Goal: Task Accomplishment & Management: Manage account settings

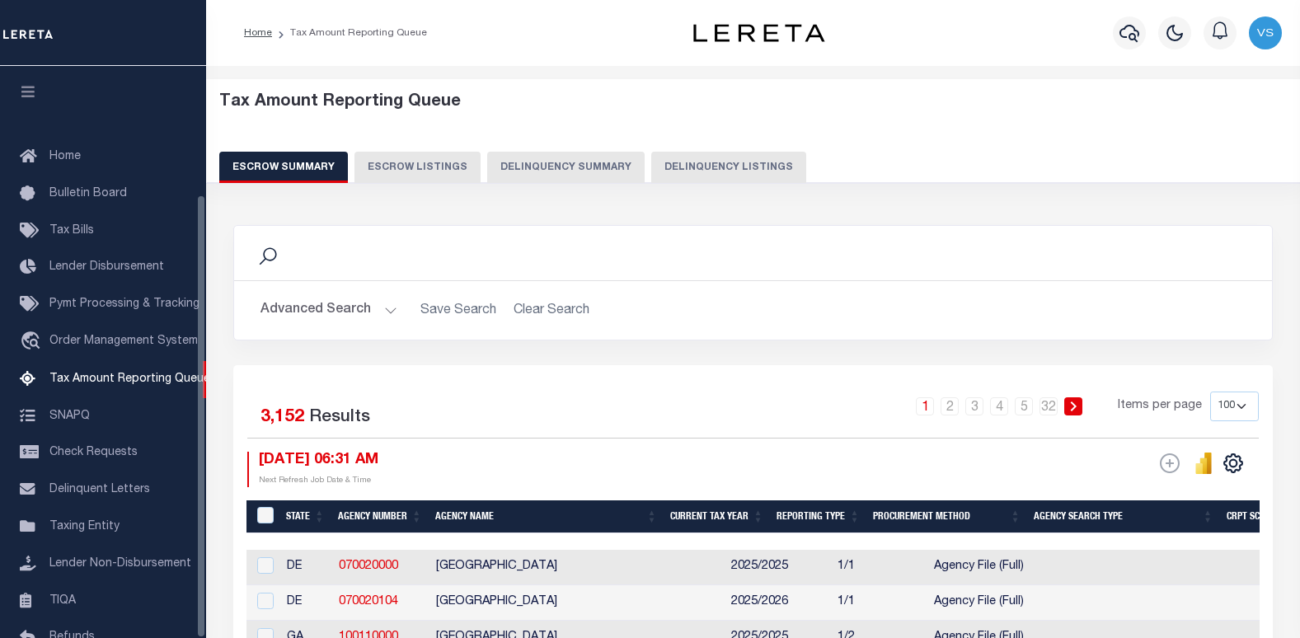
select select "100"
click at [716, 171] on button "Delinquency Listings" at bounding box center [728, 167] width 155 height 31
select select "100"
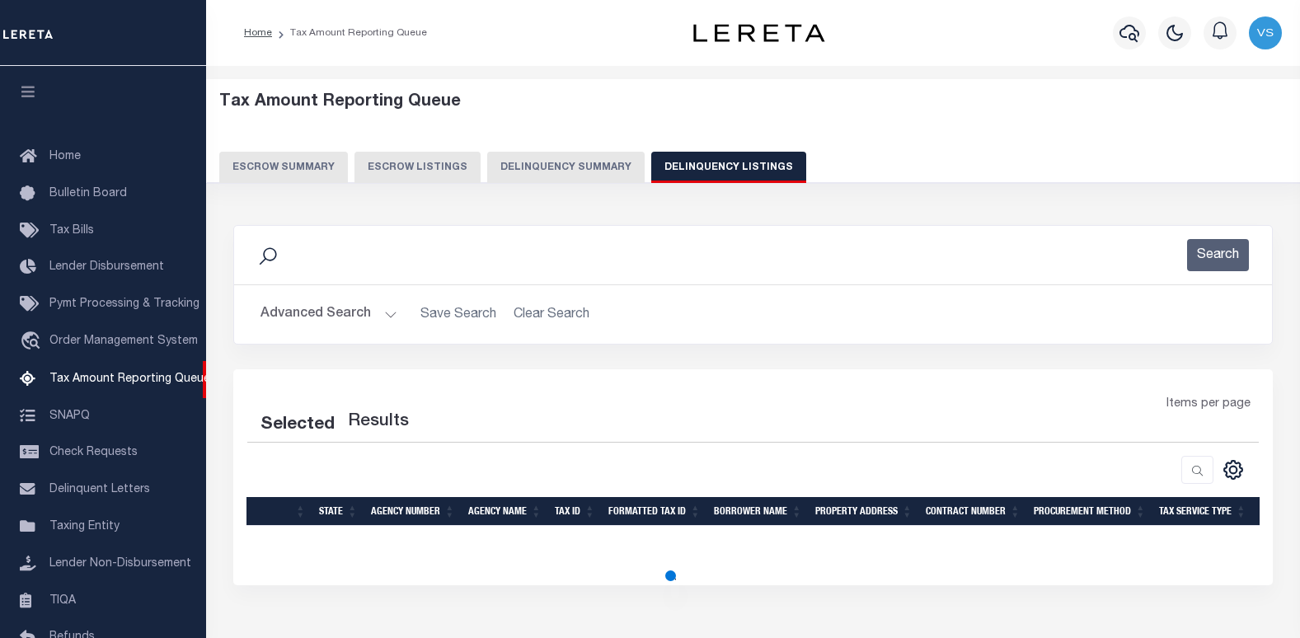
scroll to position [165, 0]
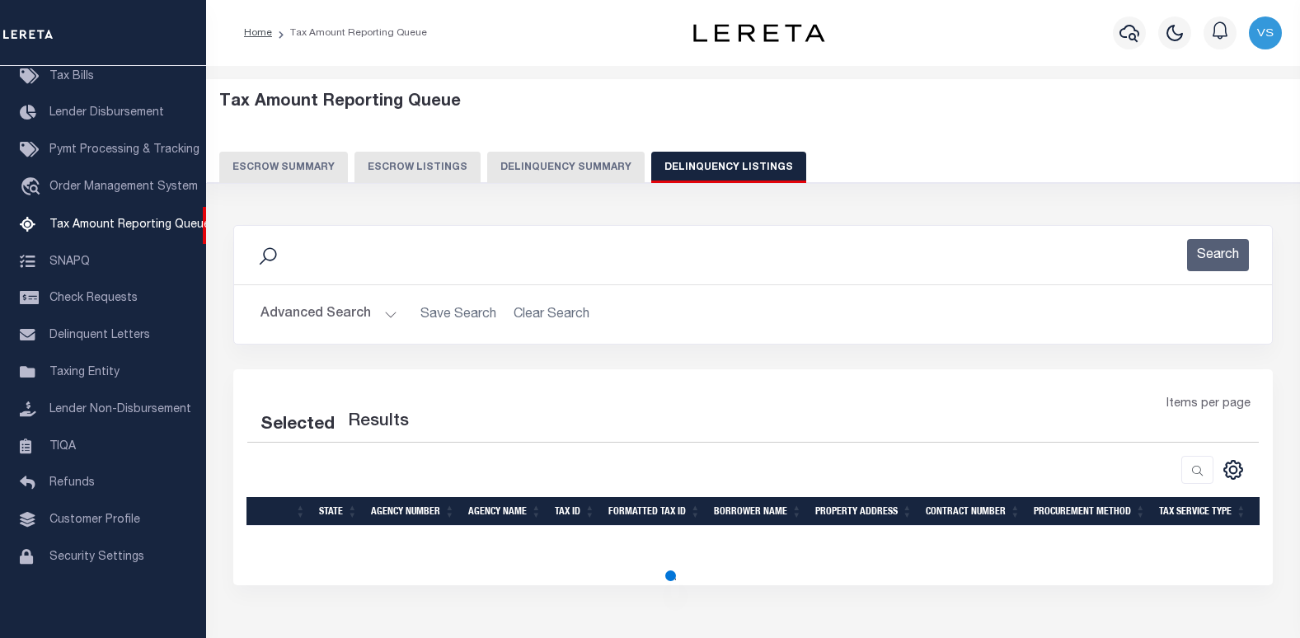
select select "100"
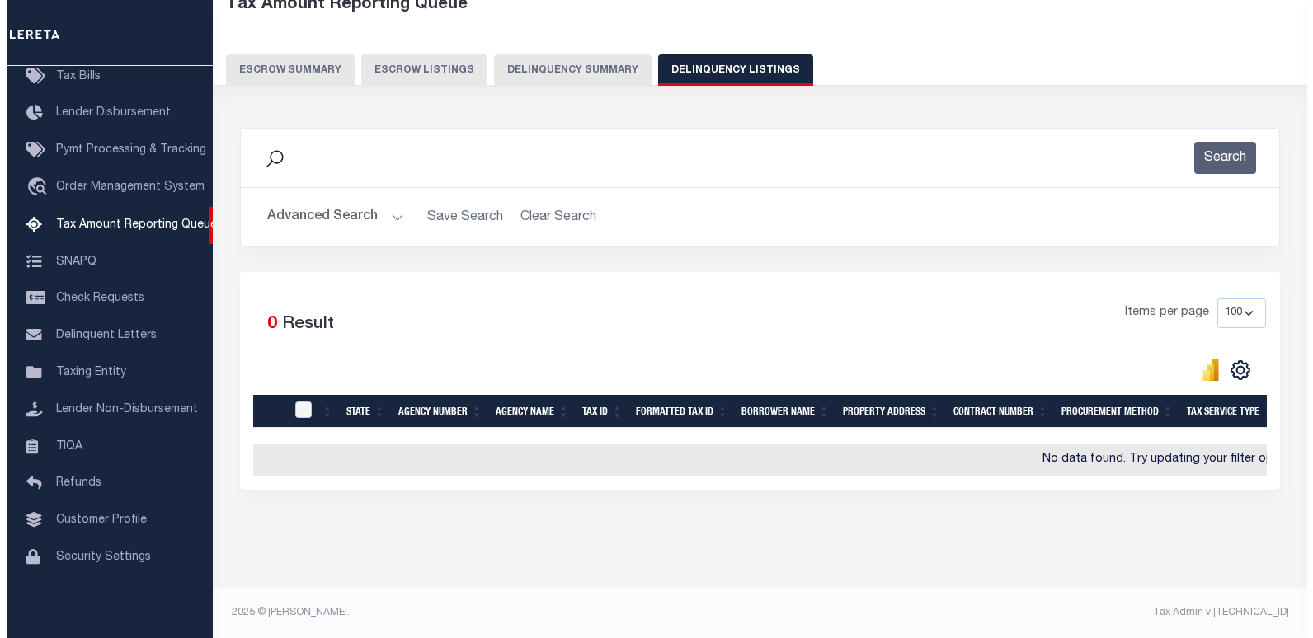
scroll to position [0, 0]
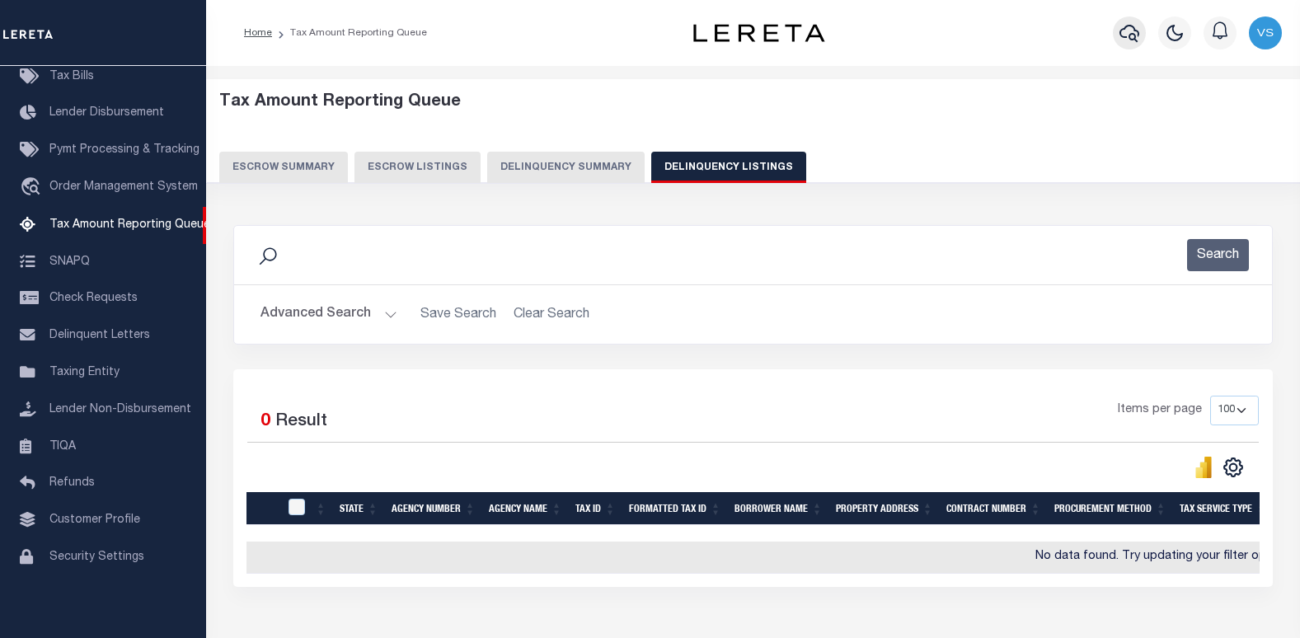
click at [1121, 39] on icon "button" at bounding box center [1130, 33] width 20 height 20
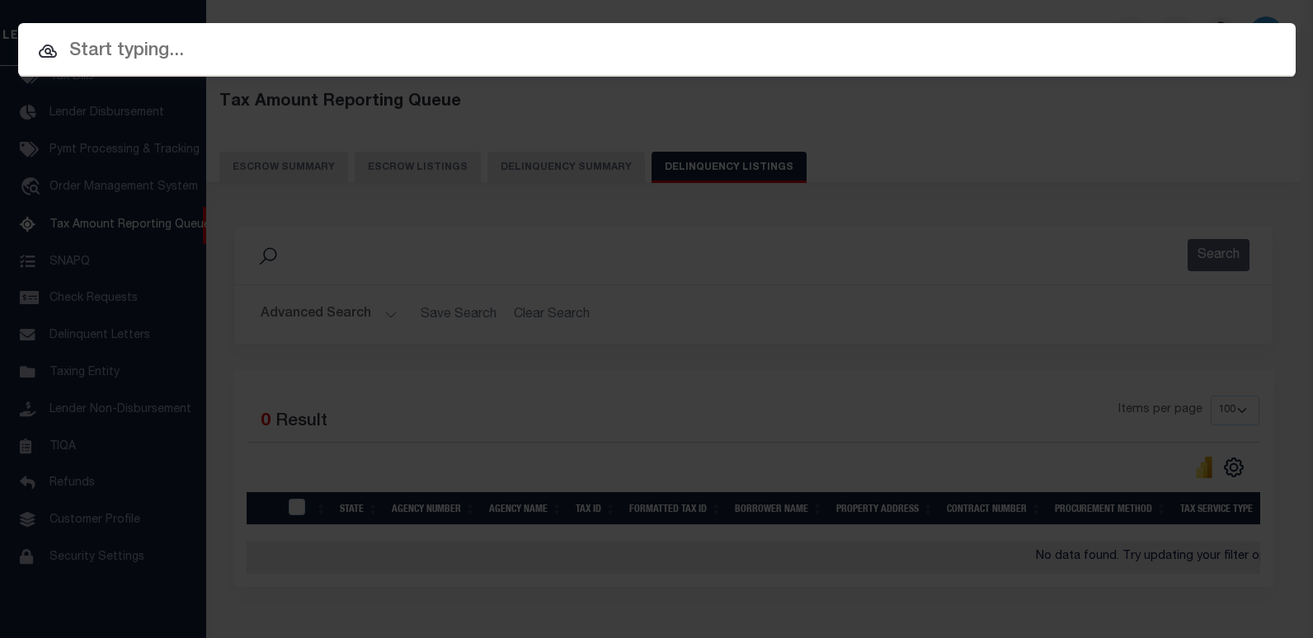
paste input "4711220030059"
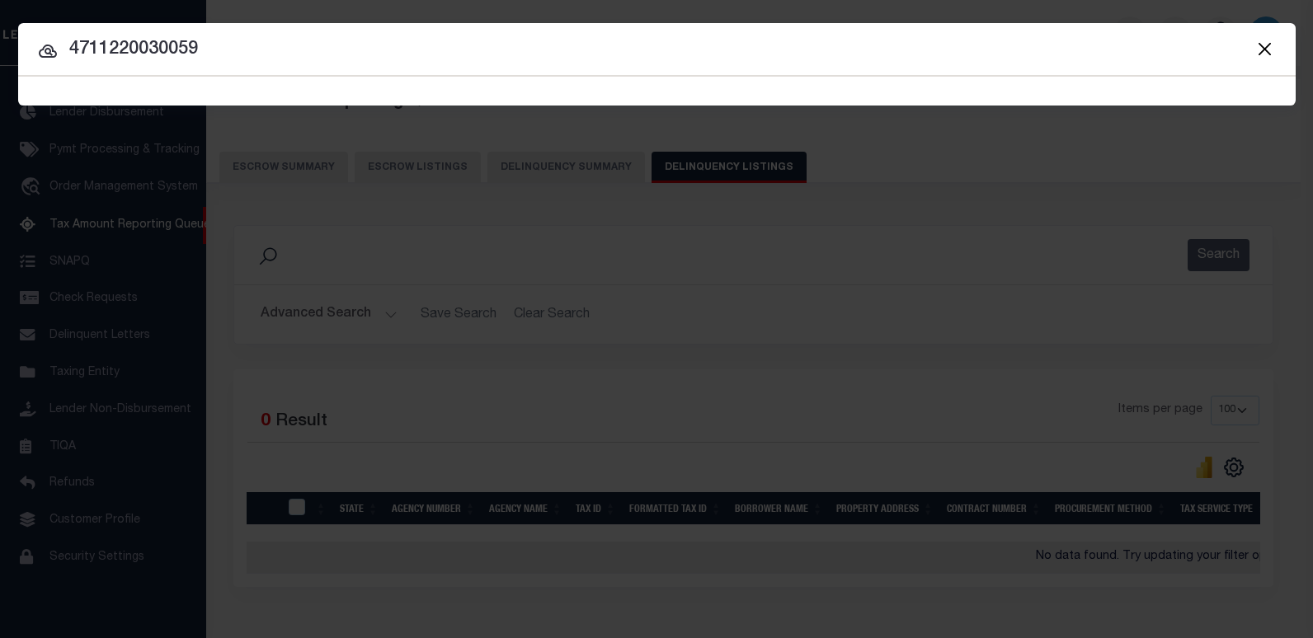
type input "4711220030059"
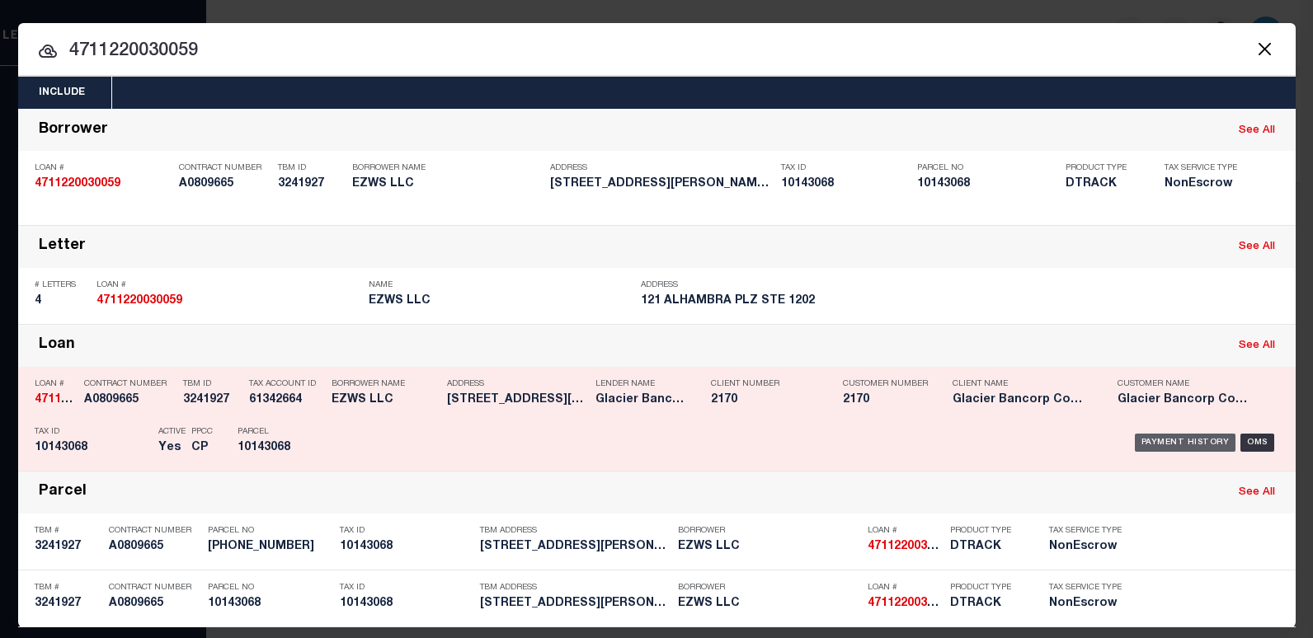
click at [1140, 439] on div "Payment History" at bounding box center [1185, 443] width 101 height 18
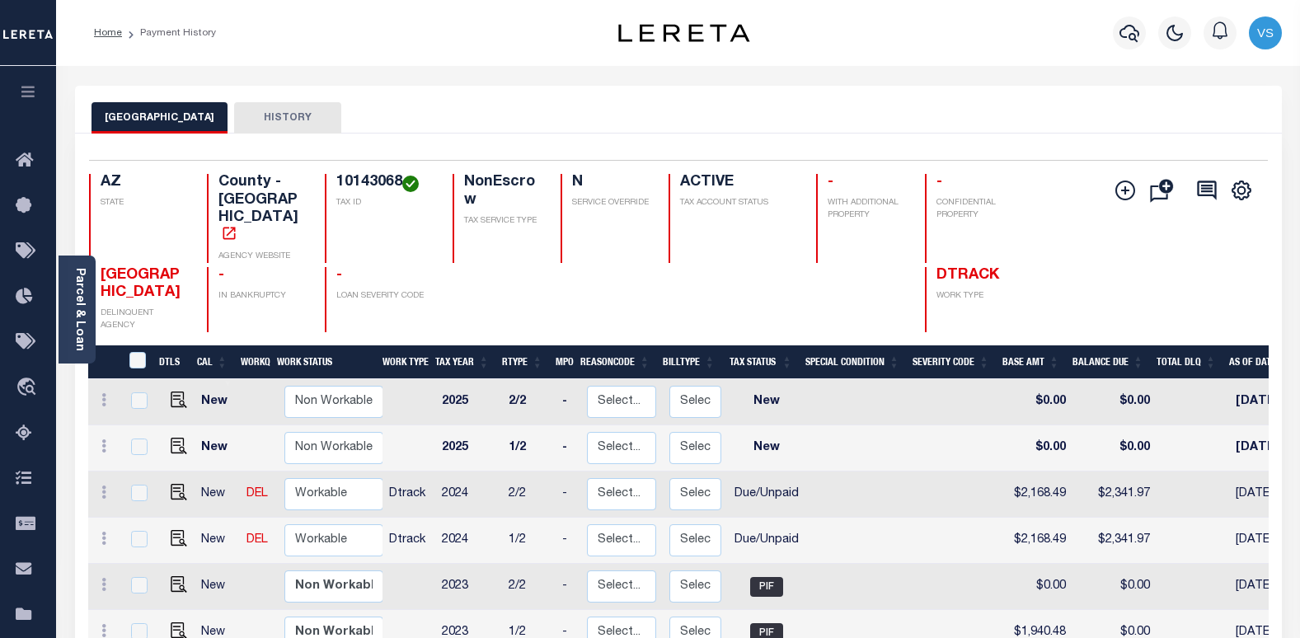
scroll to position [82, 0]
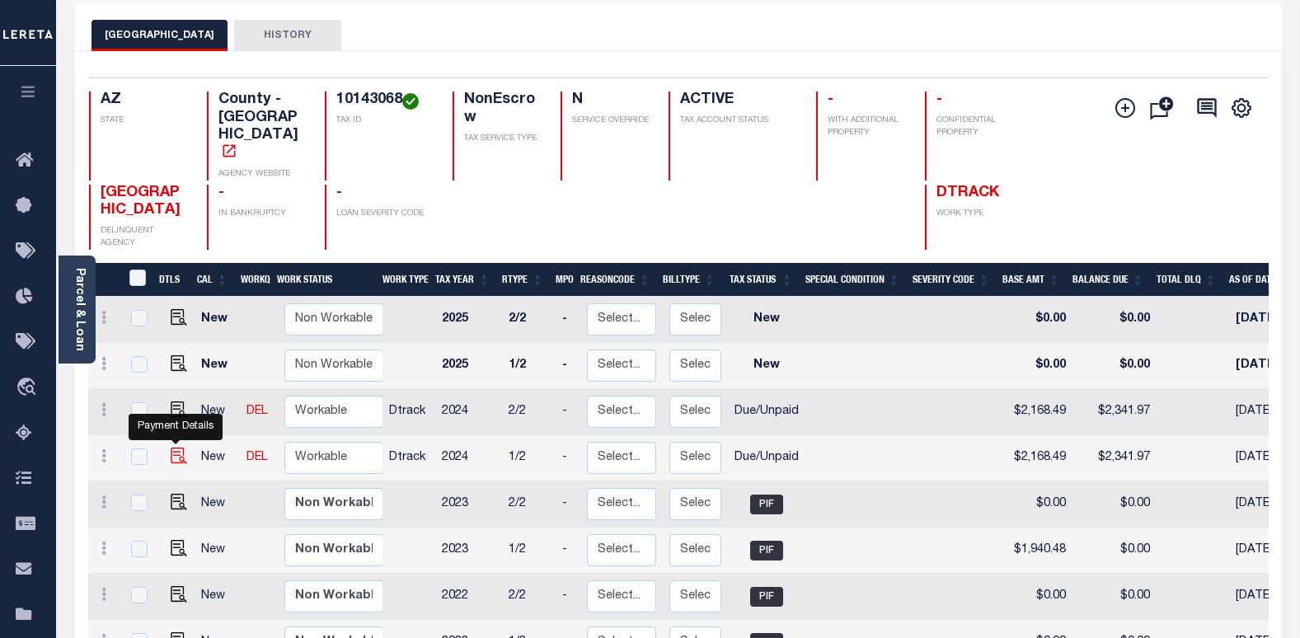
click at [172, 448] on img "" at bounding box center [179, 456] width 16 height 16
checkbox input "true"
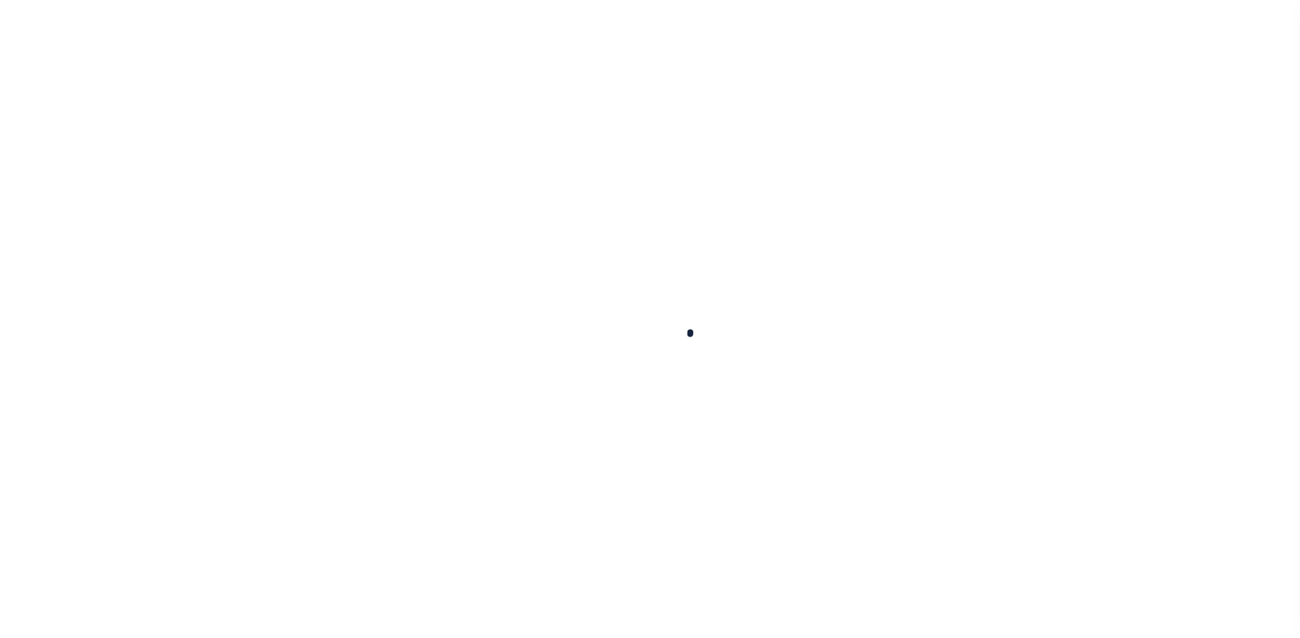
checkbox input "false"
type textarea "Each half P&I is not available online Payoff amount & P&I is equally divided to…"
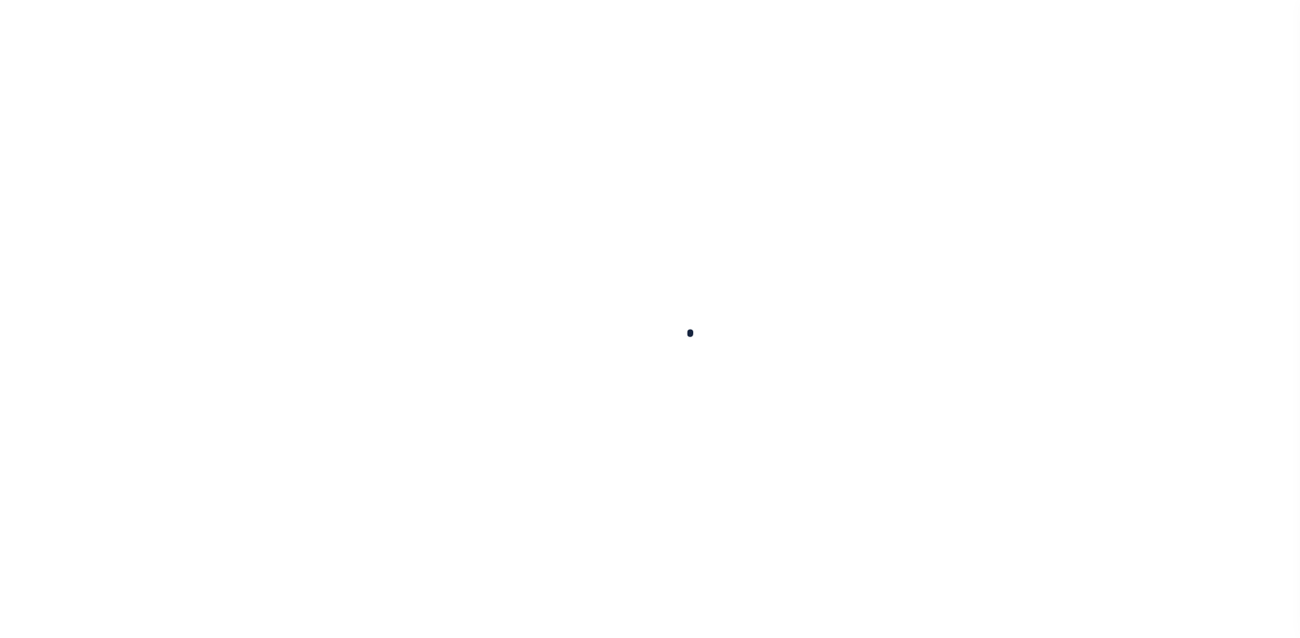
type input "[DATE]"
select select "DUE"
type input "$2,168.49"
type input "$173.48"
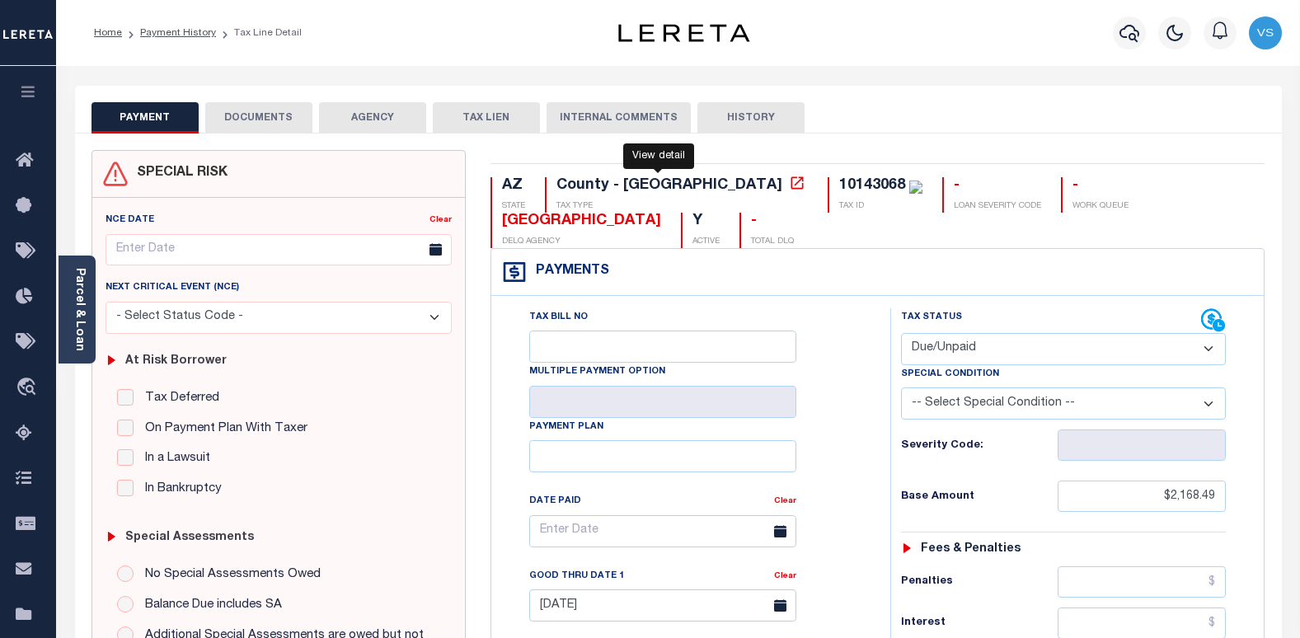
click at [789, 189] on icon at bounding box center [797, 183] width 16 height 16
click at [78, 334] on link "Parcel & Loan" at bounding box center [79, 309] width 12 height 83
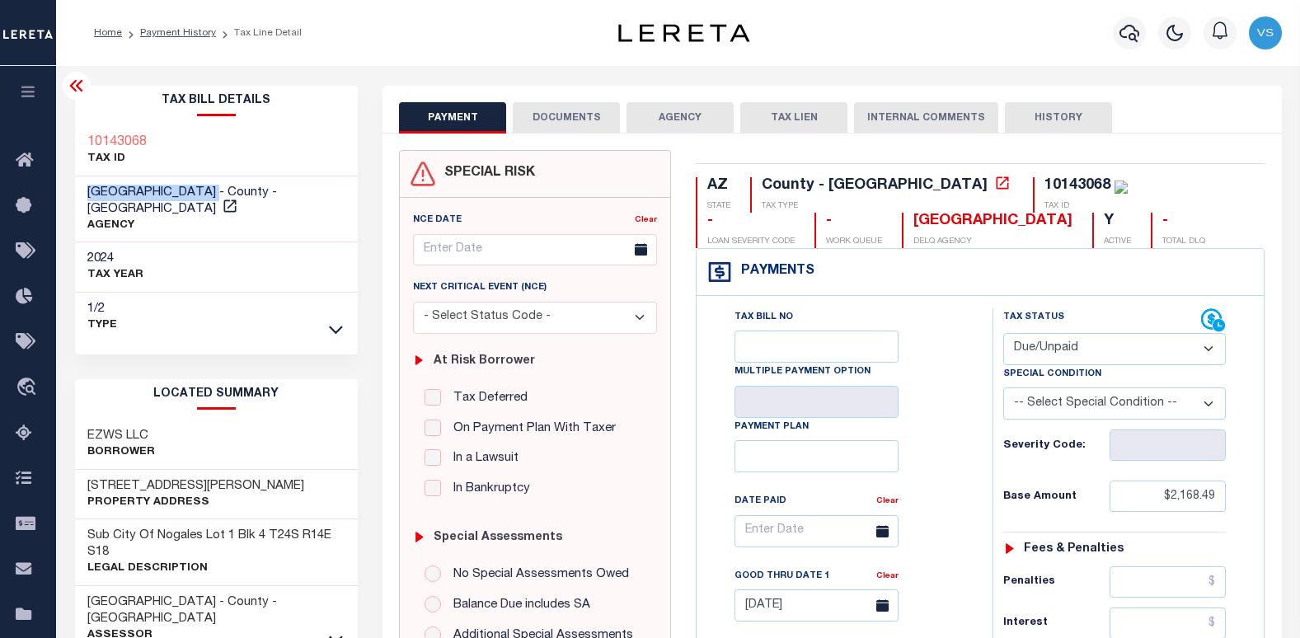
drag, startPoint x: 222, startPoint y: 200, endPoint x: 81, endPoint y: 194, distance: 141.1
click at [81, 194] on div "SANTA CRUZ COUNTY - County - AZ AGENCY" at bounding box center [217, 209] width 284 height 67
copy span "[GEOGRAPHIC_DATA]"
click at [1045, 184] on div "10143068" at bounding box center [1078, 185] width 66 height 15
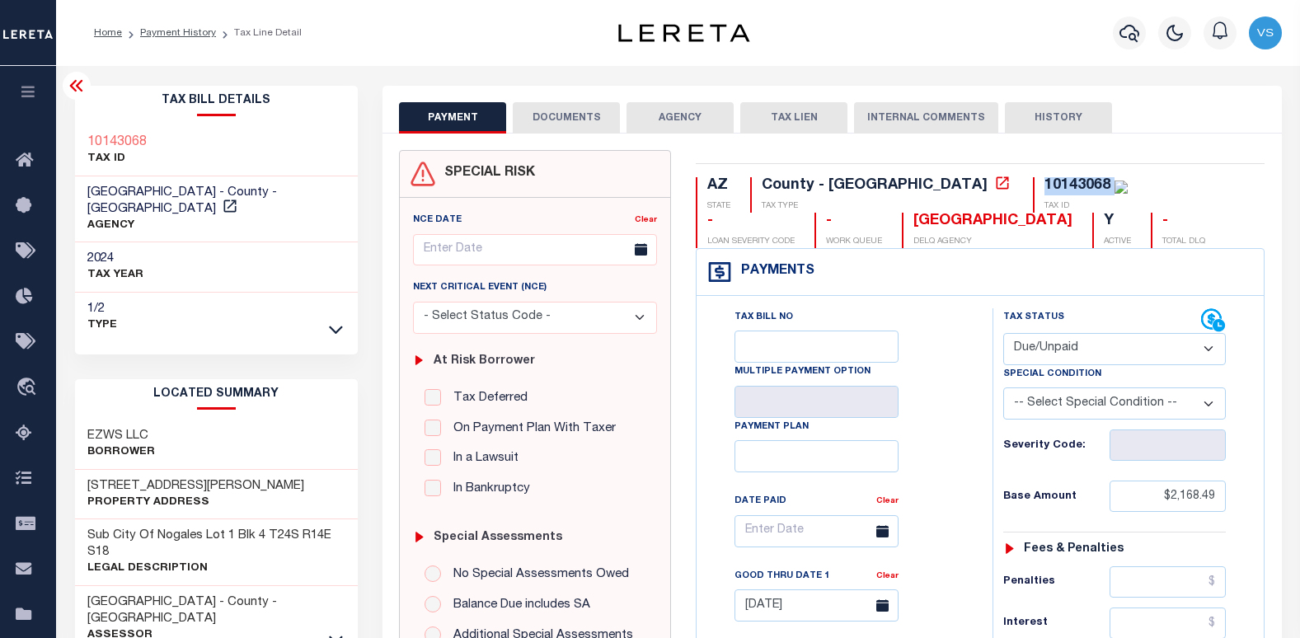
copy div "10143068"
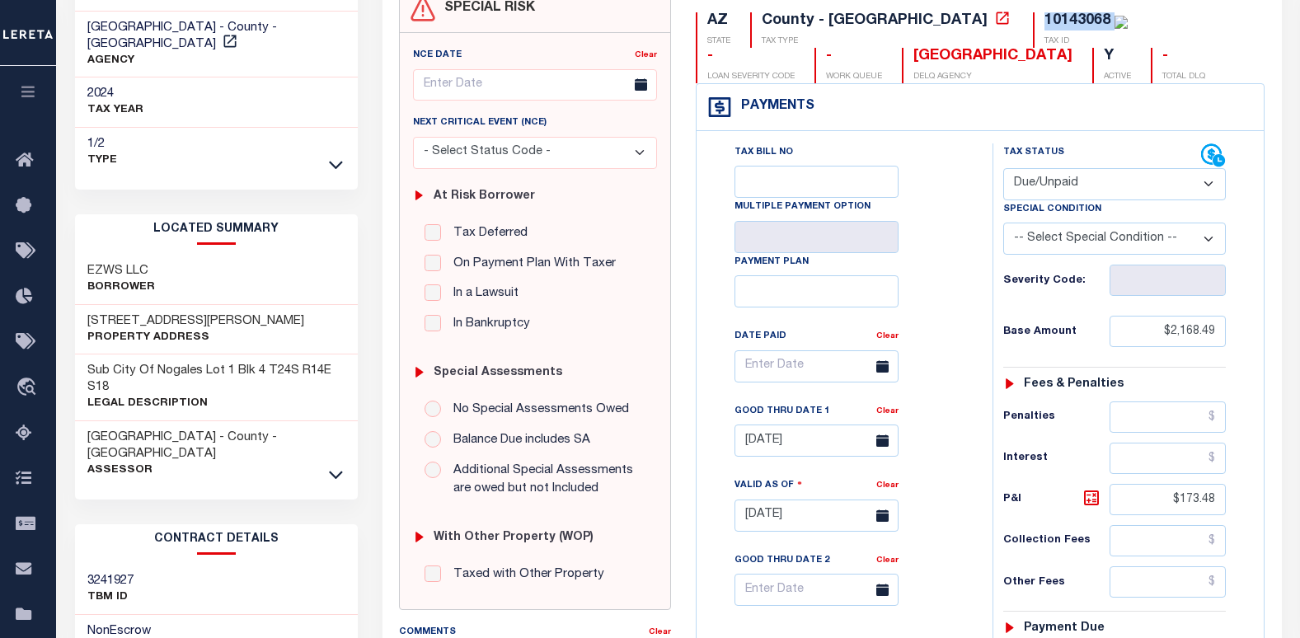
scroll to position [412, 0]
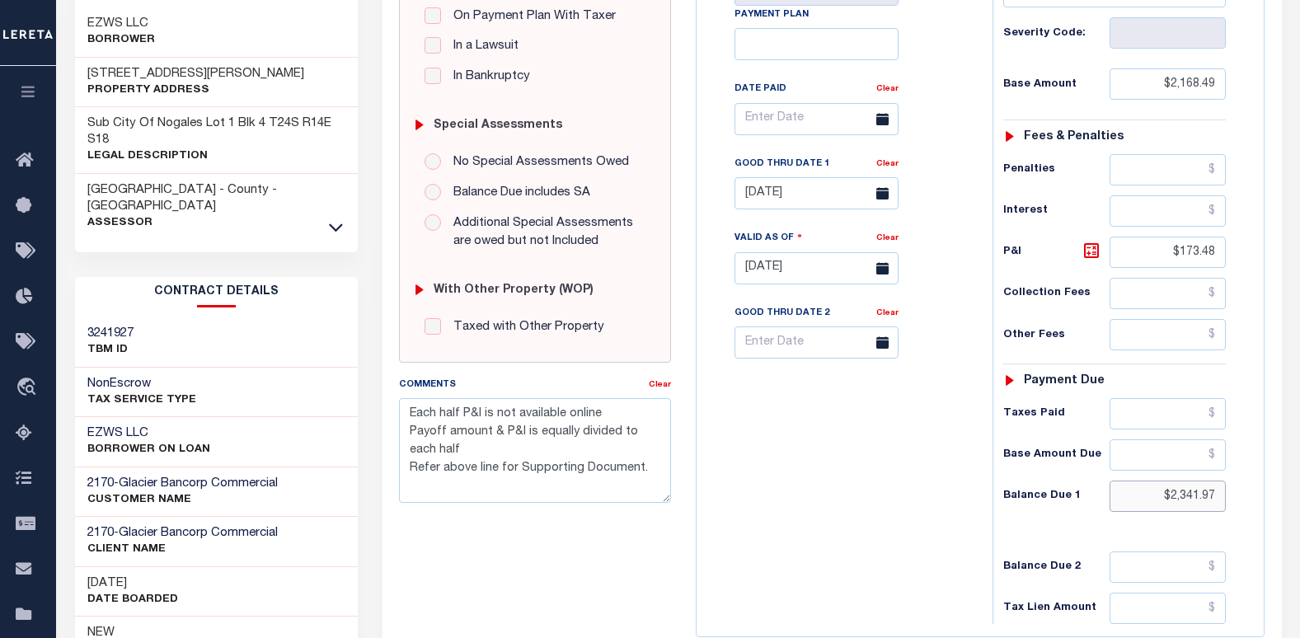
drag, startPoint x: 1220, startPoint y: 504, endPoint x: 1142, endPoint y: 509, distance: 78.5
click at [1148, 507] on input "$2,341.97" at bounding box center [1168, 496] width 117 height 31
paste input "2,399.8"
type input "$2,399.8"
type input "[DATE]"
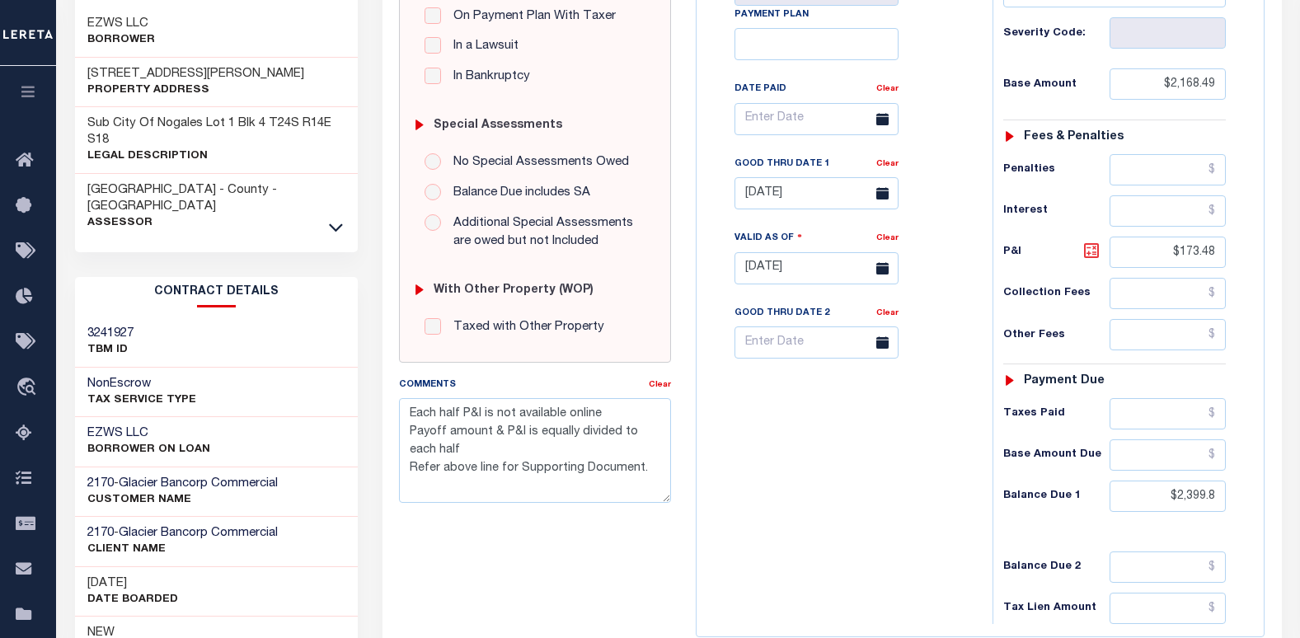
type input "$2,399.80"
click at [1091, 258] on icon at bounding box center [1091, 250] width 15 height 15
type input "$231.31"
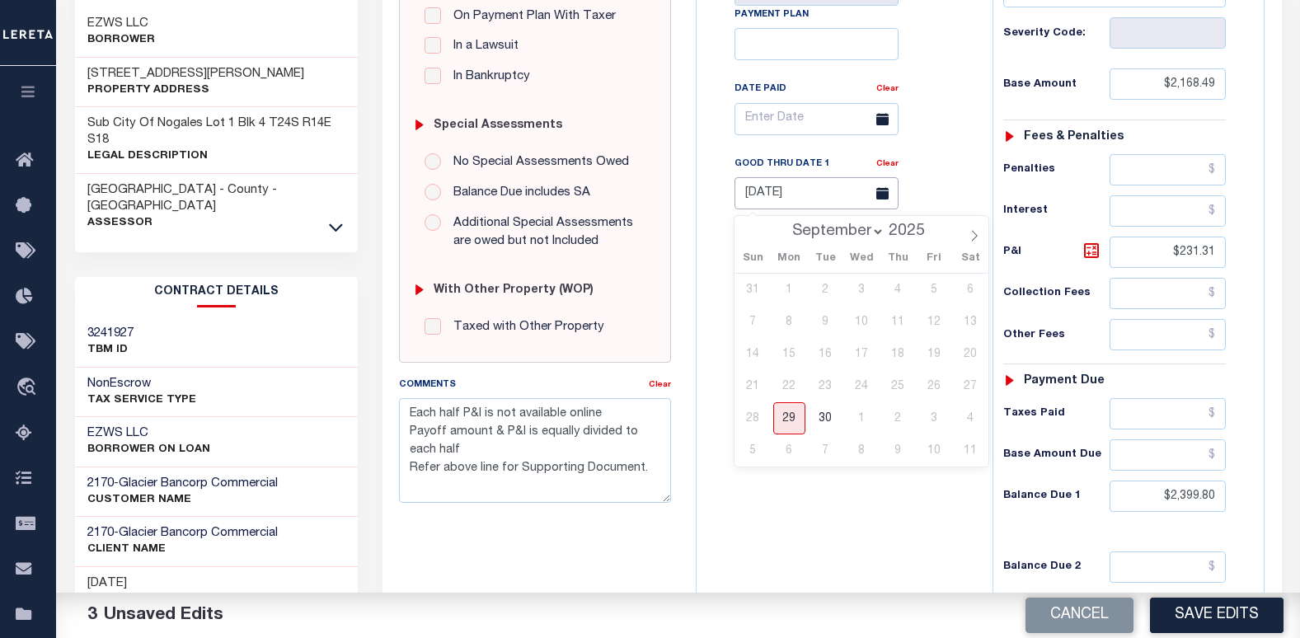
click at [772, 199] on input "[DATE]" at bounding box center [817, 193] width 164 height 32
click at [827, 421] on span "30" at bounding box center [826, 418] width 32 height 32
type input "[DATE]"
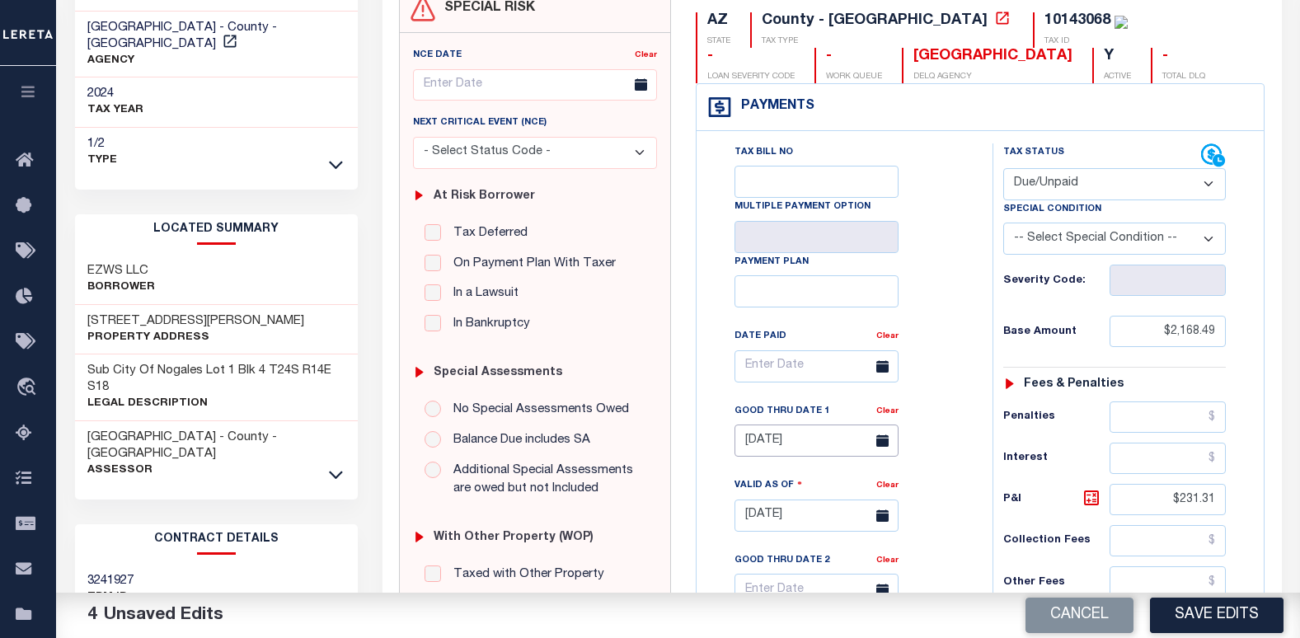
scroll to position [0, 0]
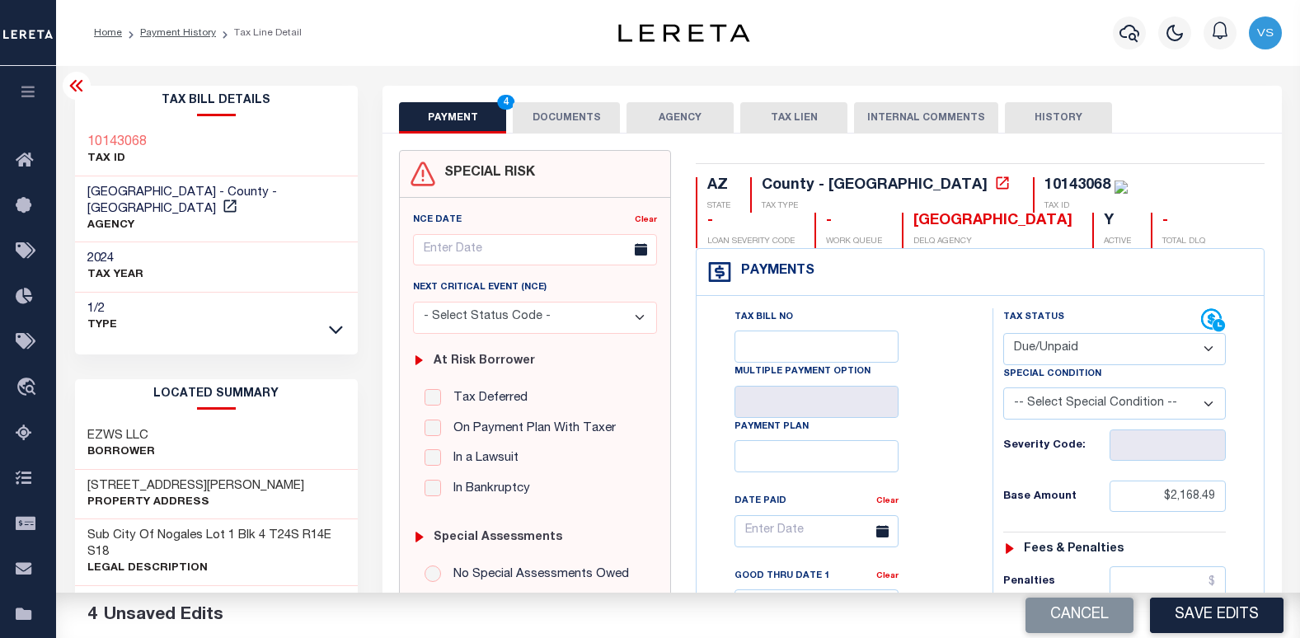
click at [535, 123] on button "DOCUMENTS" at bounding box center [566, 117] width 107 height 31
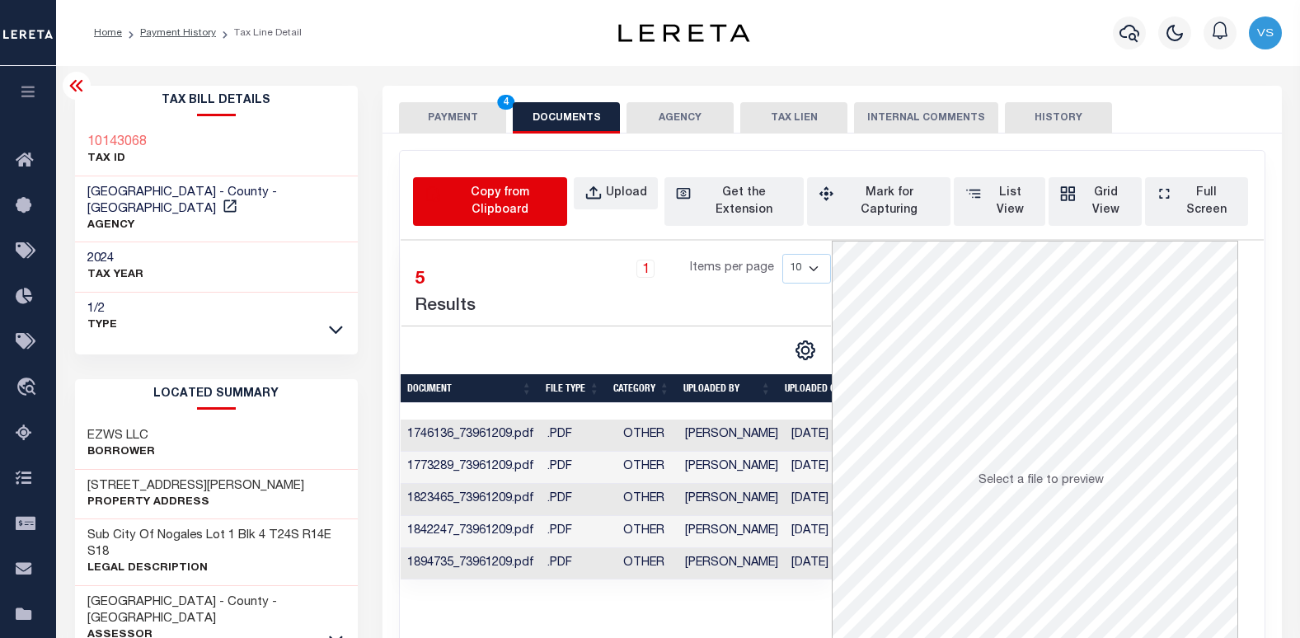
click at [441, 191] on icon "button" at bounding box center [432, 194] width 17 height 18
select select "POP"
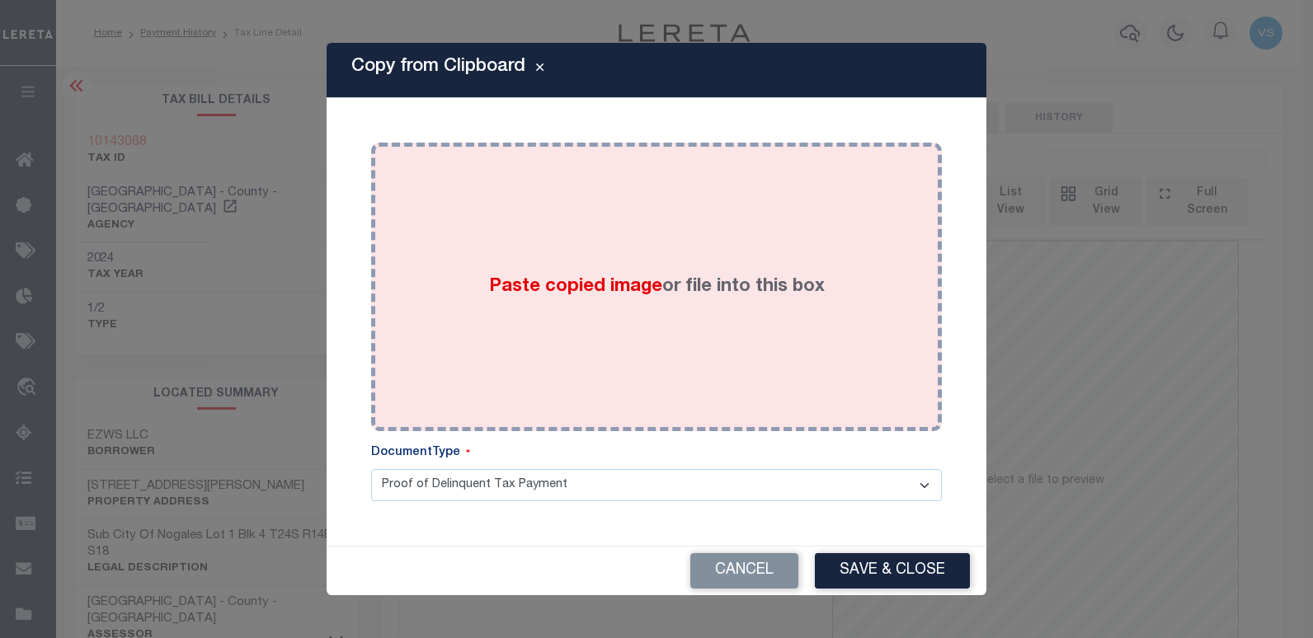
click at [660, 394] on div "Paste copied image or file into this box" at bounding box center [656, 287] width 546 height 264
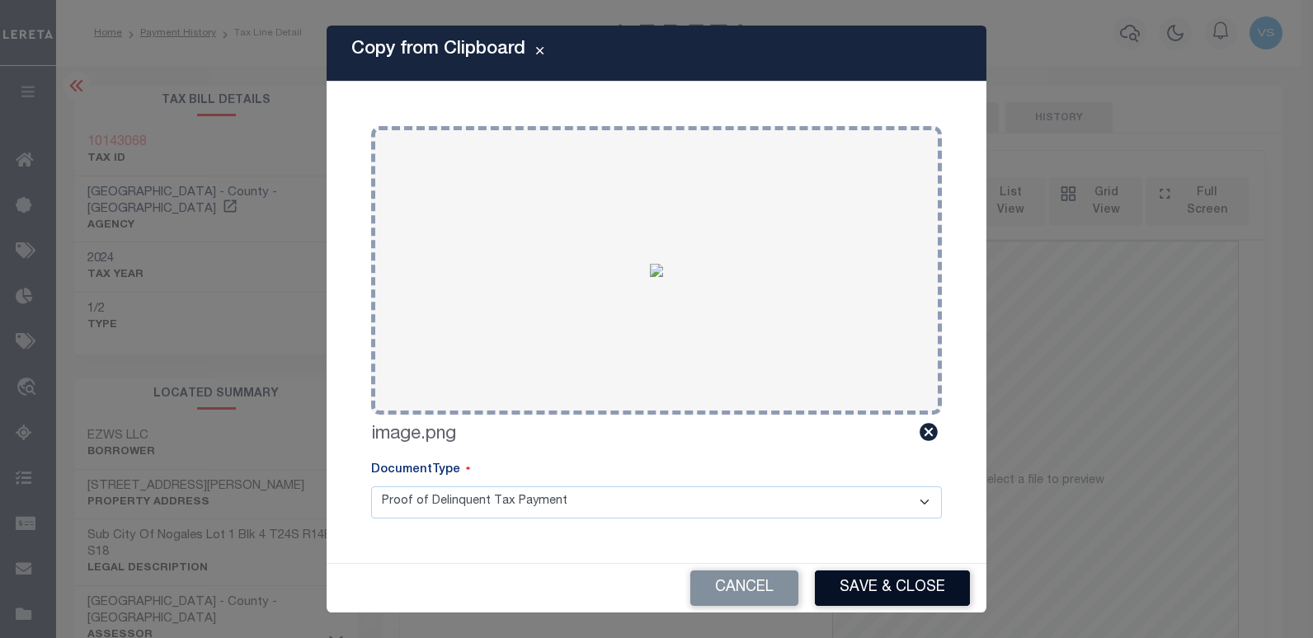
click at [901, 575] on button "Save & Close" at bounding box center [892, 588] width 155 height 35
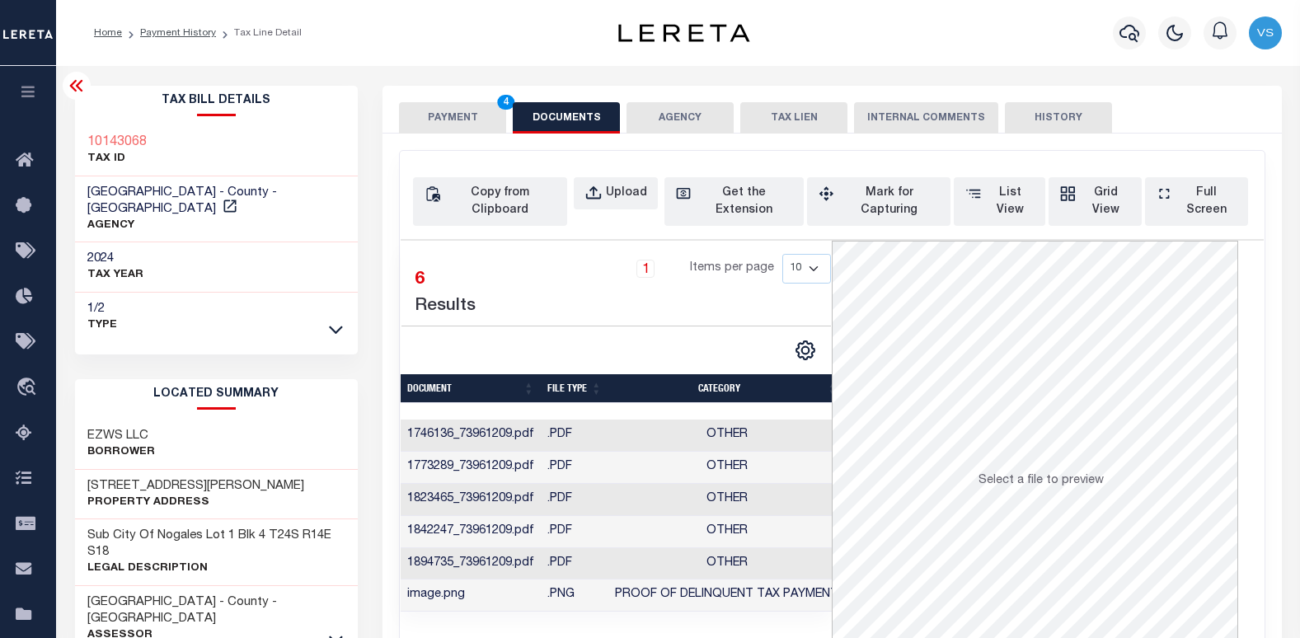
click at [475, 118] on button "PAYMENT 4" at bounding box center [452, 117] width 107 height 31
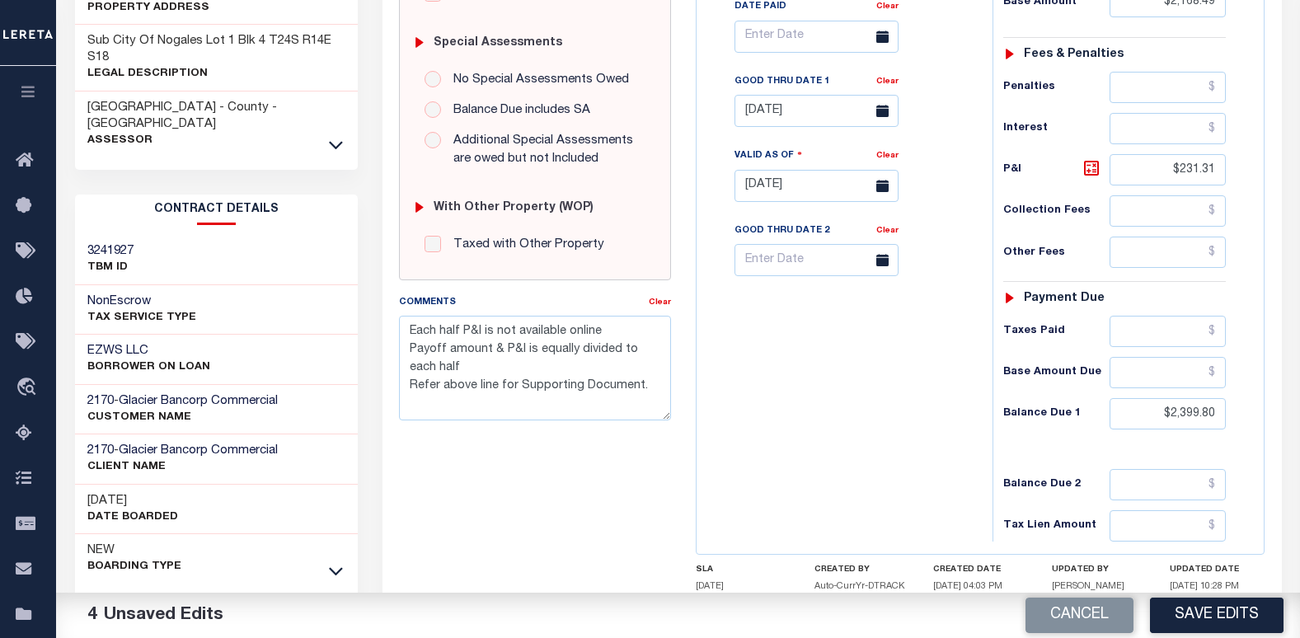
scroll to position [606, 0]
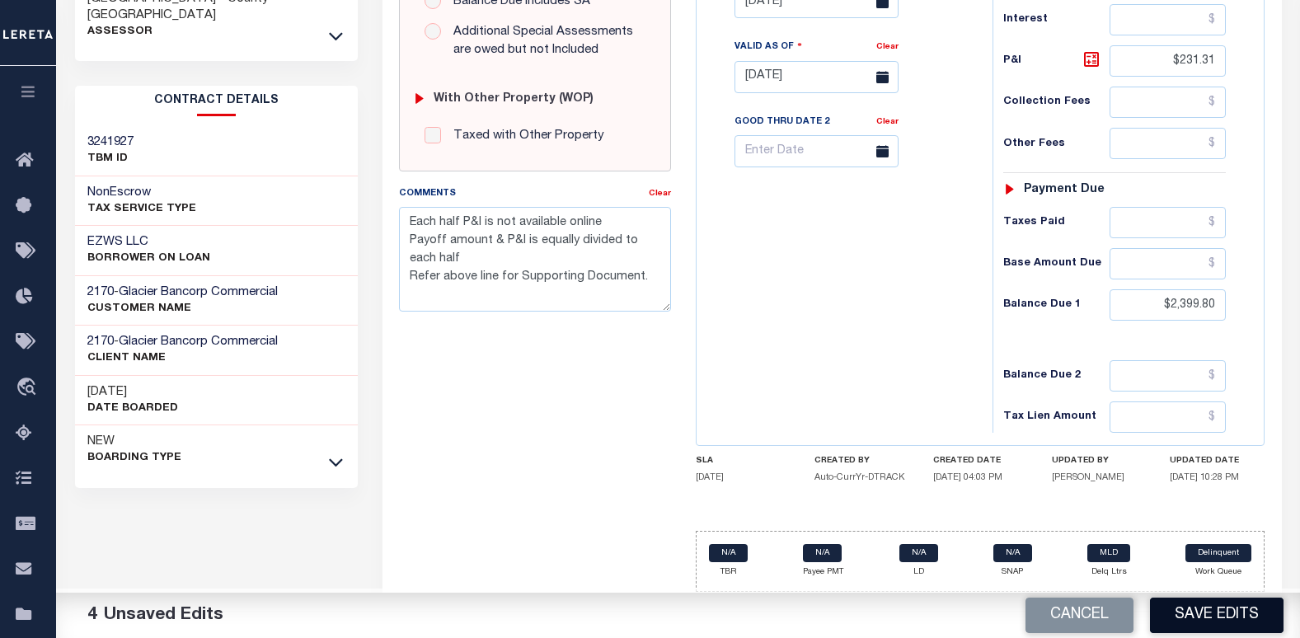
click at [1177, 616] on button "Save Edits" at bounding box center [1217, 615] width 134 height 35
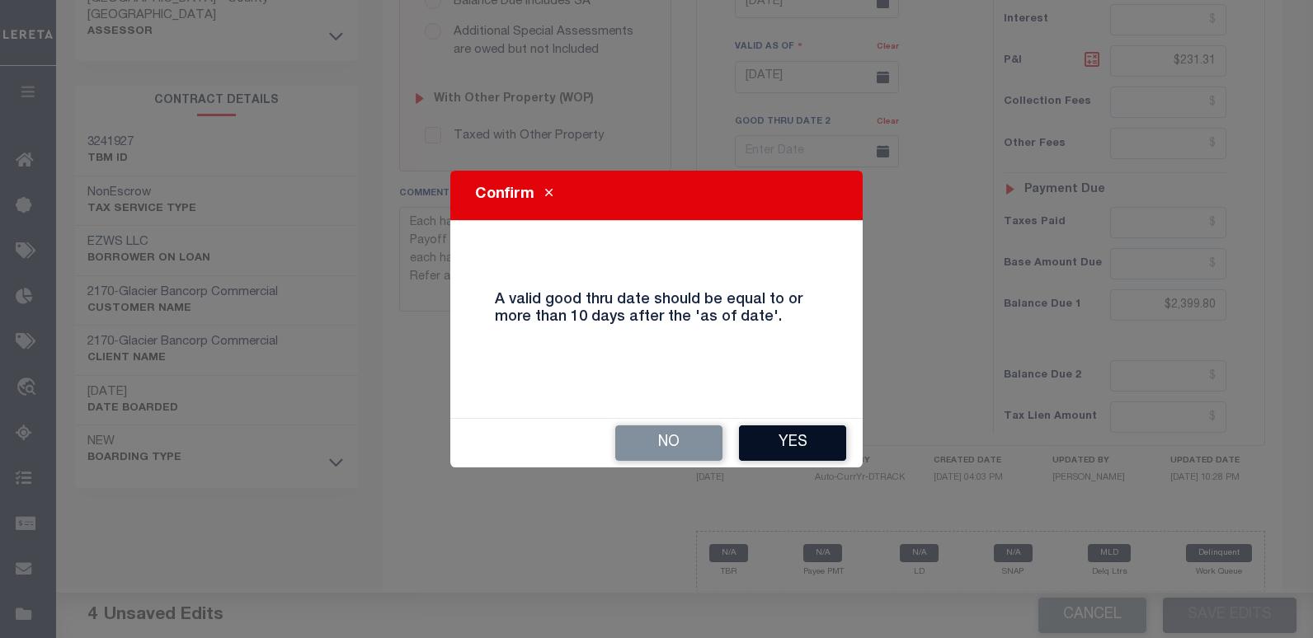
click at [792, 449] on button "Yes" at bounding box center [792, 442] width 107 height 35
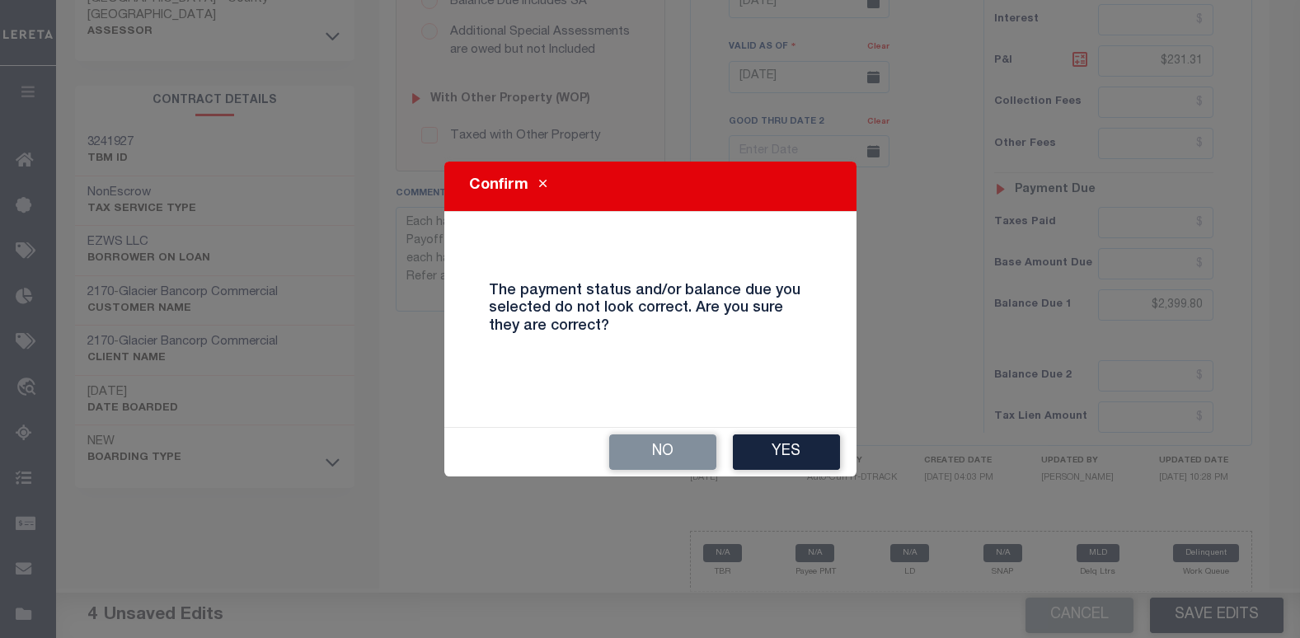
click at [792, 449] on button "Yes" at bounding box center [786, 452] width 107 height 35
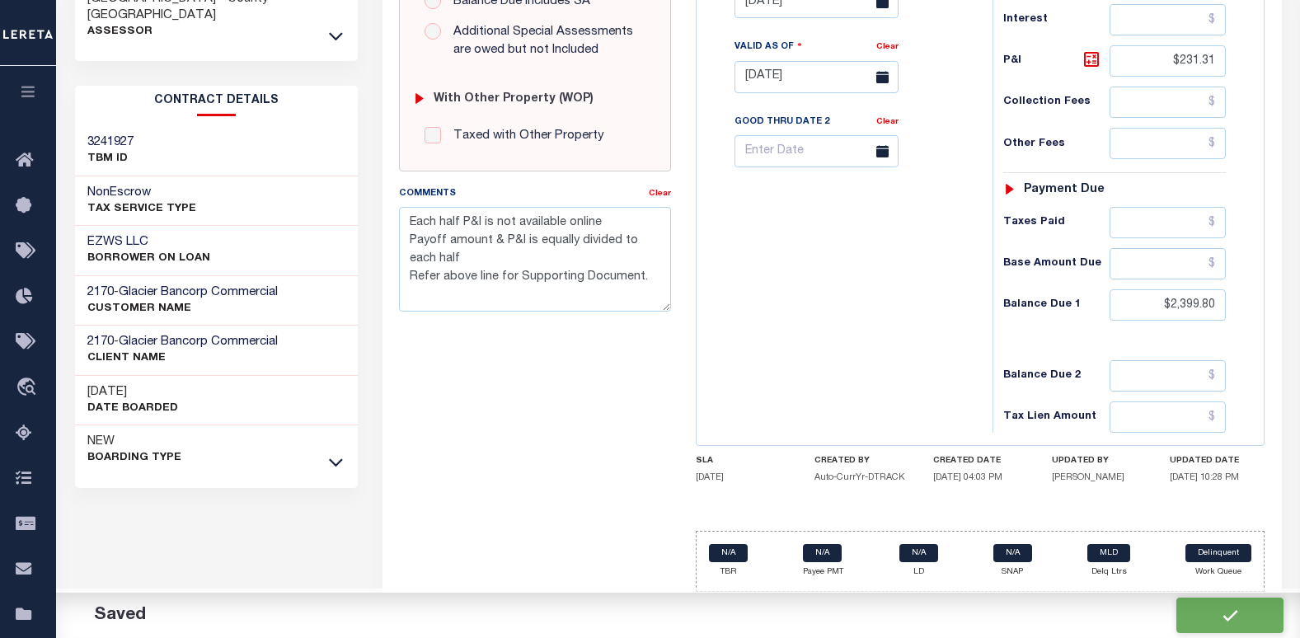
checkbox input "false"
type textarea "Each half P&I is not available online Payoff amount & P&I is equally divided to…"
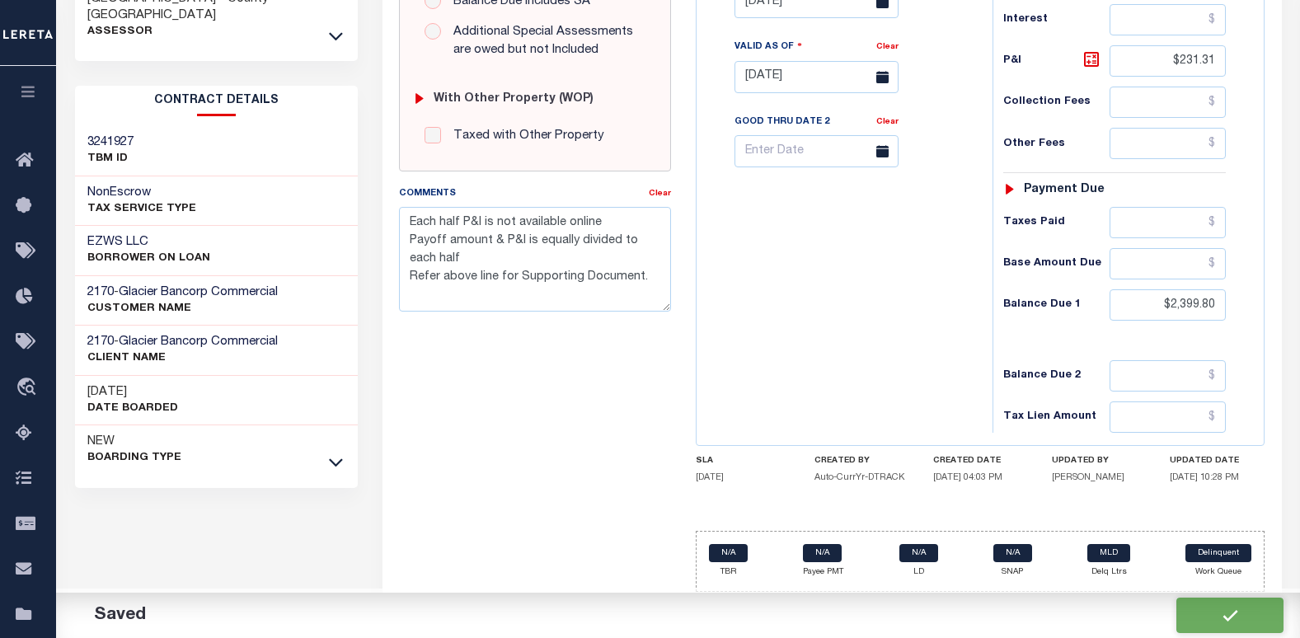
type input "$2,168.49"
type input "$231.31"
type input "$2,399.8"
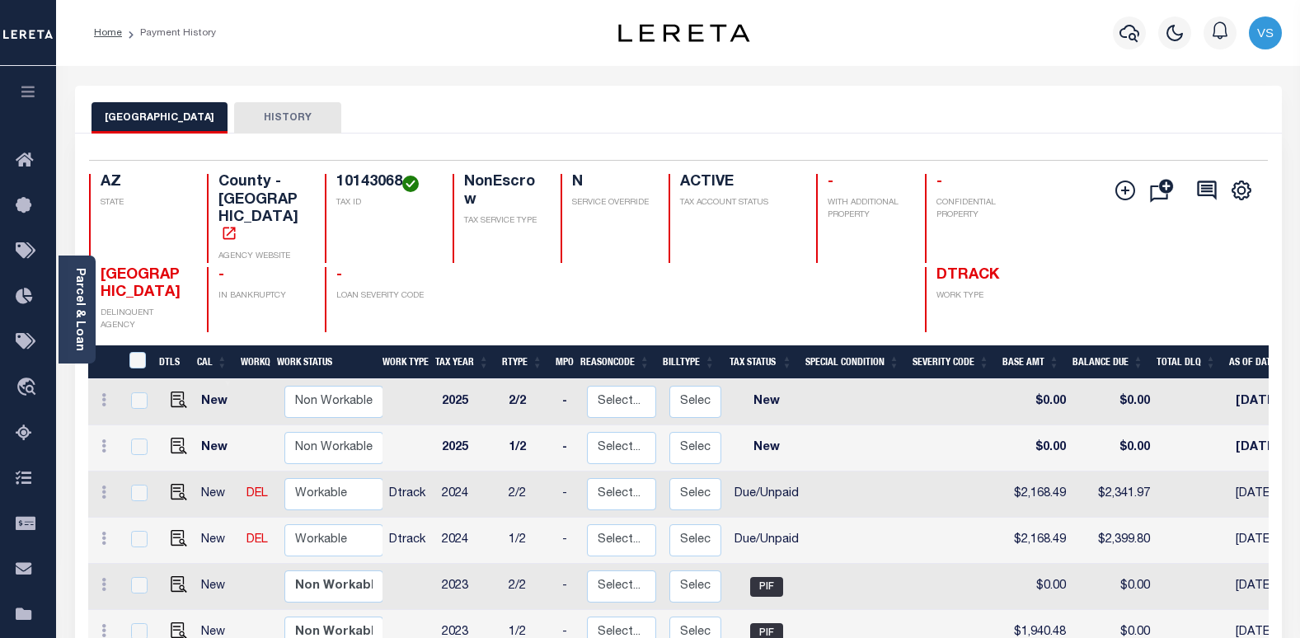
scroll to position [165, 0]
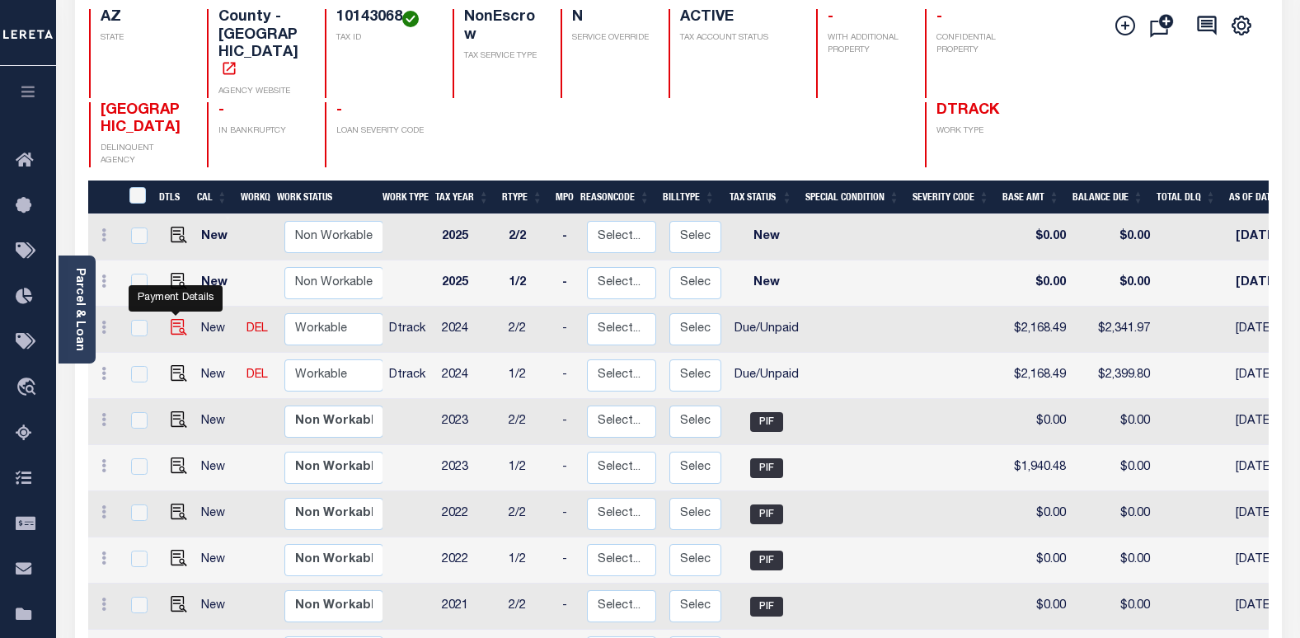
click at [176, 319] on img "" at bounding box center [179, 327] width 16 height 16
checkbox input "true"
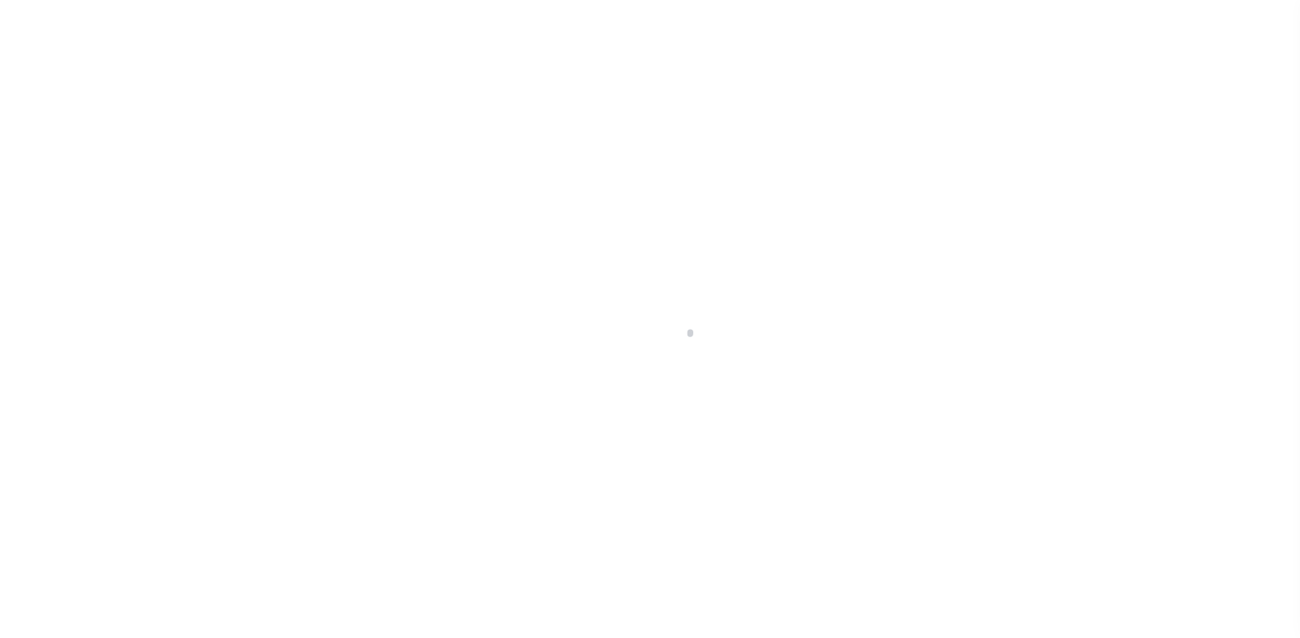
select select "DUE"
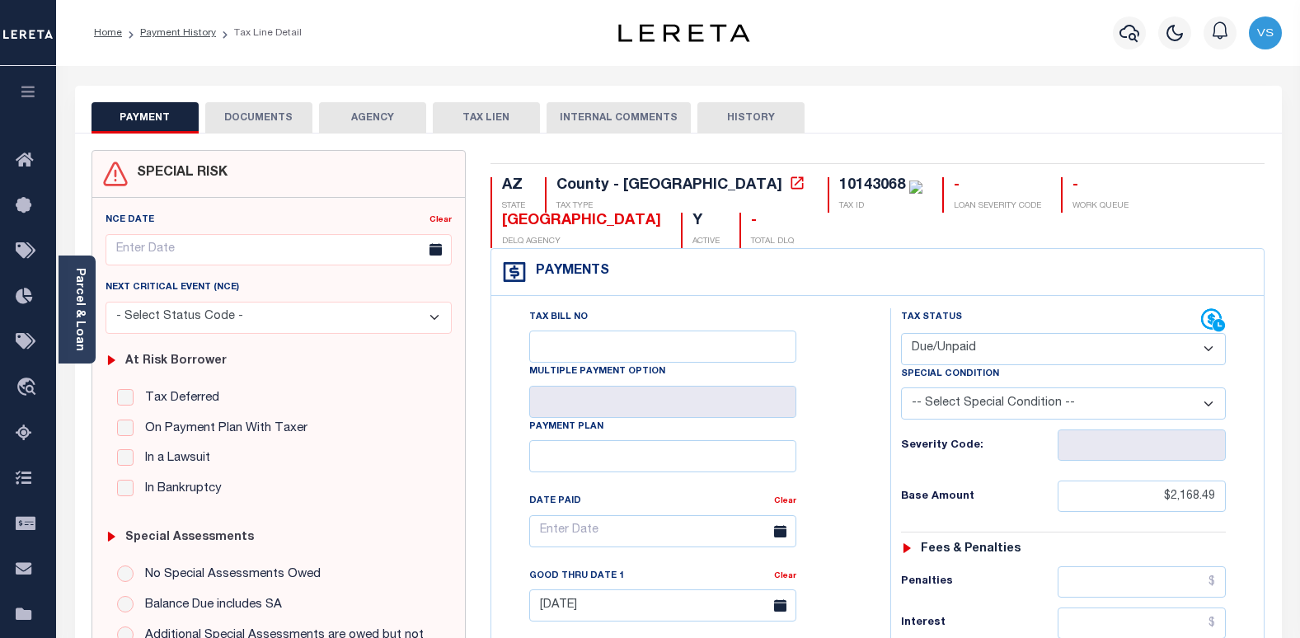
scroll to position [330, 0]
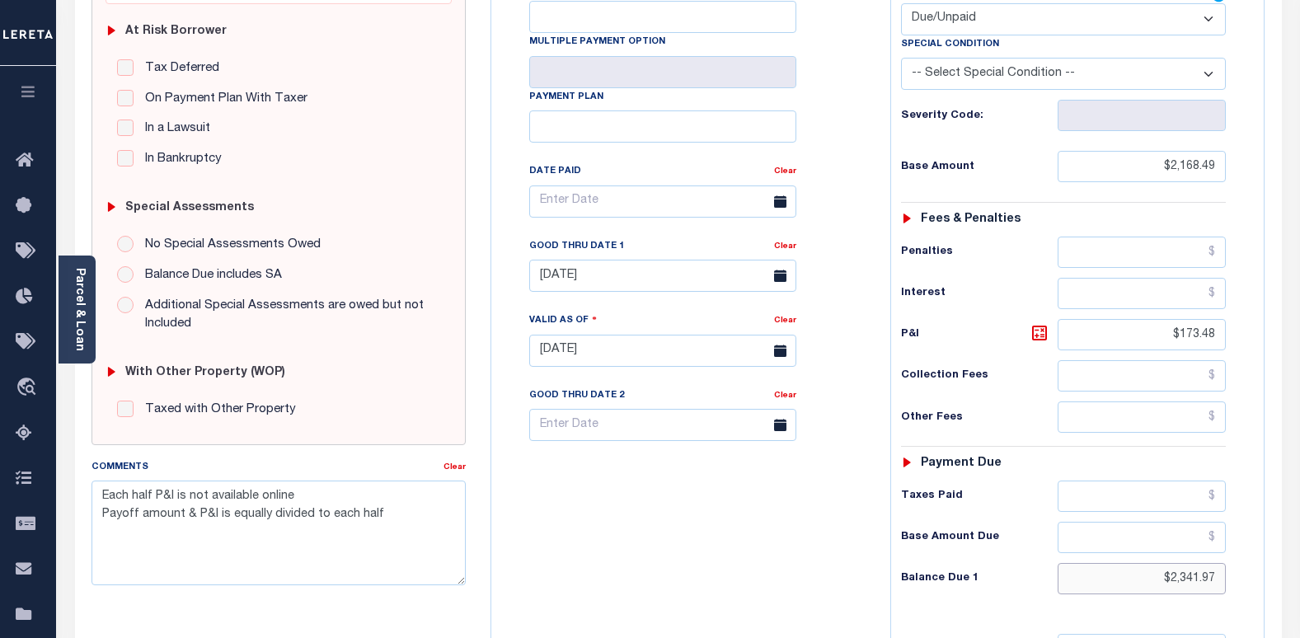
drag, startPoint x: 1204, startPoint y: 585, endPoint x: 1145, endPoint y: 590, distance: 58.8
click at [1159, 586] on input "$2,341.97" at bounding box center [1142, 578] width 168 height 31
type input "[DATE]"
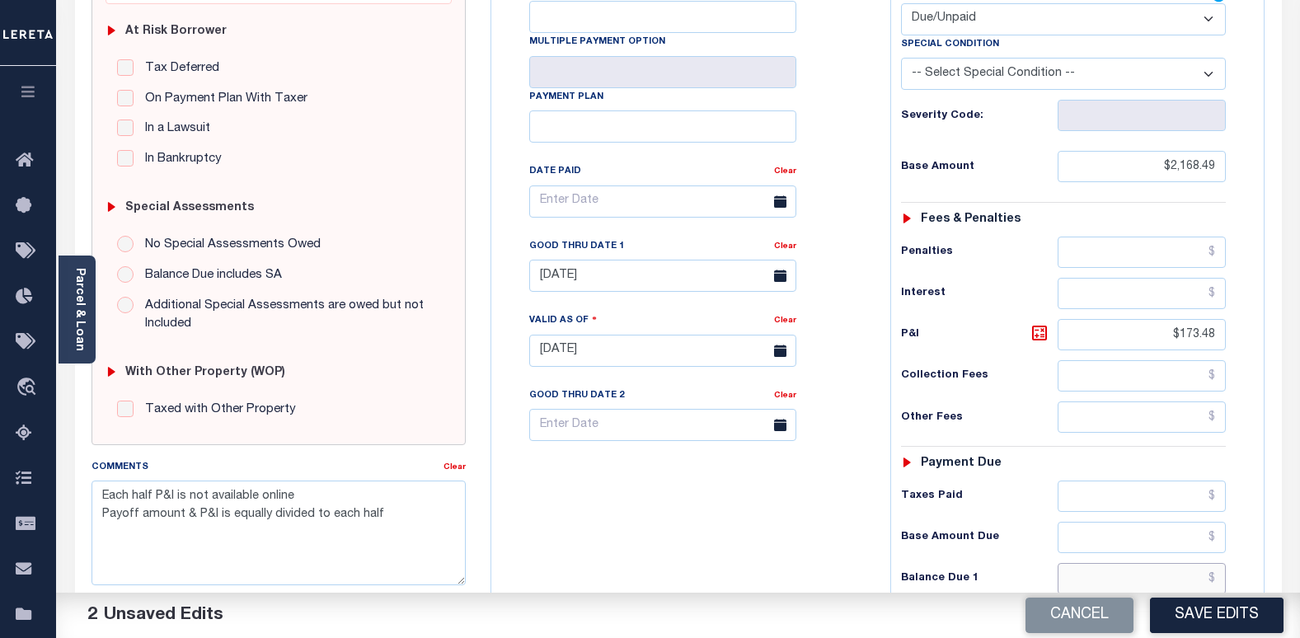
click at [1195, 580] on input "text" at bounding box center [1142, 578] width 168 height 31
paste input "2,399.8"
type input "$2,399.80"
click at [1042, 338] on icon at bounding box center [1040, 333] width 10 height 10
type input "$231.31"
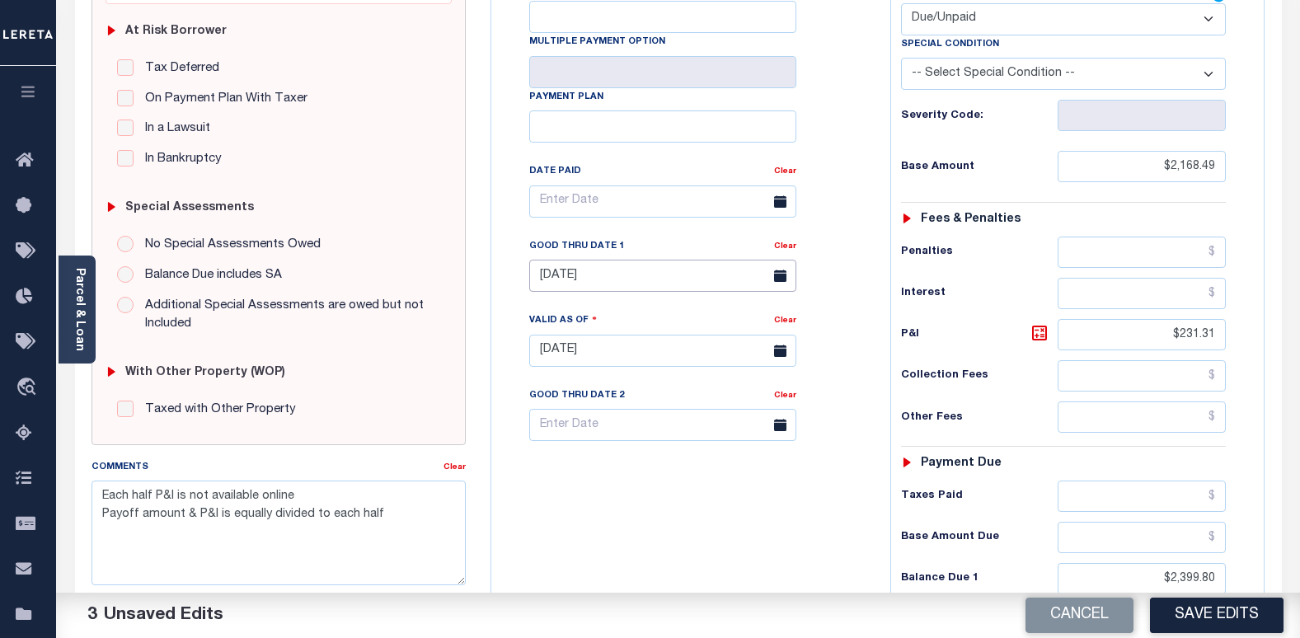
click at [557, 289] on input "08/05/2025" at bounding box center [662, 276] width 267 height 32
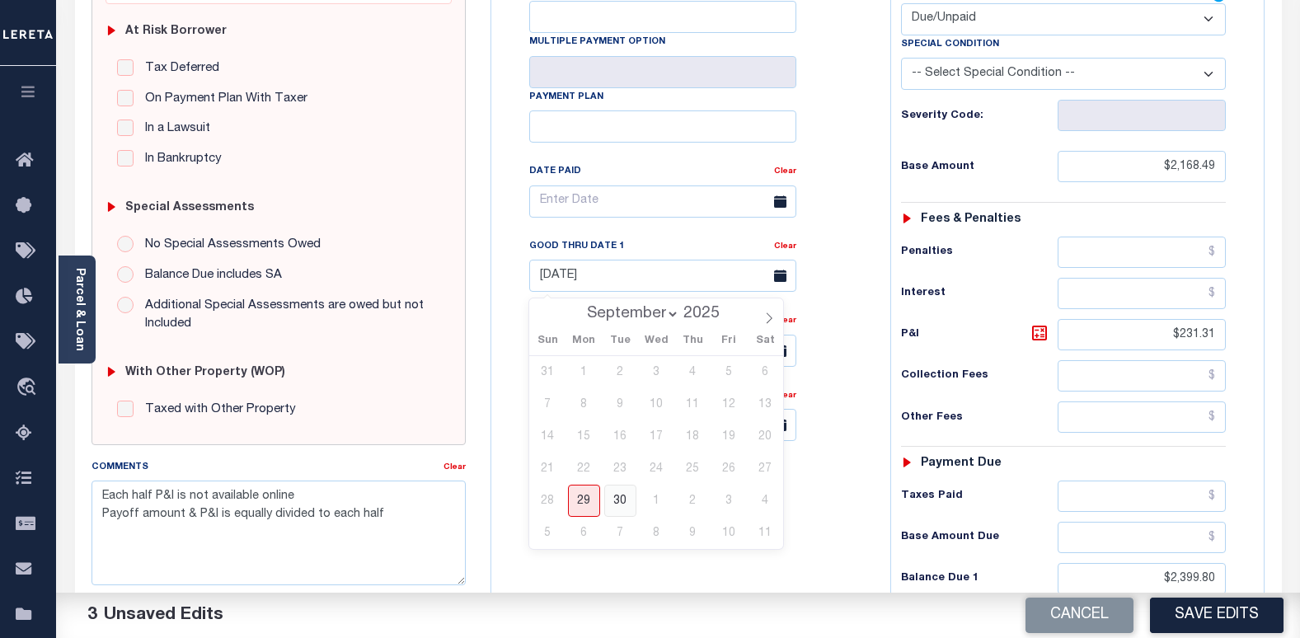
click at [619, 510] on span "30" at bounding box center [620, 501] width 32 height 32
type input "09/30/2025"
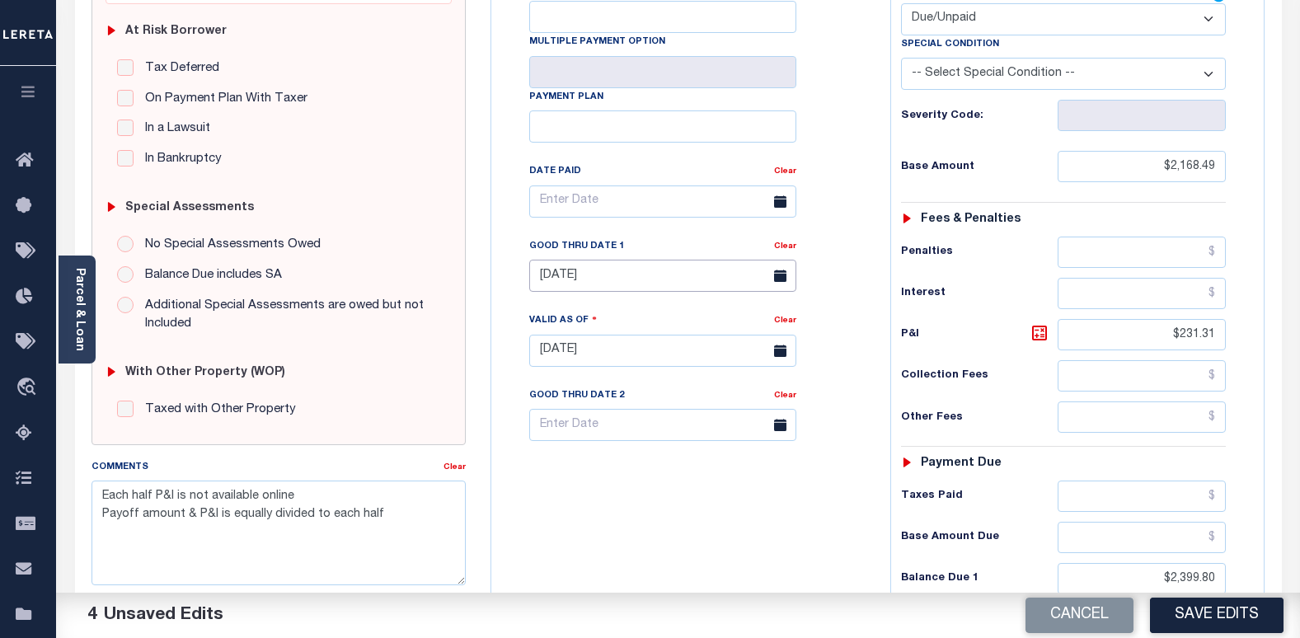
scroll to position [0, 0]
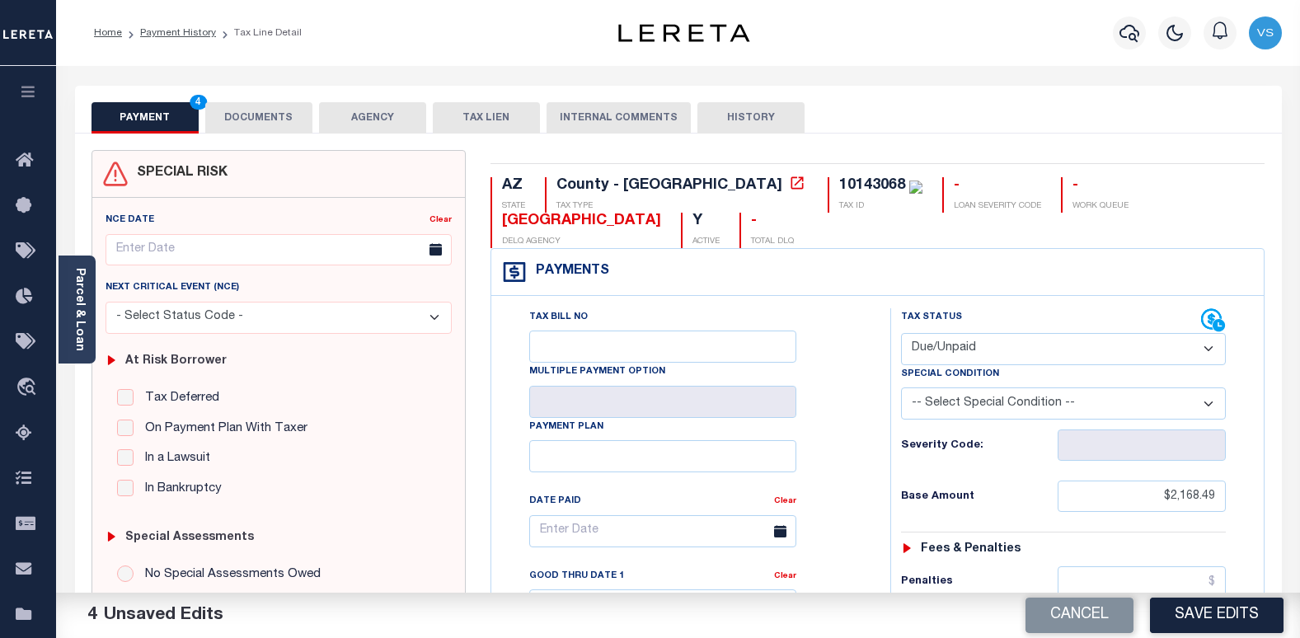
click at [270, 120] on button "DOCUMENTS" at bounding box center [258, 117] width 107 height 31
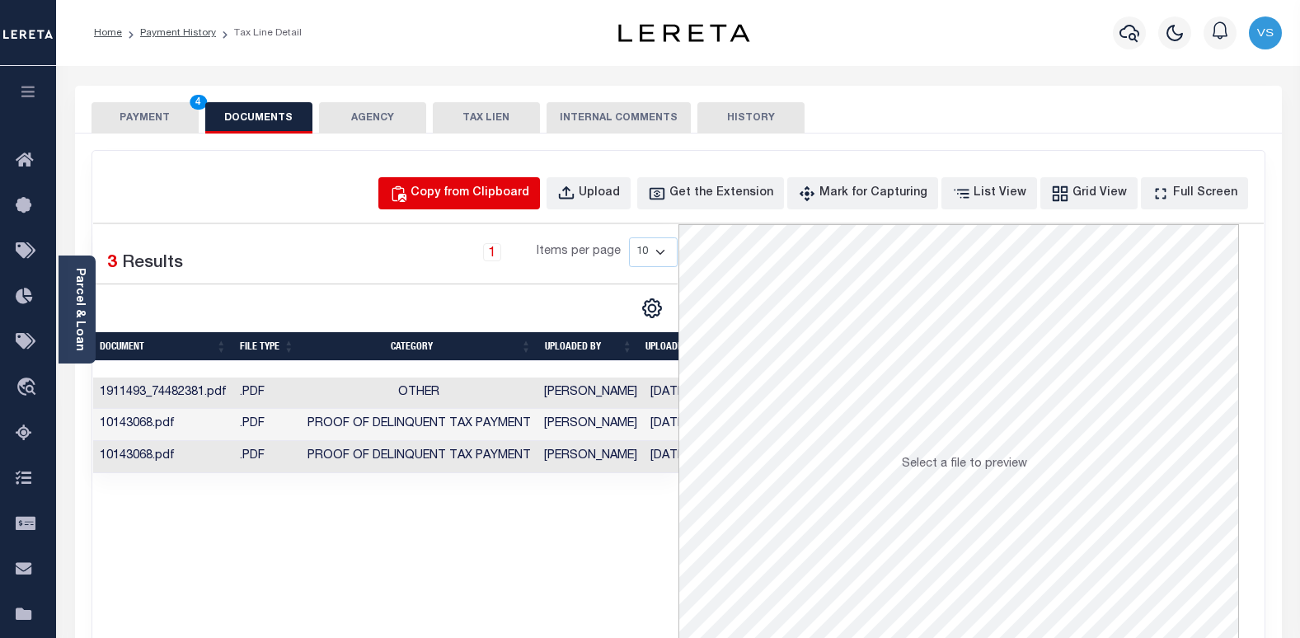
click at [481, 183] on button "Copy from Clipboard" at bounding box center [459, 193] width 162 height 32
select select "POP"
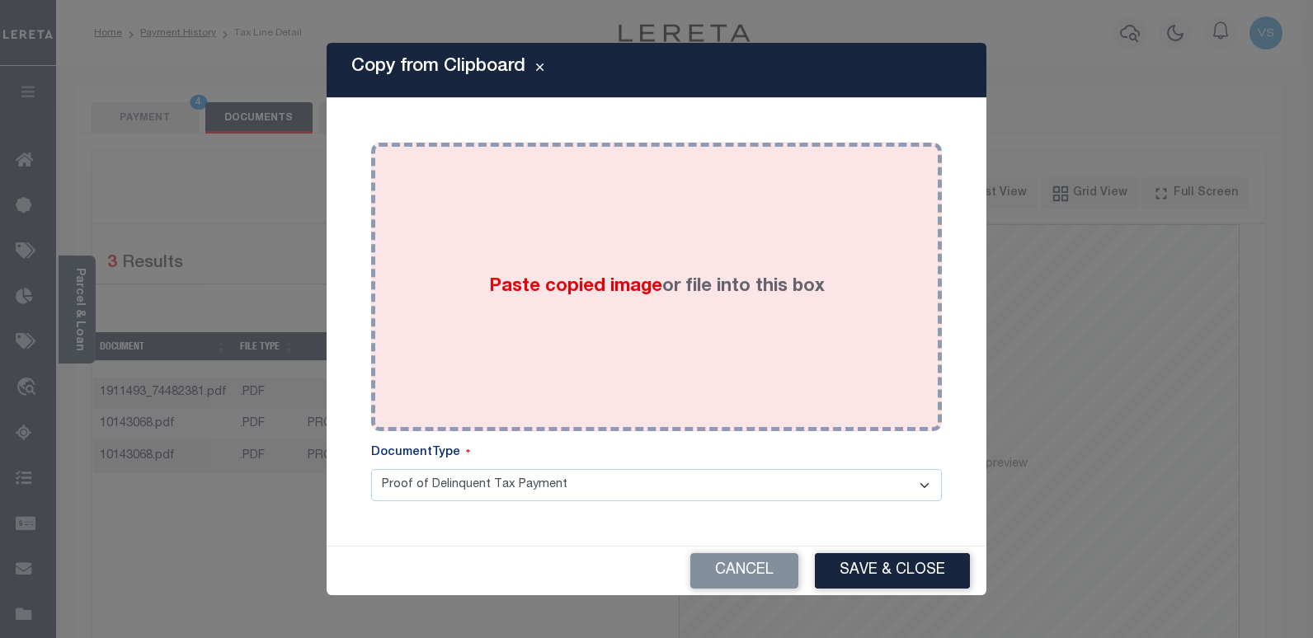
click at [512, 268] on div "Paste copied image or file into this box" at bounding box center [656, 287] width 546 height 264
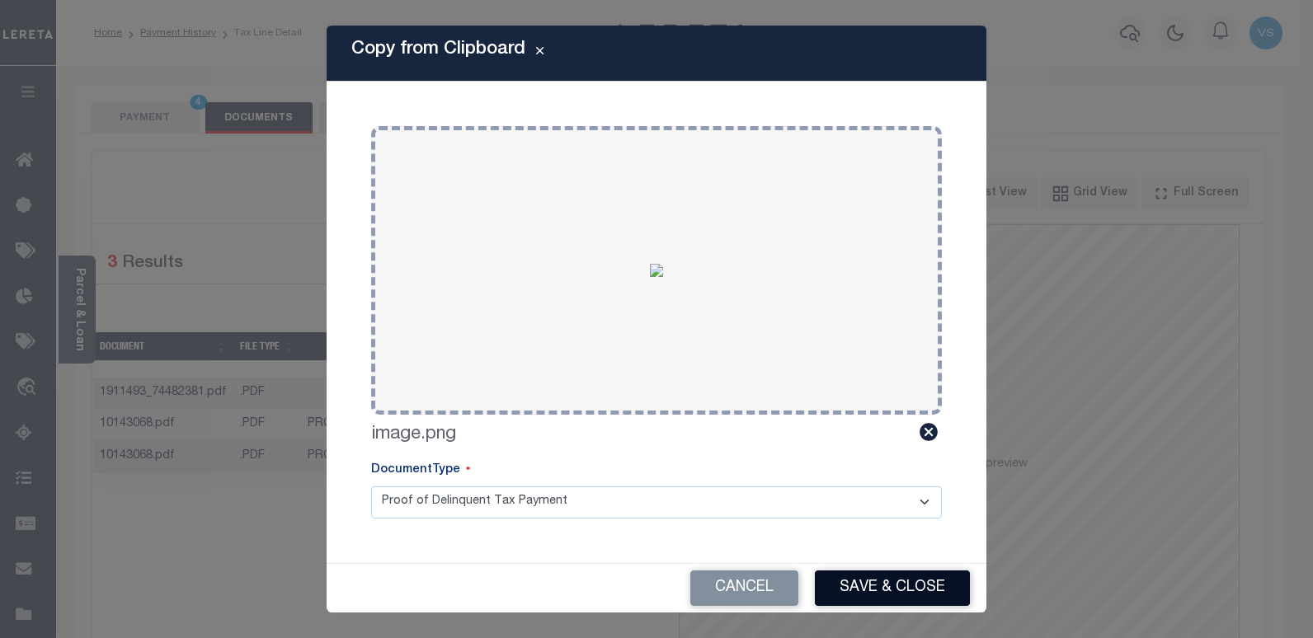
click at [848, 587] on button "Save & Close" at bounding box center [892, 588] width 155 height 35
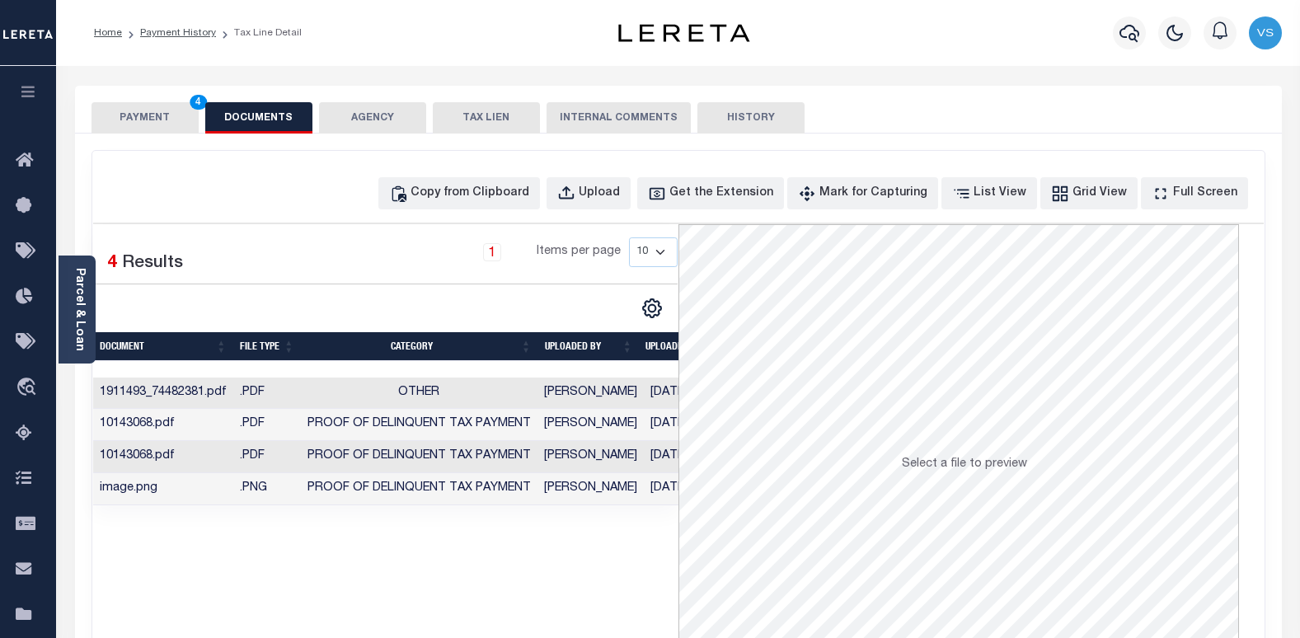
click at [151, 113] on button "PAYMENT 4" at bounding box center [145, 117] width 107 height 31
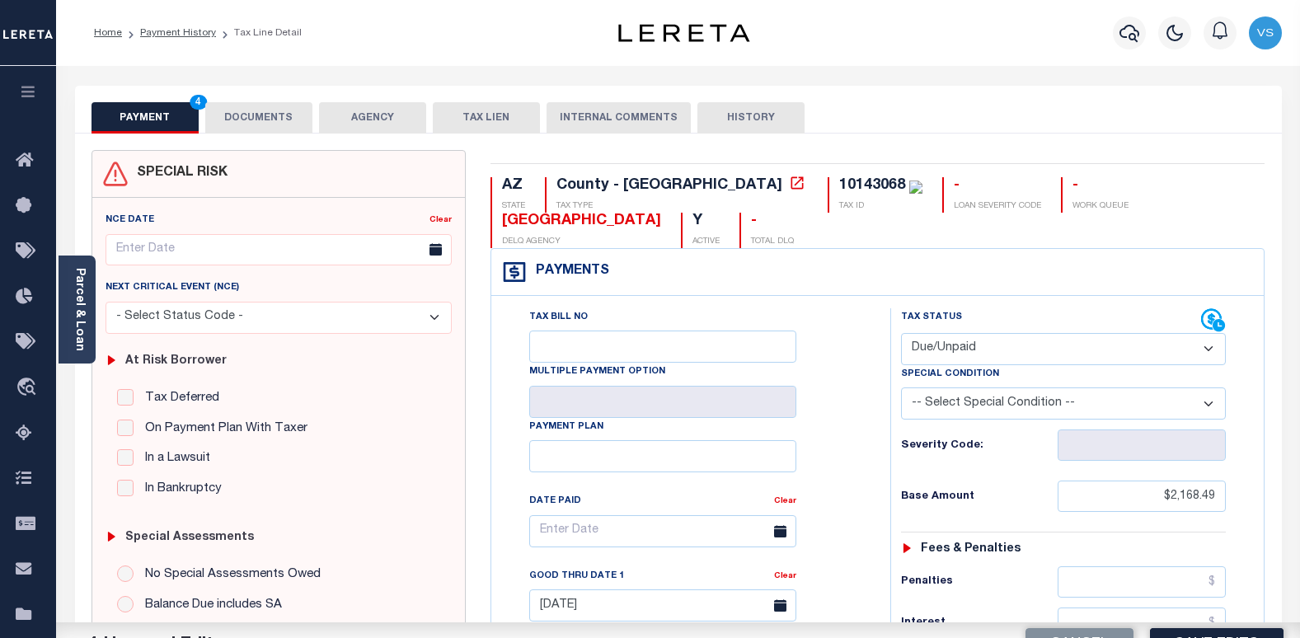
scroll to position [330, 0]
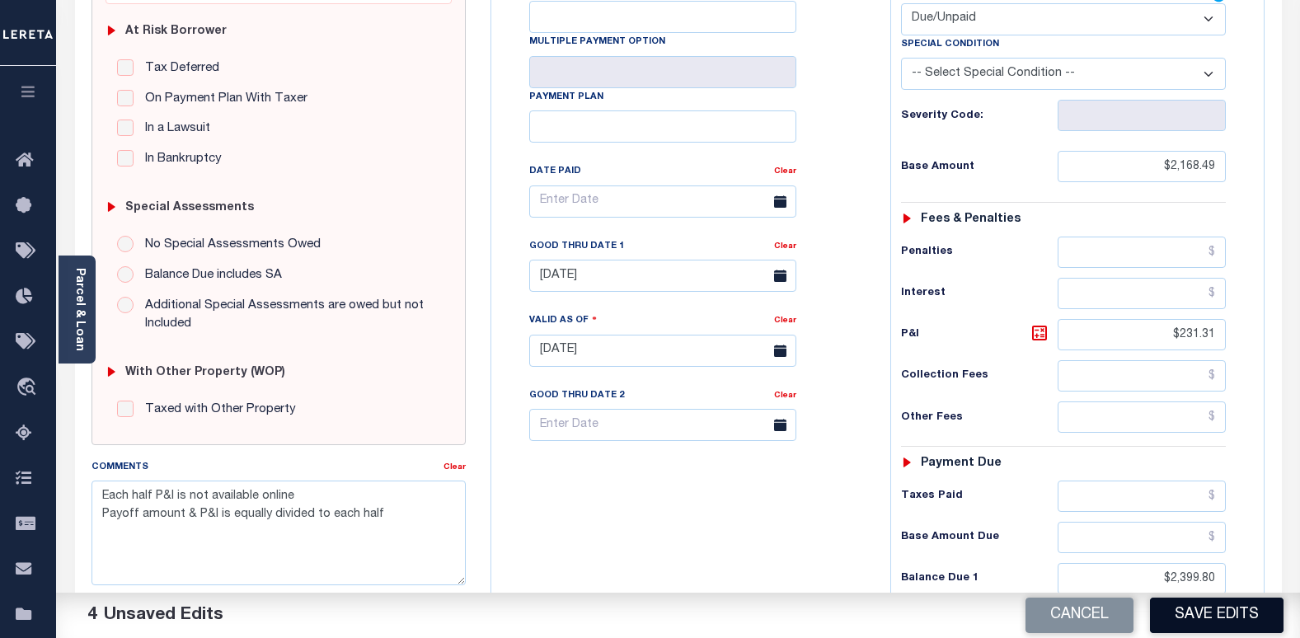
click at [1215, 618] on button "Save Edits" at bounding box center [1217, 615] width 134 height 35
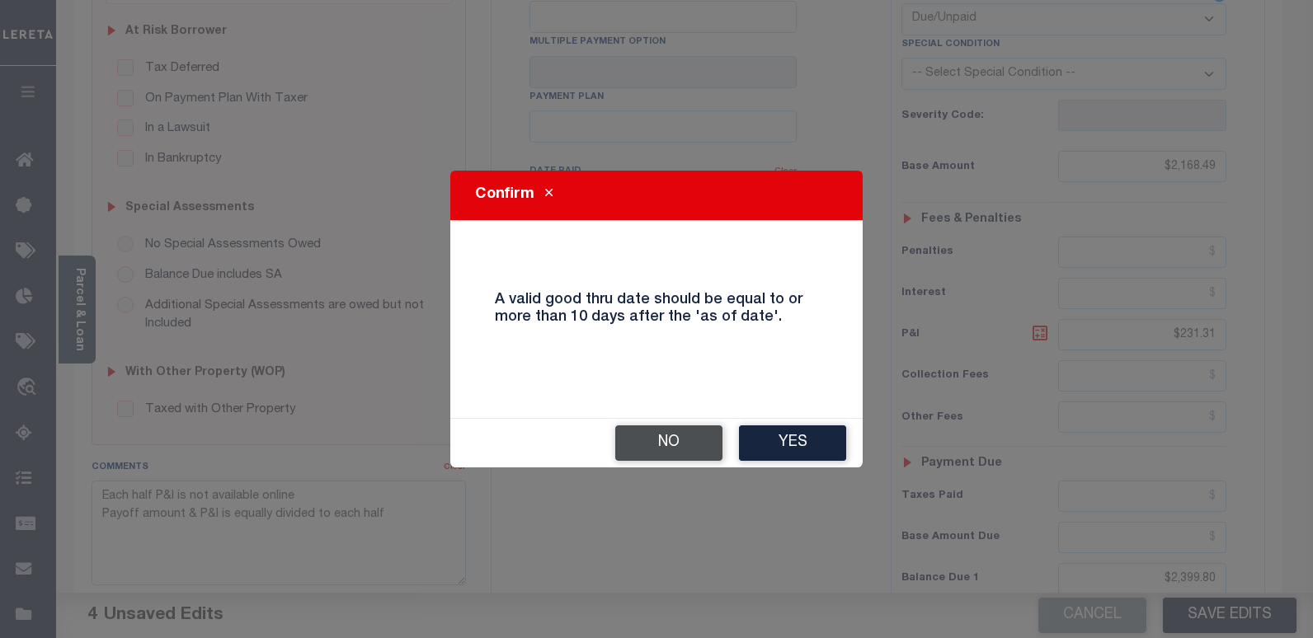
click at [652, 449] on button "No" at bounding box center [668, 442] width 107 height 35
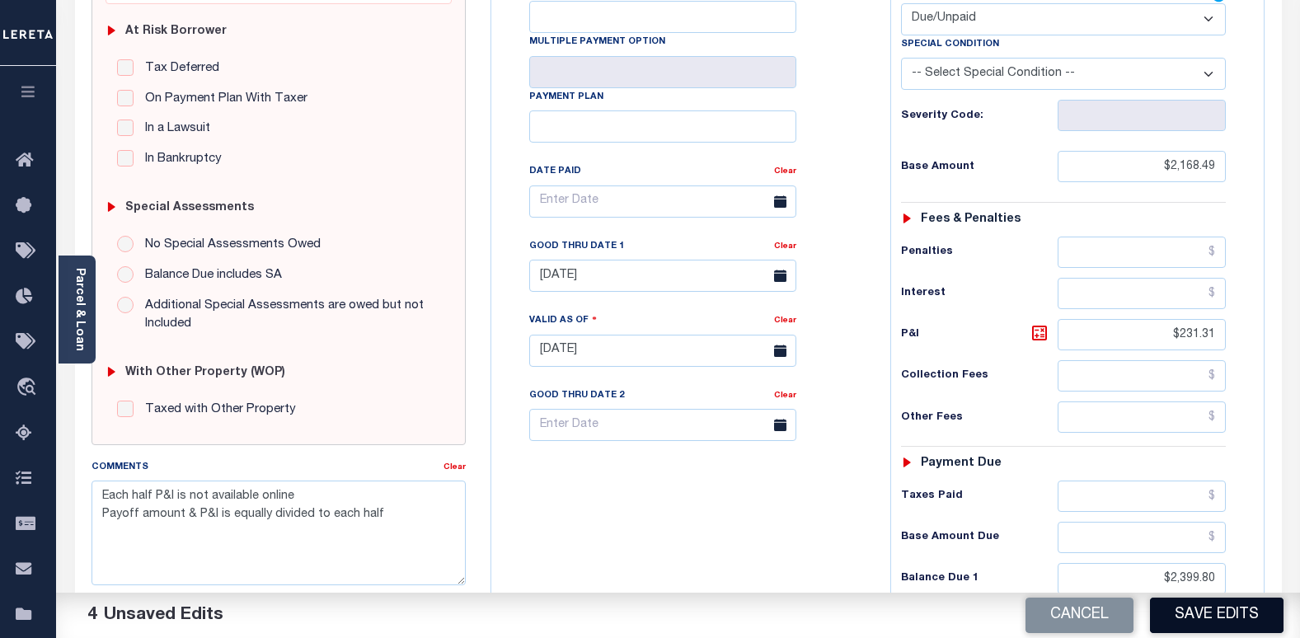
click at [1201, 625] on button "Save Edits" at bounding box center [1217, 615] width 134 height 35
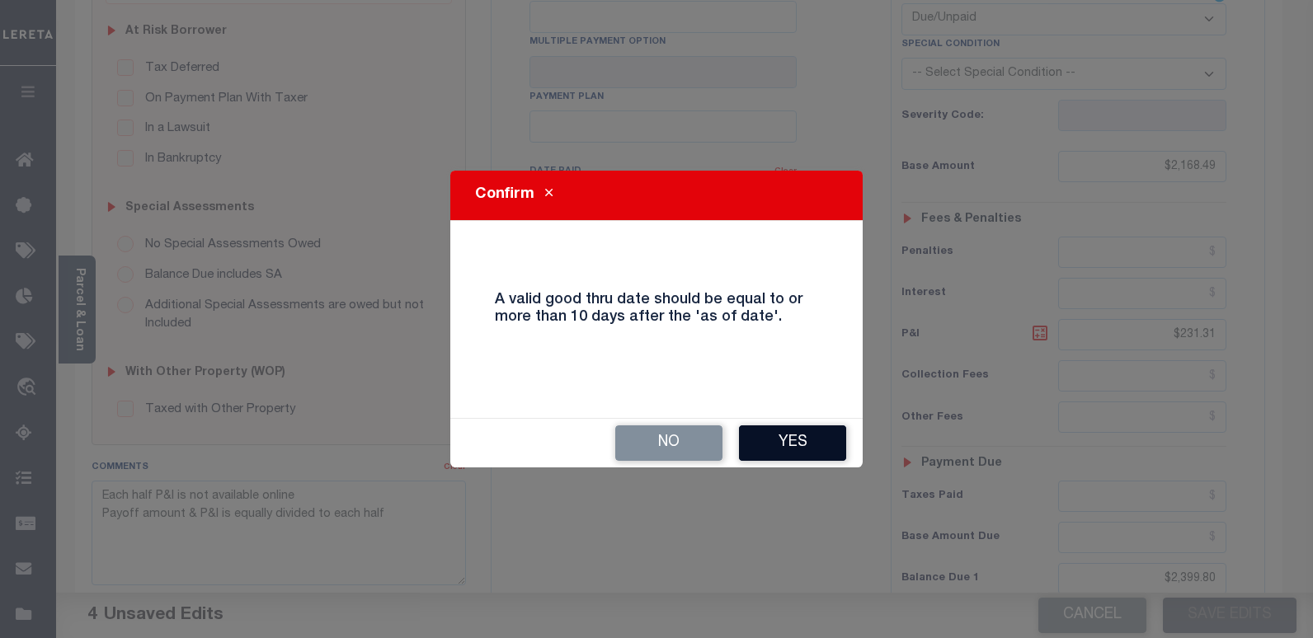
click at [799, 452] on button "Yes" at bounding box center [792, 442] width 107 height 35
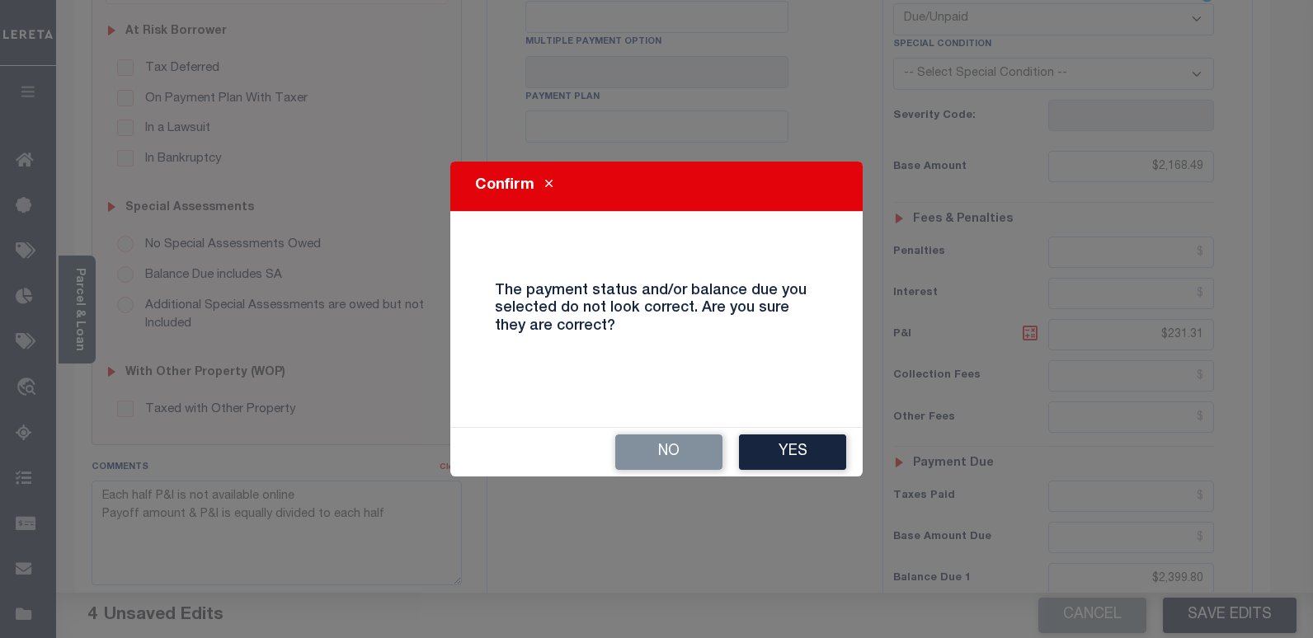
click at [799, 452] on button "Yes" at bounding box center [792, 452] width 107 height 35
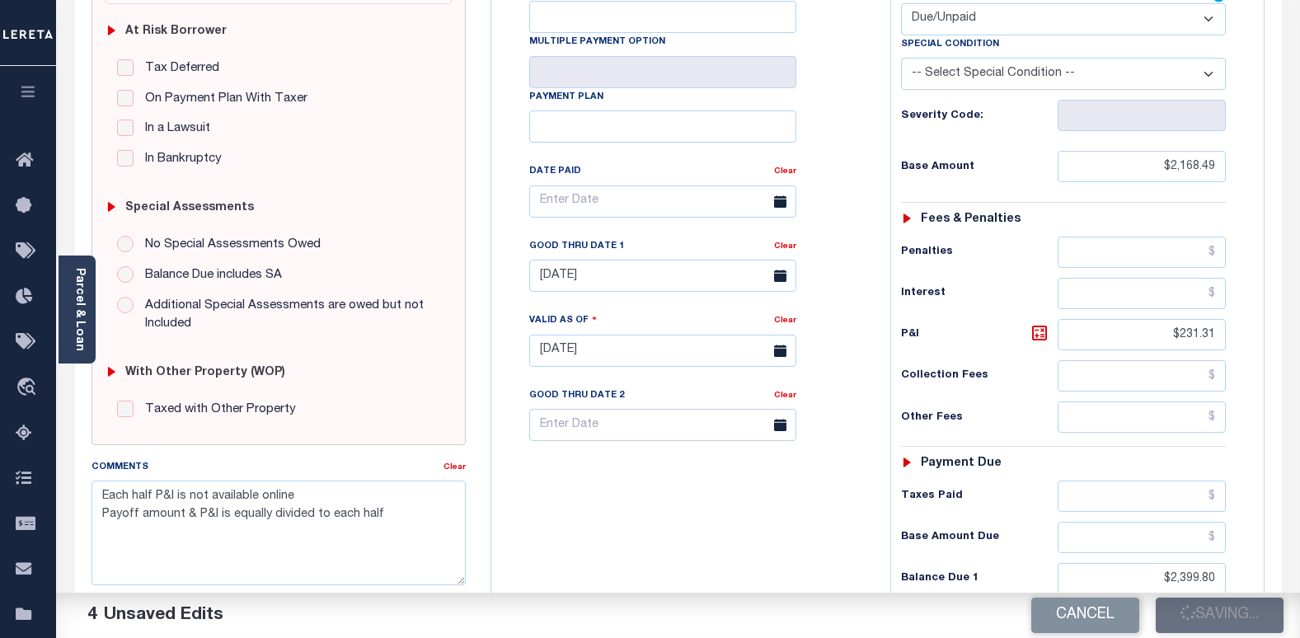
checkbox input "false"
type textarea "Each half P&I is not available online Payoff amount & P&I is equally divided to…"
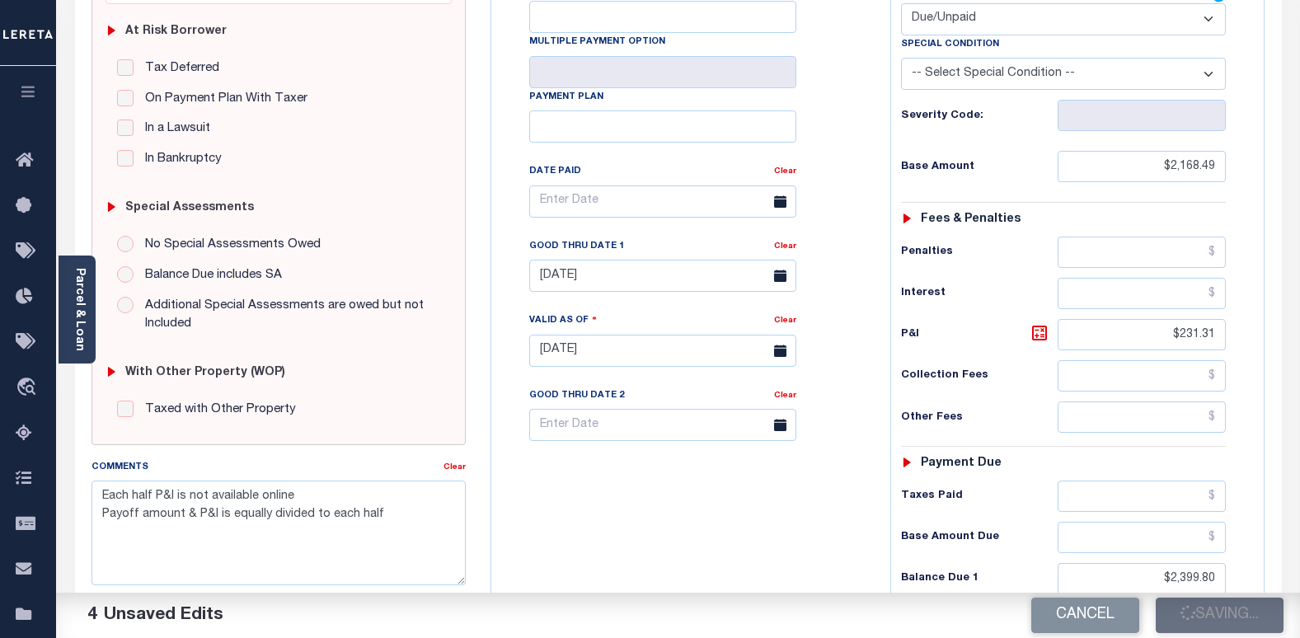
type input "$2,168.49"
type input "$231.31"
type input "$2,399.8"
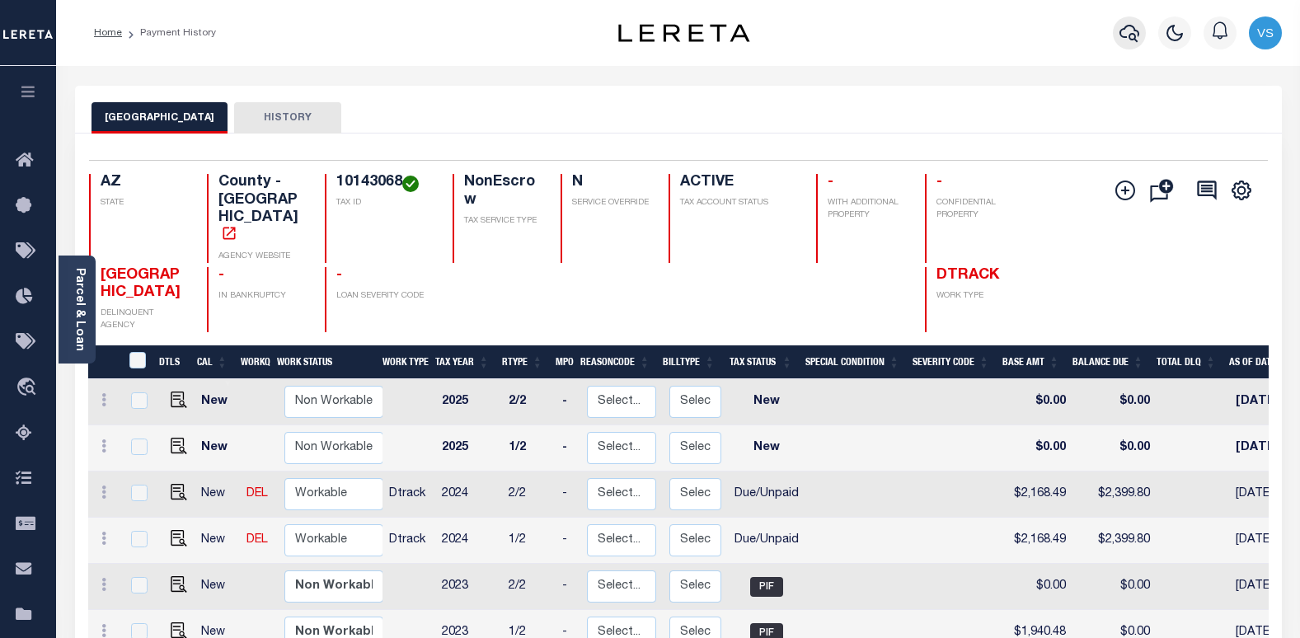
click at [1130, 34] on icon "button" at bounding box center [1130, 33] width 20 height 20
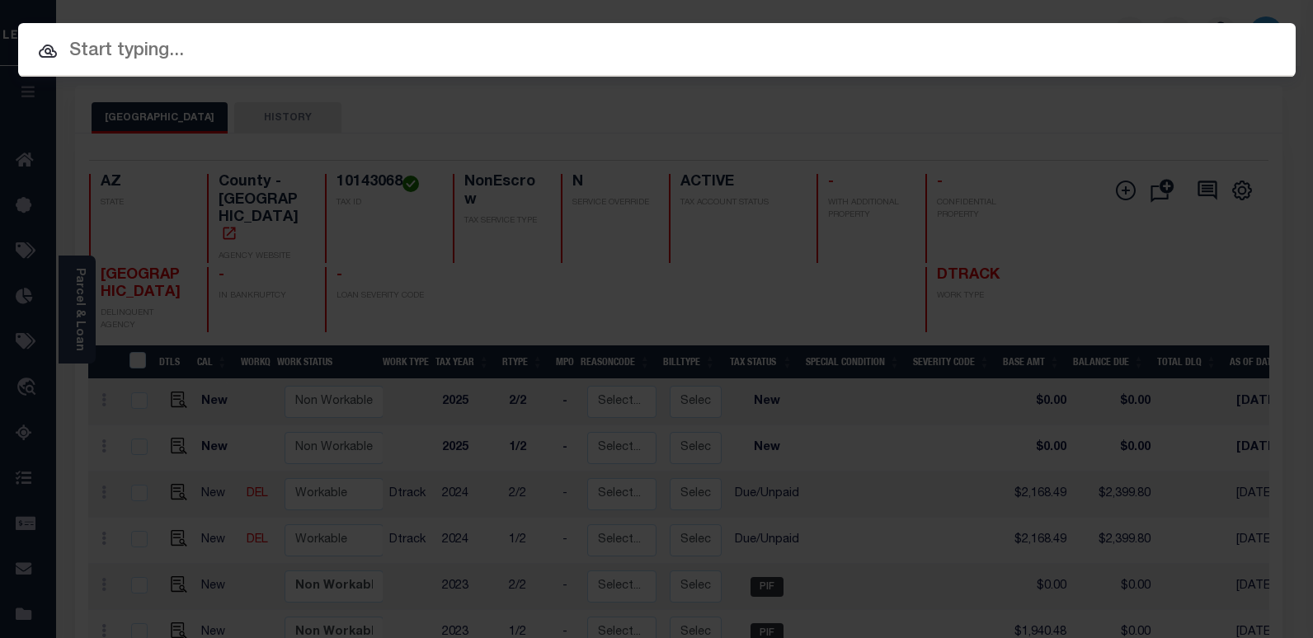
paste input "4710210024884"
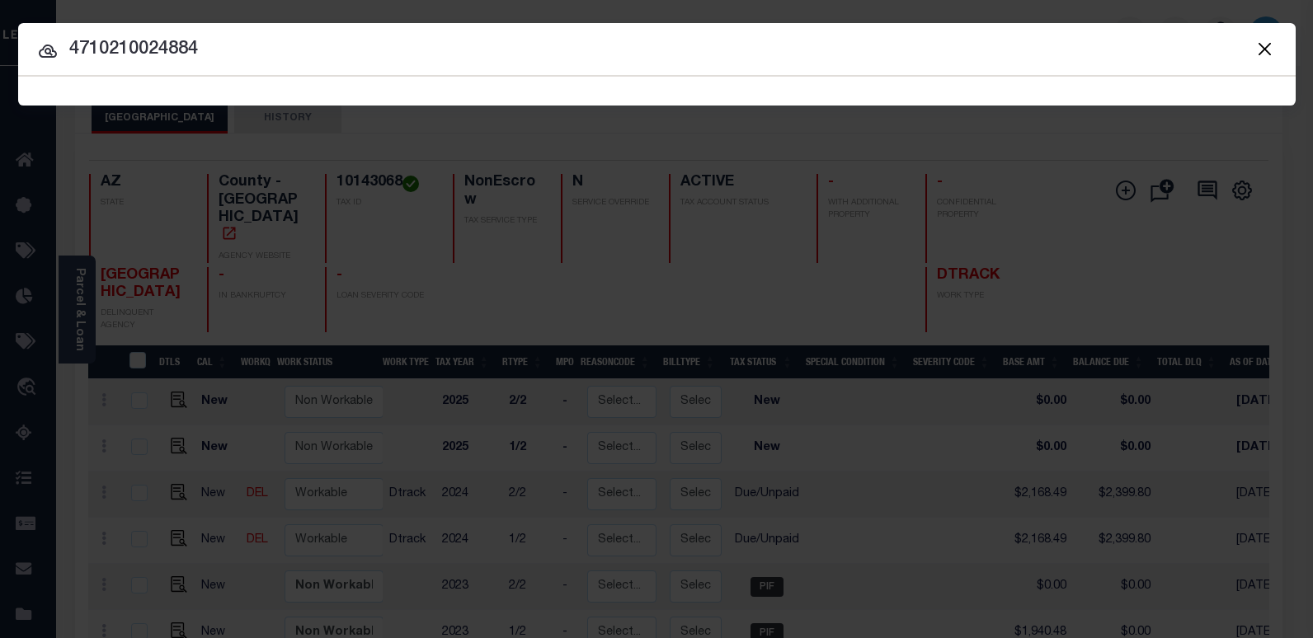
type input "4710210024884"
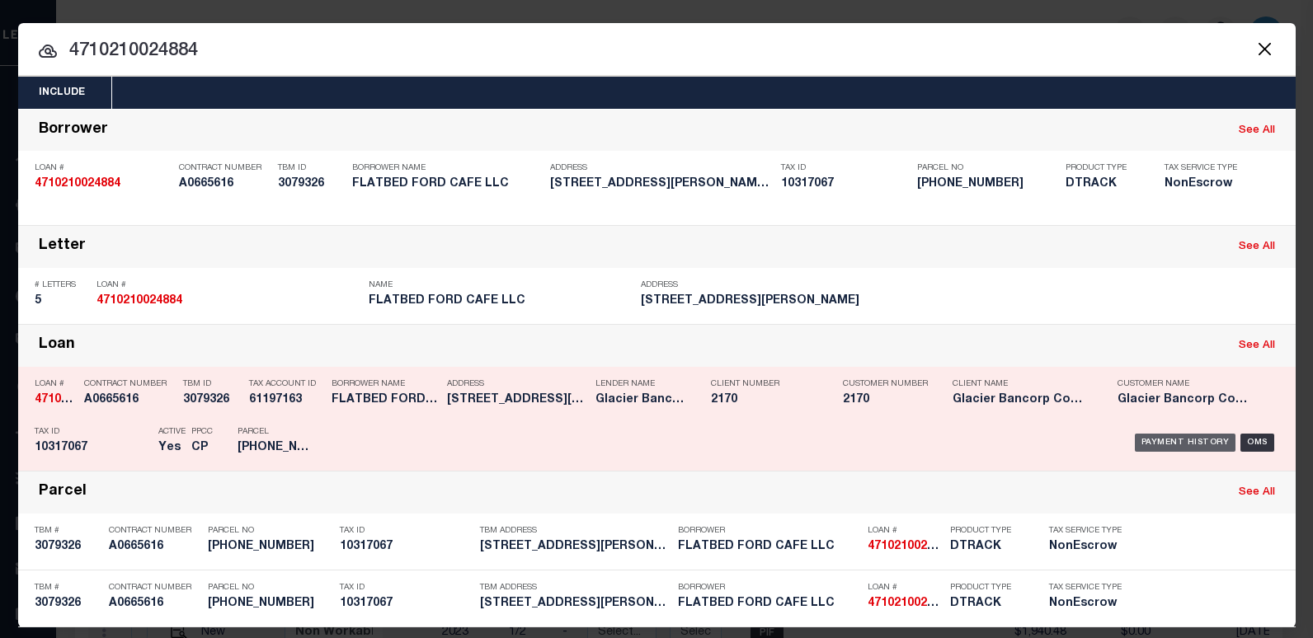
click at [1168, 447] on div "Payment History" at bounding box center [1185, 443] width 101 height 18
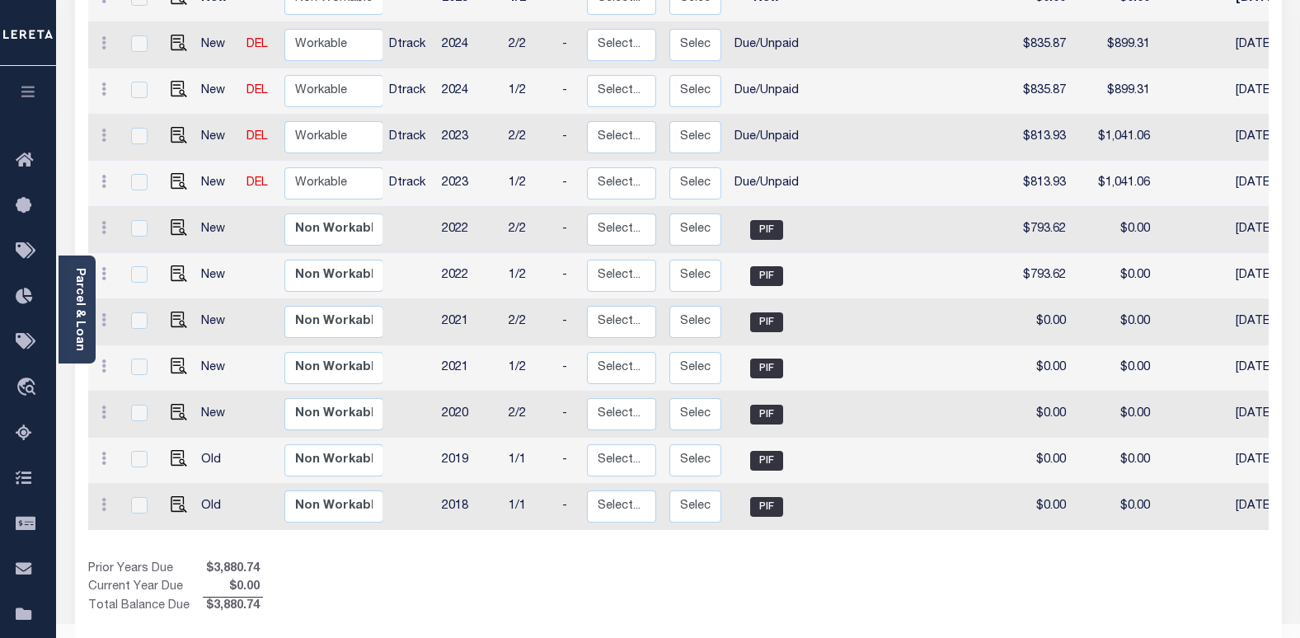
scroll to position [284, 0]
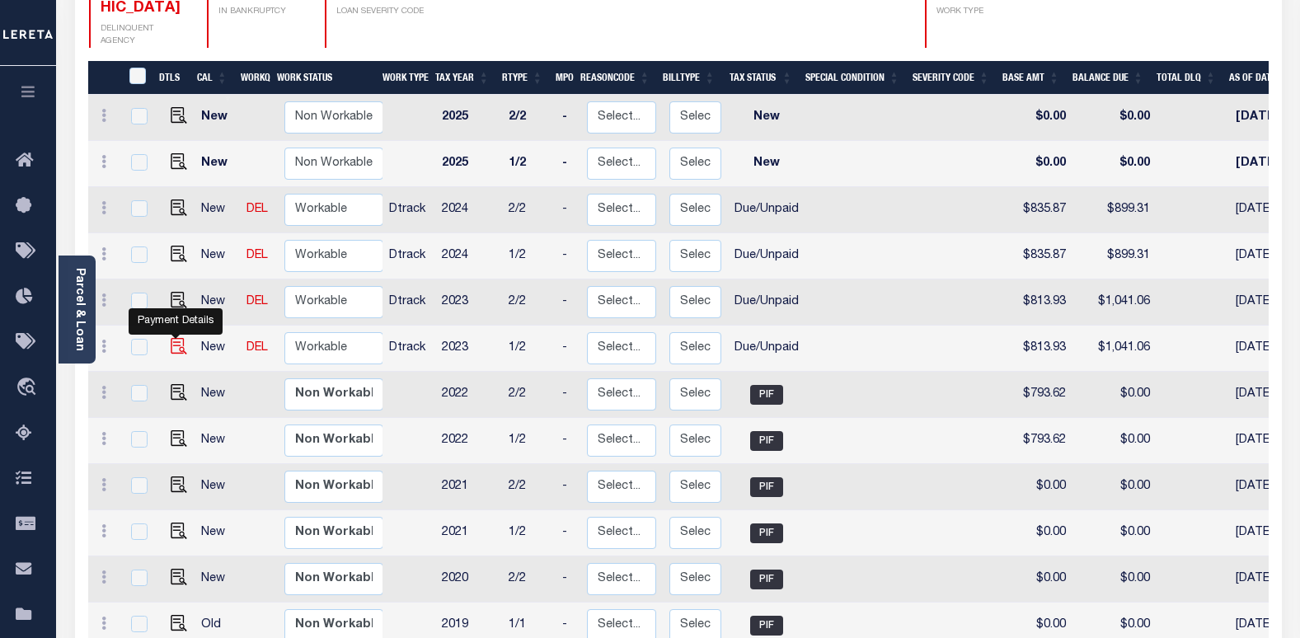
click at [173, 338] on img "" at bounding box center [179, 346] width 16 height 16
checkbox input "true"
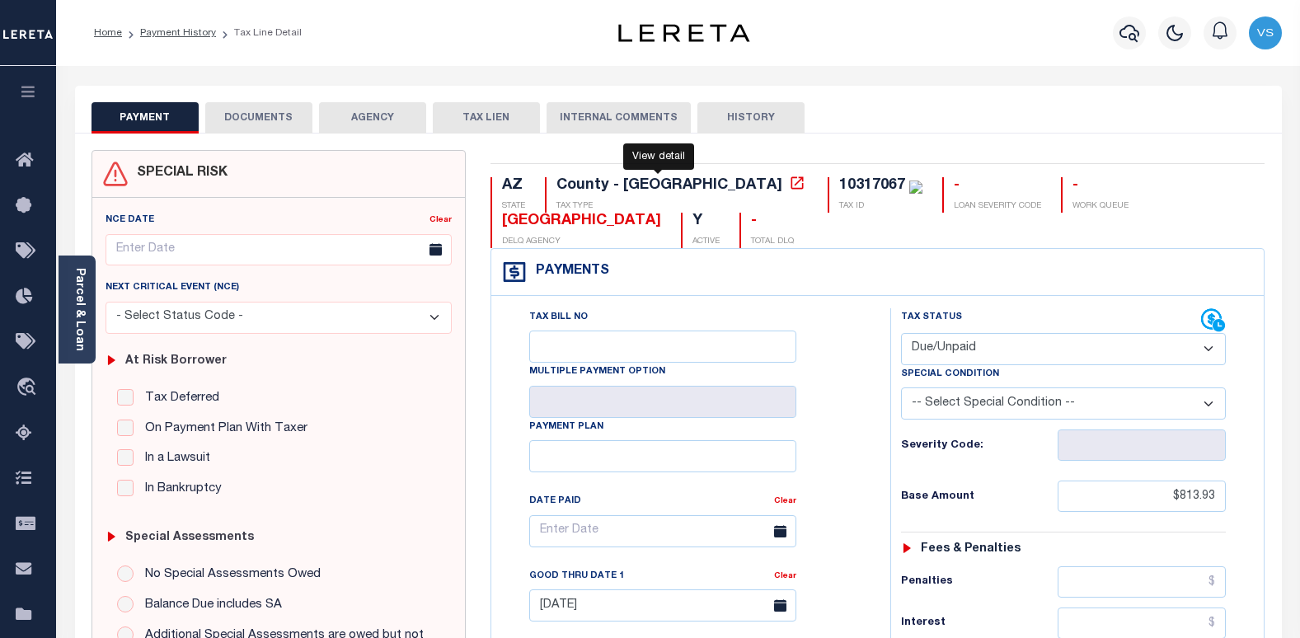
click at [789, 187] on icon at bounding box center [797, 183] width 16 height 16
click at [789, 181] on icon at bounding box center [797, 183] width 16 height 16
click at [961, 350] on select "- Select Status Code - Open Due/Unpaid Paid Incomplete No Tax Due Internal Refu…" at bounding box center [1064, 349] width 326 height 32
select select "PYD"
click at [901, 334] on select "- Select Status Code - Open Due/Unpaid Paid Incomplete No Tax Due Internal Refu…" at bounding box center [1064, 349] width 326 height 32
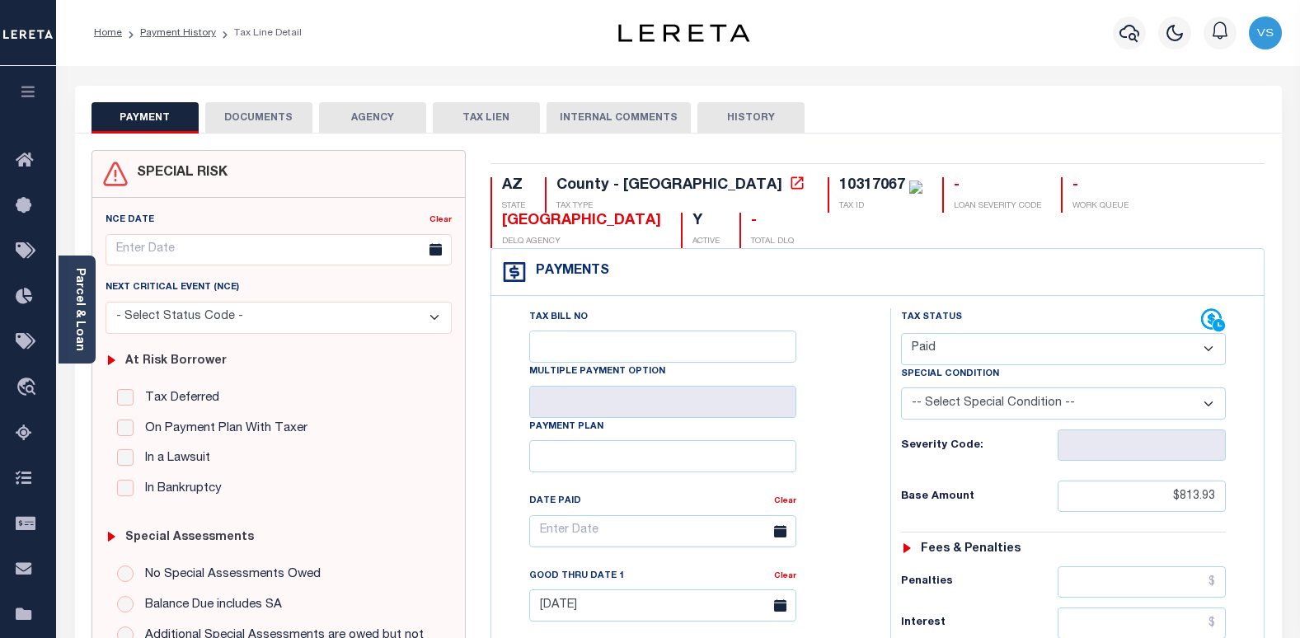
type input "[DATE]"
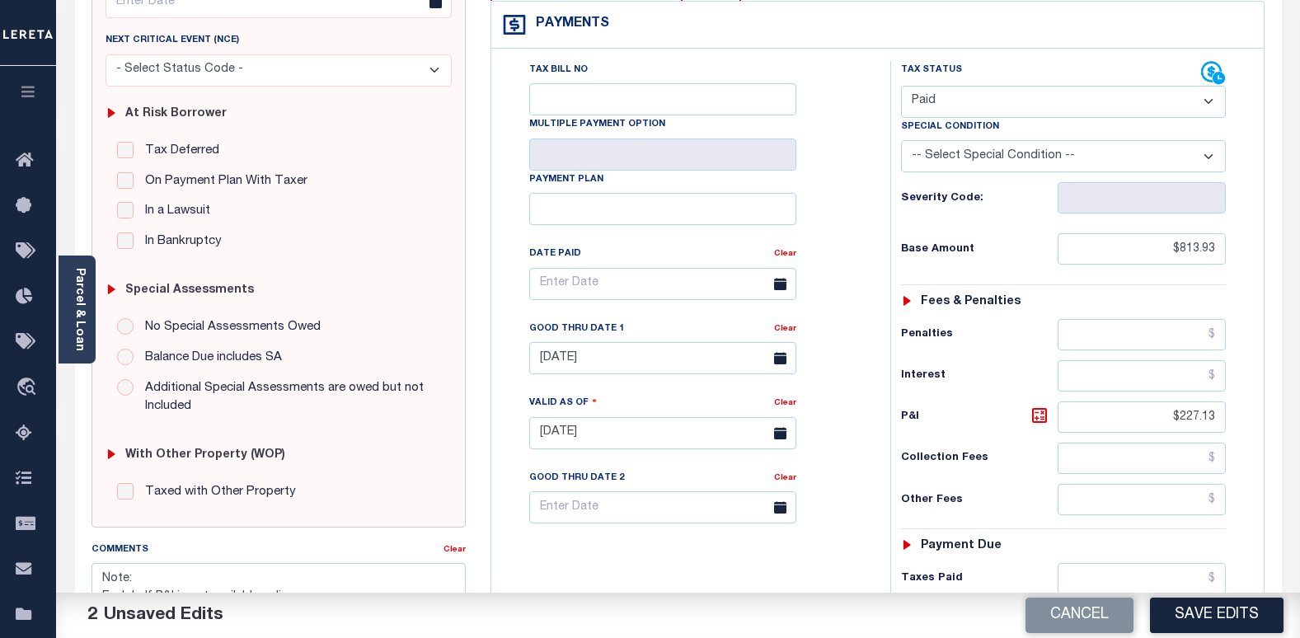
scroll to position [495, 0]
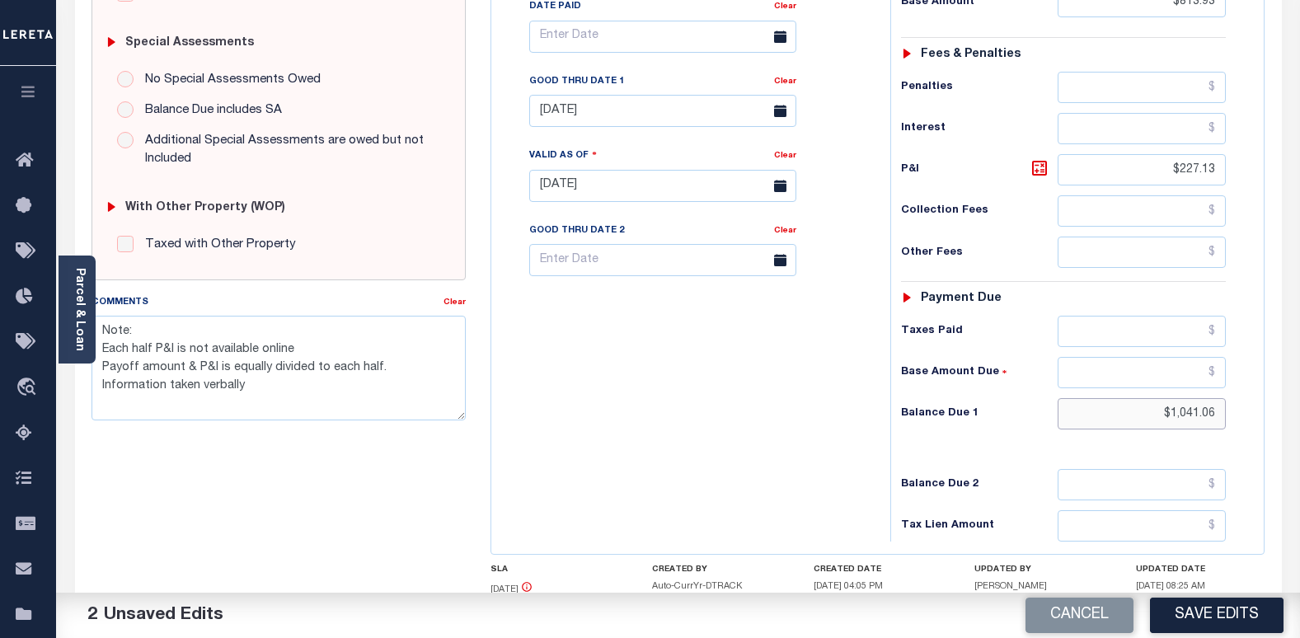
drag, startPoint x: 1223, startPoint y: 413, endPoint x: 1143, endPoint y: 416, distance: 80.0
click at [1173, 412] on input "$1,041.06" at bounding box center [1142, 413] width 168 height 31
type input "$.00"
drag, startPoint x: 1222, startPoint y: 172, endPoint x: 1159, endPoint y: 183, distance: 63.7
click at [1159, 183] on input "$227.13" at bounding box center [1142, 169] width 168 height 31
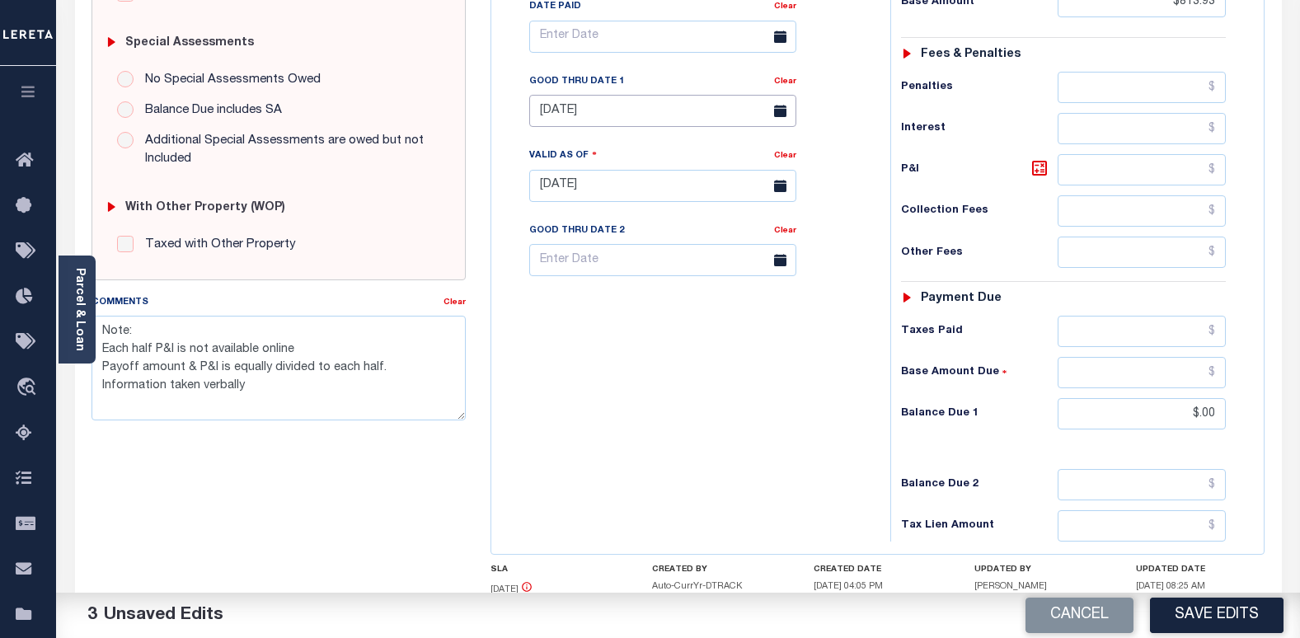
click at [702, 118] on input "07/31/2025" at bounding box center [662, 111] width 267 height 32
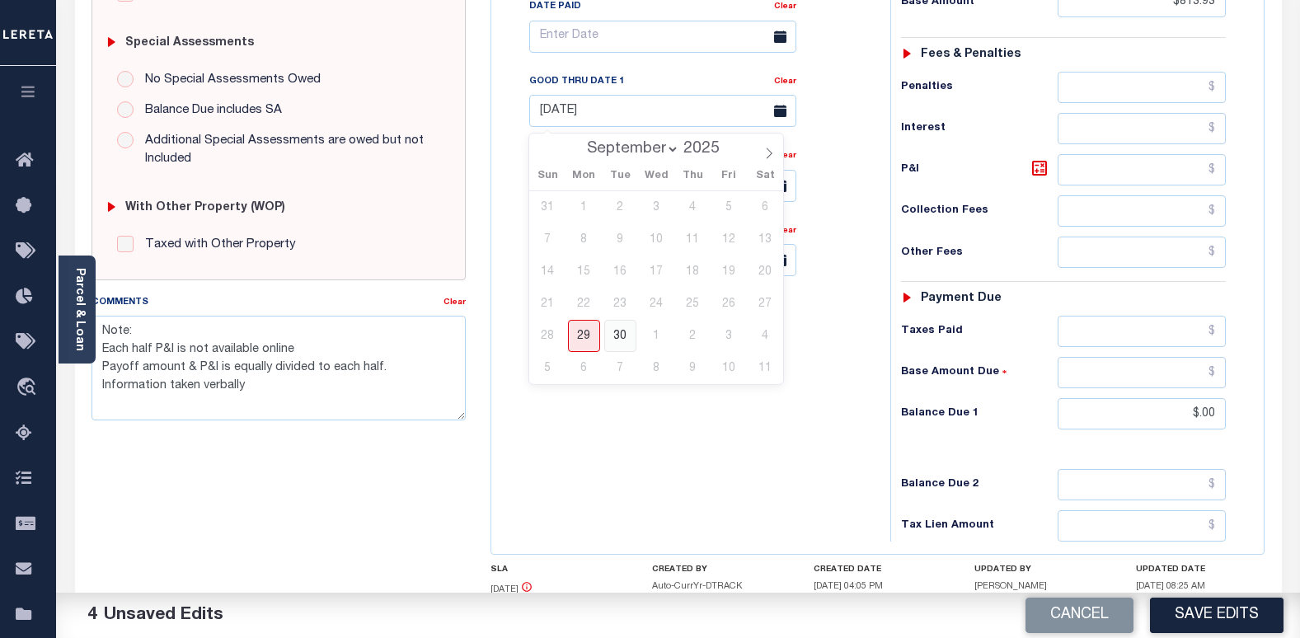
click at [622, 341] on span "30" at bounding box center [620, 336] width 32 height 32
type input "09/30/2025"
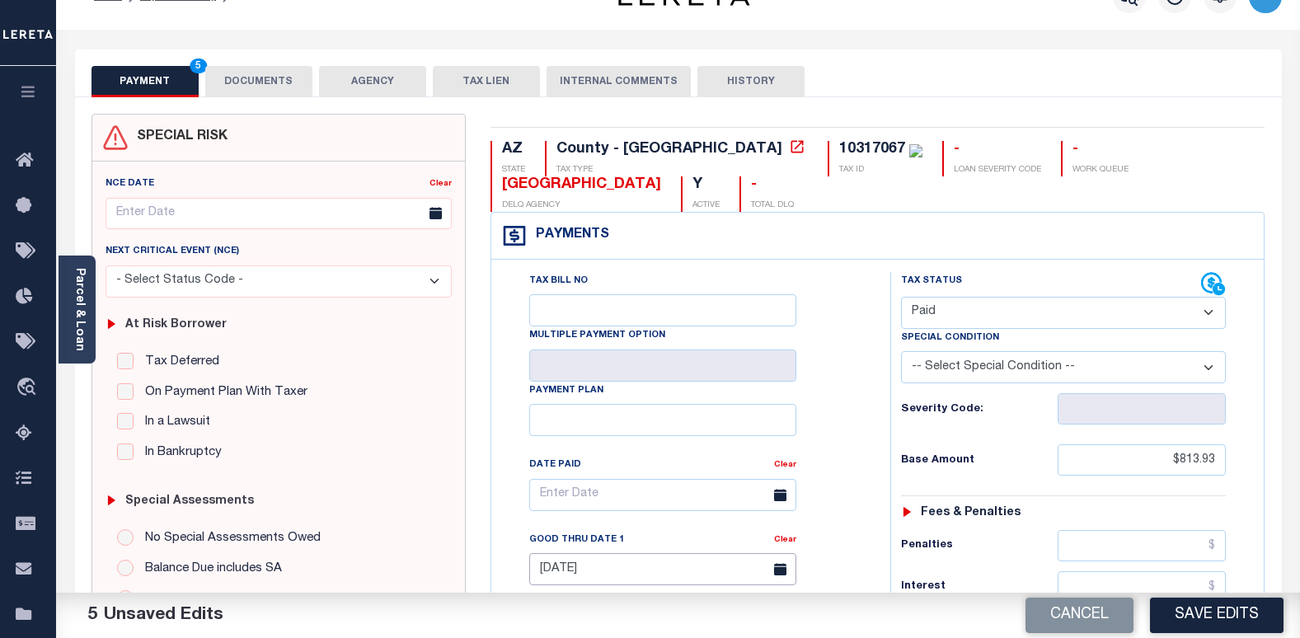
scroll to position [0, 0]
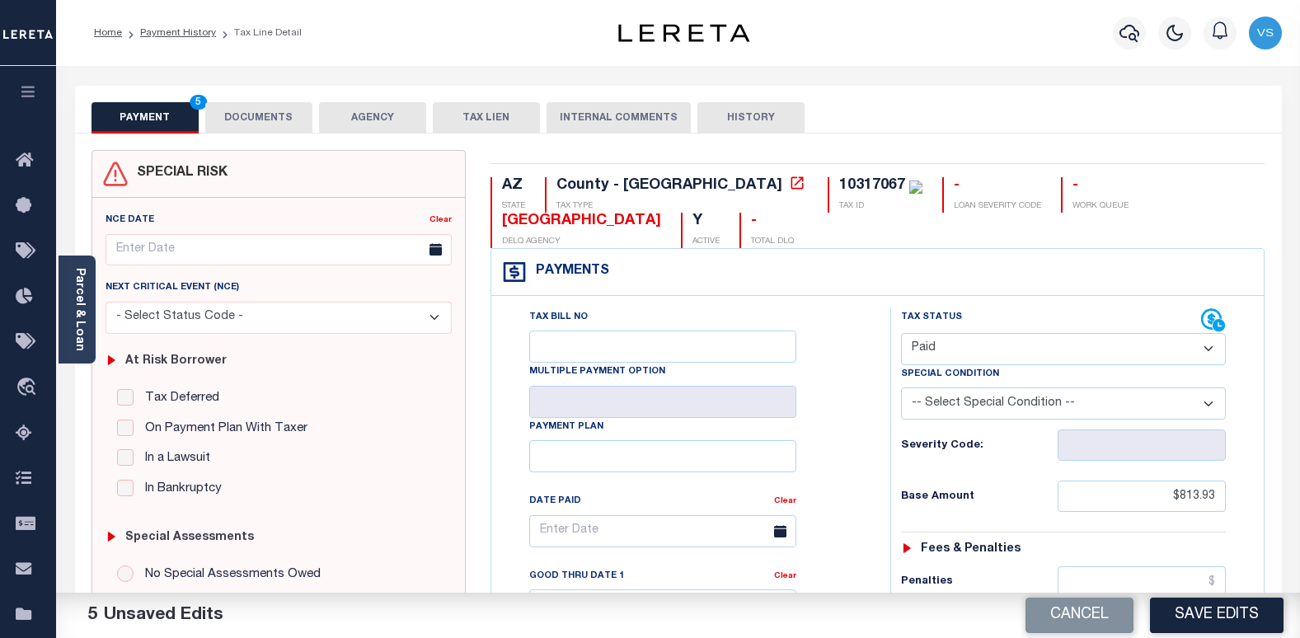
click at [241, 121] on button "DOCUMENTS" at bounding box center [258, 117] width 107 height 31
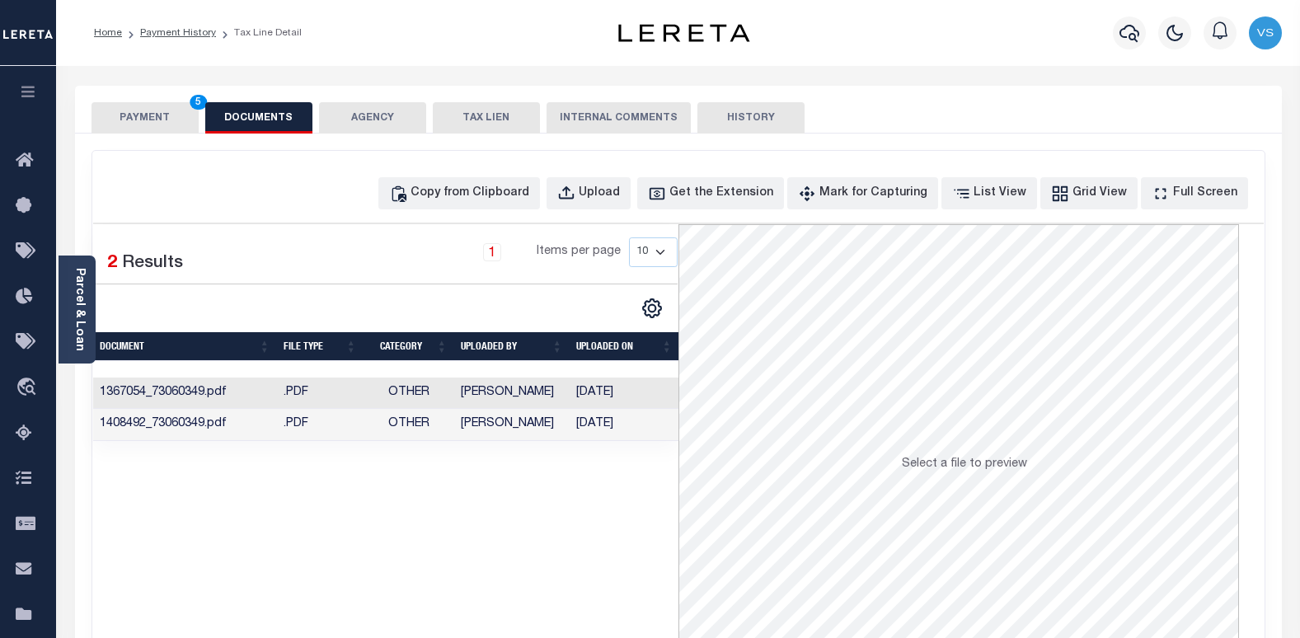
click at [488, 176] on div "Copy from Clipboard Upload Get the Extension Mark for Capturing Got it List Vie…" at bounding box center [678, 441] width 1173 height 581
click at [482, 185] on div "Copy from Clipboard" at bounding box center [470, 194] width 119 height 18
select select "POP"
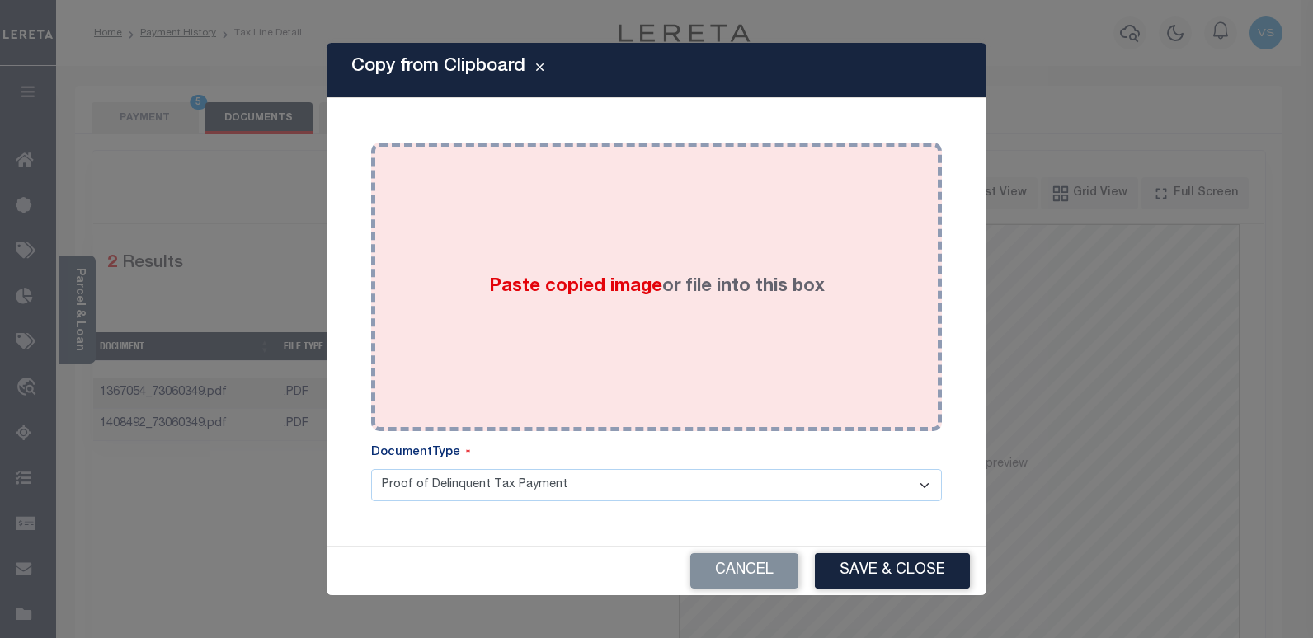
click at [537, 320] on div "Paste copied image or file into this box" at bounding box center [656, 287] width 546 height 264
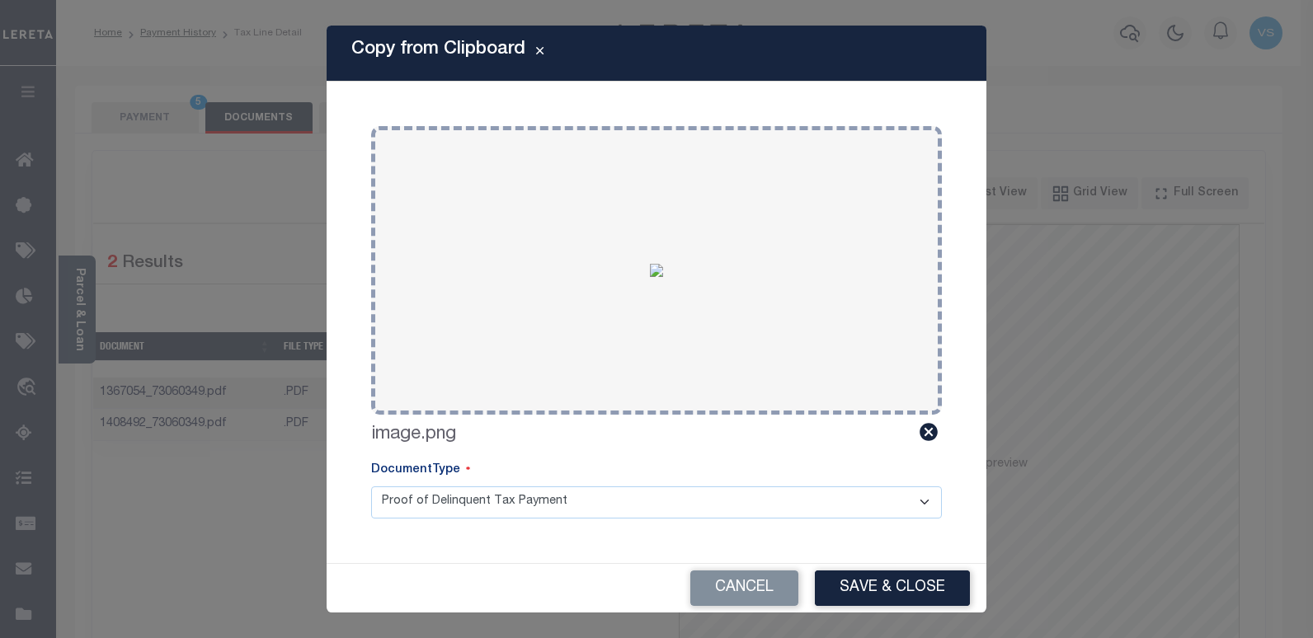
click at [855, 593] on button "Save & Close" at bounding box center [892, 588] width 155 height 35
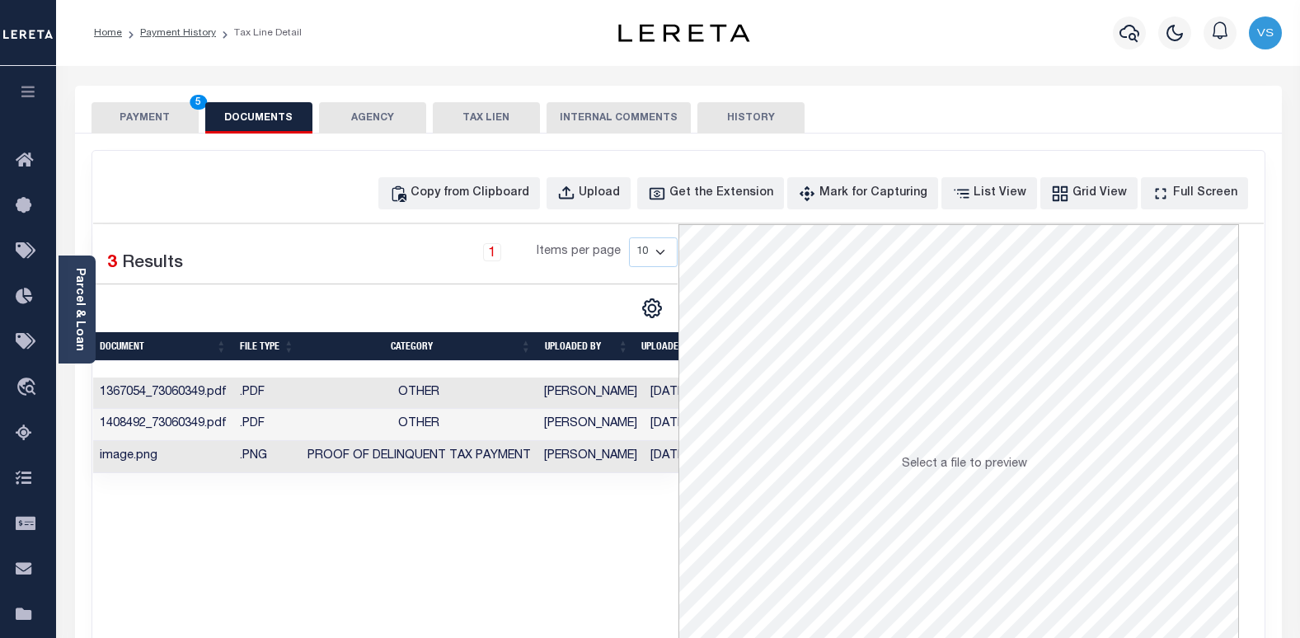
click at [143, 108] on button "PAYMENT 5" at bounding box center [145, 117] width 107 height 31
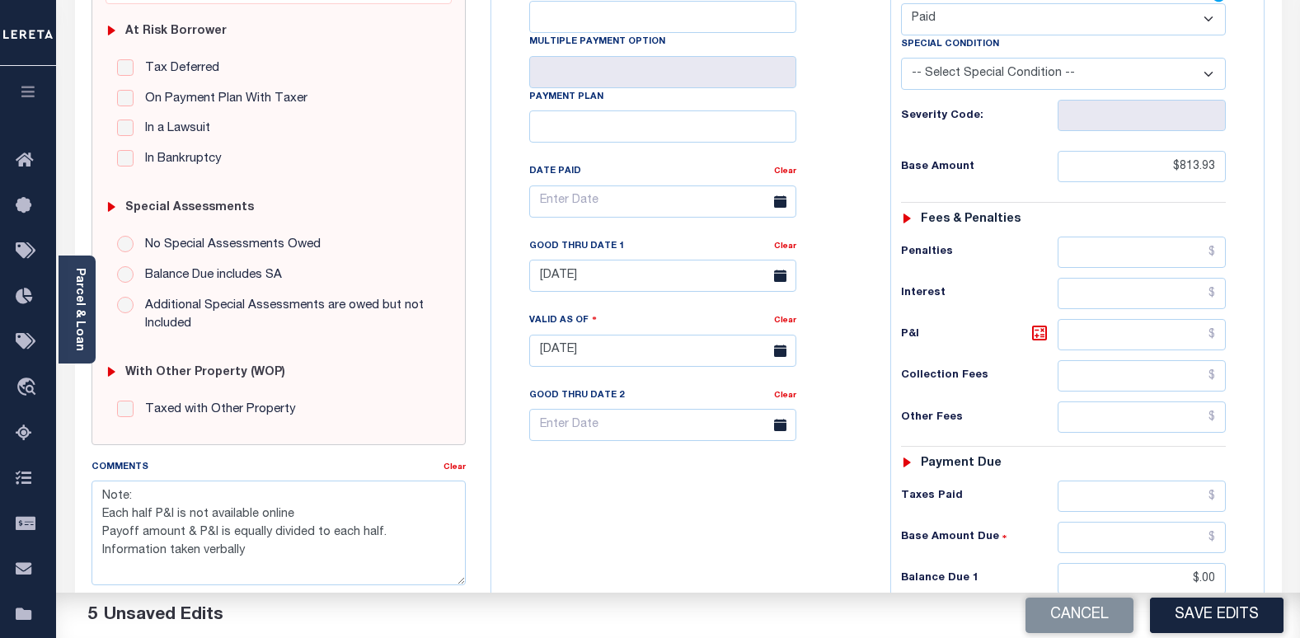
scroll to position [577, 0]
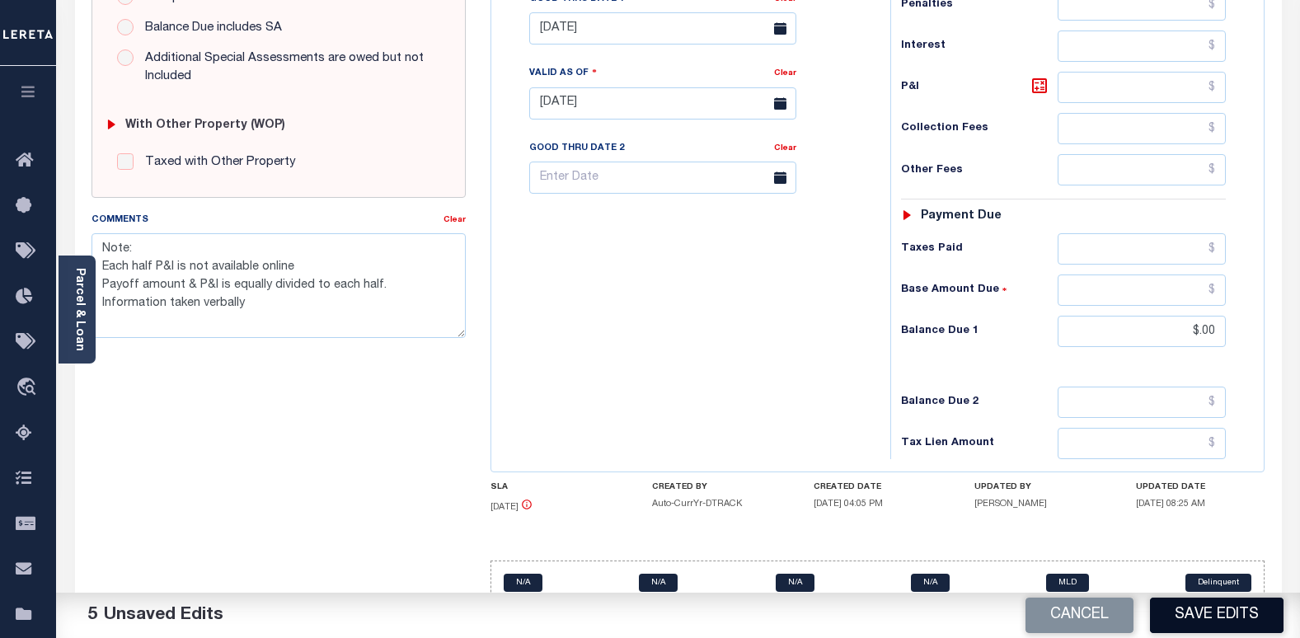
click at [1205, 624] on button "Save Edits" at bounding box center [1217, 615] width 134 height 35
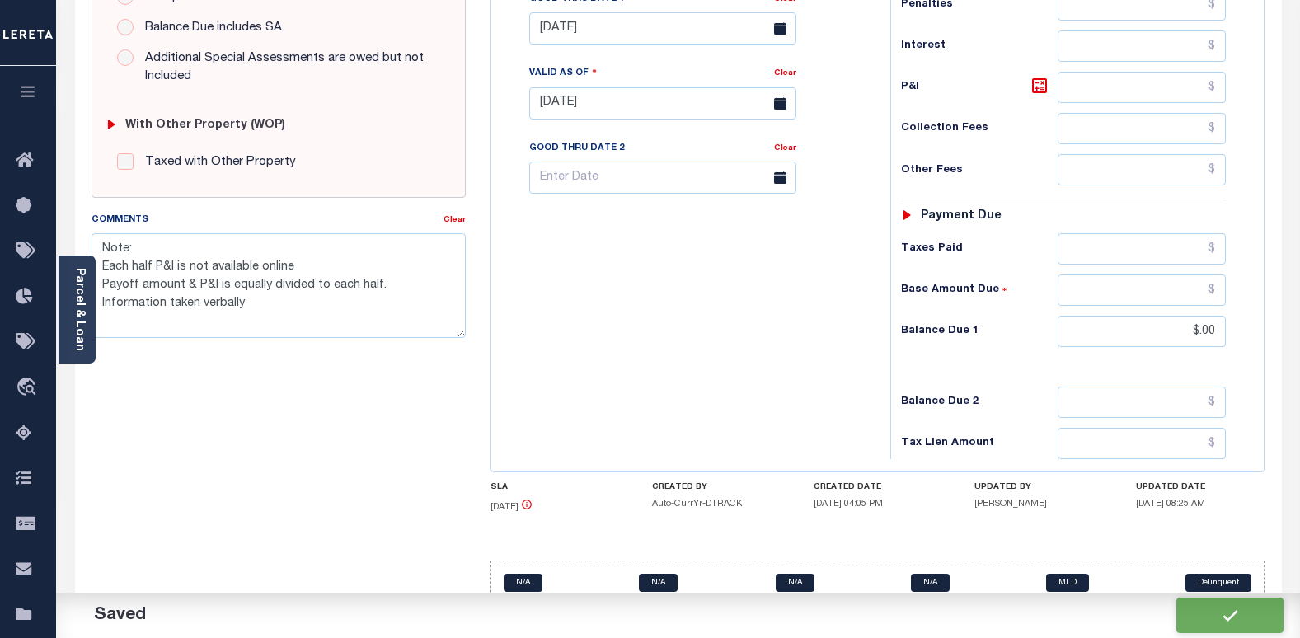
checkbox input "false"
type textarea "Note: Each half P&I is not available online Payoff amount & P&I is equally divi…"
type input "$813.93"
type input "$0"
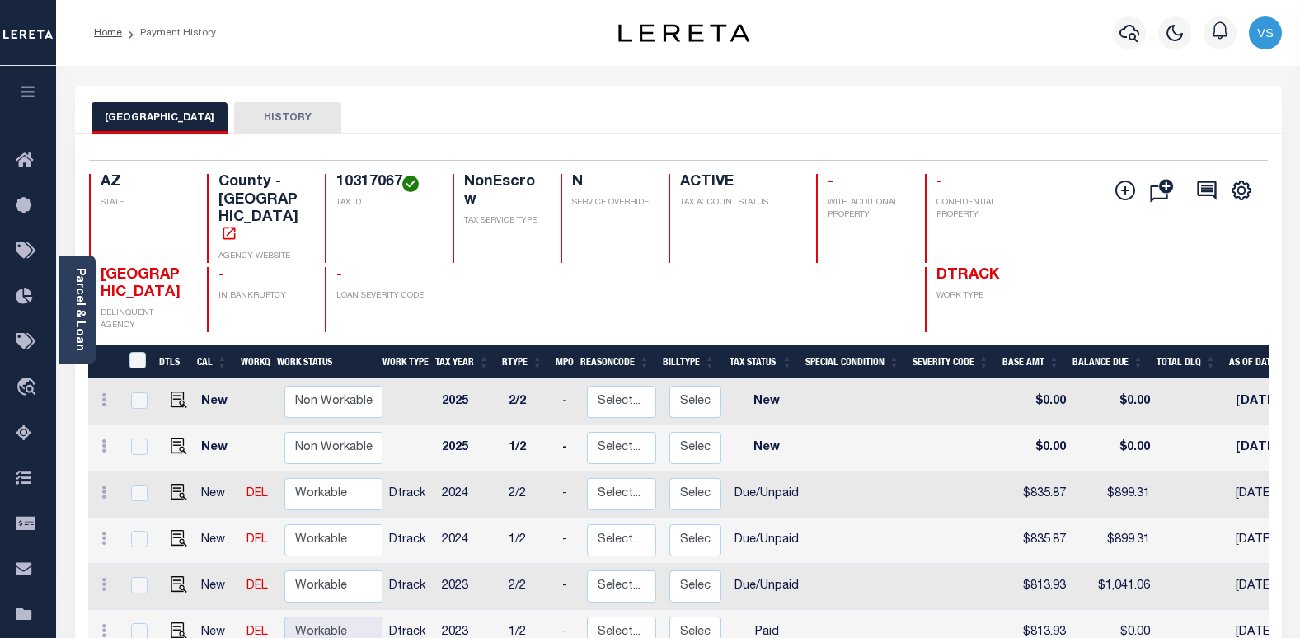
scroll to position [165, 0]
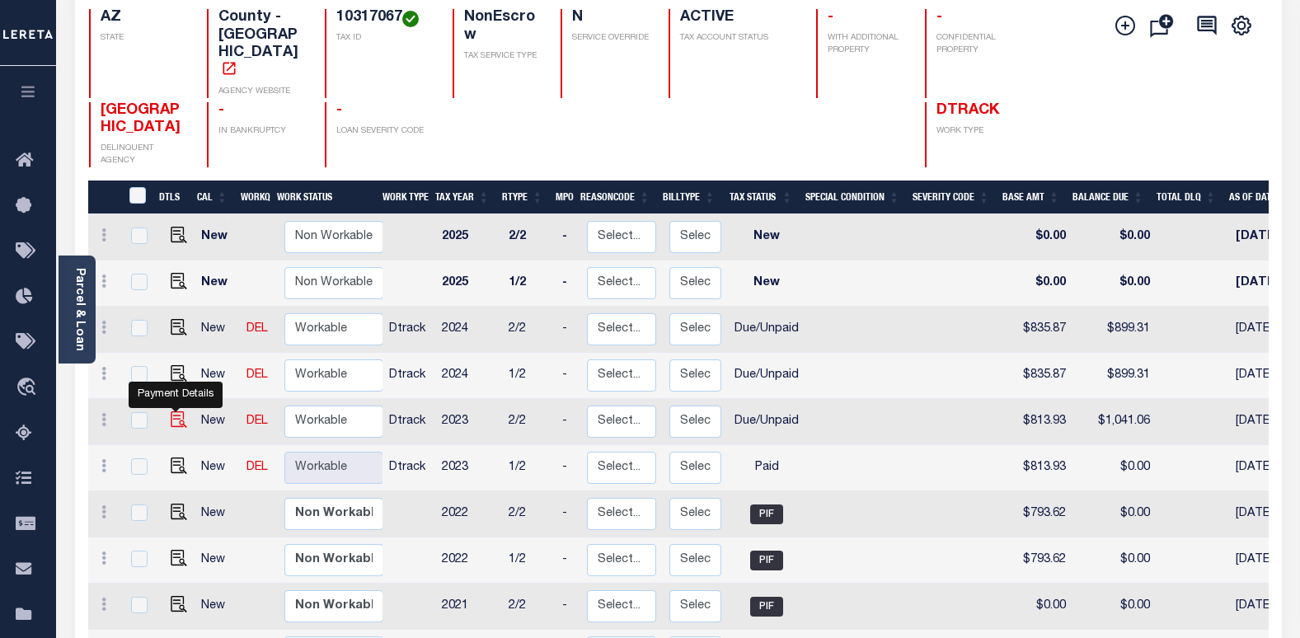
click at [175, 411] on img "" at bounding box center [179, 419] width 16 height 16
checkbox input "true"
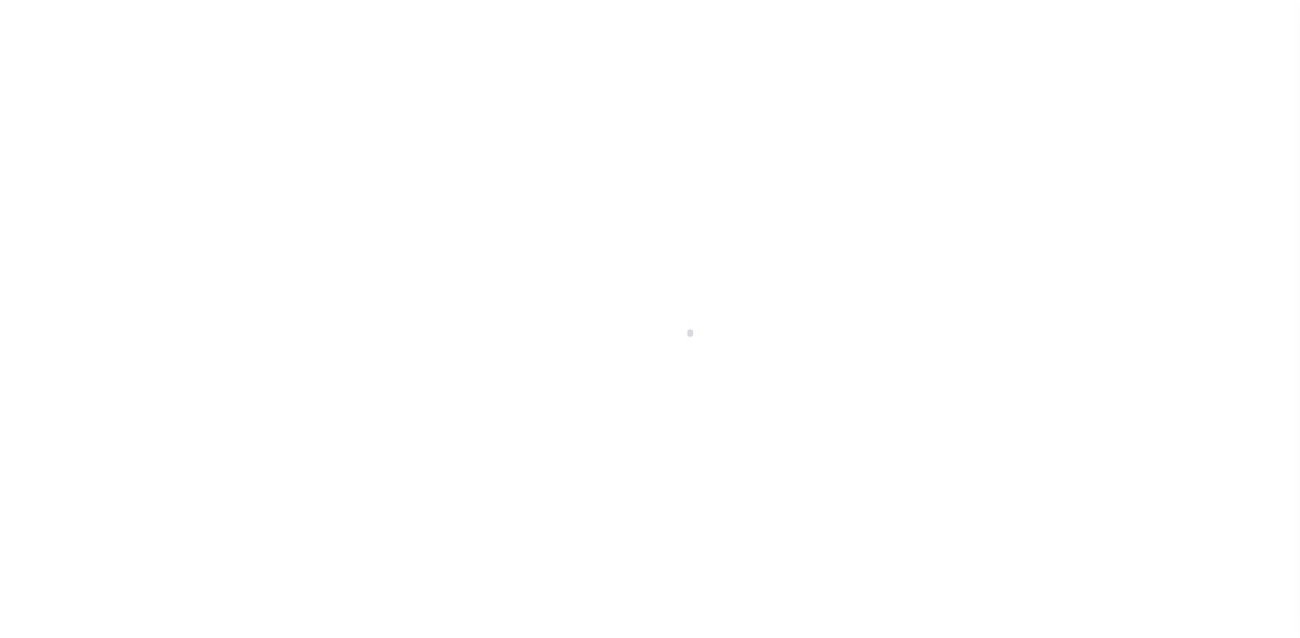
select select "DUE"
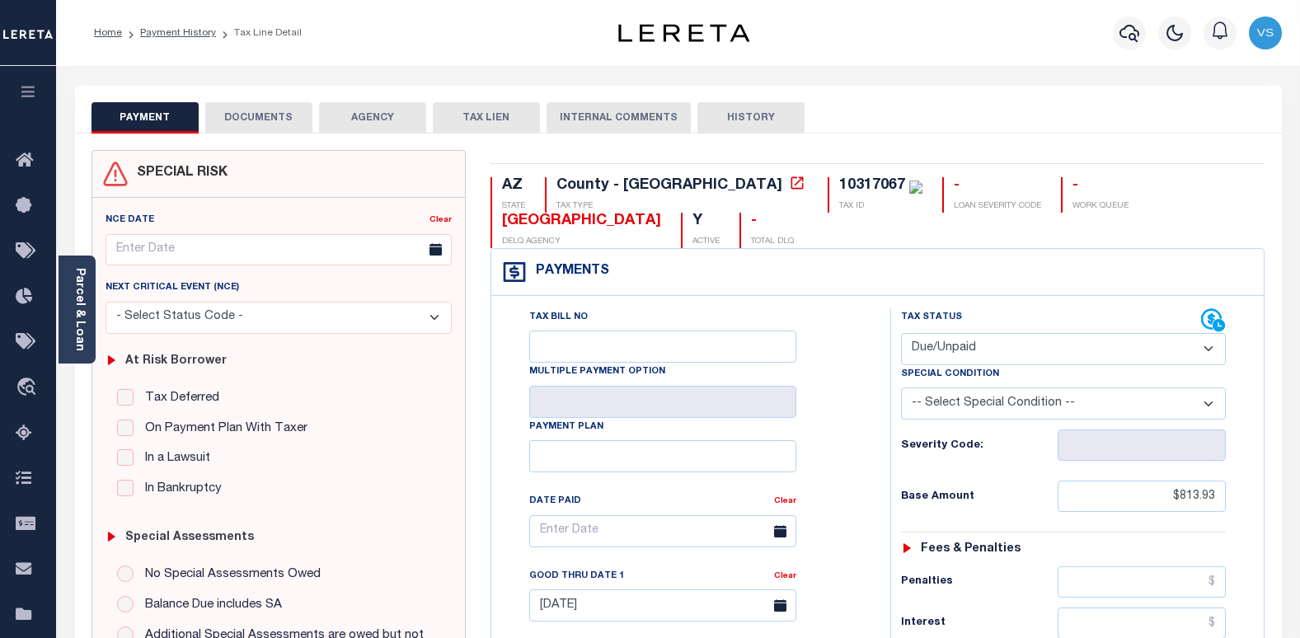
click at [246, 120] on button "DOCUMENTS" at bounding box center [258, 117] width 107 height 31
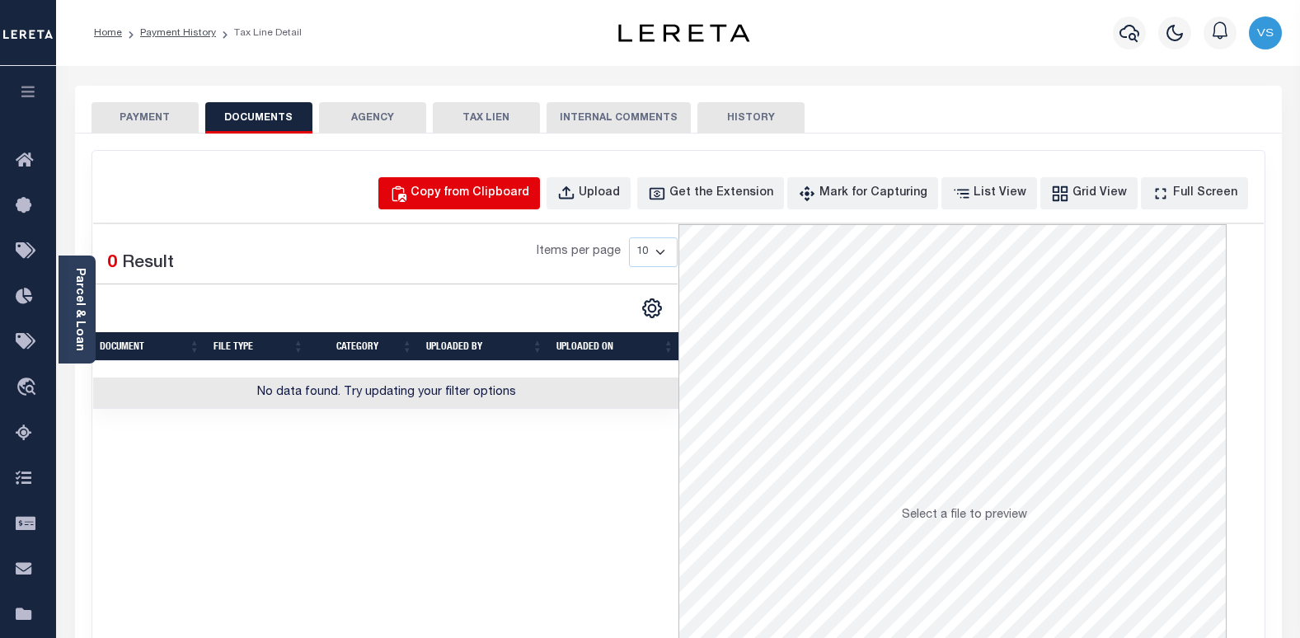
click at [520, 197] on div "Copy from Clipboard" at bounding box center [470, 194] width 119 height 18
select select "POP"
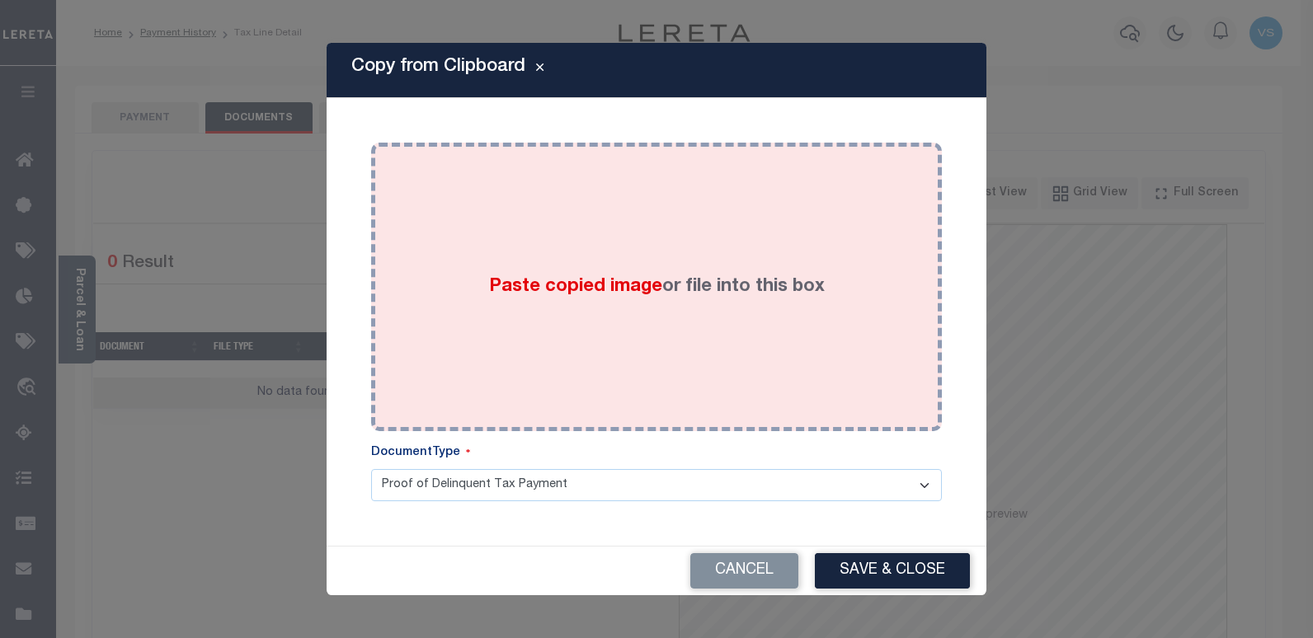
click at [557, 314] on div "Paste copied image or file into this box" at bounding box center [656, 287] width 546 height 264
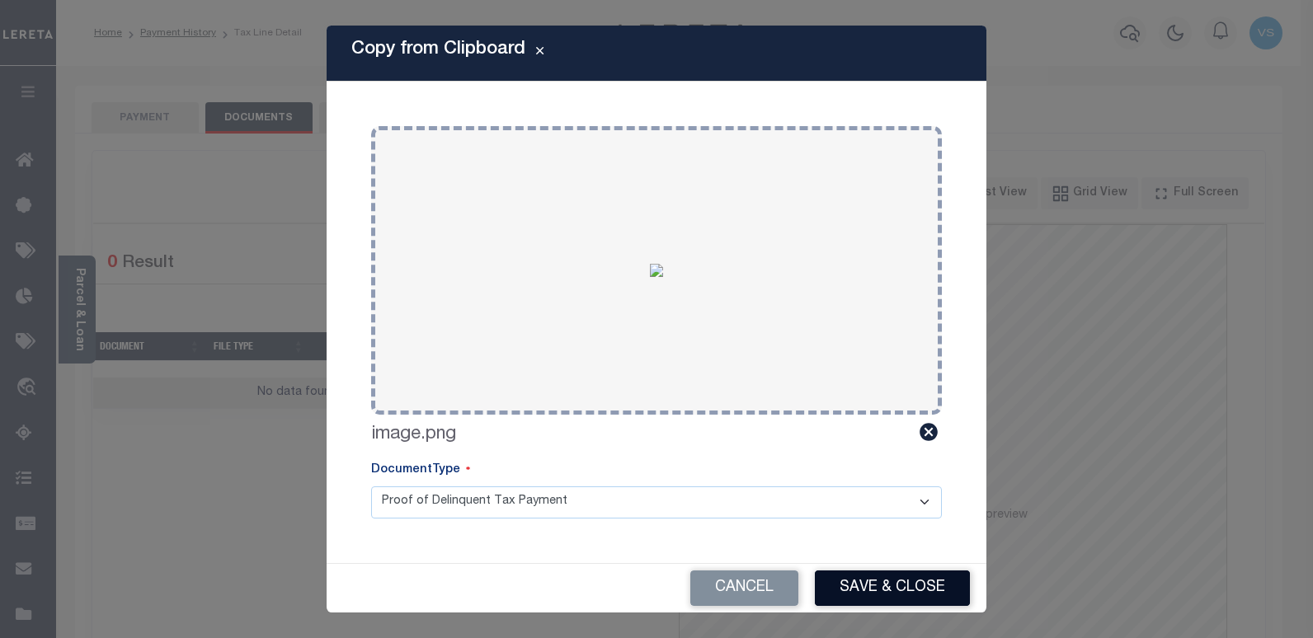
click at [845, 593] on button "Save & Close" at bounding box center [892, 588] width 155 height 35
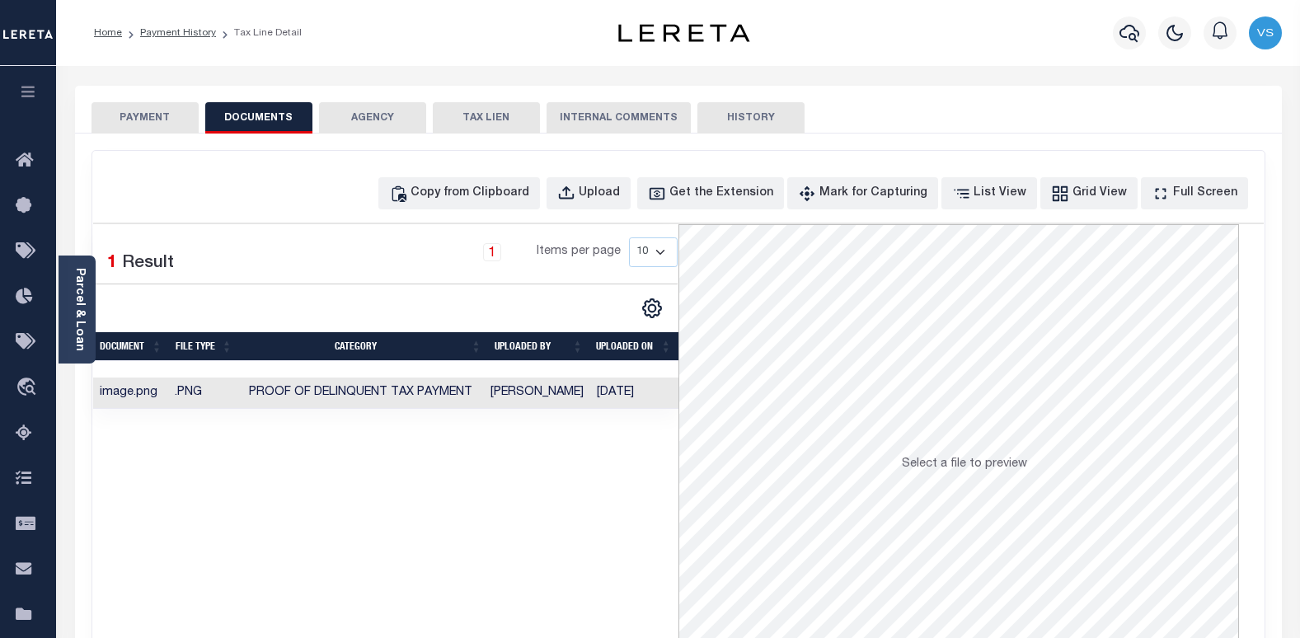
click at [114, 125] on button "PAYMENT" at bounding box center [145, 117] width 107 height 31
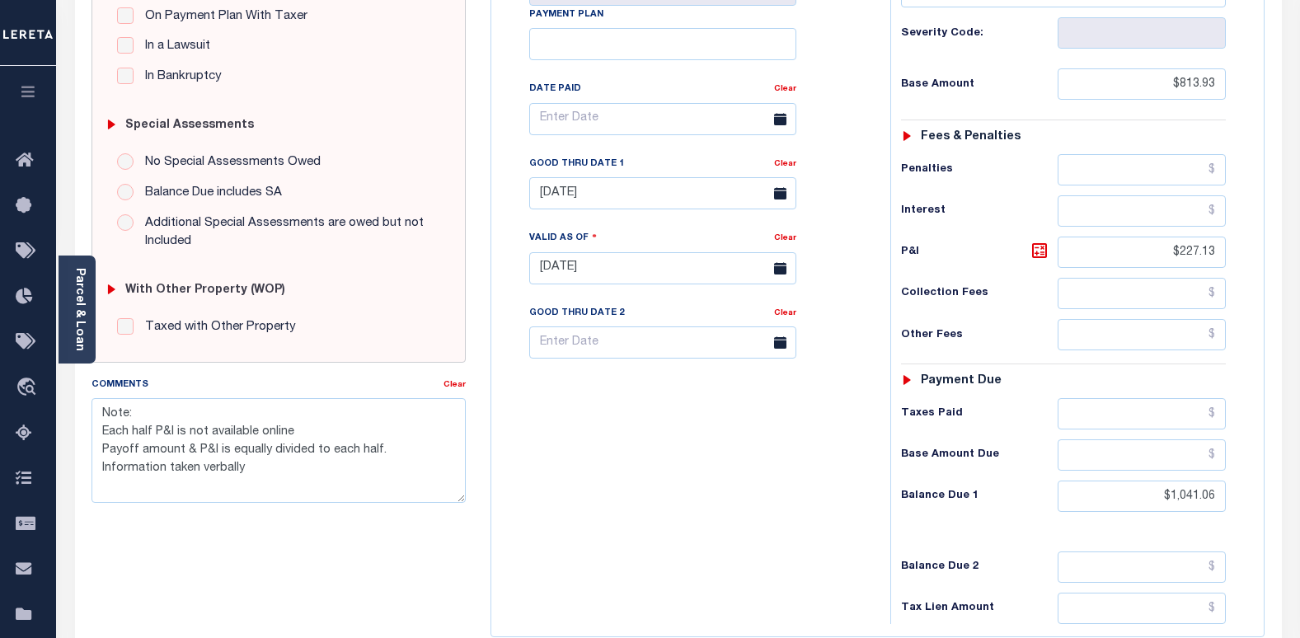
scroll to position [82, 0]
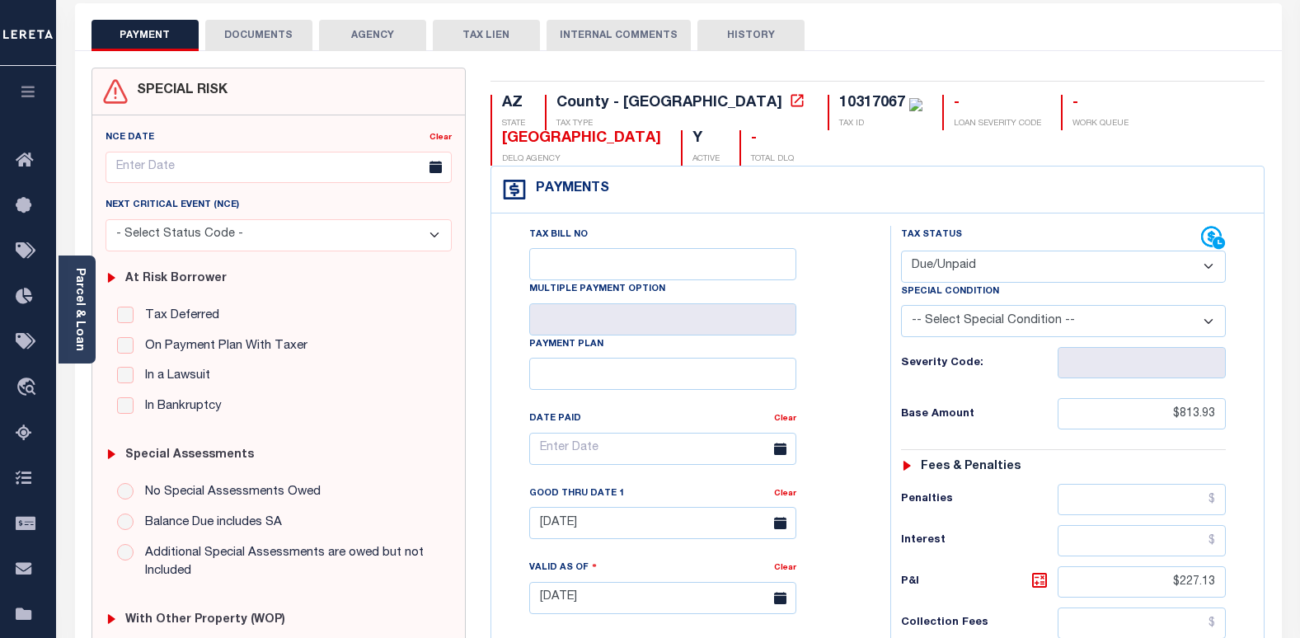
click at [943, 273] on select "- Select Status Code - Open Due/Unpaid Paid Incomplete No Tax Due Internal Refu…" at bounding box center [1064, 267] width 326 height 32
select select "PYD"
click at [901, 251] on select "- Select Status Code - Open Due/Unpaid Paid Incomplete No Tax Due Internal Refu…" at bounding box center [1064, 267] width 326 height 32
type input "[DATE]"
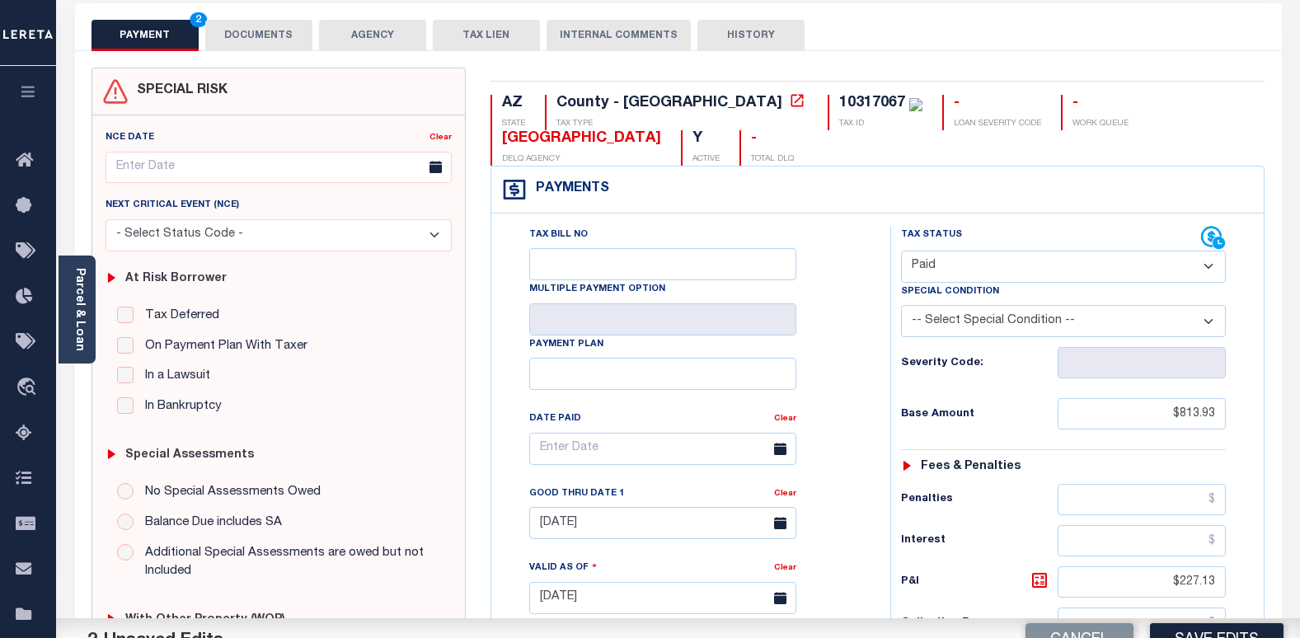
scroll to position [412, 0]
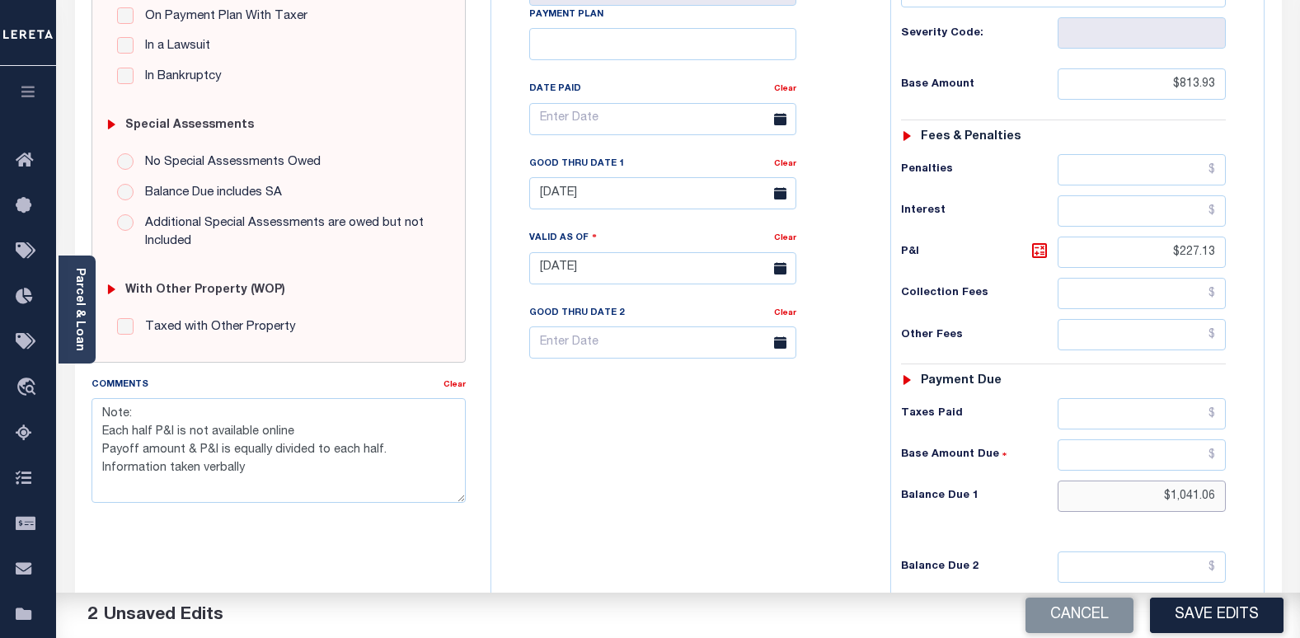
drag, startPoint x: 1220, startPoint y: 503, endPoint x: 1148, endPoint y: 507, distance: 72.7
click at [1149, 507] on input "$1,041.06" at bounding box center [1142, 496] width 168 height 31
drag, startPoint x: 1201, startPoint y: 259, endPoint x: 1137, endPoint y: 259, distance: 64.3
click at [1137, 259] on input "$227.13" at bounding box center [1142, 252] width 168 height 31
click at [782, 167] on link "Clear" at bounding box center [785, 164] width 22 height 8
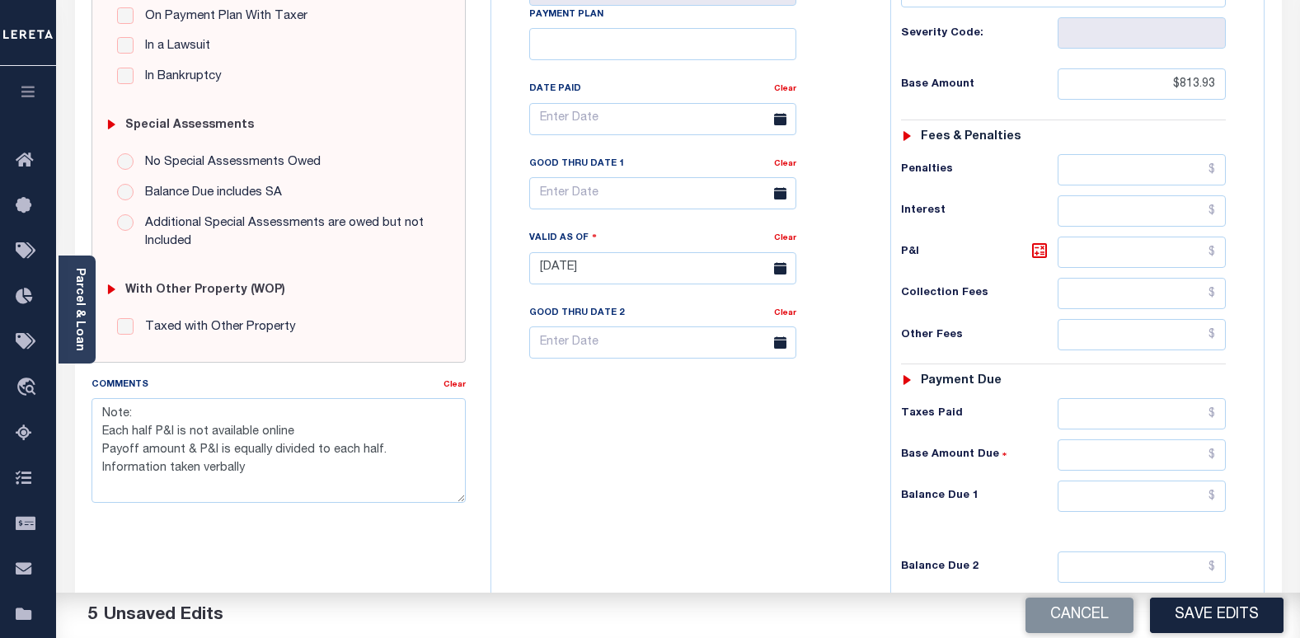
scroll to position [165, 0]
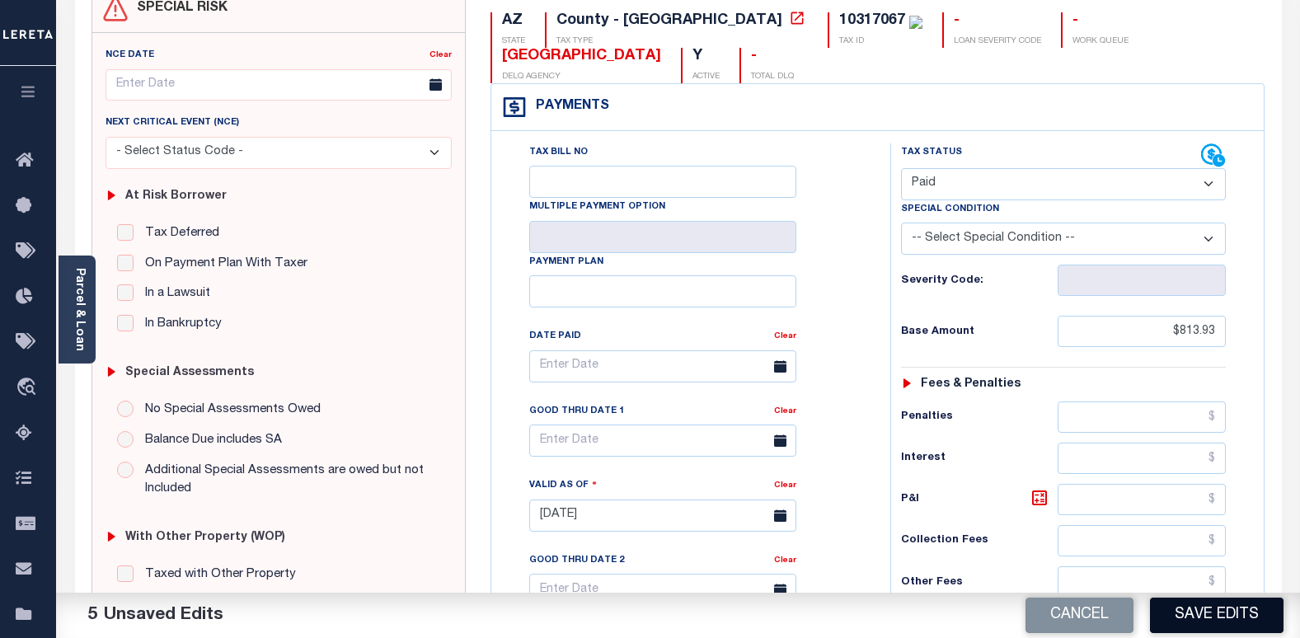
click at [1198, 627] on button "Save Edits" at bounding box center [1217, 615] width 134 height 35
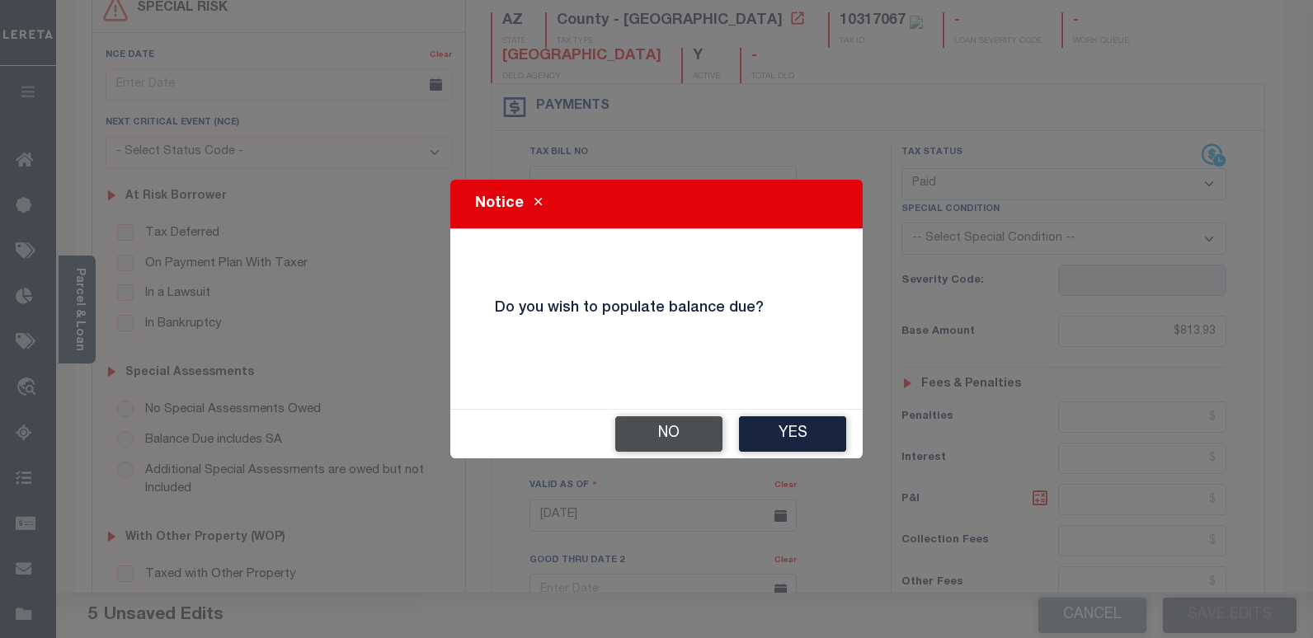
click at [662, 429] on button "No" at bounding box center [668, 433] width 107 height 35
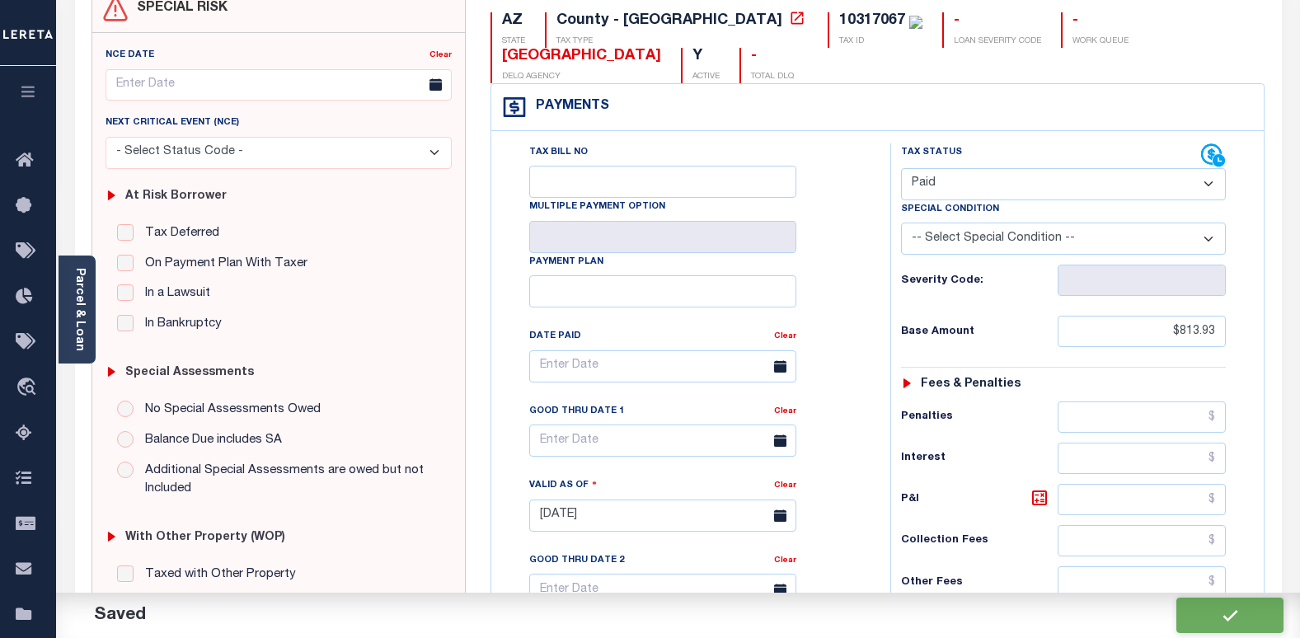
checkbox input "false"
type textarea "Note: Each half P&I is not available online Payoff amount & P&I is equally divi…"
type input "$813.93"
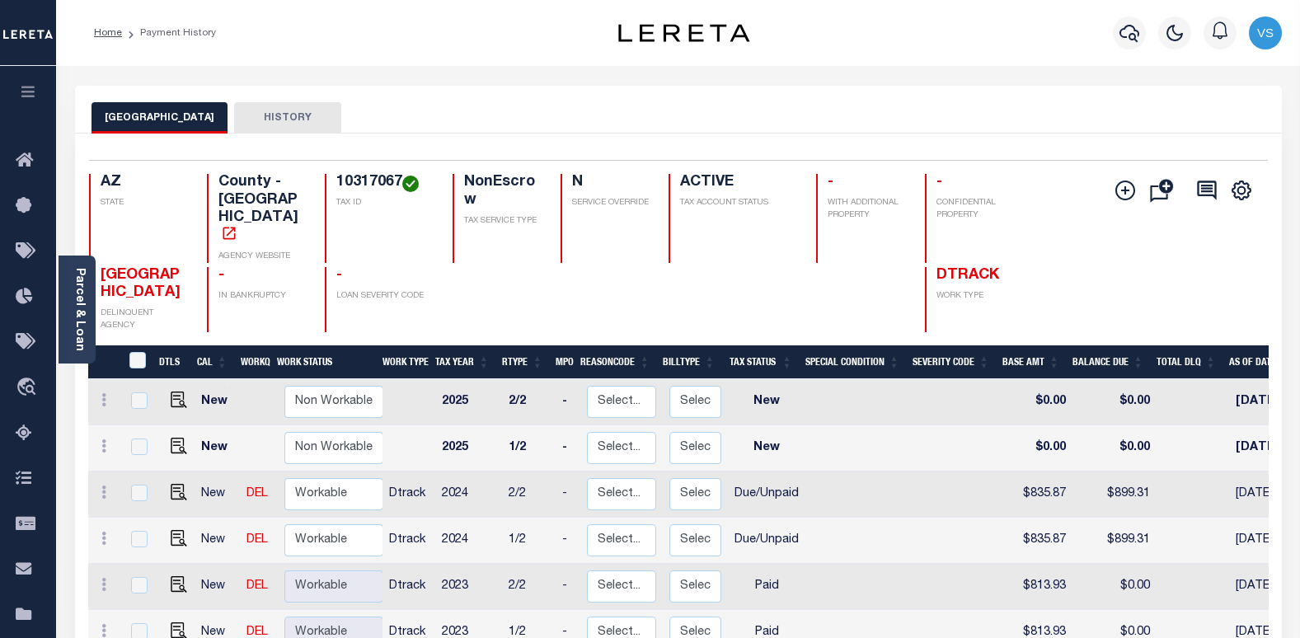
scroll to position [247, 0]
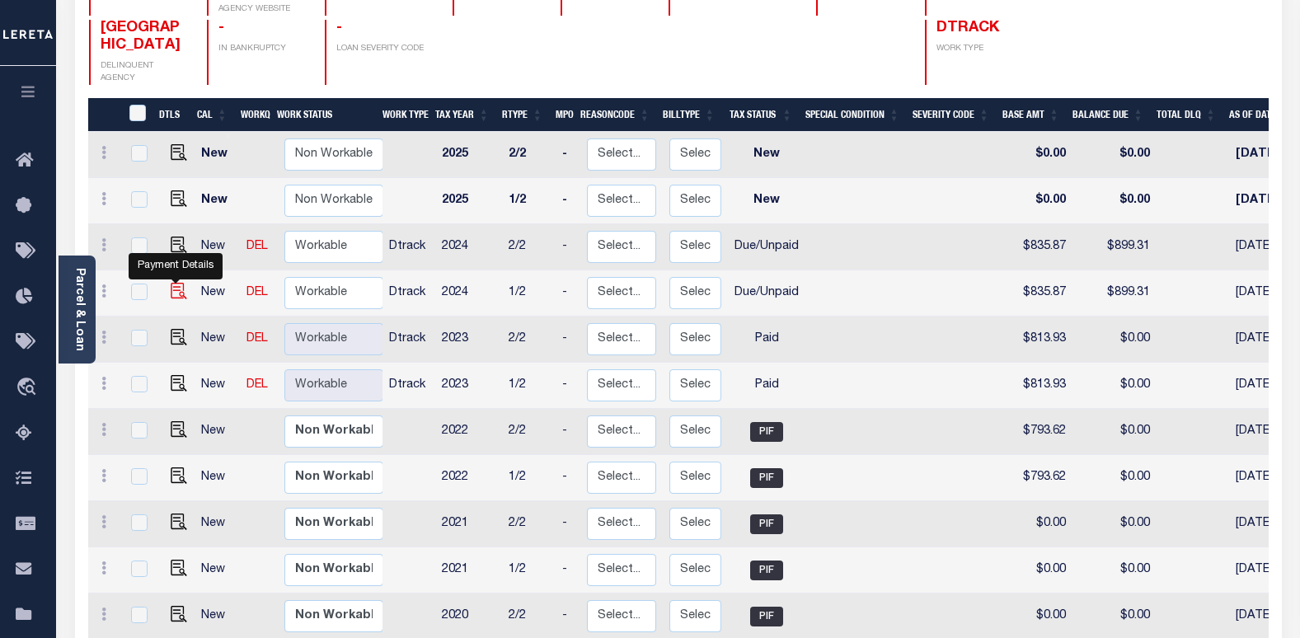
click at [176, 283] on img "" at bounding box center [179, 291] width 16 height 16
checkbox input "true"
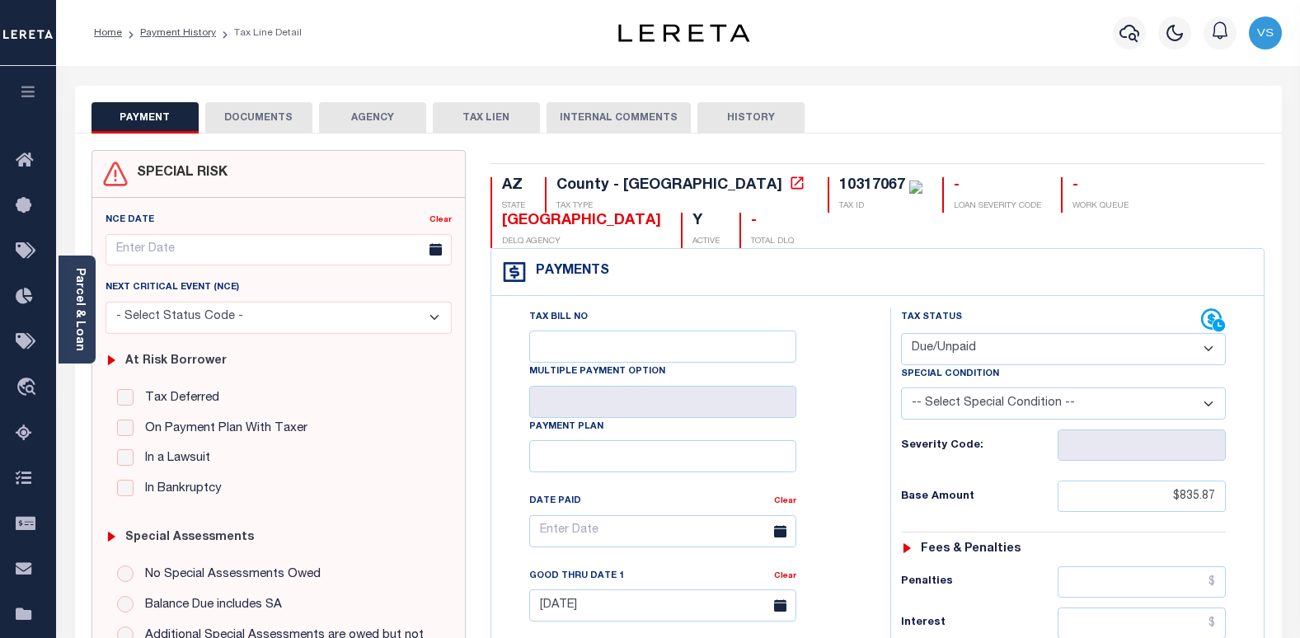
click at [951, 344] on select "- Select Status Code - Open Due/Unpaid Paid Incomplete No Tax Due Internal Refu…" at bounding box center [1064, 349] width 326 height 32
select select "PYD"
click at [901, 334] on select "- Select Status Code - Open Due/Unpaid Paid Incomplete No Tax Due Internal Refu…" at bounding box center [1064, 349] width 326 height 32
type input "[DATE]"
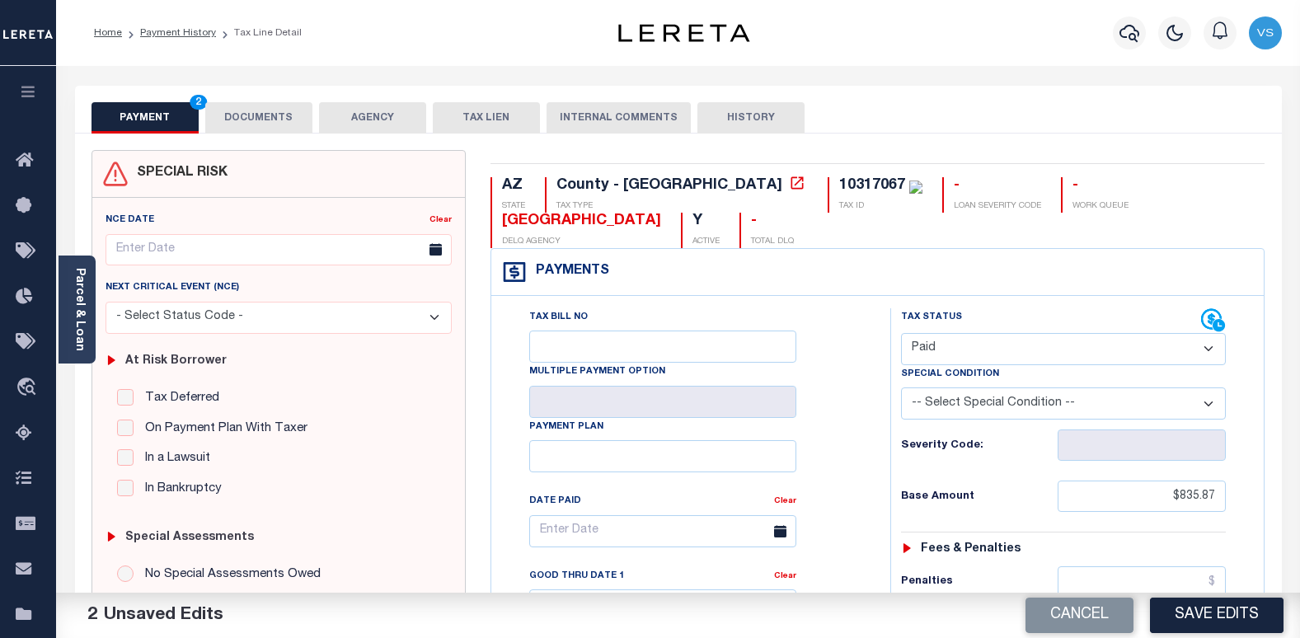
scroll to position [330, 0]
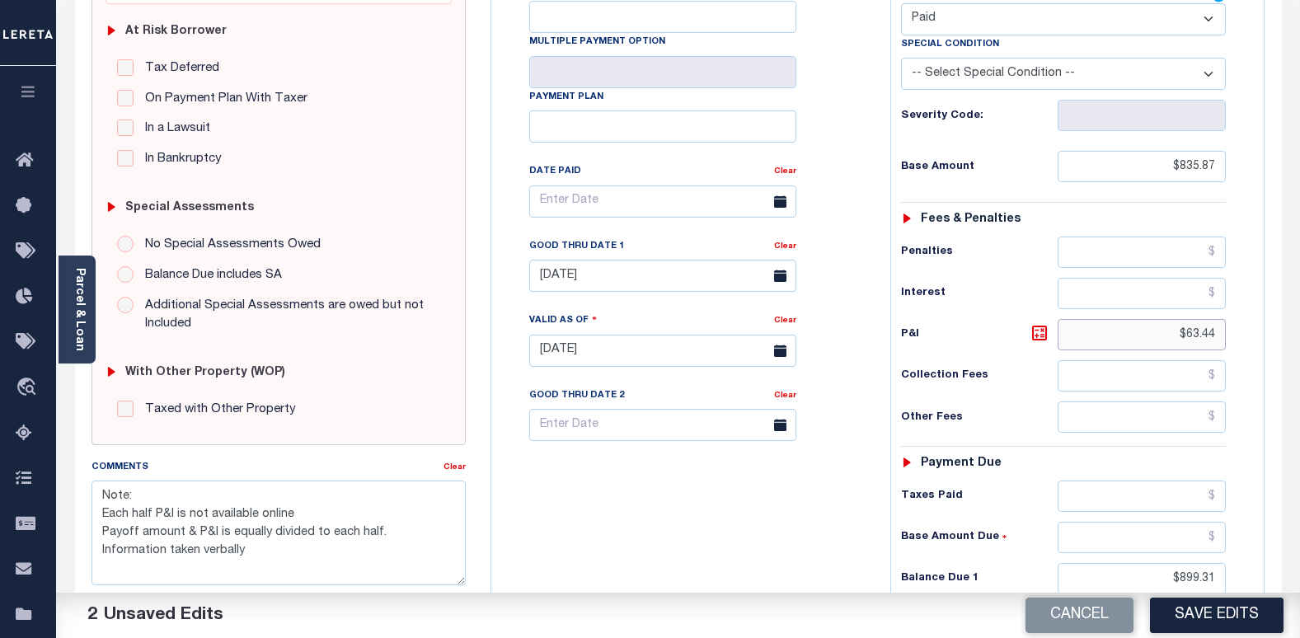
drag, startPoint x: 1212, startPoint y: 336, endPoint x: 1164, endPoint y: 336, distance: 47.8
click at [1164, 336] on input "$63.44" at bounding box center [1142, 334] width 168 height 31
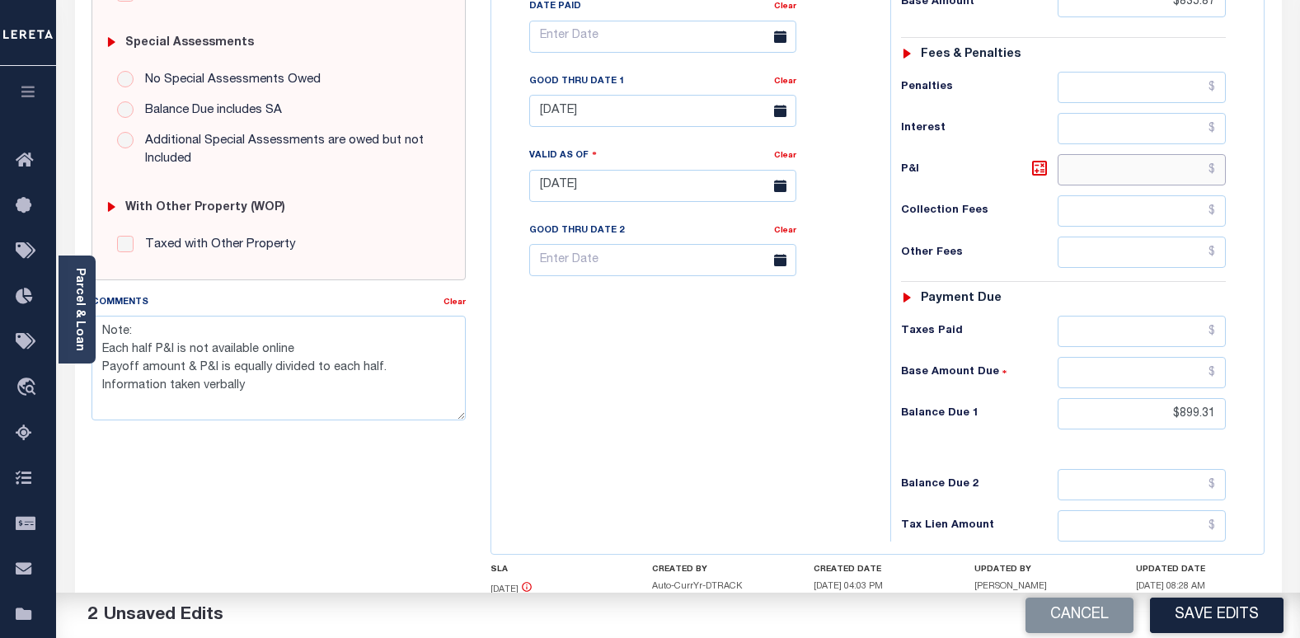
scroll to position [577, 0]
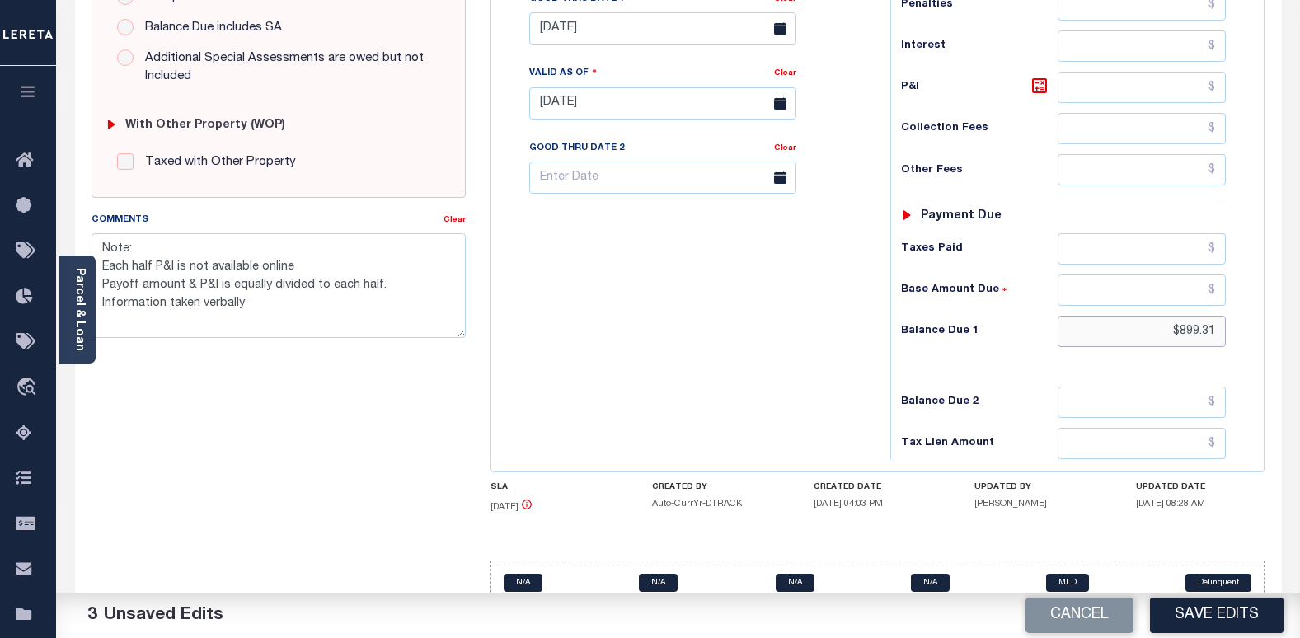
drag, startPoint x: 1209, startPoint y: 338, endPoint x: 1165, endPoint y: 340, distance: 43.7
click at [1166, 340] on input "$899.31" at bounding box center [1142, 331] width 168 height 31
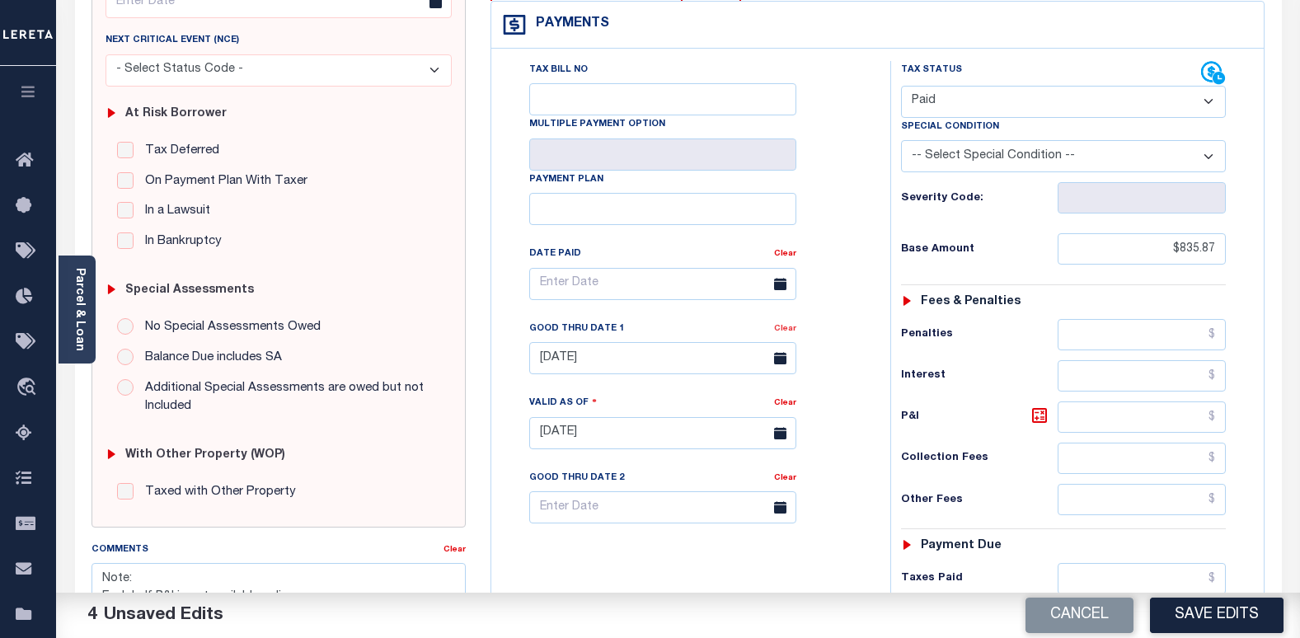
click at [779, 333] on link "Clear" at bounding box center [785, 329] width 22 height 8
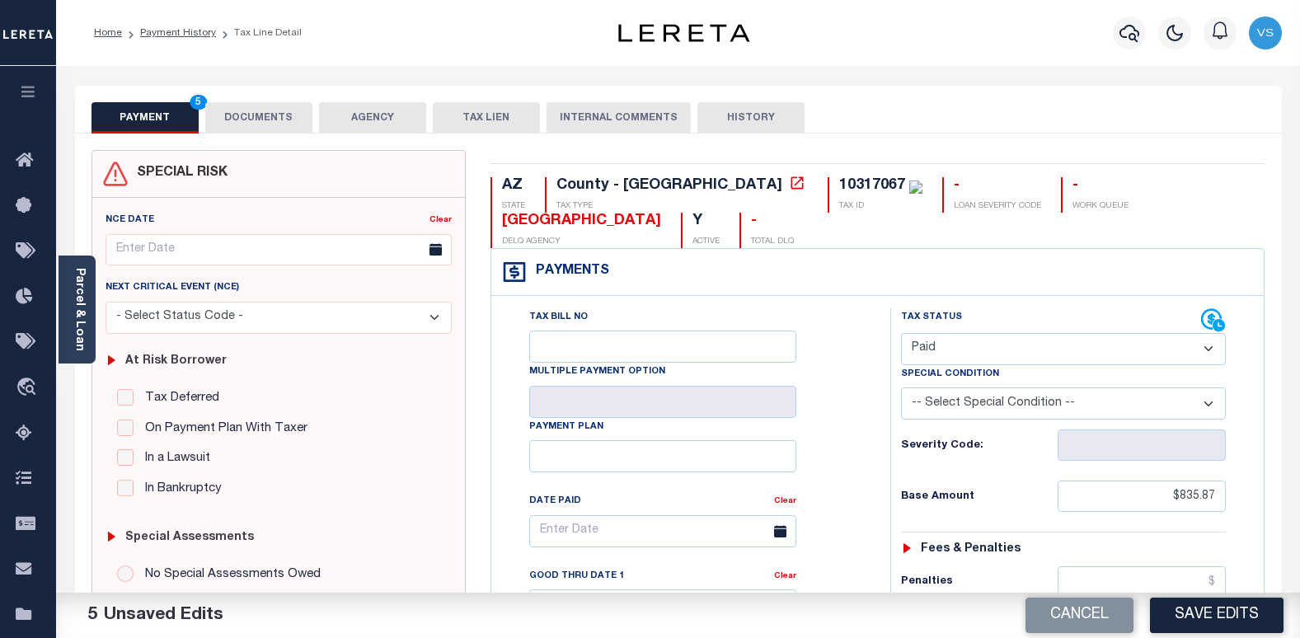
click at [251, 125] on button "DOCUMENTS" at bounding box center [258, 117] width 107 height 31
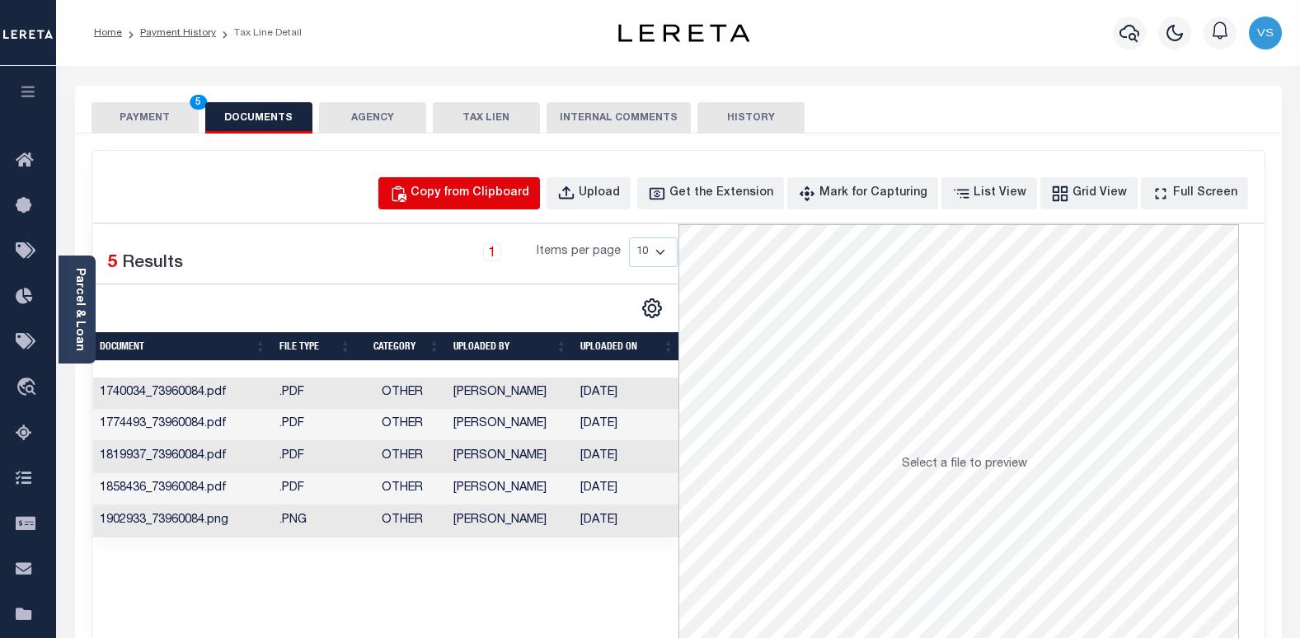
click at [482, 192] on div "Copy from Clipboard" at bounding box center [470, 194] width 119 height 18
select select "POP"
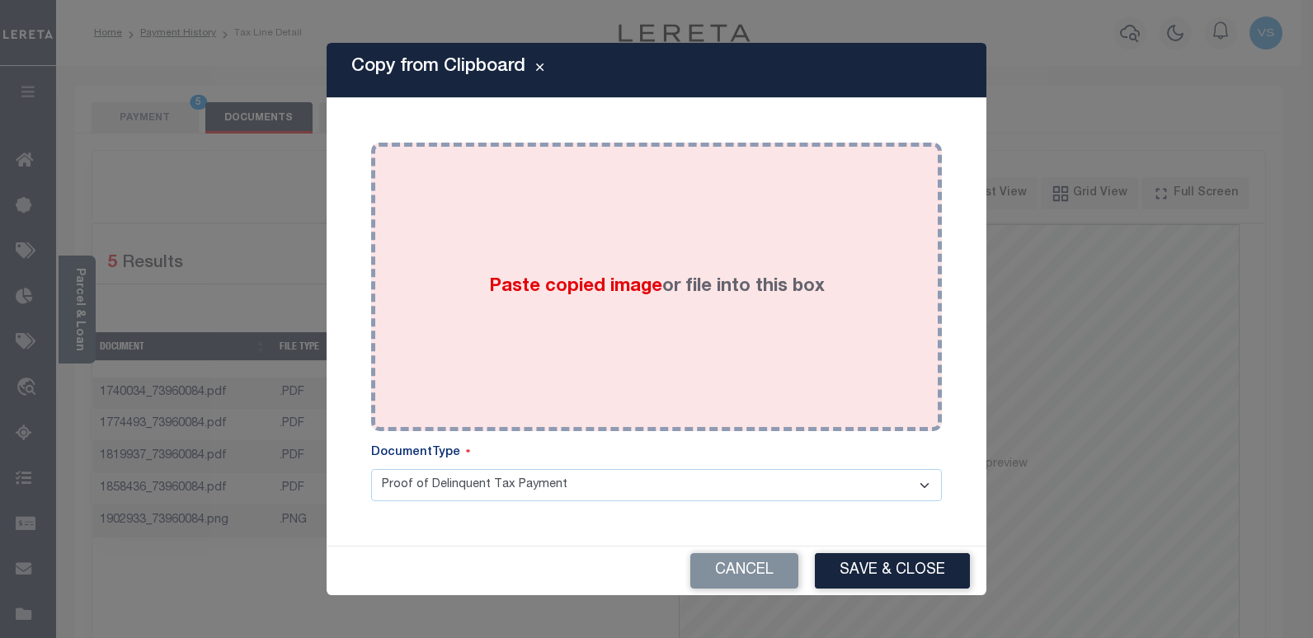
click at [493, 282] on span "Paste copied image" at bounding box center [575, 287] width 173 height 18
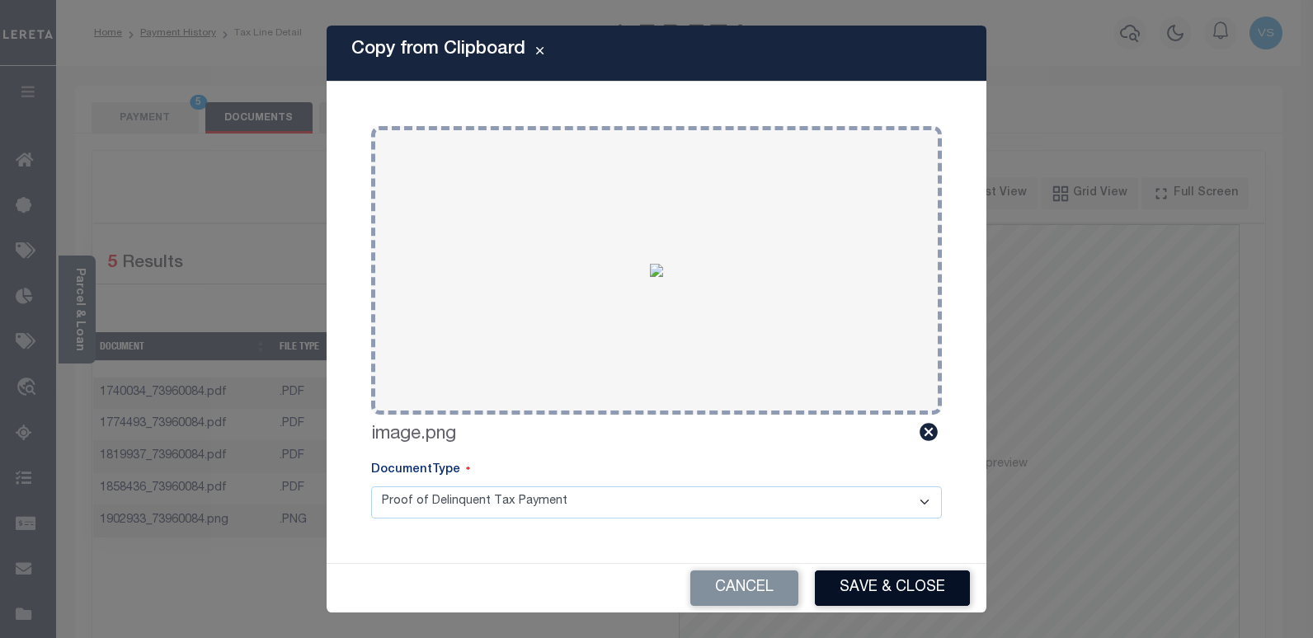
click at [862, 582] on button "Save & Close" at bounding box center [892, 588] width 155 height 35
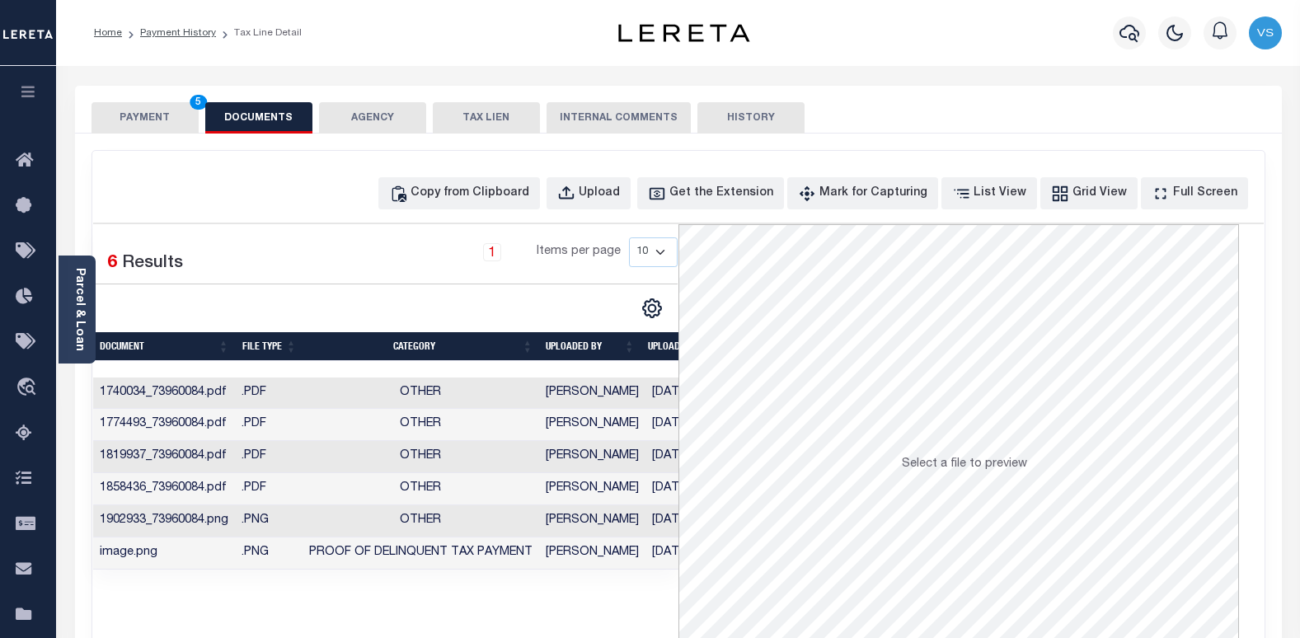
click at [131, 116] on button "PAYMENT 5" at bounding box center [145, 117] width 107 height 31
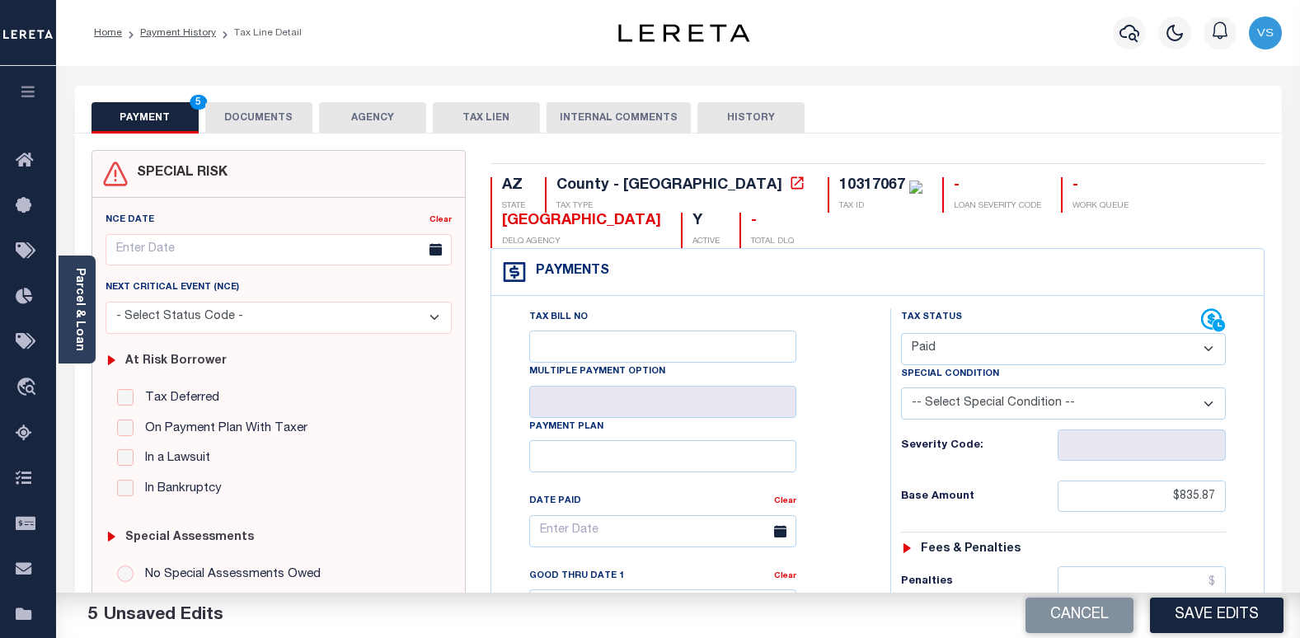
scroll to position [165, 0]
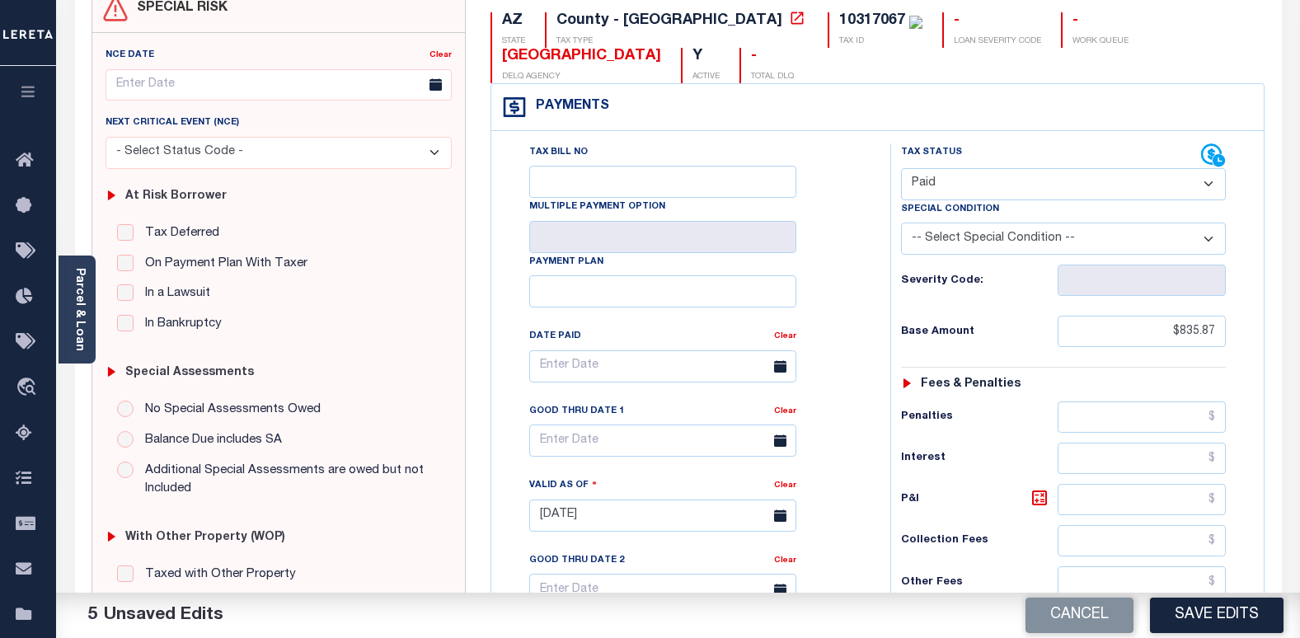
click at [1184, 615] on button "Save Edits" at bounding box center [1217, 615] width 134 height 35
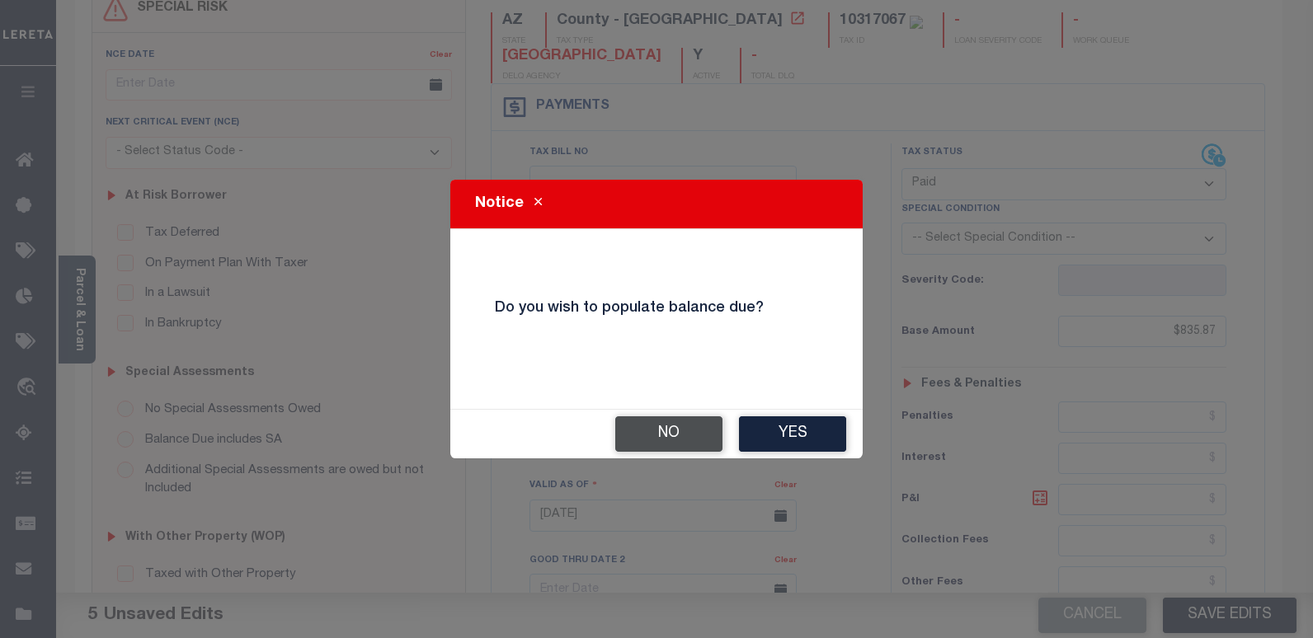
click at [662, 421] on button "No" at bounding box center [668, 433] width 107 height 35
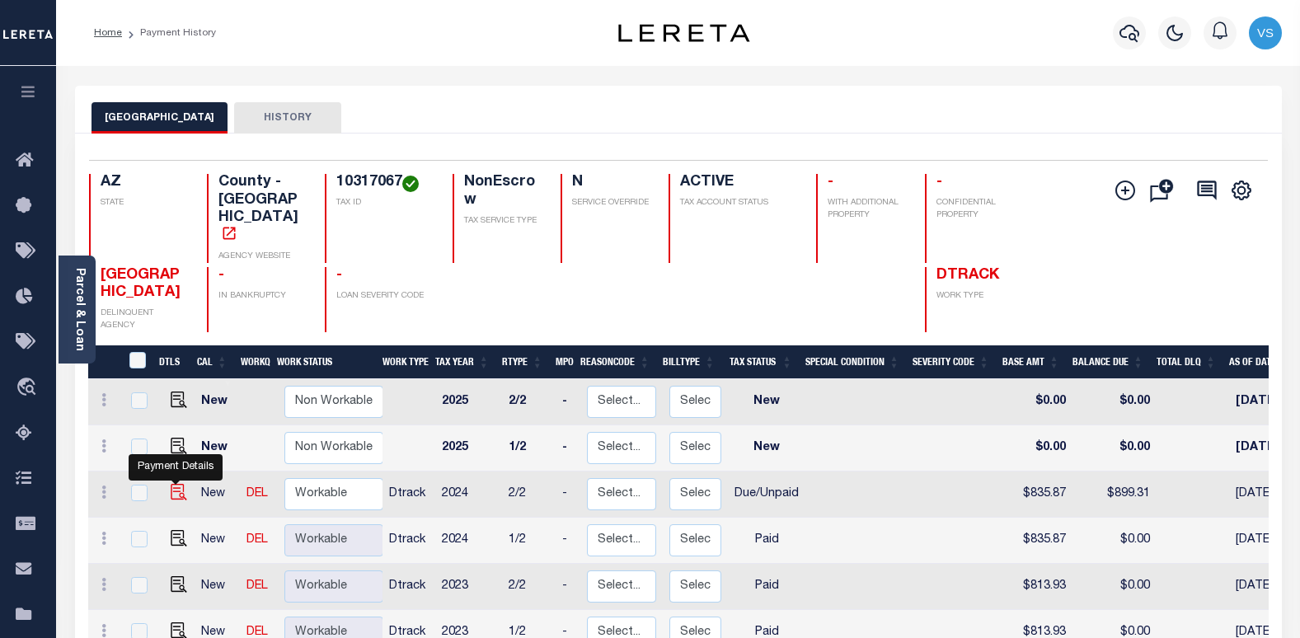
click at [171, 484] on img "" at bounding box center [179, 492] width 16 height 16
checkbox input "true"
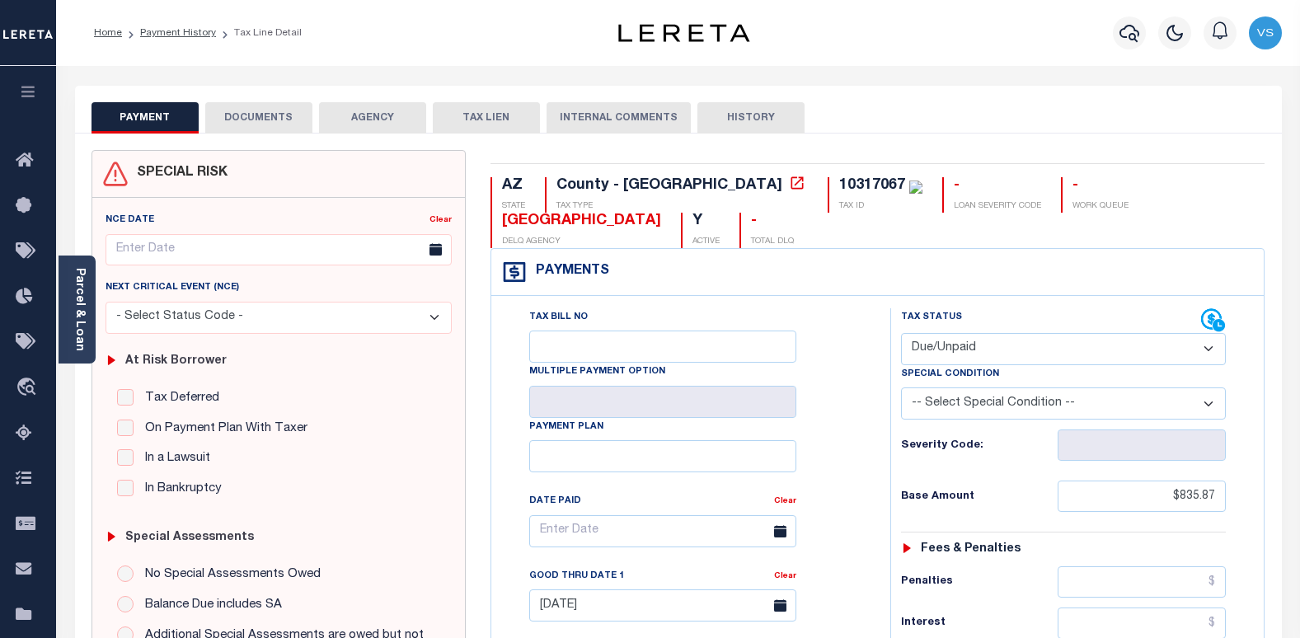
click at [966, 352] on select "- Select Status Code - Open Due/Unpaid Paid Incomplete No Tax Due Internal Refu…" at bounding box center [1064, 349] width 326 height 32
select select "PYD"
click at [901, 334] on select "- Select Status Code - Open Due/Unpaid Paid Incomplete No Tax Due Internal Refu…" at bounding box center [1064, 349] width 326 height 32
type input "[DATE]"
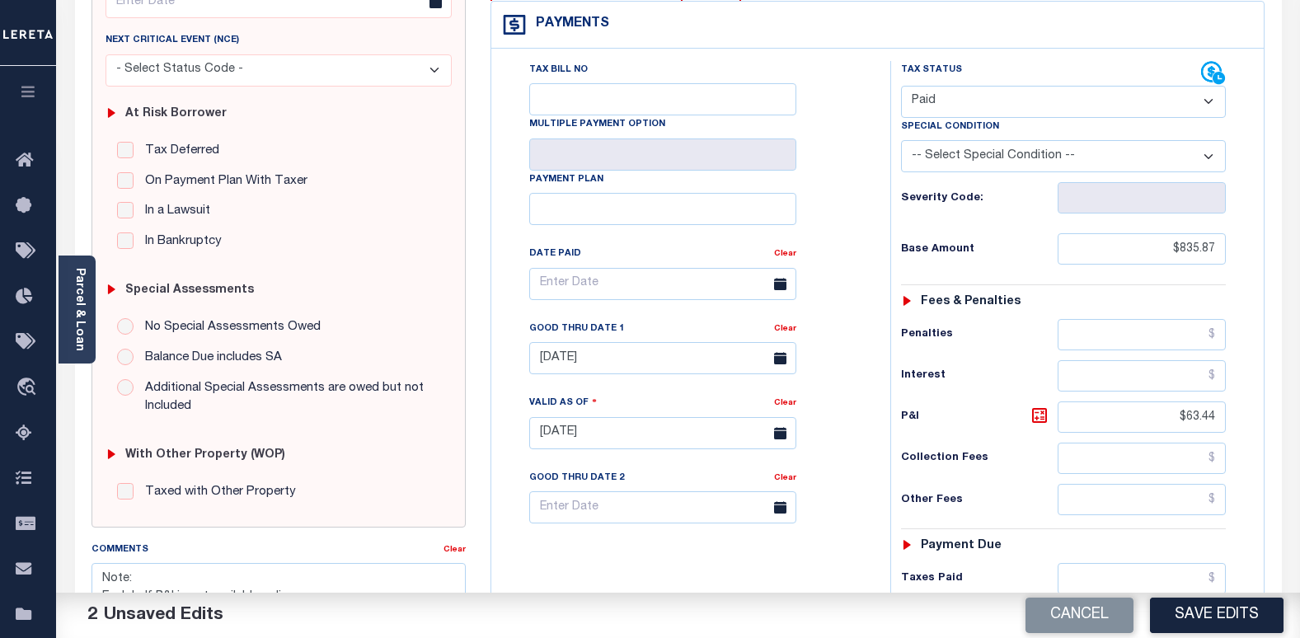
scroll to position [330, 0]
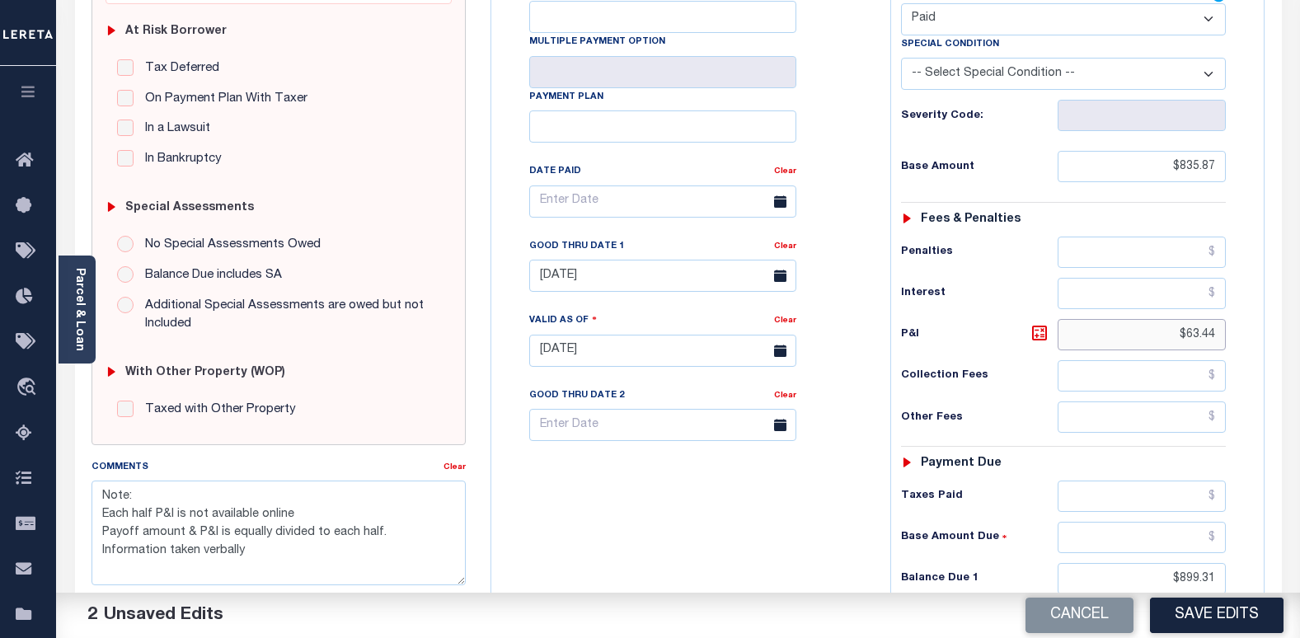
drag, startPoint x: 1222, startPoint y: 332, endPoint x: 1180, endPoint y: 345, distance: 43.8
click at [1182, 336] on input "$63.44" at bounding box center [1142, 334] width 168 height 31
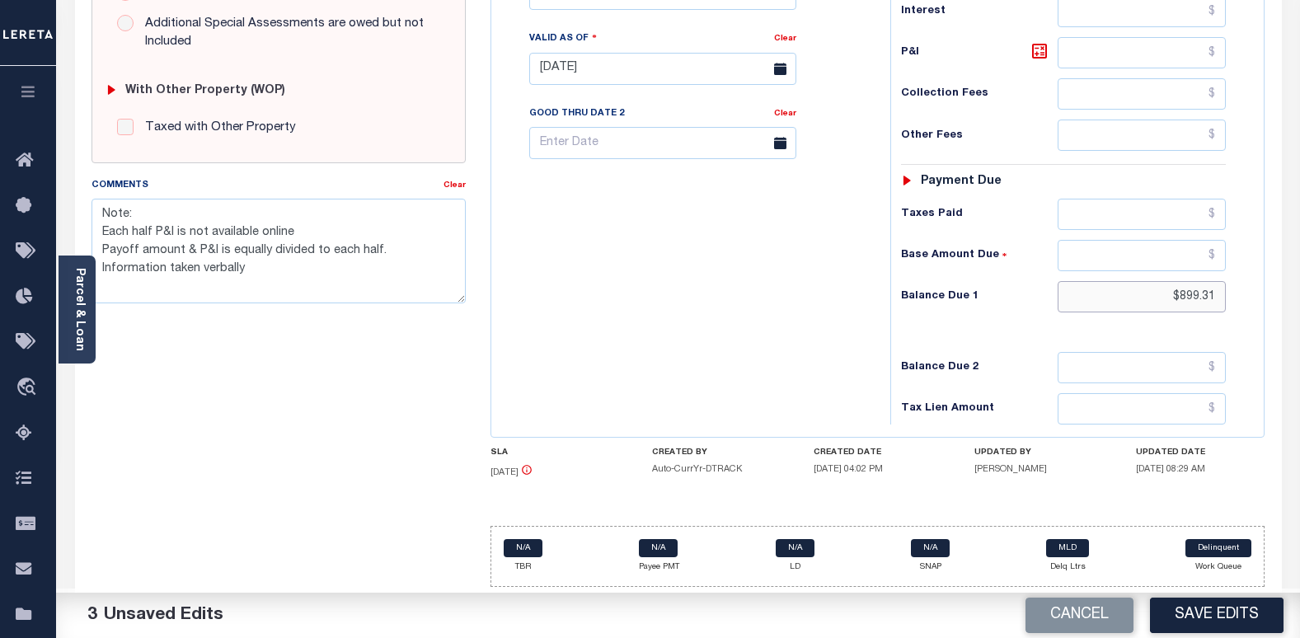
drag, startPoint x: 1183, startPoint y: 302, endPoint x: 1153, endPoint y: 303, distance: 30.6
click at [1153, 303] on input "$899.31" at bounding box center [1142, 296] width 168 height 31
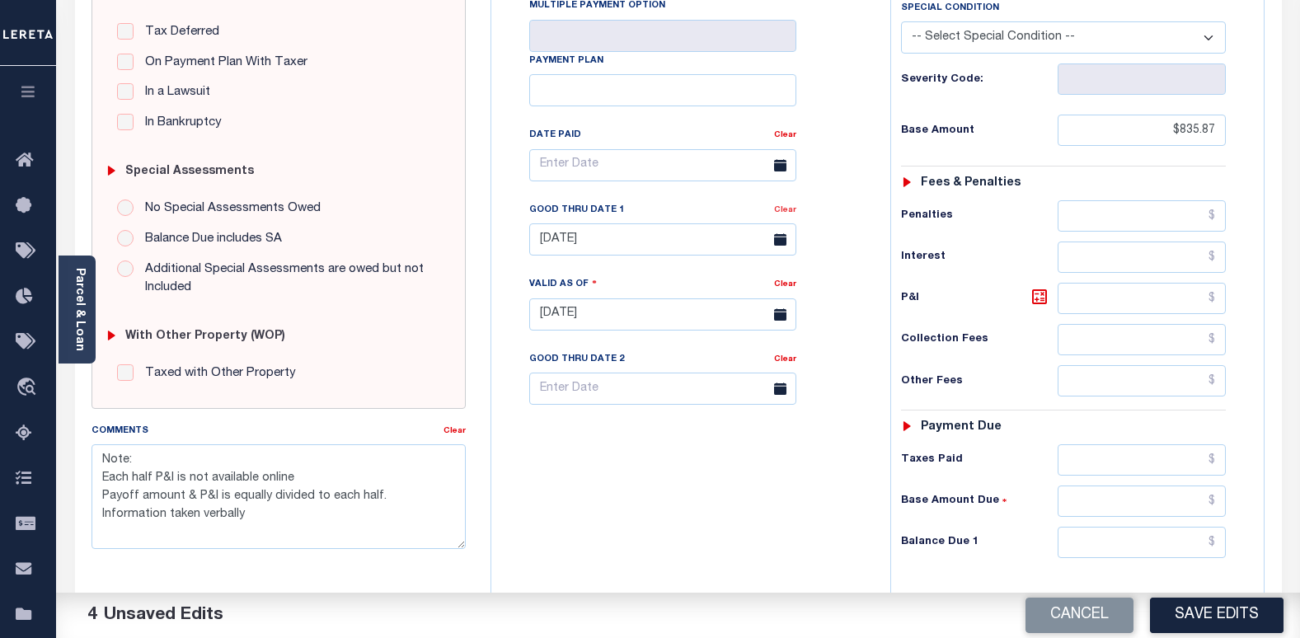
click at [778, 214] on link "Clear" at bounding box center [785, 210] width 22 height 8
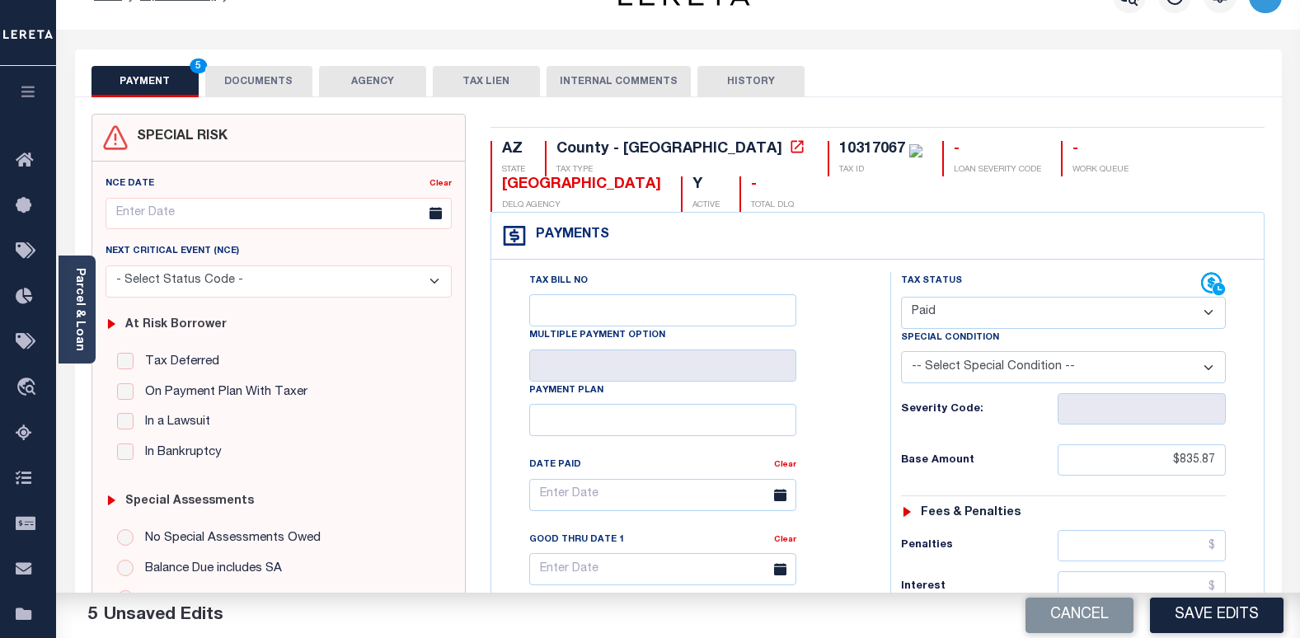
scroll to position [0, 0]
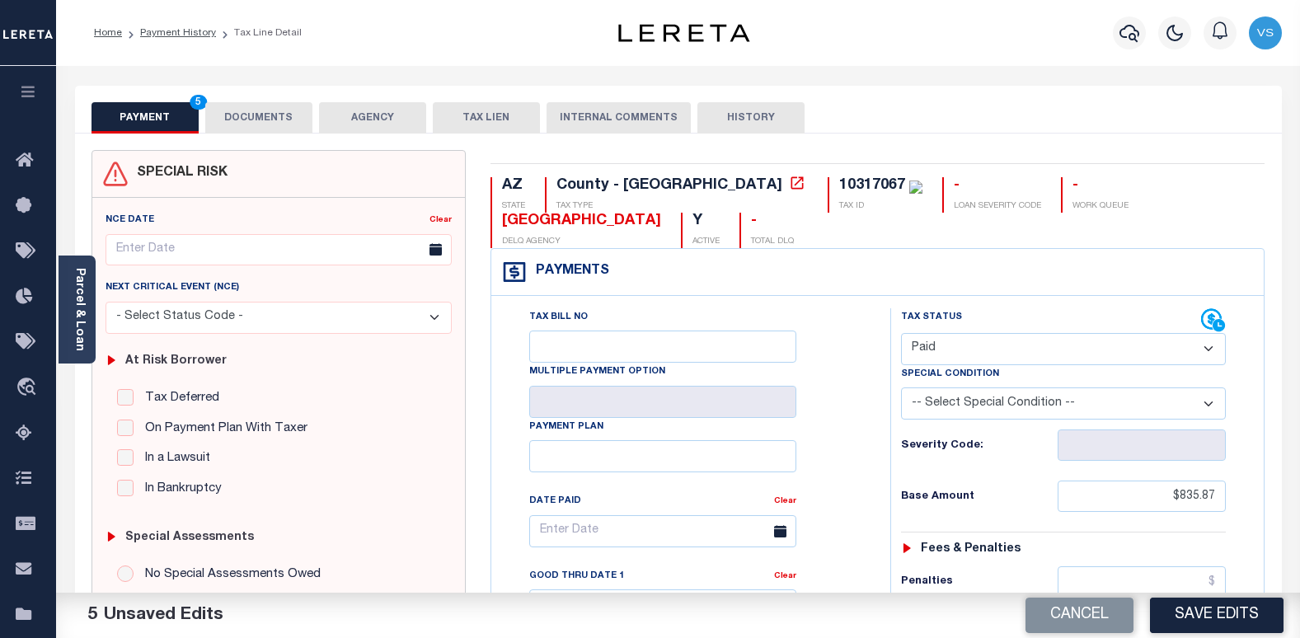
click at [256, 119] on button "DOCUMENTS" at bounding box center [258, 117] width 107 height 31
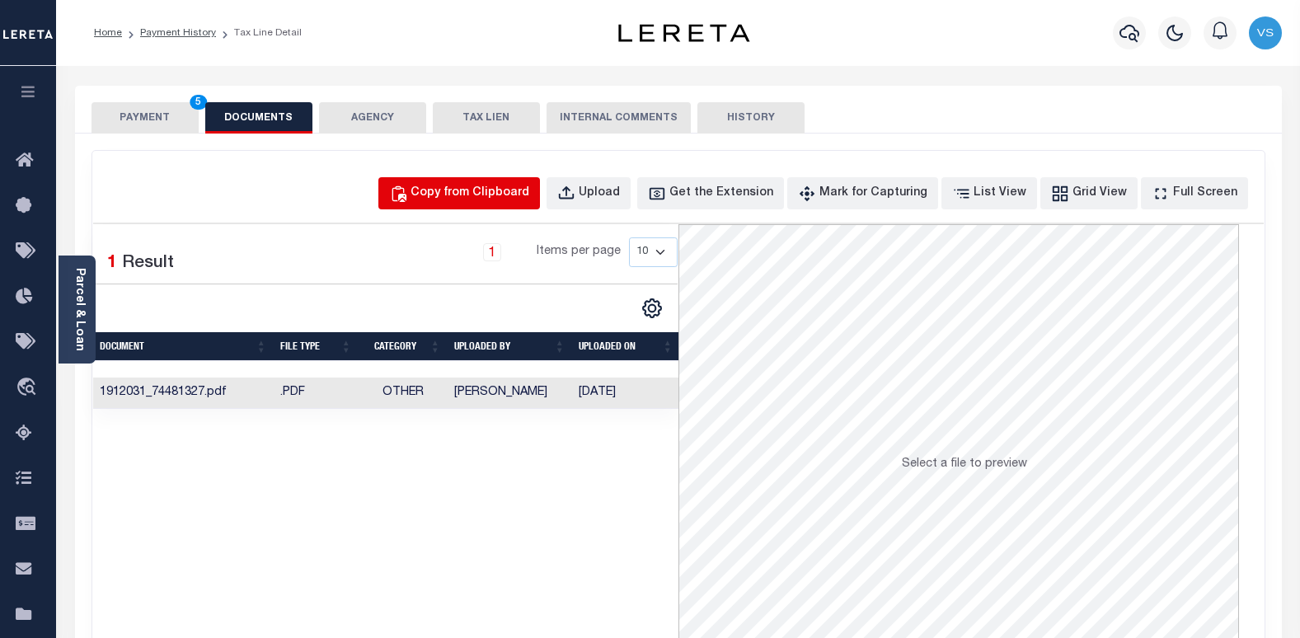
click at [472, 194] on div "Copy from Clipboard" at bounding box center [470, 194] width 119 height 18
select select "POP"
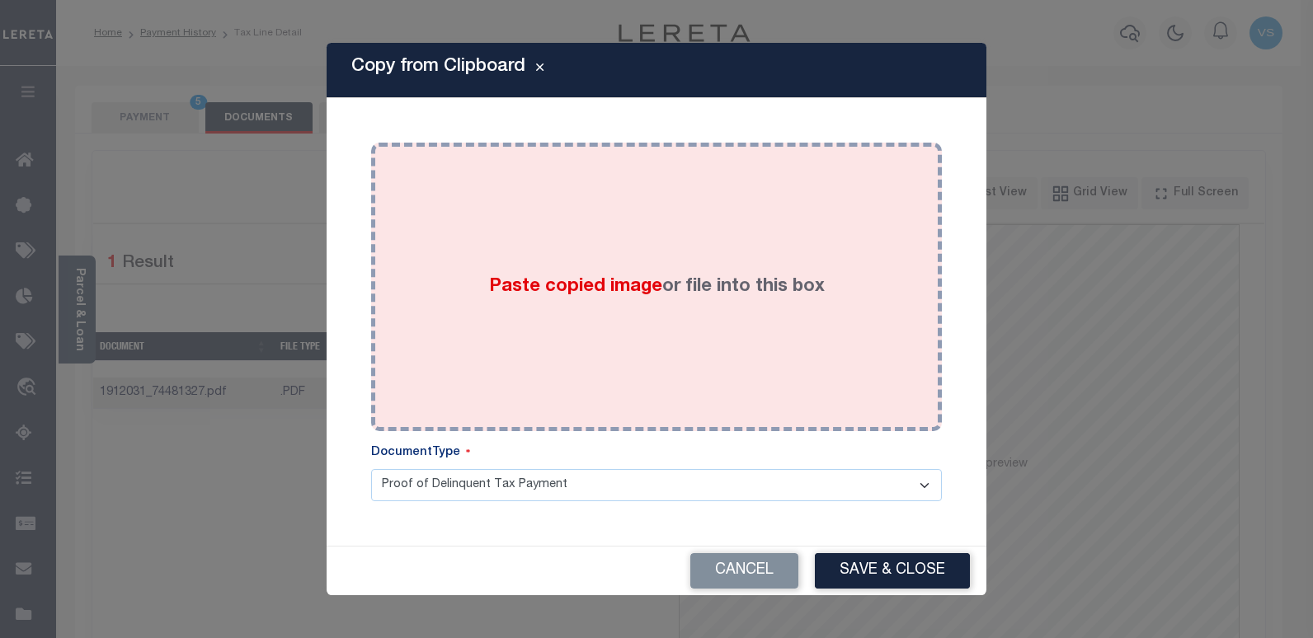
click at [488, 313] on div "Paste copied image or file into this box" at bounding box center [656, 287] width 546 height 264
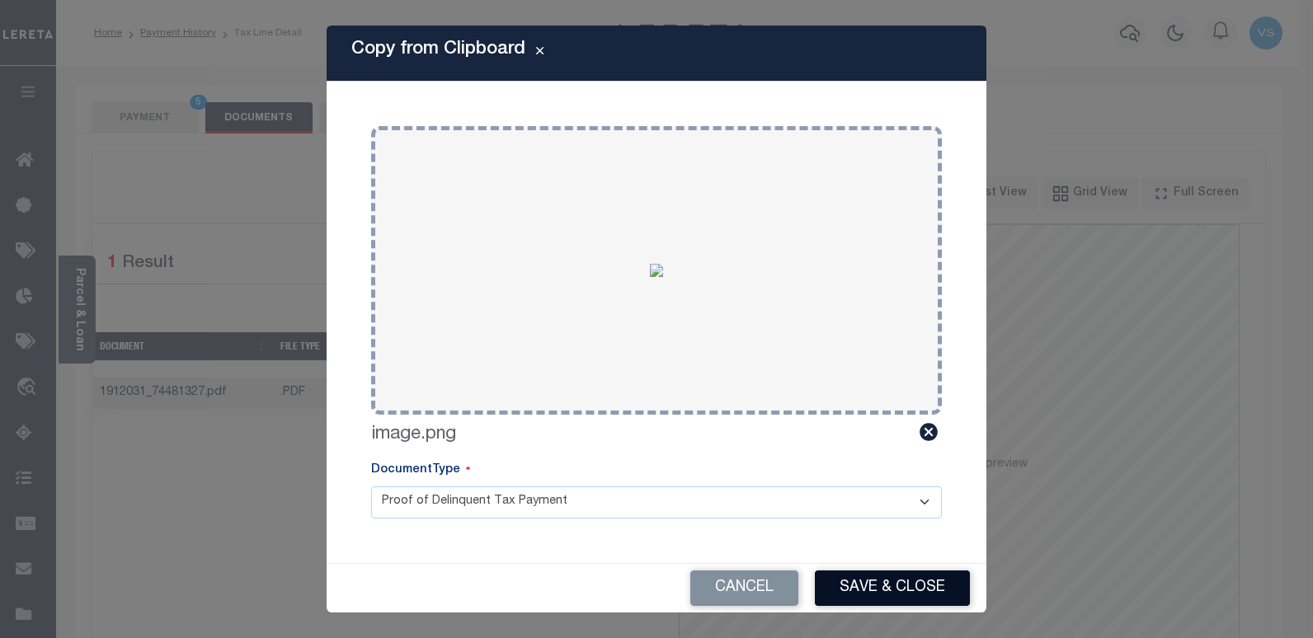
click at [858, 600] on button "Save & Close" at bounding box center [892, 588] width 155 height 35
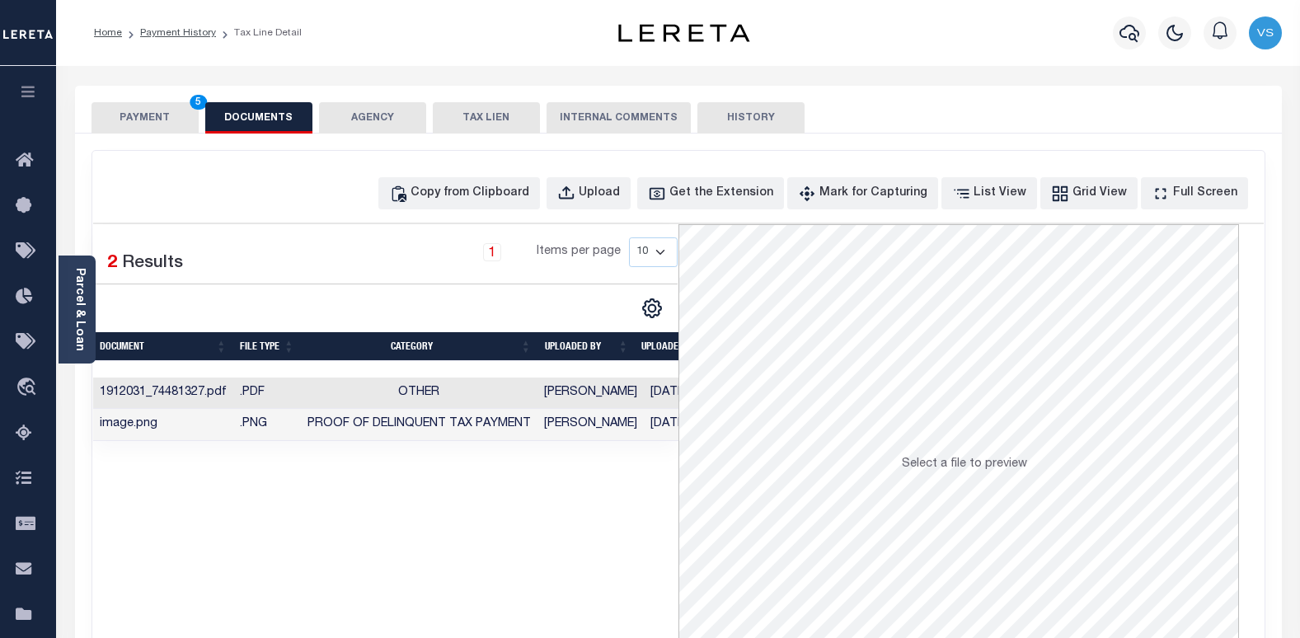
click at [175, 113] on button "PAYMENT 5" at bounding box center [145, 117] width 107 height 31
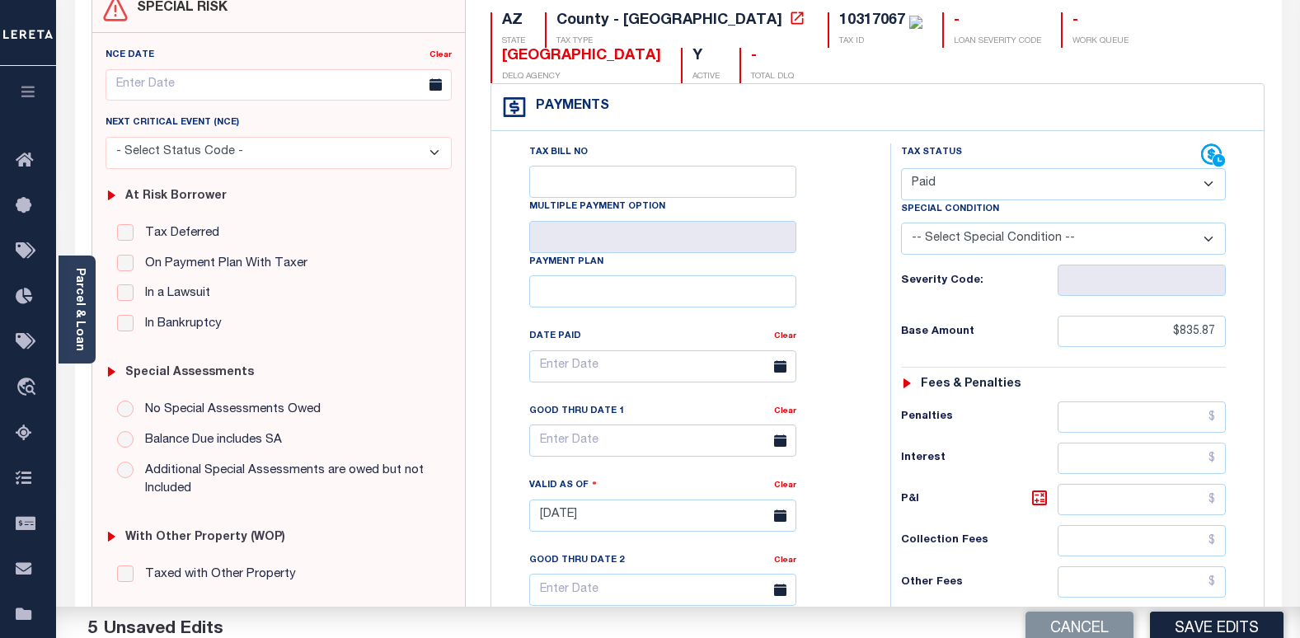
scroll to position [247, 0]
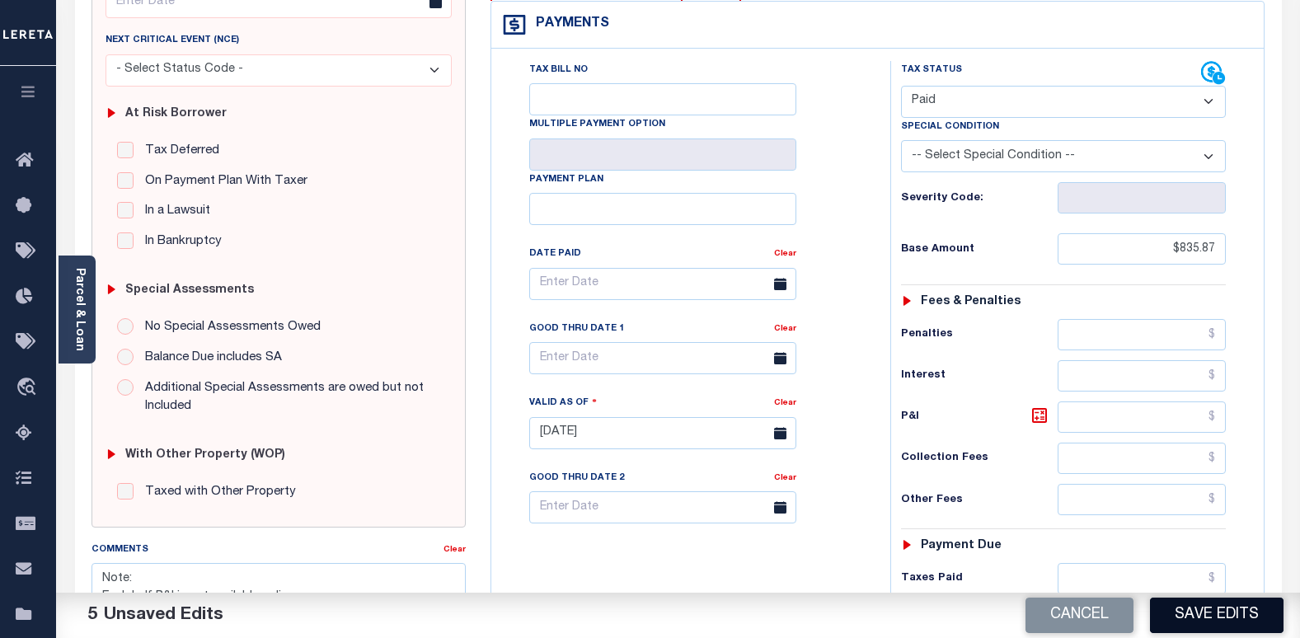
click at [1210, 616] on button "Save Edits" at bounding box center [1217, 615] width 134 height 35
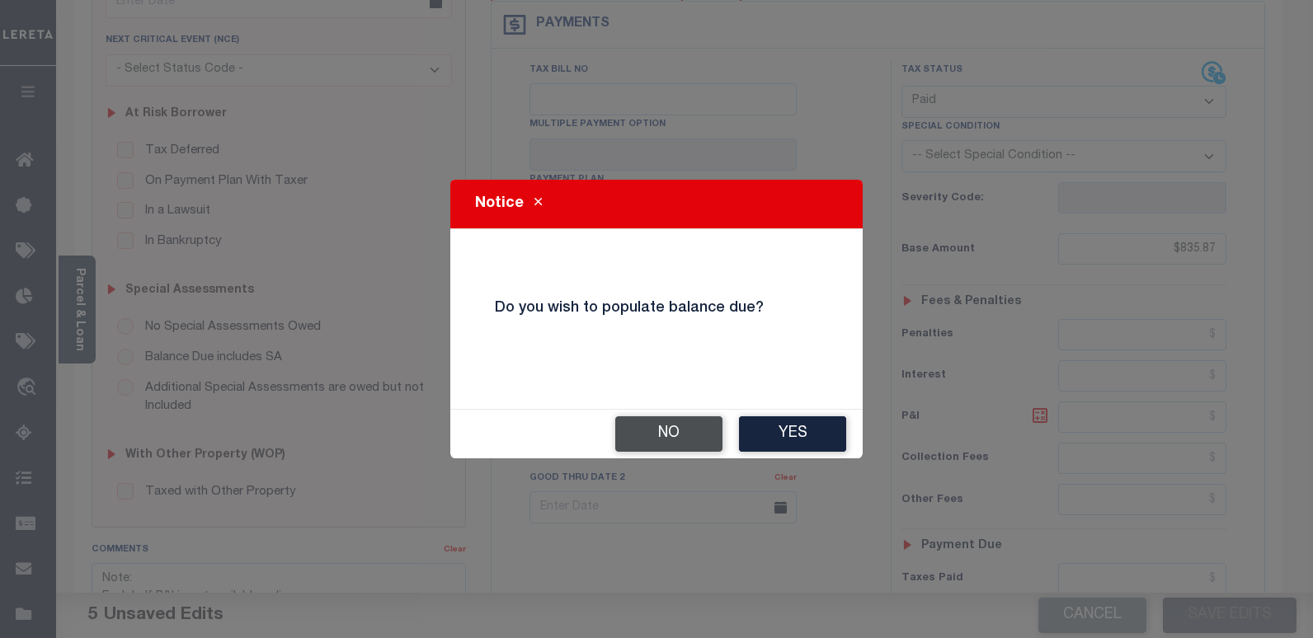
click at [645, 438] on button "No" at bounding box center [668, 433] width 107 height 35
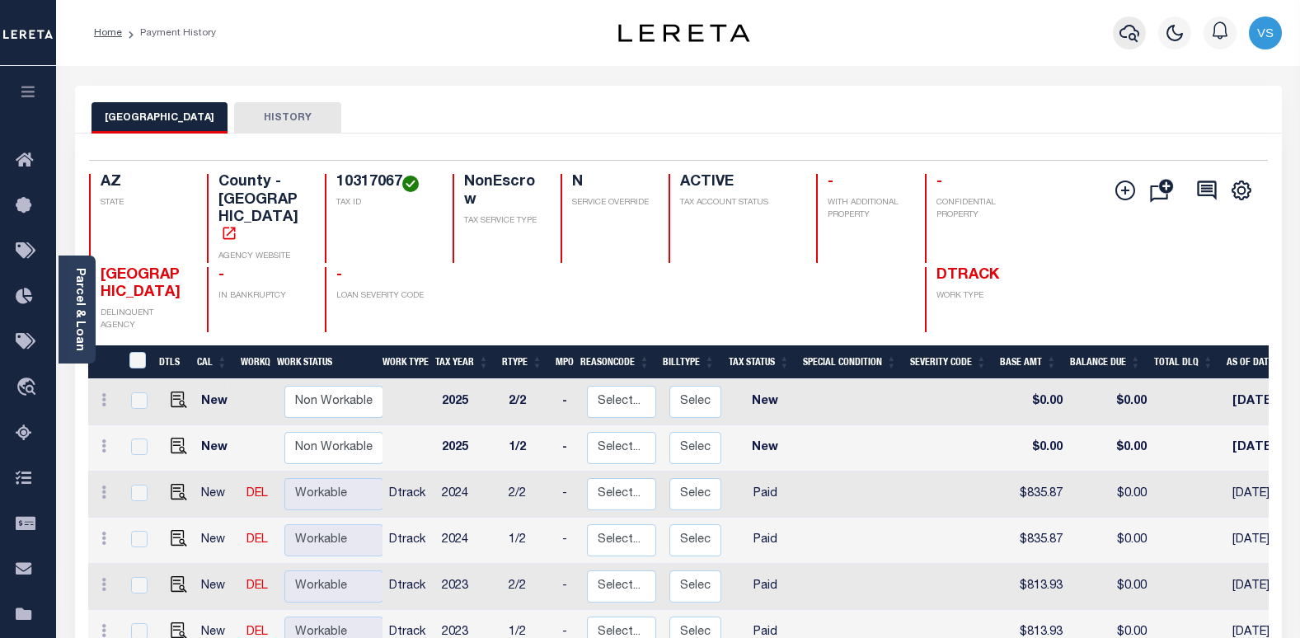
click at [1126, 38] on icon "button" at bounding box center [1130, 33] width 20 height 17
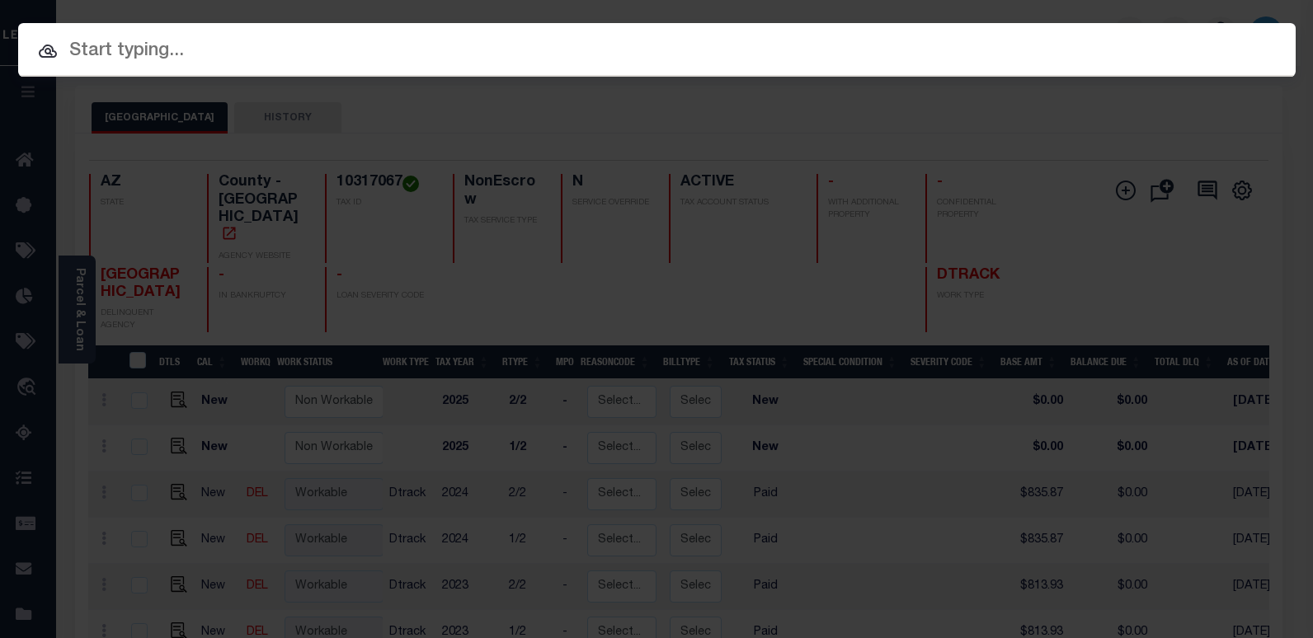
paste input "3078172001"
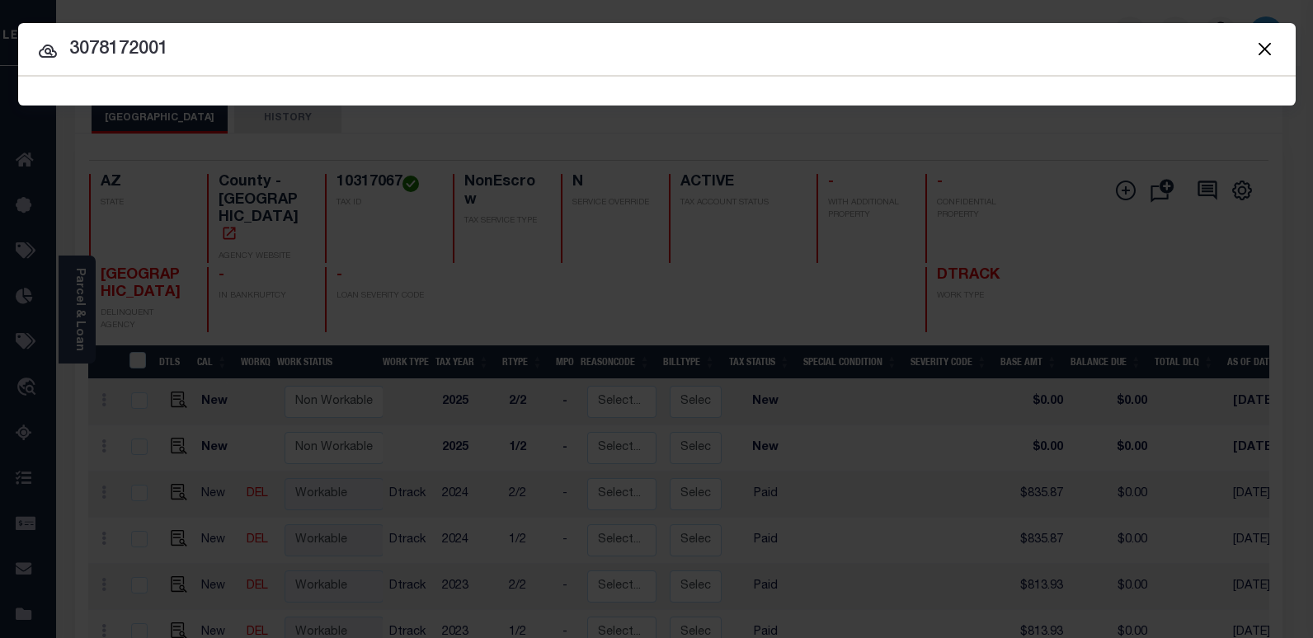
type input "3078172001"
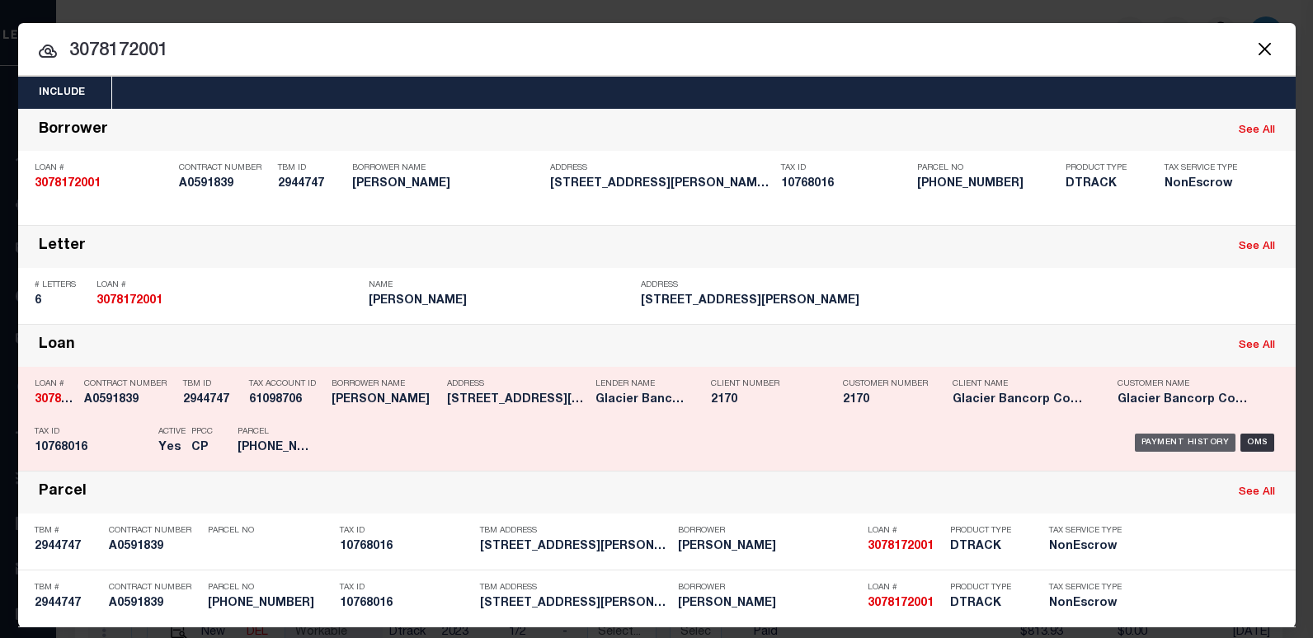
drag, startPoint x: 1166, startPoint y: 443, endPoint x: 1032, endPoint y: 453, distance: 133.9
click at [1165, 443] on div "Payment History" at bounding box center [1185, 443] width 101 height 18
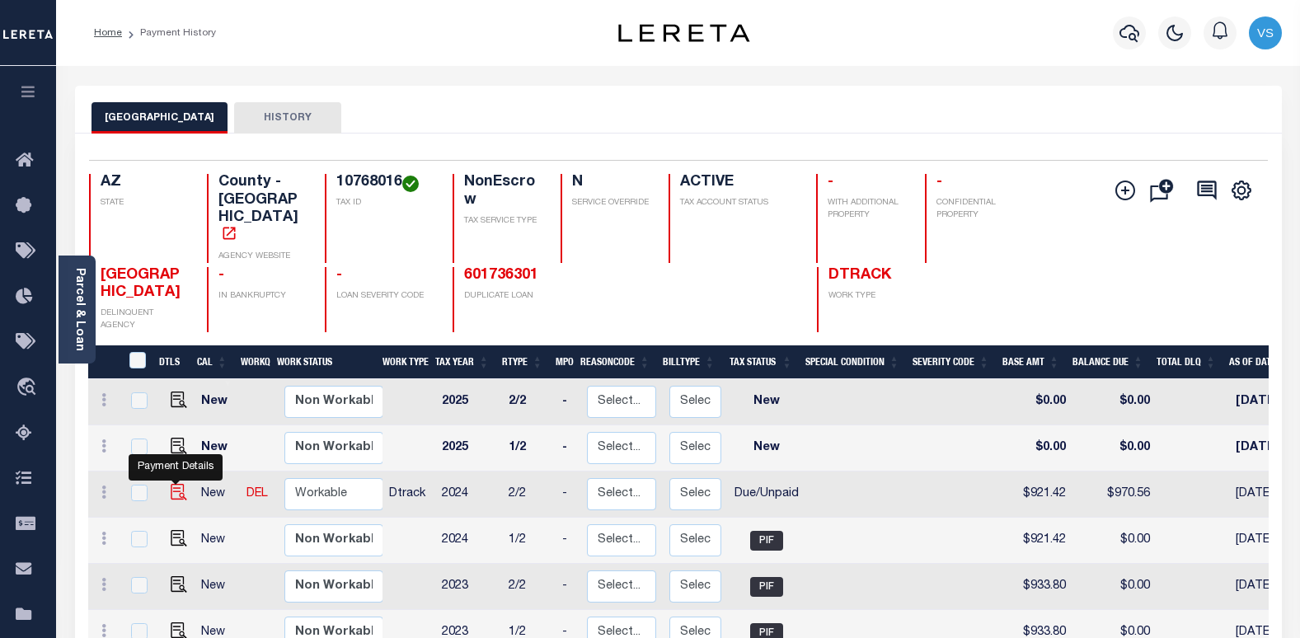
click at [171, 484] on img "" at bounding box center [179, 492] width 16 height 16
checkbox input "true"
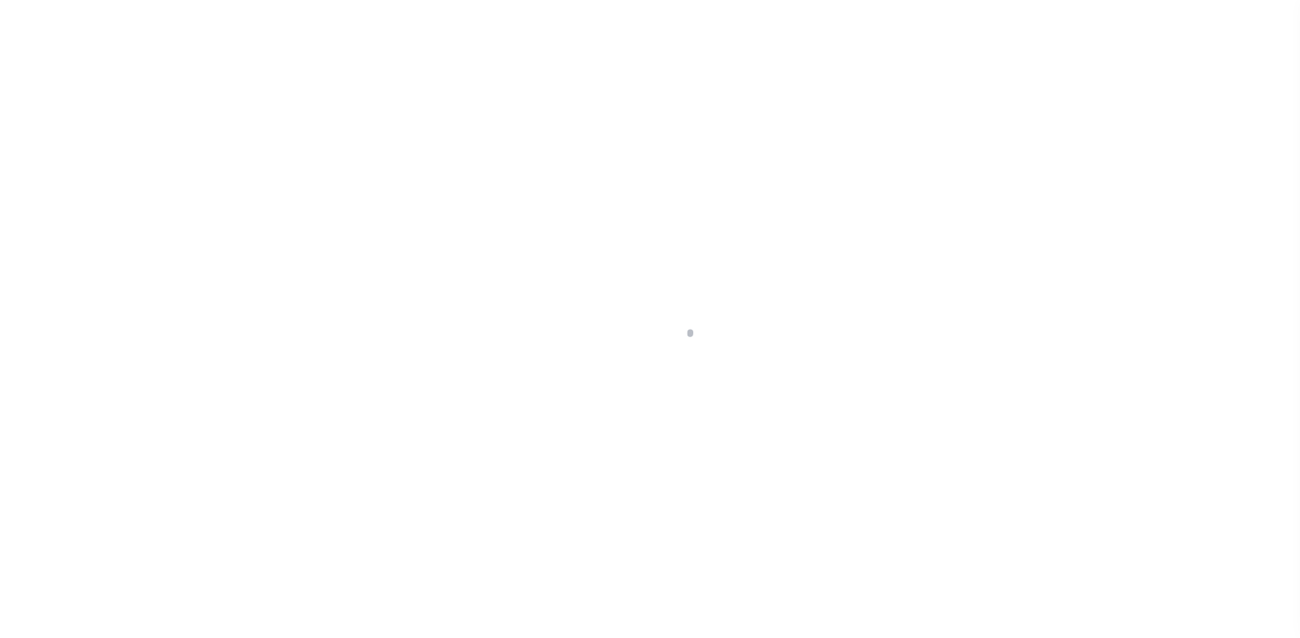
select select "DUE"
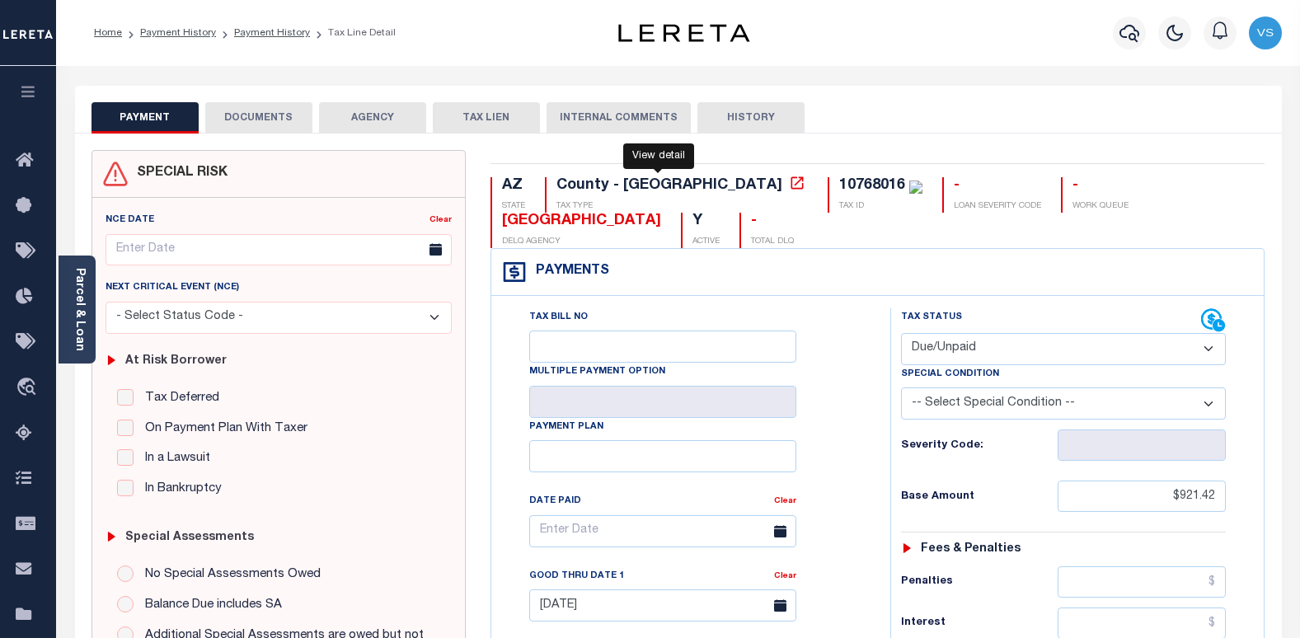
click at [792, 186] on icon at bounding box center [798, 182] width 12 height 12
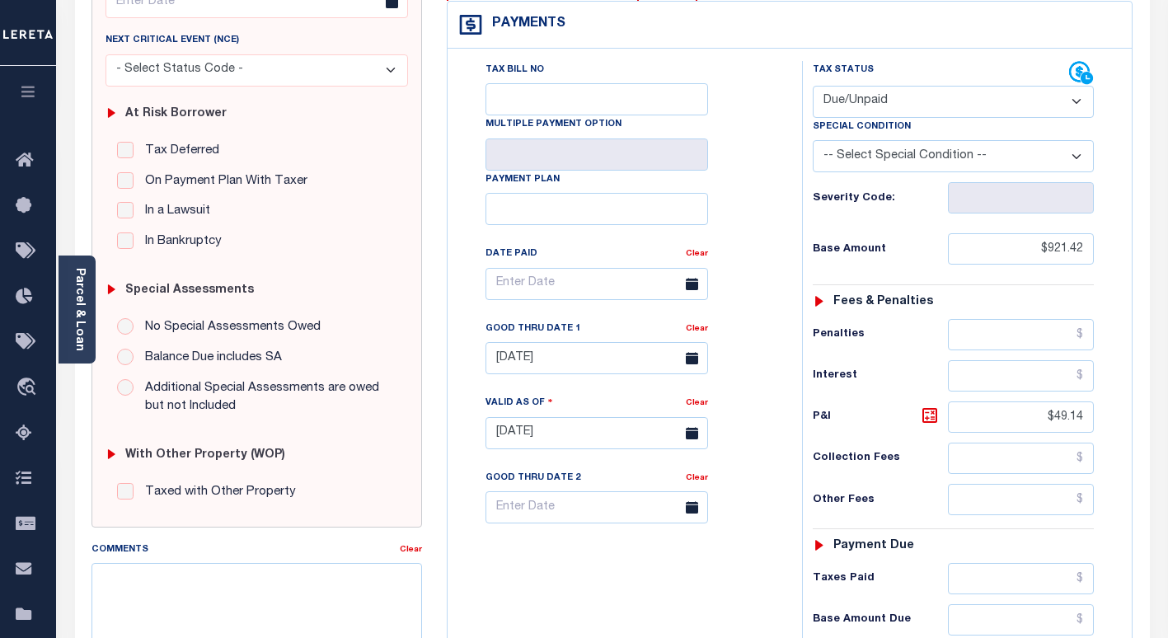
scroll to position [495, 0]
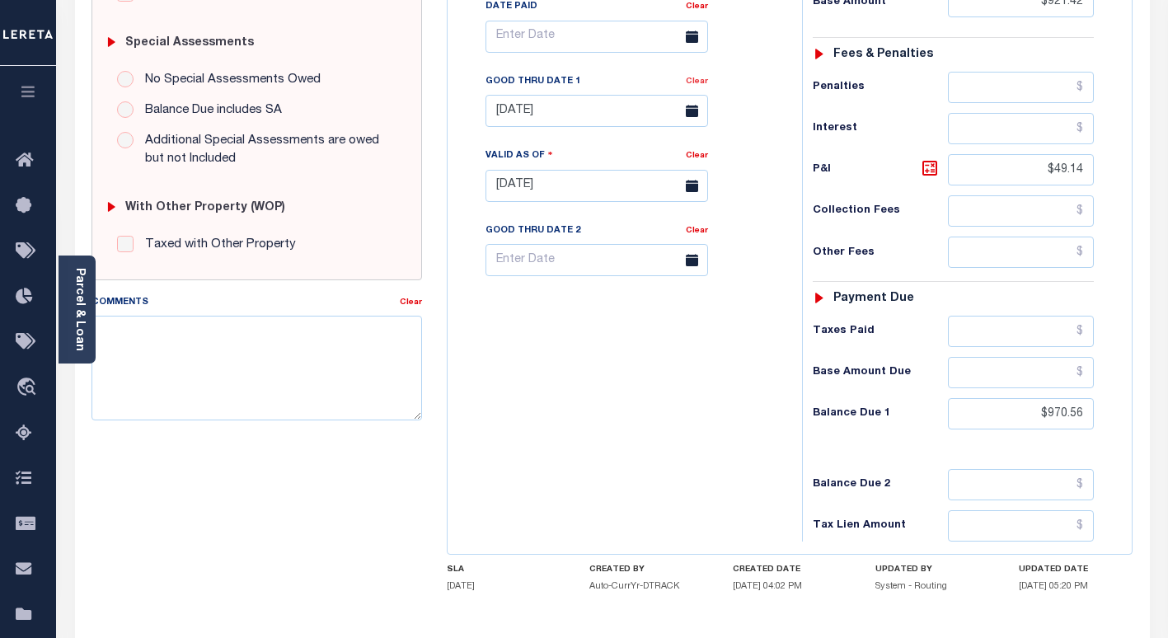
click at [698, 86] on link "Clear" at bounding box center [697, 82] width 22 height 8
type input "[DATE]"
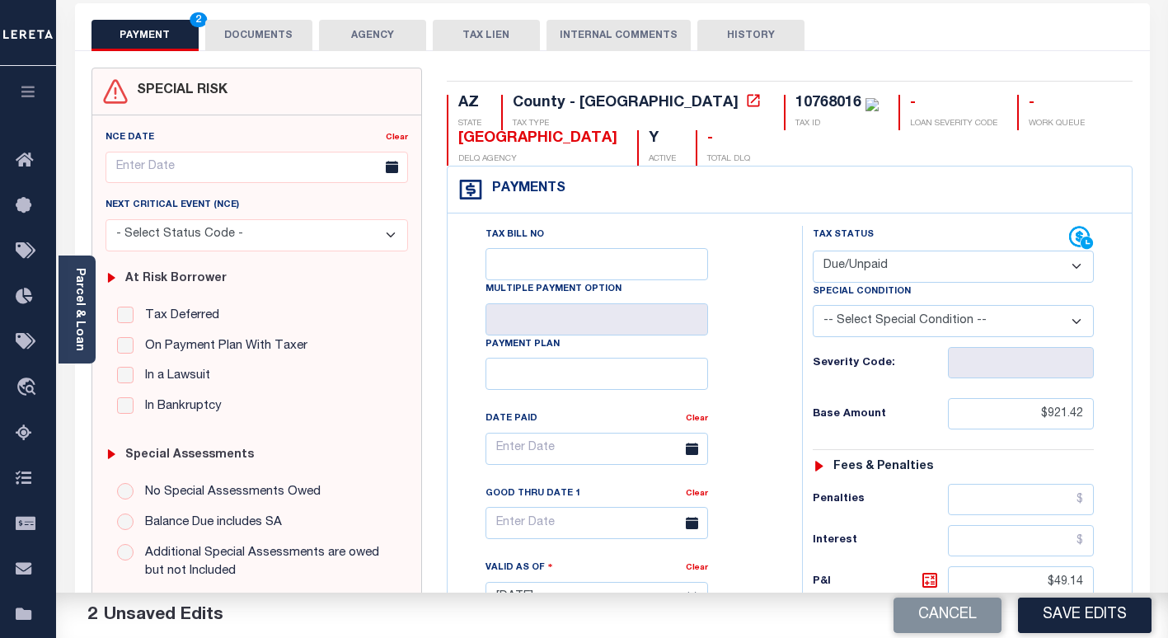
scroll to position [247, 0]
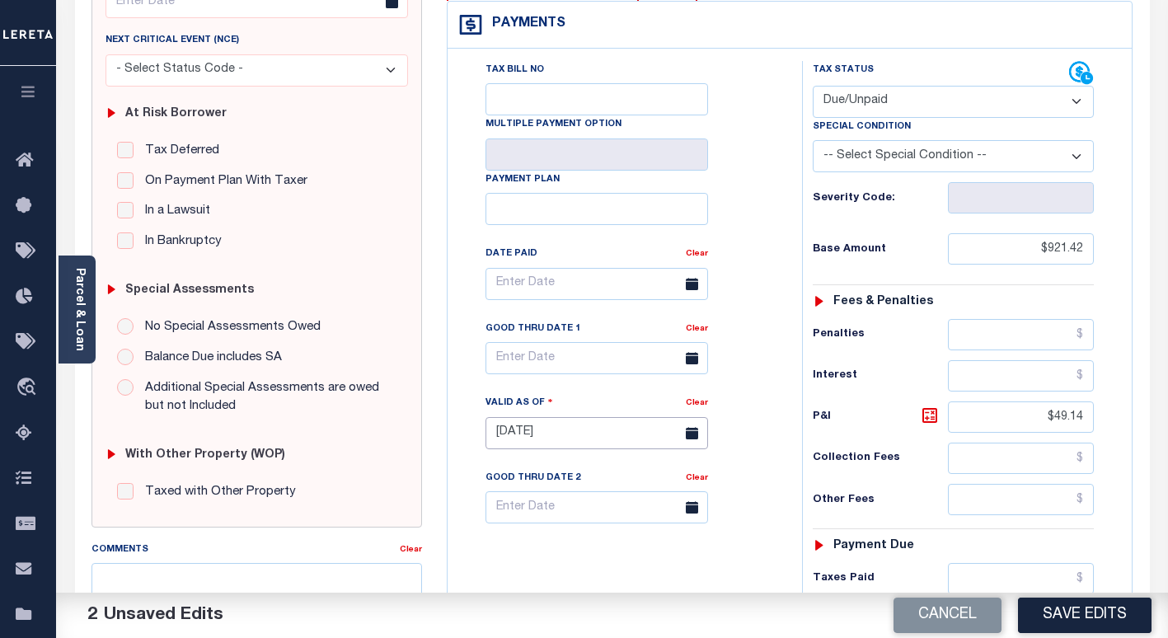
click at [517, 436] on input "[DATE]" at bounding box center [597, 433] width 223 height 32
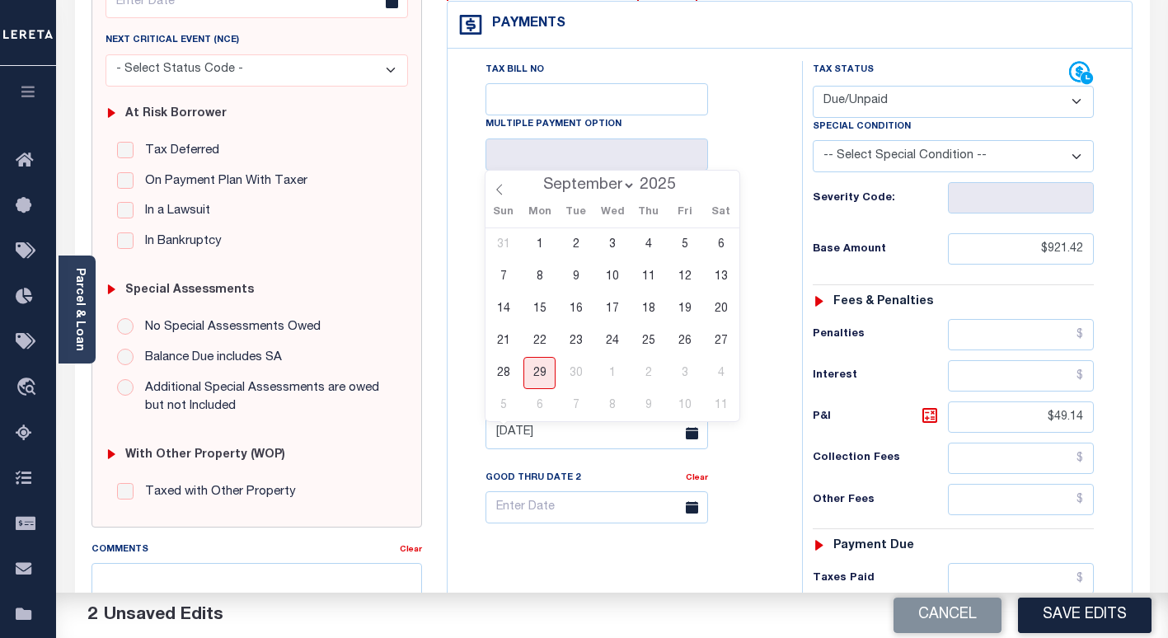
drag, startPoint x: 626, startPoint y: 188, endPoint x: 625, endPoint y: 197, distance: 9.1
click at [626, 188] on select "January February March April May June July August September" at bounding box center [585, 185] width 101 height 16
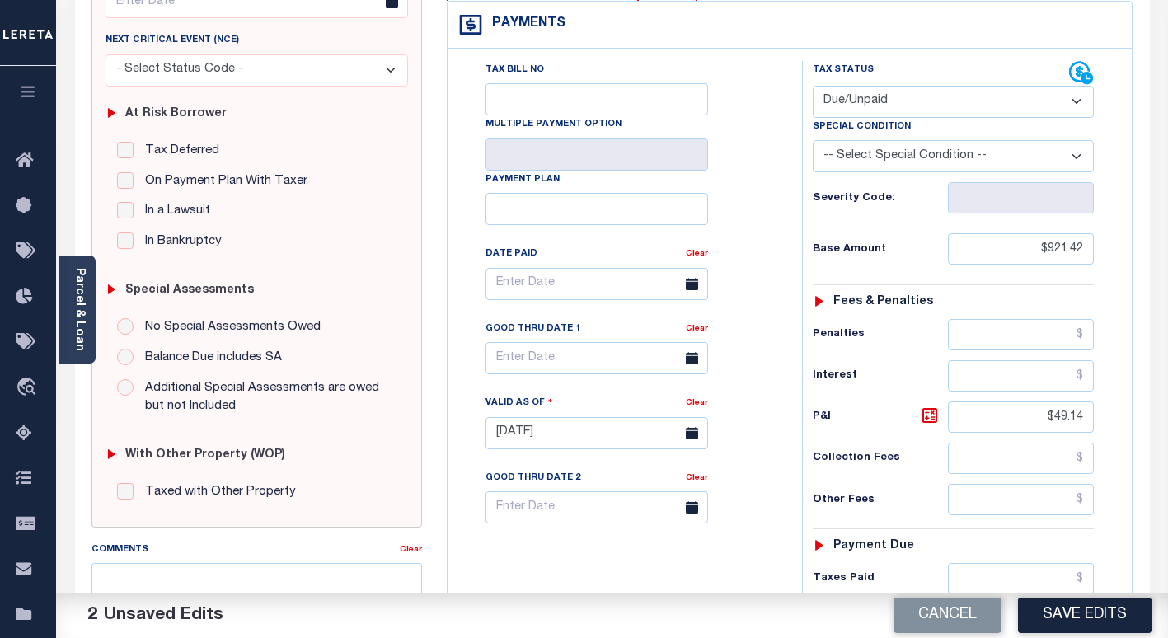
click at [453, 444] on div "Tax Bill No Multiple Payment Option Payment Plan Clear" at bounding box center [621, 425] width 338 height 728
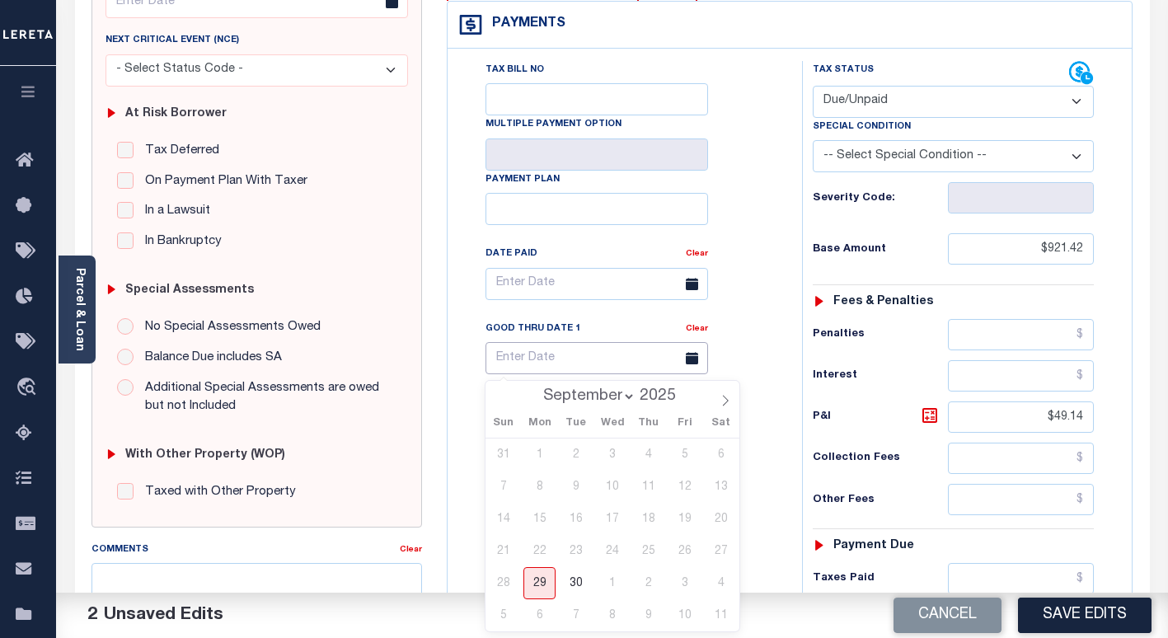
click at [540, 357] on input "text" at bounding box center [597, 358] width 223 height 32
click at [613, 397] on select "September October November December" at bounding box center [585, 396] width 101 height 16
select select "9"
click at [537, 388] on select "September October November December" at bounding box center [585, 396] width 101 height 16
click at [681, 581] on span "31" at bounding box center [685, 583] width 32 height 32
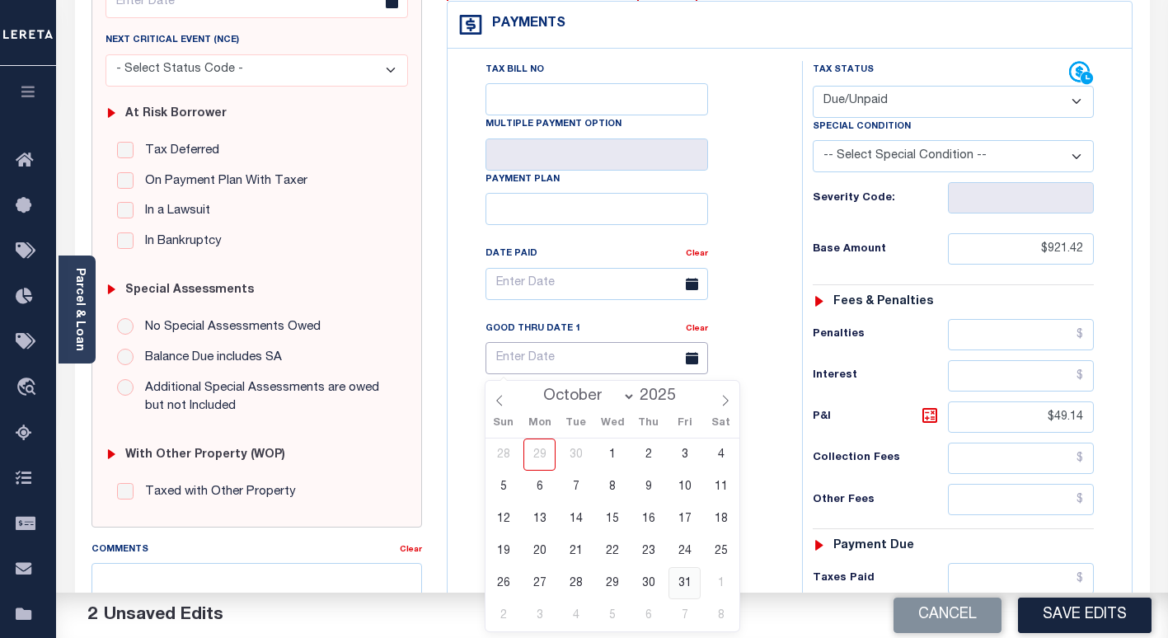
type input "[DATE]"
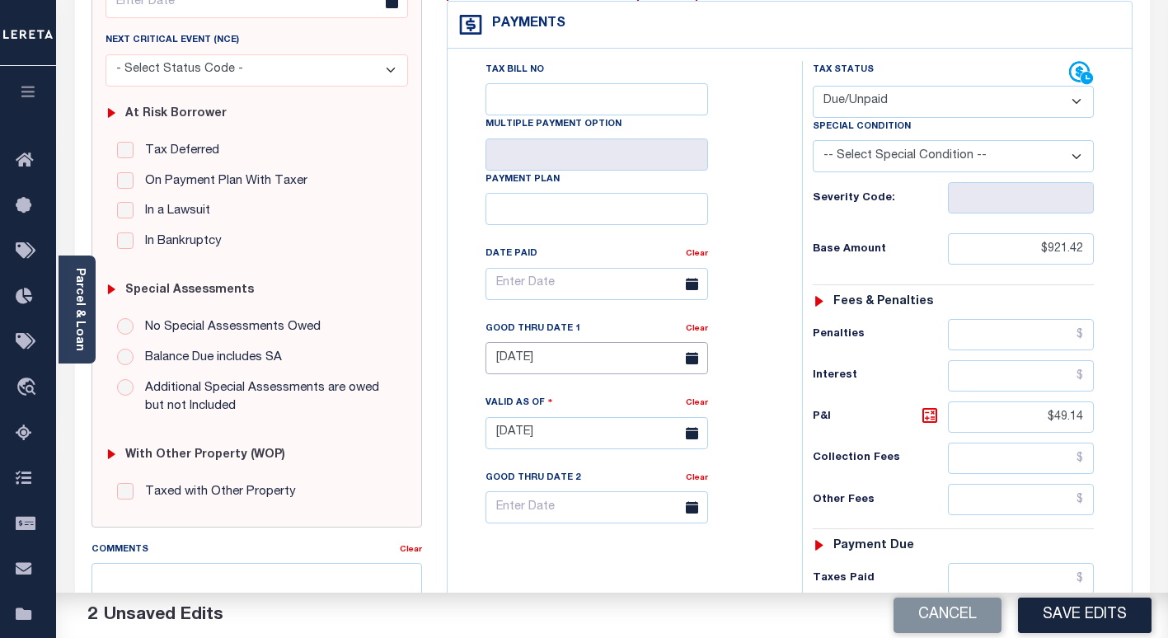
click at [544, 360] on input "[DATE]" at bounding box center [597, 358] width 223 height 32
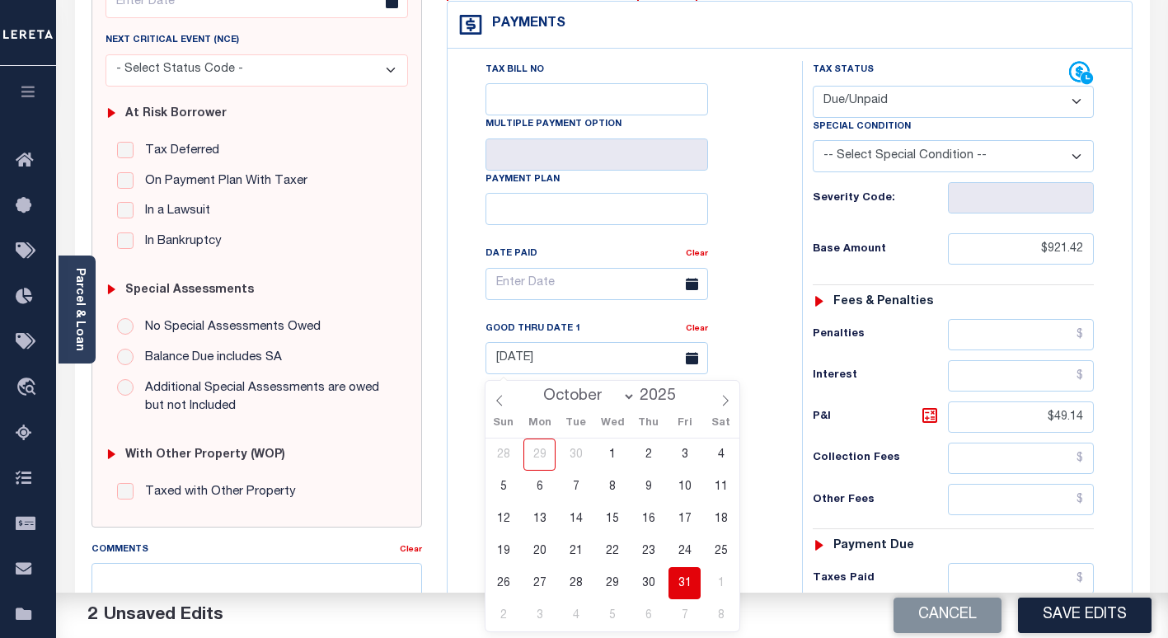
click at [576, 394] on select "September October November December" at bounding box center [585, 396] width 101 height 16
select select "8"
click at [537, 388] on select "September October November December" at bounding box center [585, 396] width 101 height 16
click at [573, 588] on span "30" at bounding box center [576, 583] width 32 height 32
type input "[DATE]"
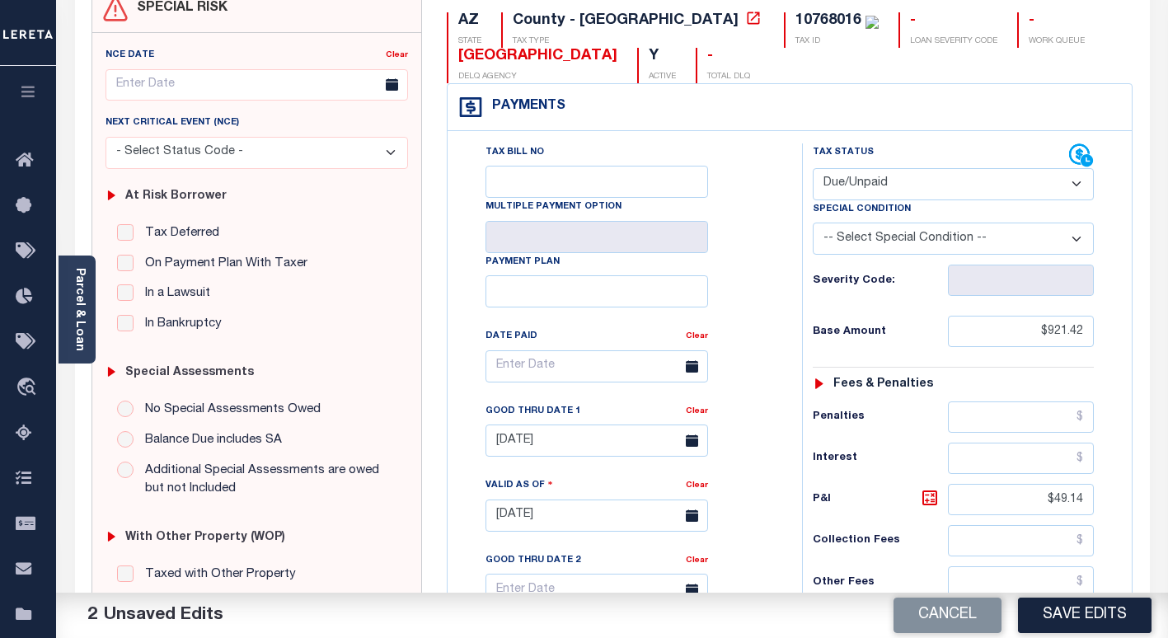
scroll to position [0, 0]
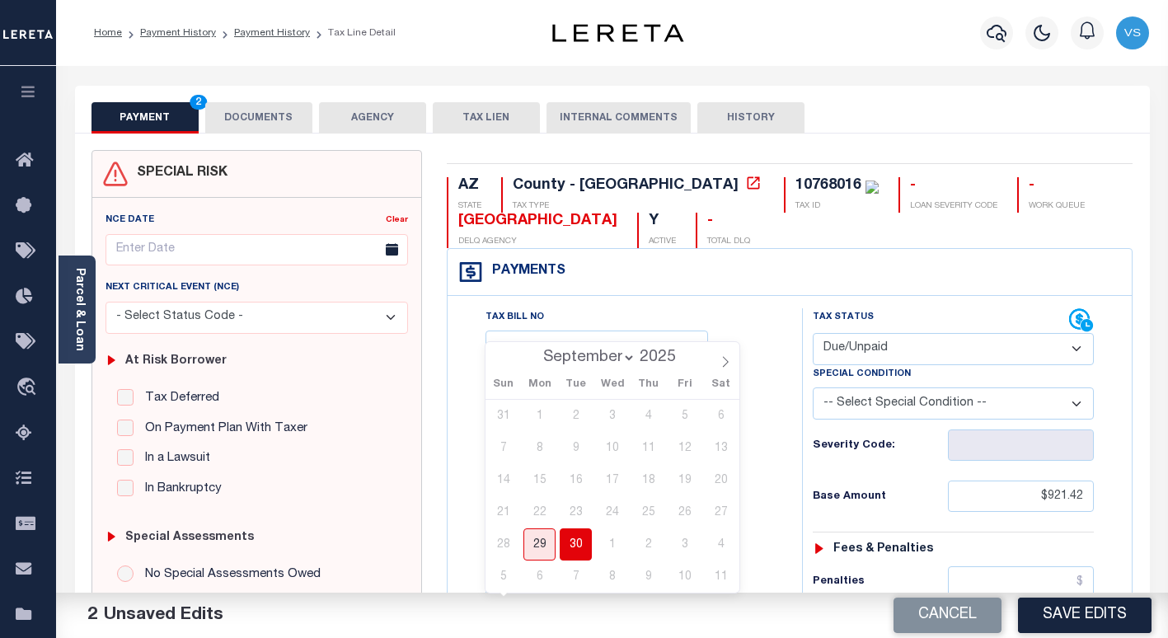
click at [270, 110] on button "DOCUMENTS" at bounding box center [258, 117] width 107 height 31
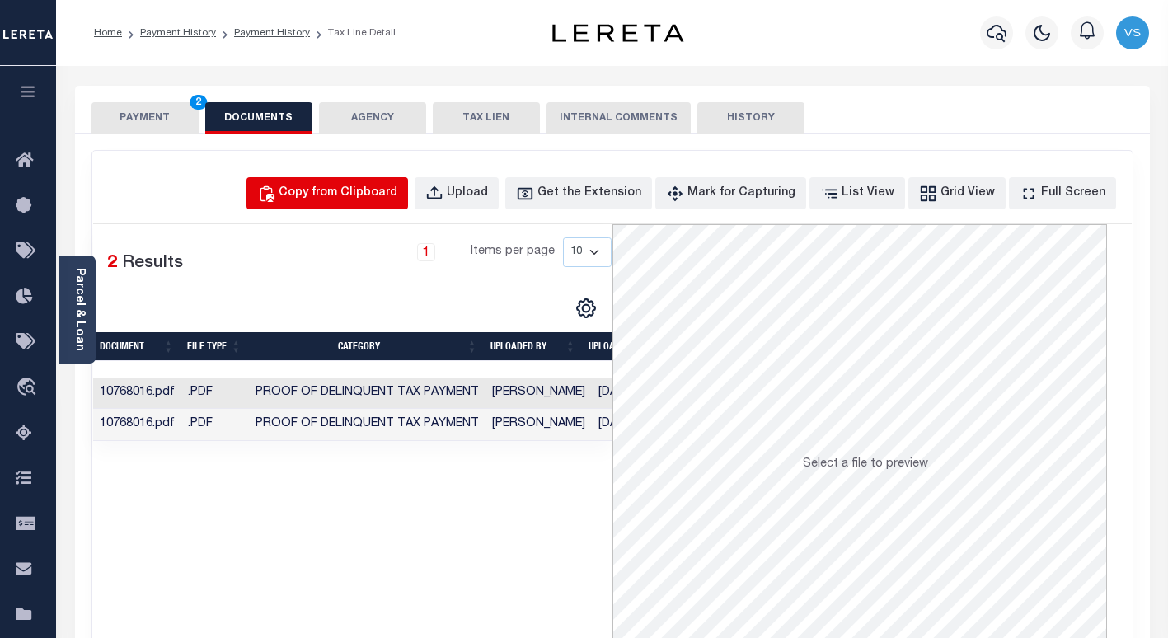
click at [386, 195] on div "Copy from Clipboard" at bounding box center [338, 194] width 119 height 18
select select "POP"
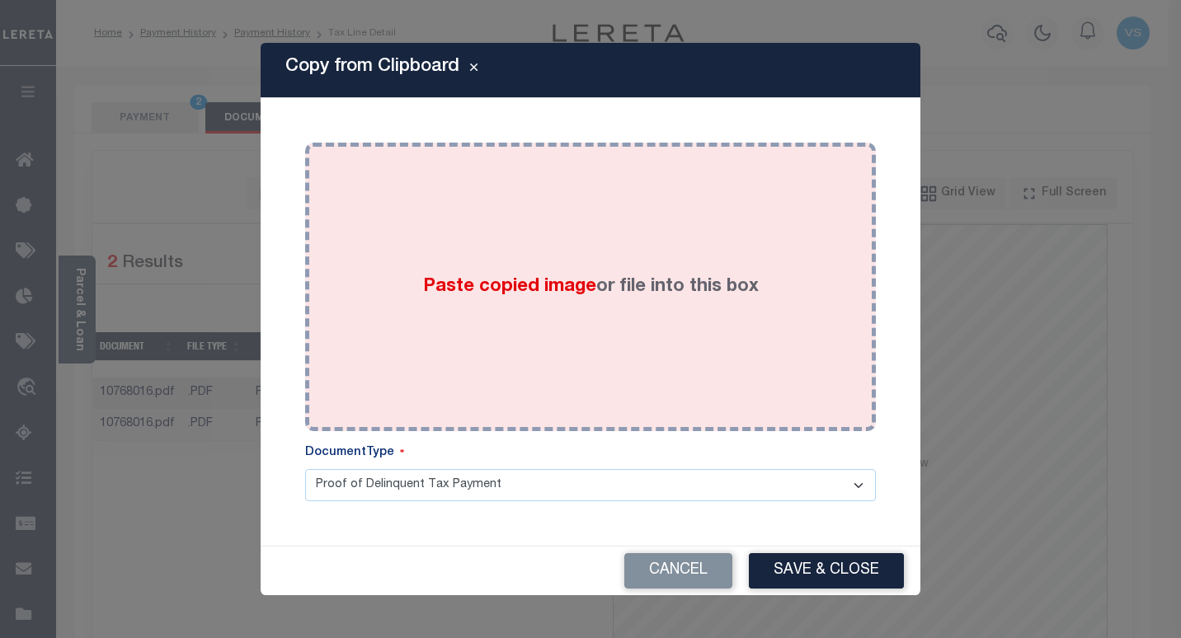
click at [416, 308] on div "Paste copied image or file into this box" at bounding box center [590, 287] width 546 height 264
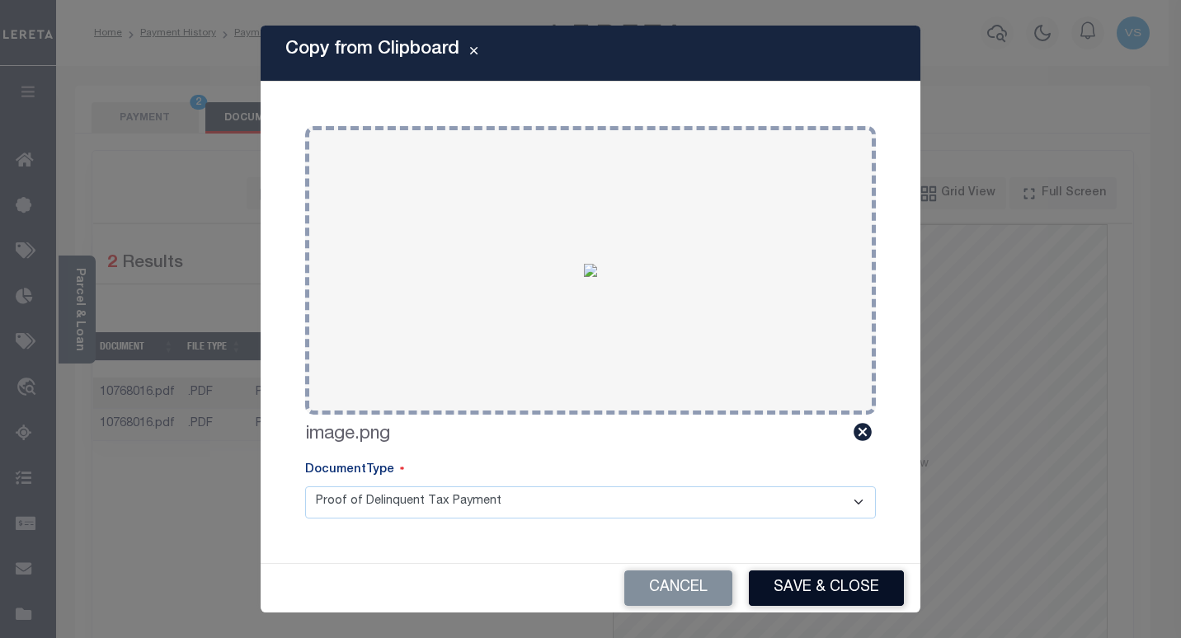
click at [785, 582] on button "Save & Close" at bounding box center [826, 588] width 155 height 35
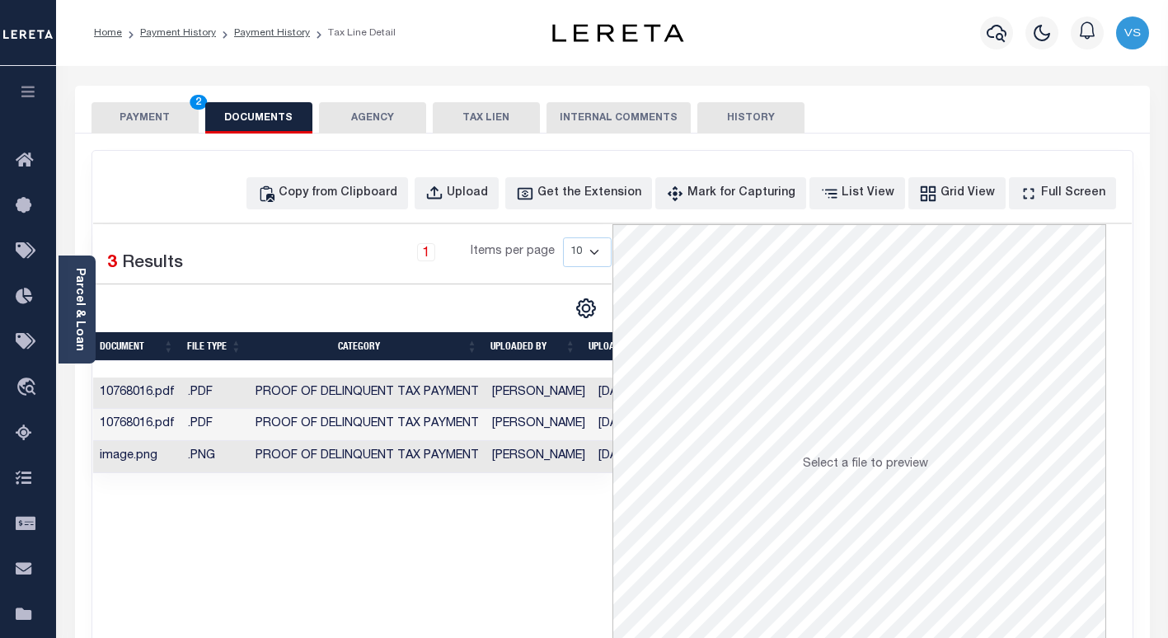
click at [138, 118] on button "PAYMENT 2" at bounding box center [145, 117] width 107 height 31
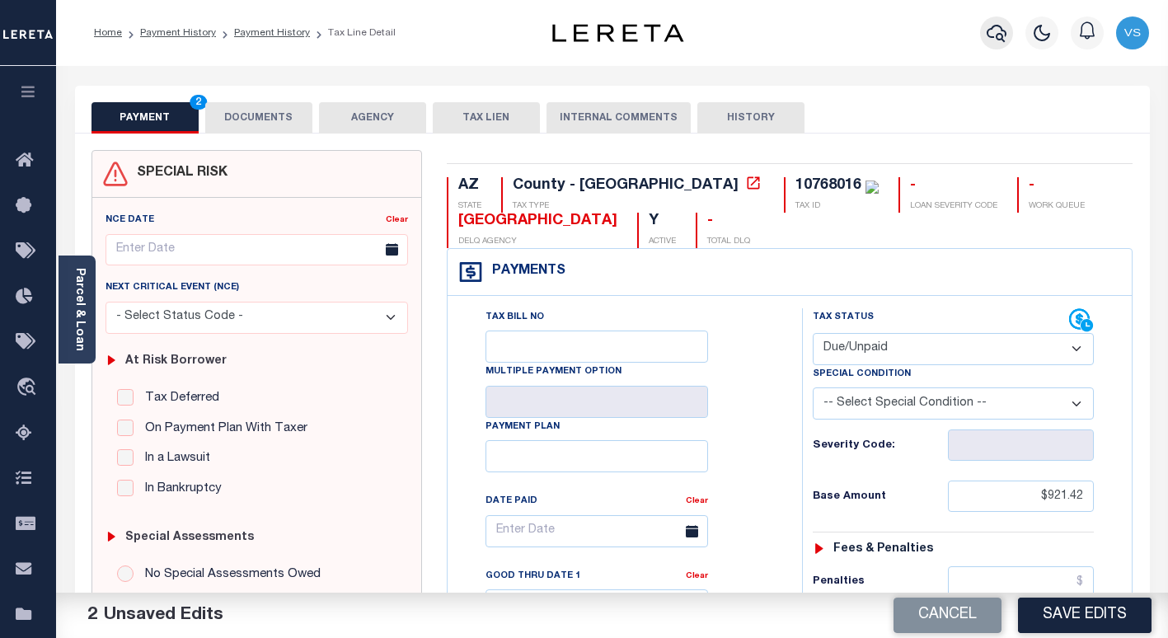
click at [993, 36] on icon "button" at bounding box center [997, 33] width 20 height 20
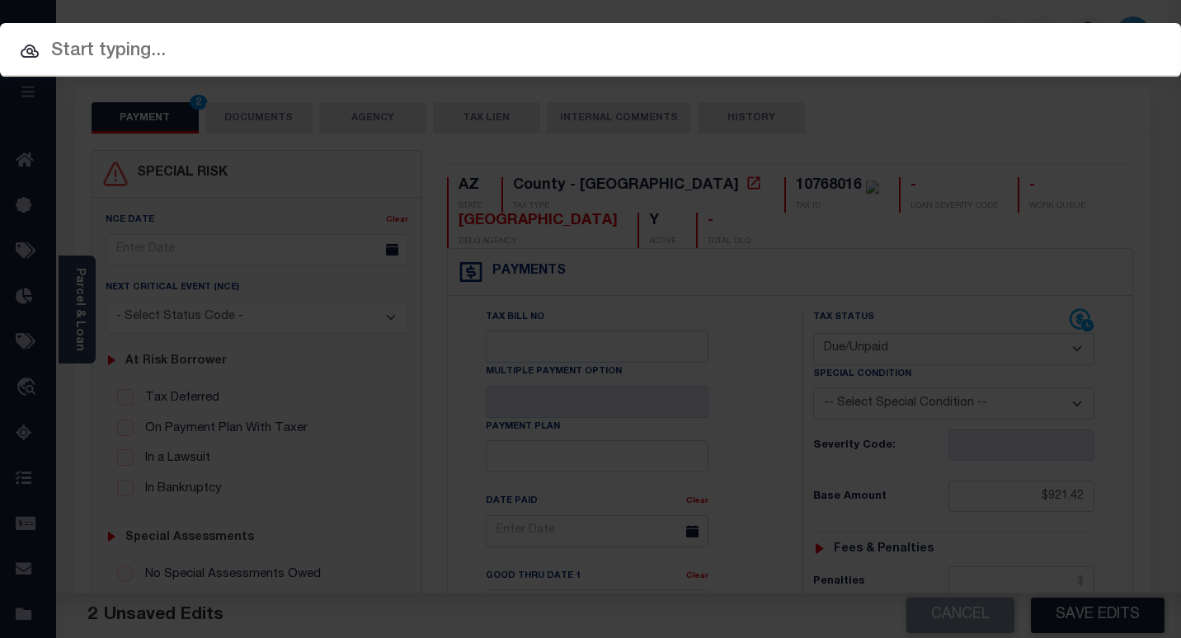
paste input "4160006345"
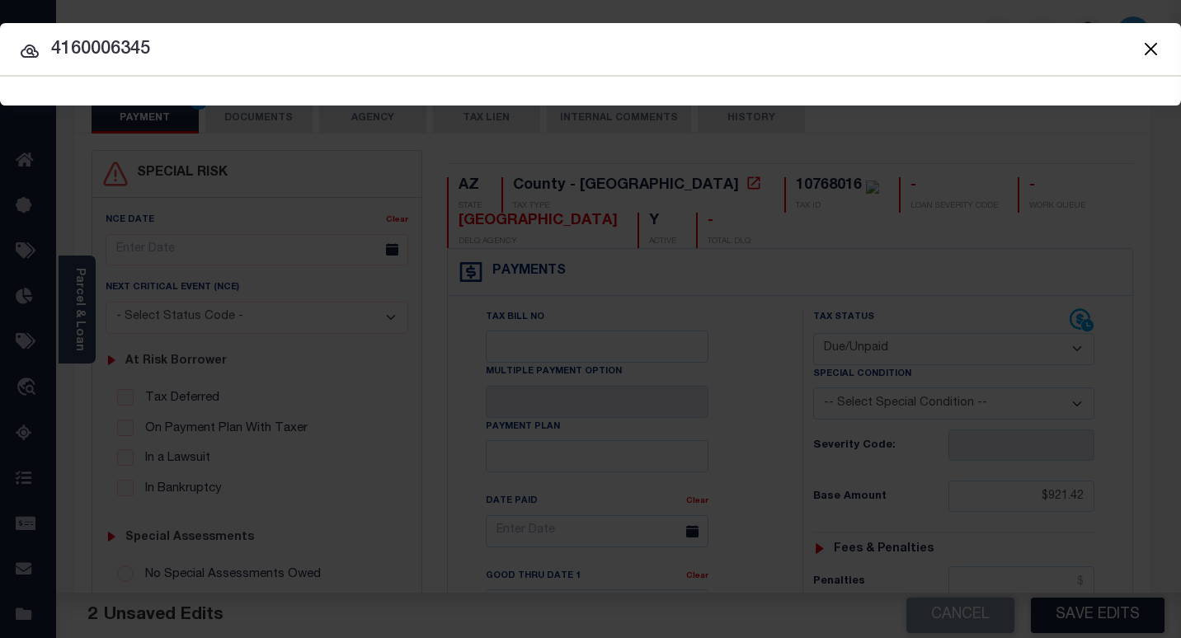
type input "4160006345"
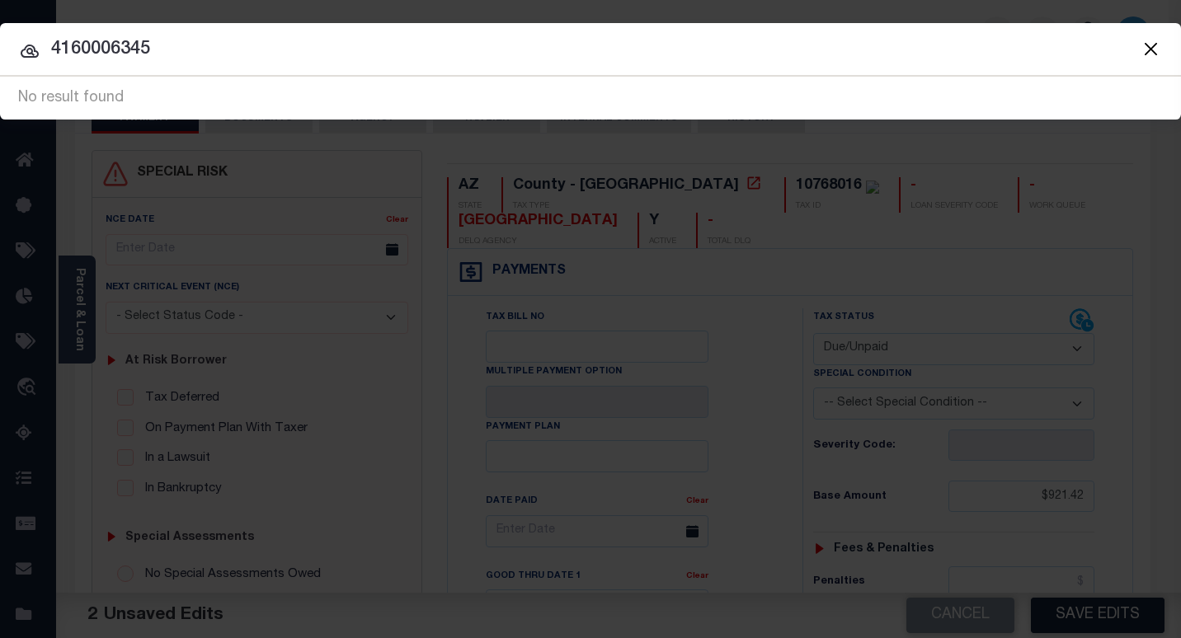
click at [213, 35] on input "4160006345" at bounding box center [590, 49] width 1181 height 29
click at [1158, 47] on button "Close" at bounding box center [1150, 48] width 21 height 21
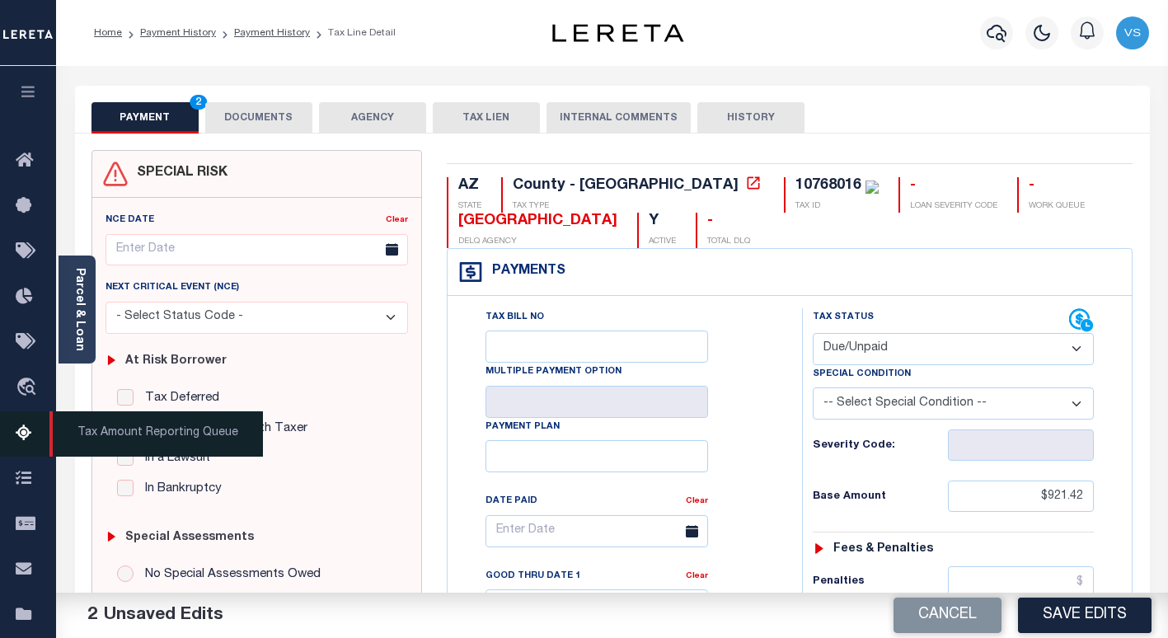
click at [92, 436] on span "Tax Amount Reporting Queue" at bounding box center [156, 433] width 214 height 45
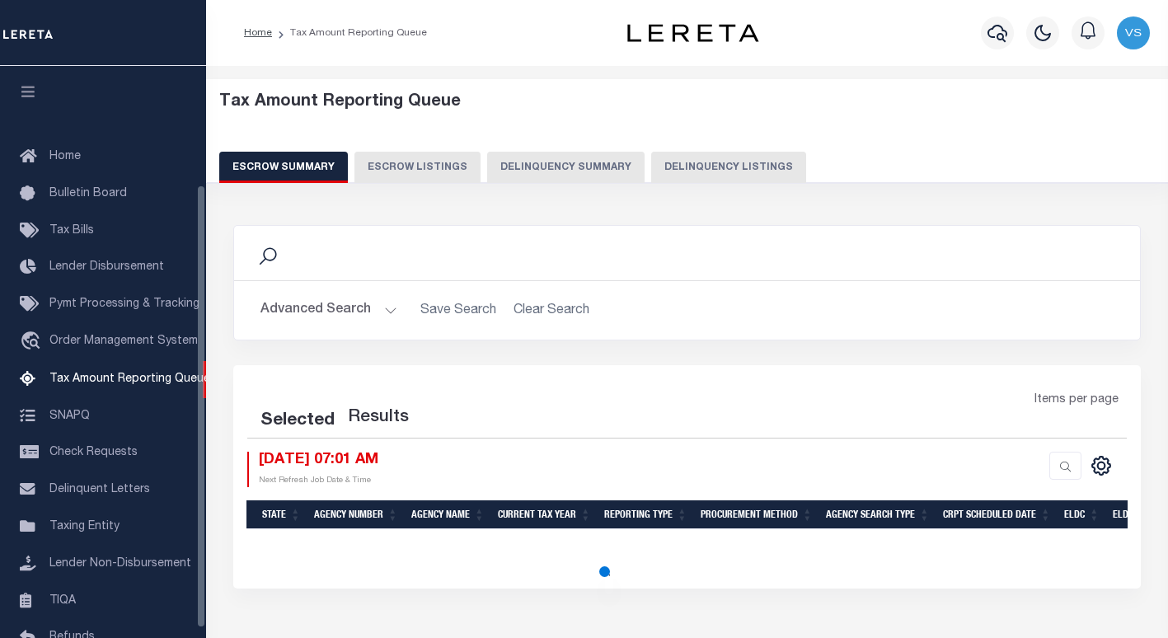
click at [698, 156] on button "Delinquency Listings" at bounding box center [728, 167] width 155 height 31
select select "CO"
select select "100"
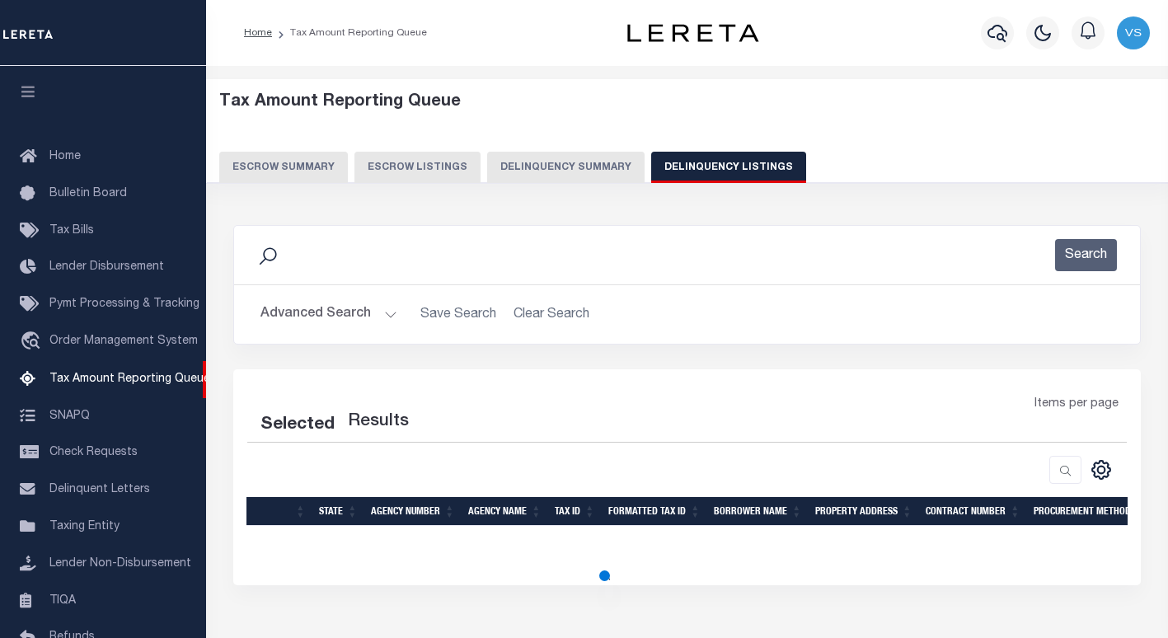
scroll to position [153, 0]
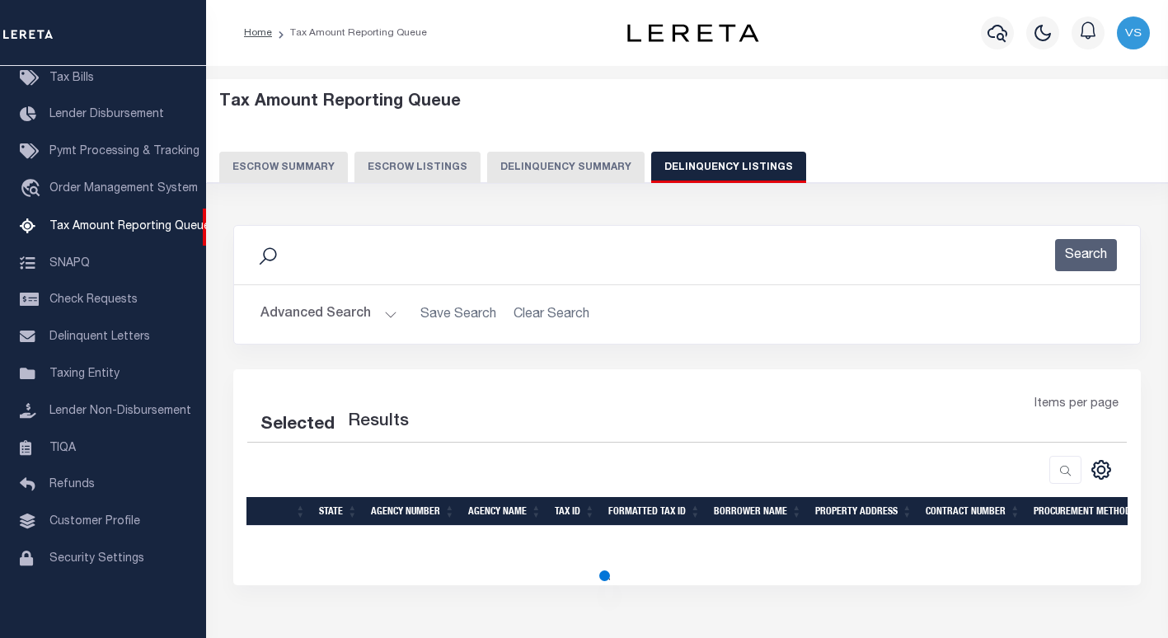
select select "100"
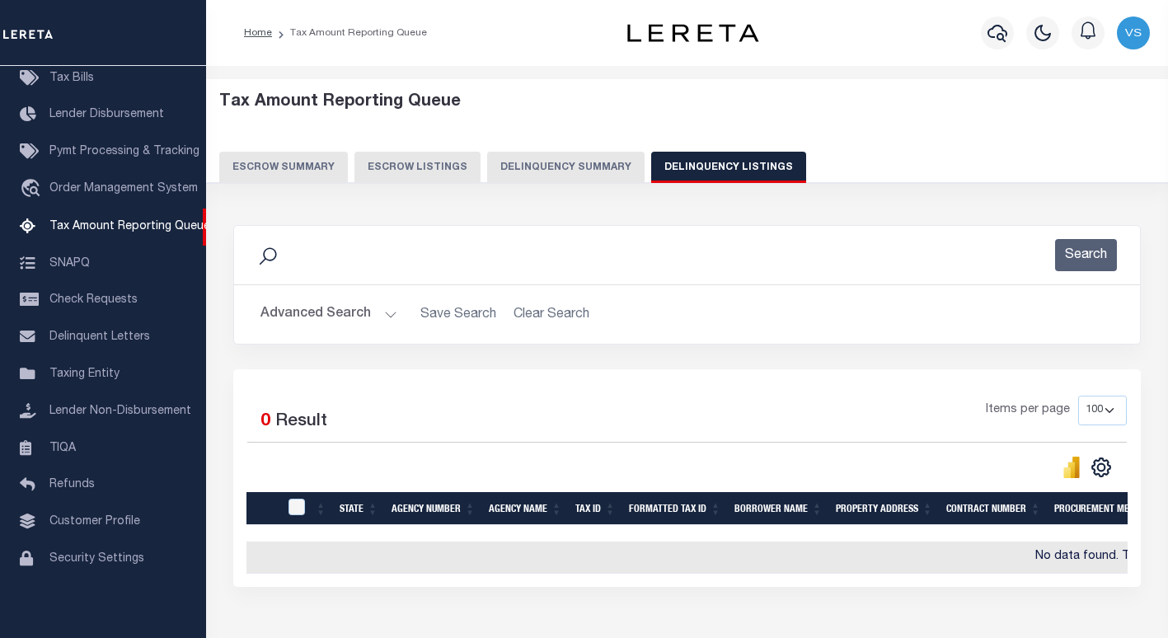
scroll to position [82, 0]
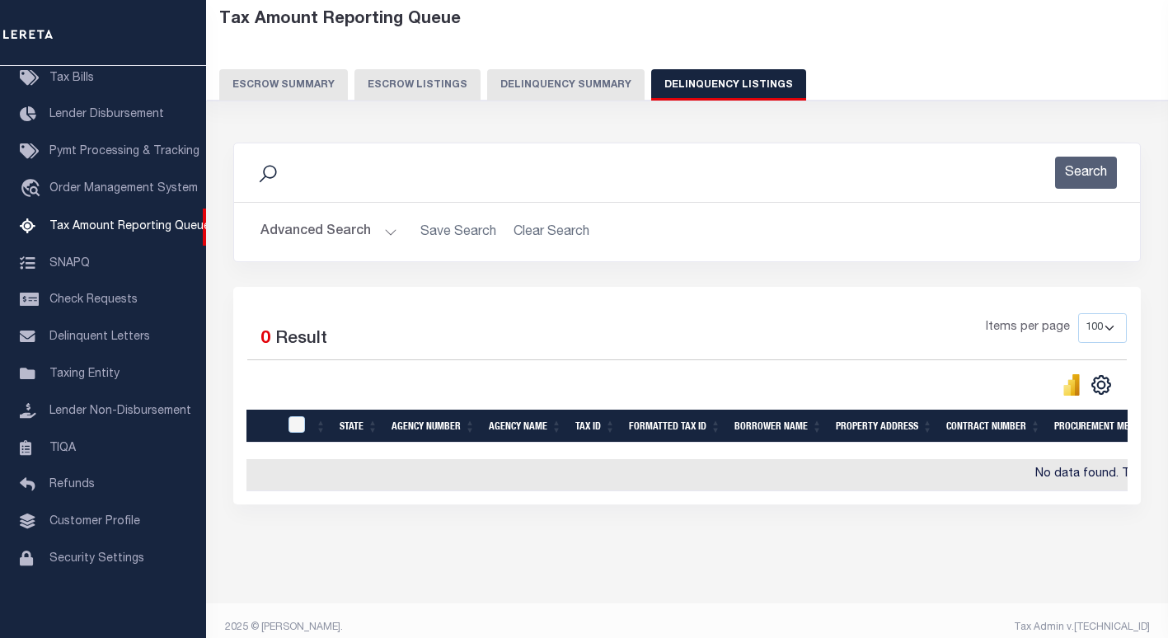
click at [292, 241] on button "Advanced Search" at bounding box center [329, 232] width 137 height 32
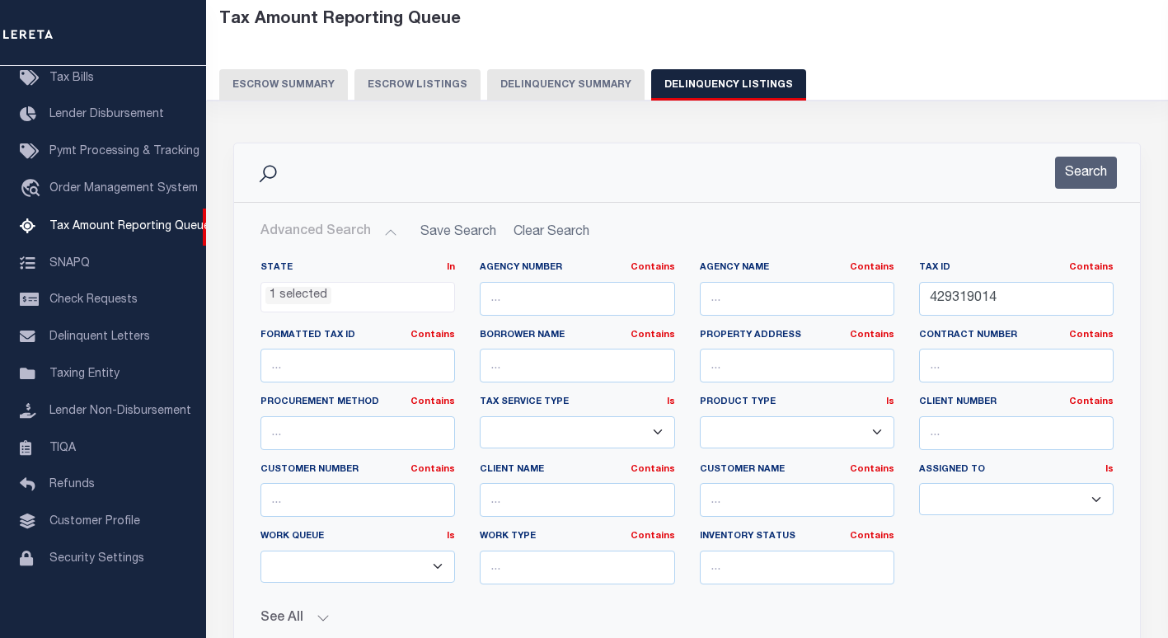
click at [339, 295] on ul "1 selected" at bounding box center [357, 294] width 193 height 22
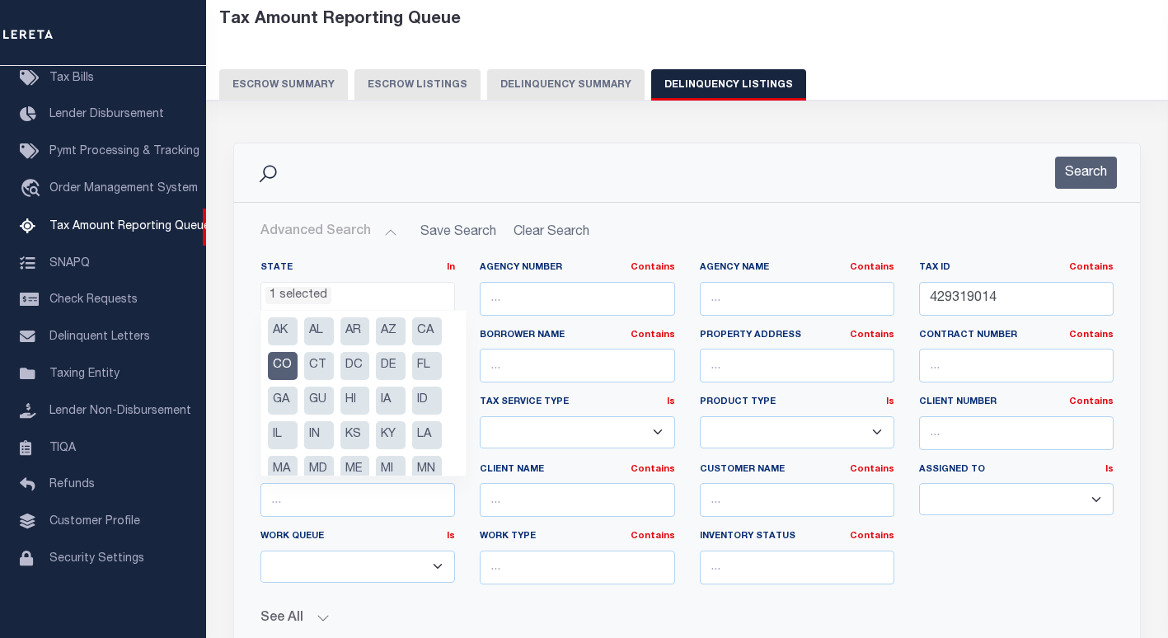
click at [279, 365] on li "CO" at bounding box center [283, 366] width 30 height 28
click at [420, 366] on li "FL" at bounding box center [427, 366] width 30 height 28
select select "FL"
click at [970, 301] on input "429319014" at bounding box center [1016, 299] width 195 height 34
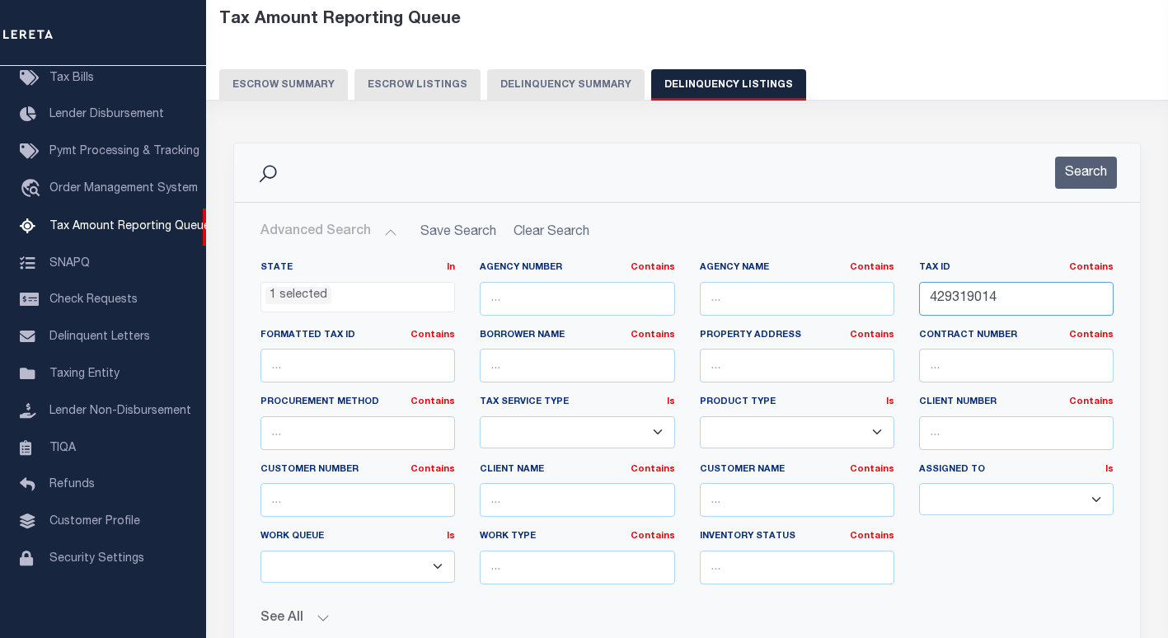
click at [970, 300] on input "429319014" at bounding box center [1016, 299] width 195 height 34
paste input "263S181601000G0020"
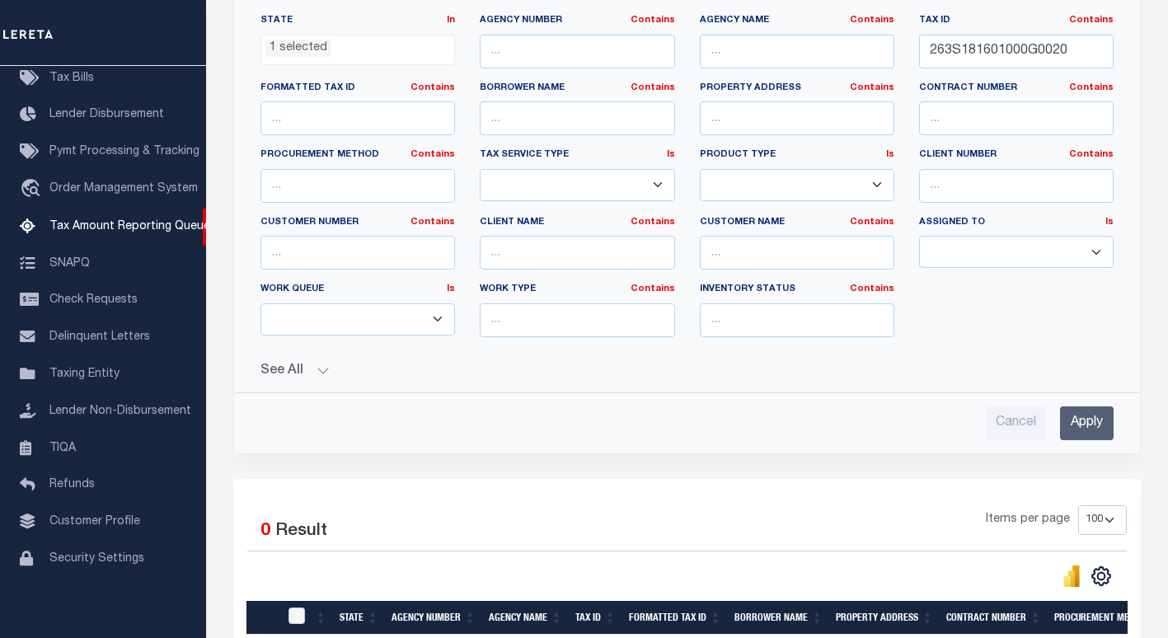
click at [1083, 433] on input "Apply" at bounding box center [1087, 424] width 54 height 34
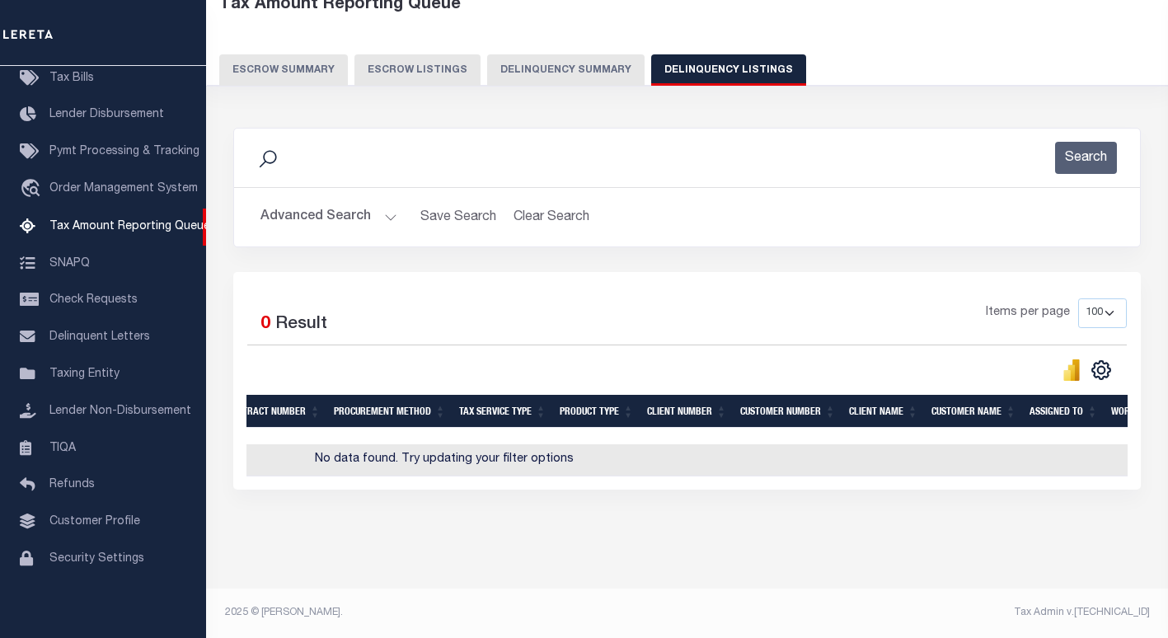
scroll to position [0, 0]
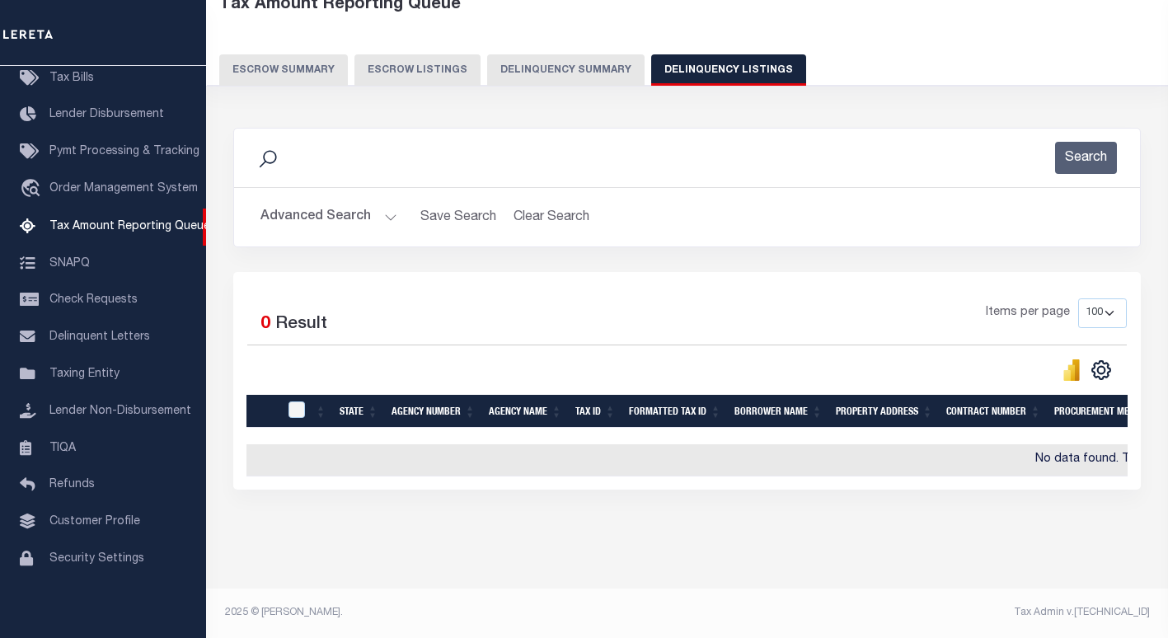
click at [310, 214] on button "Advanced Search" at bounding box center [329, 217] width 137 height 32
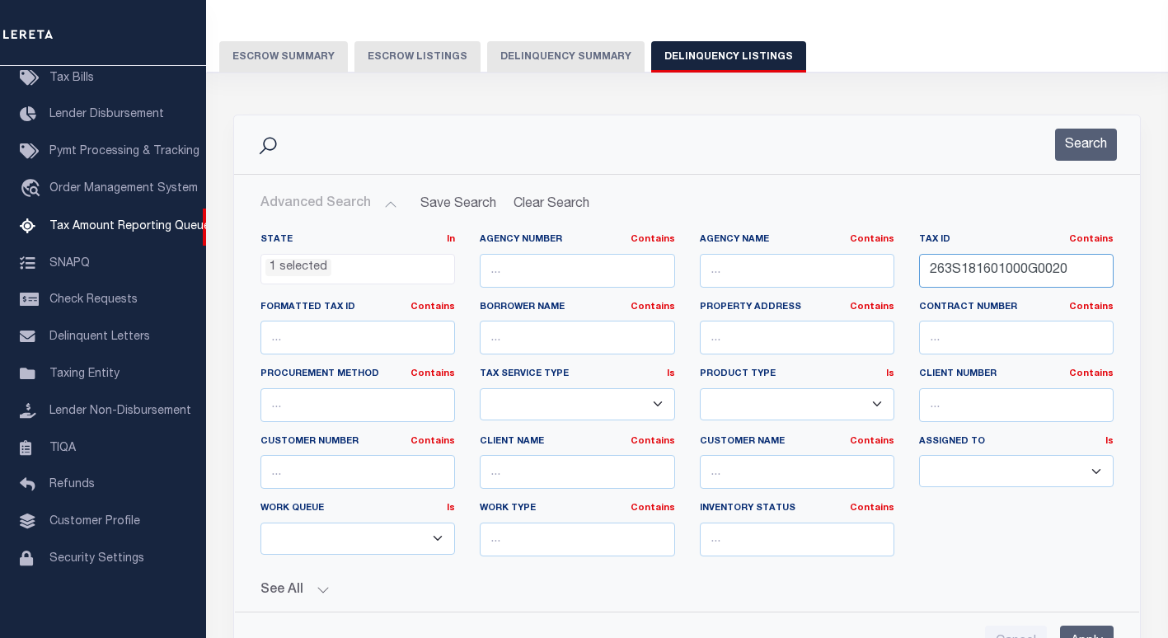
click at [967, 263] on input "263S181601000G0020" at bounding box center [1016, 271] width 195 height 34
paste input "3420-731-0495-000/"
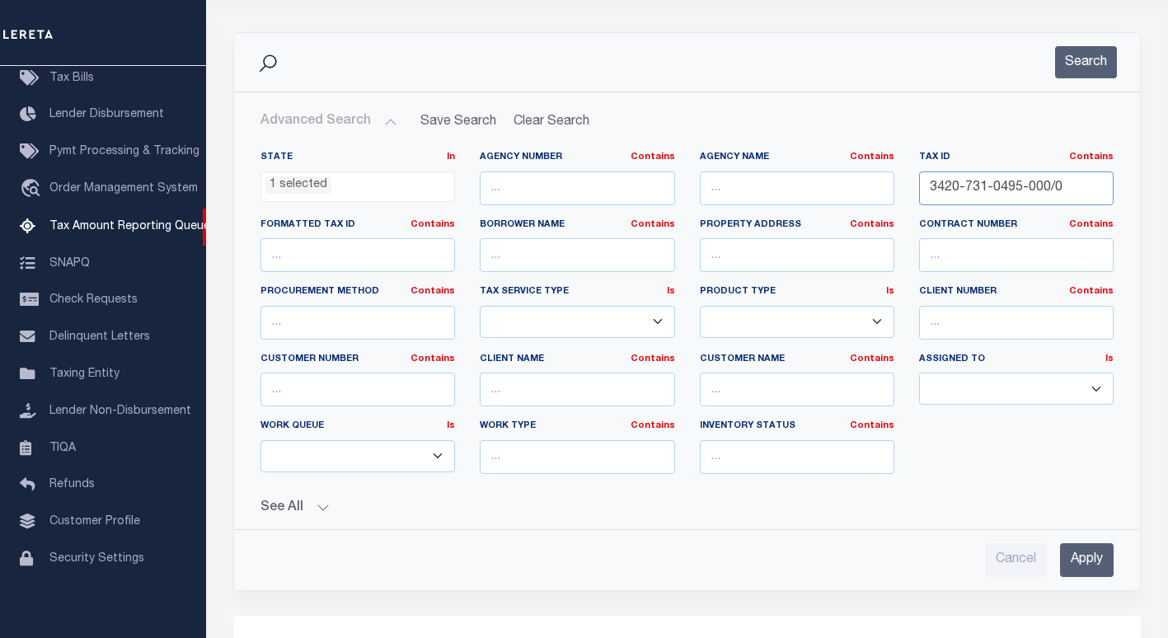
scroll to position [275, 0]
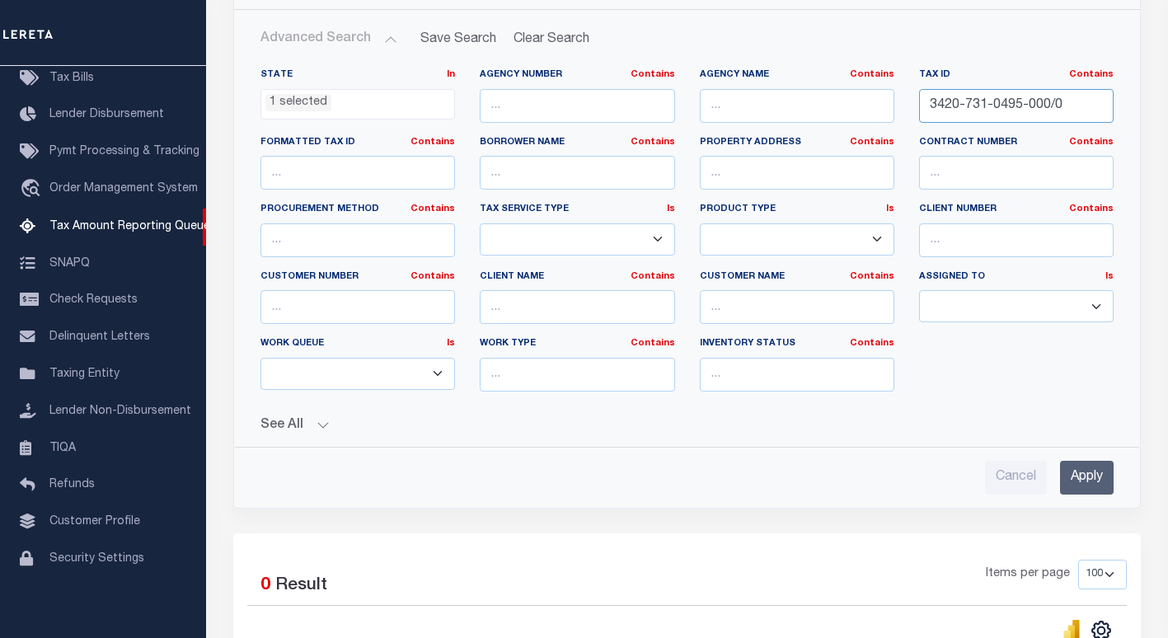
type input "3420-731-0495-000/0"
click at [1085, 471] on input "Apply" at bounding box center [1087, 478] width 54 height 34
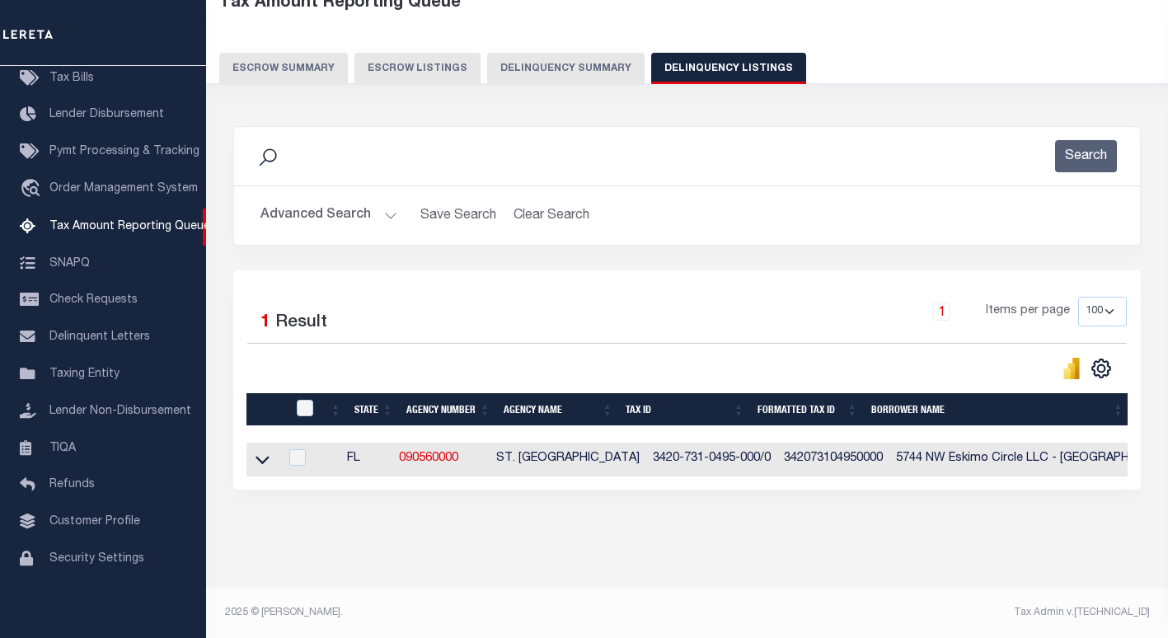
scroll to position [113, 0]
click at [258, 457] on icon at bounding box center [263, 461] width 14 height 8
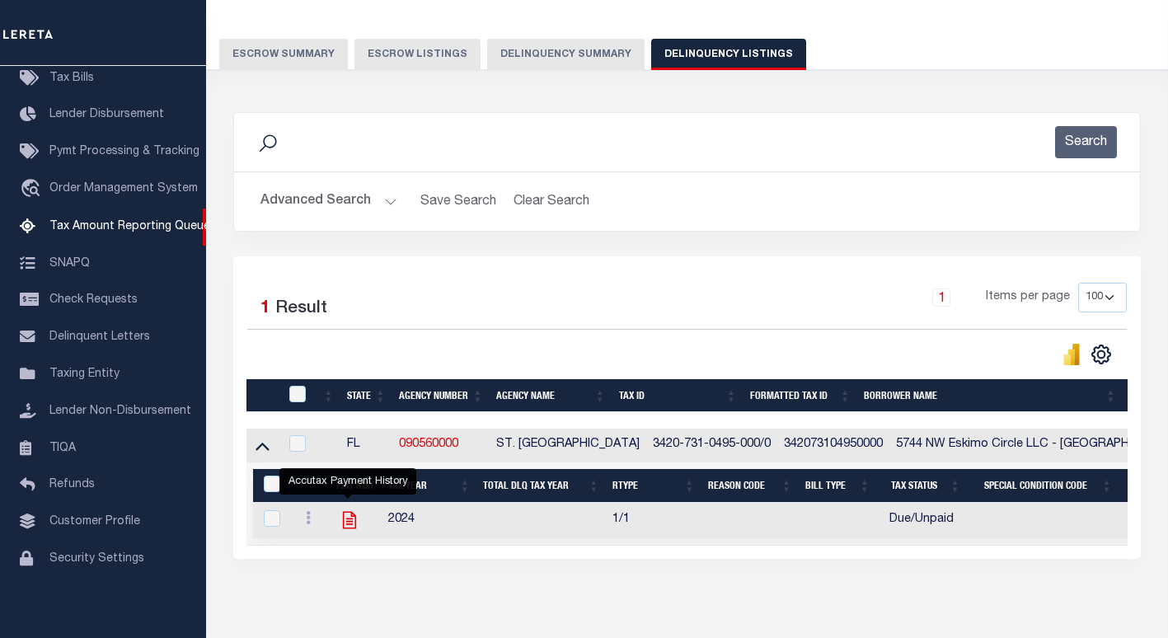
click at [345, 527] on icon "" at bounding box center [349, 520] width 21 height 21
checkbox input "true"
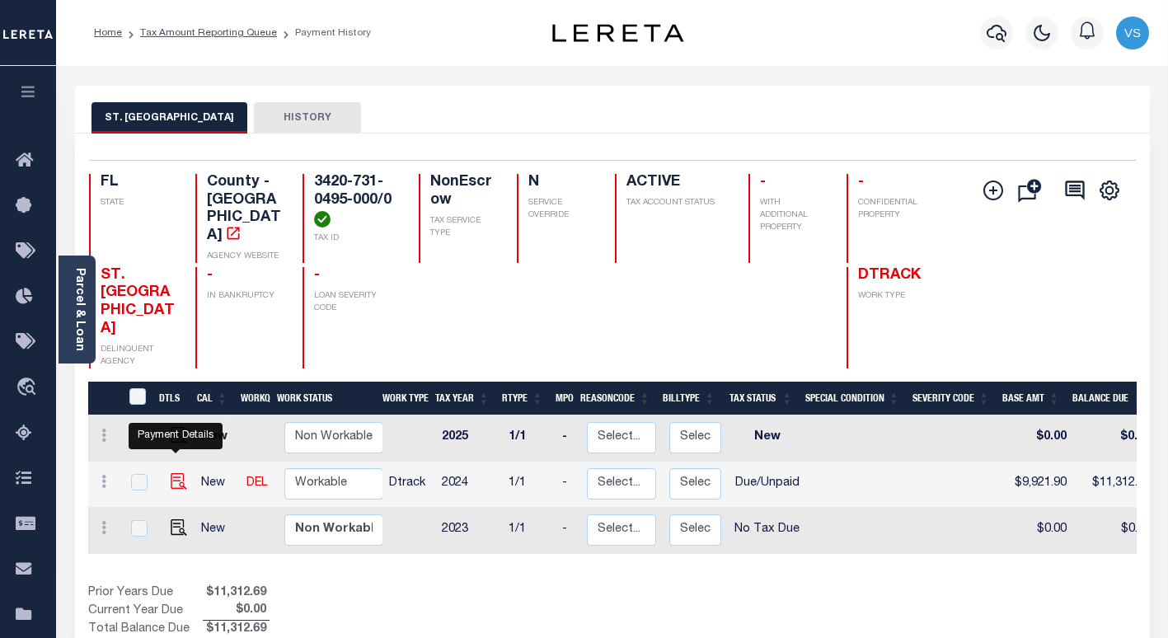
click at [171, 473] on img "" at bounding box center [179, 481] width 16 height 16
checkbox input "true"
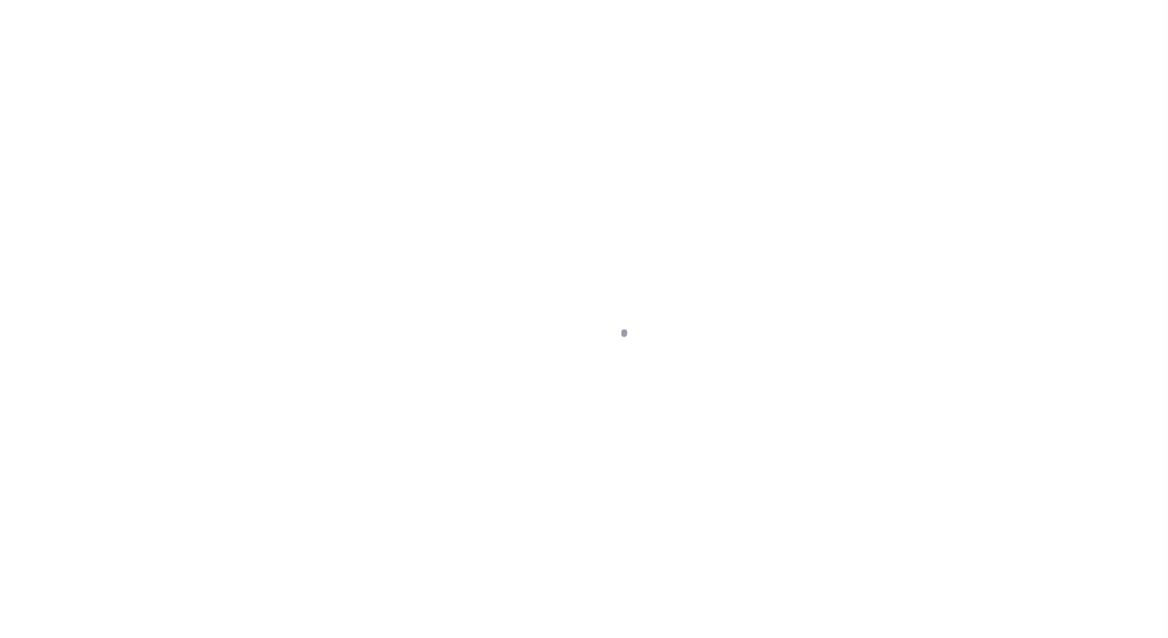
select select "DUE"
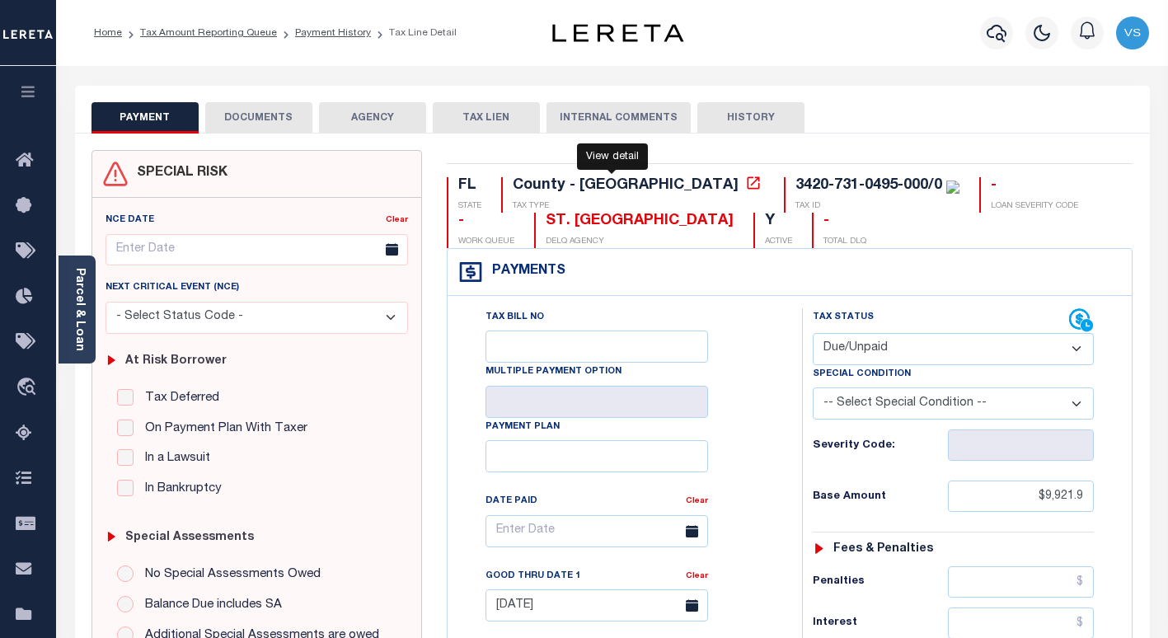
click at [745, 183] on icon at bounding box center [753, 183] width 16 height 16
click at [264, 115] on button "DOCUMENTS" at bounding box center [258, 117] width 107 height 31
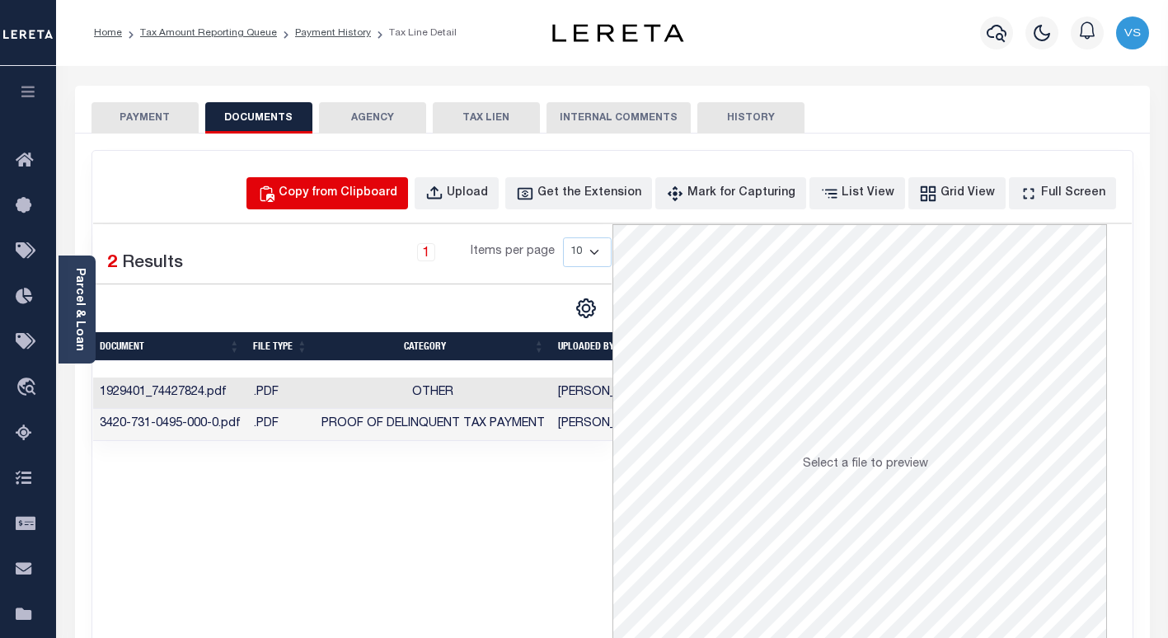
click at [380, 193] on div "Copy from Clipboard" at bounding box center [338, 194] width 119 height 18
select select "POP"
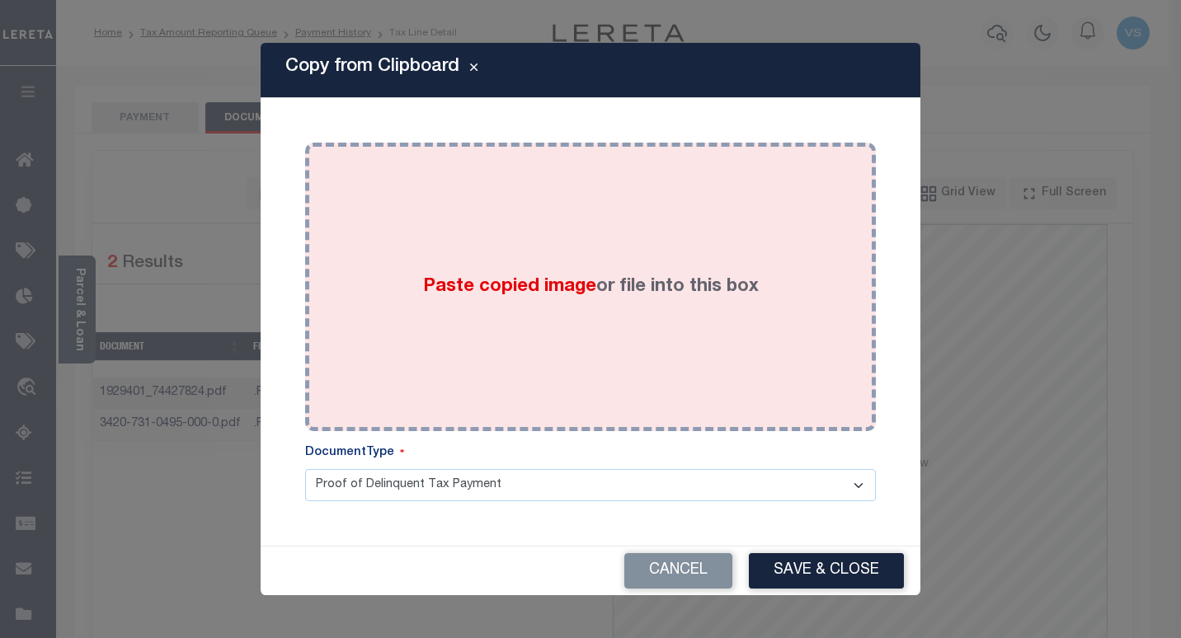
click at [394, 339] on div "Paste copied image or file into this box" at bounding box center [590, 287] width 546 height 264
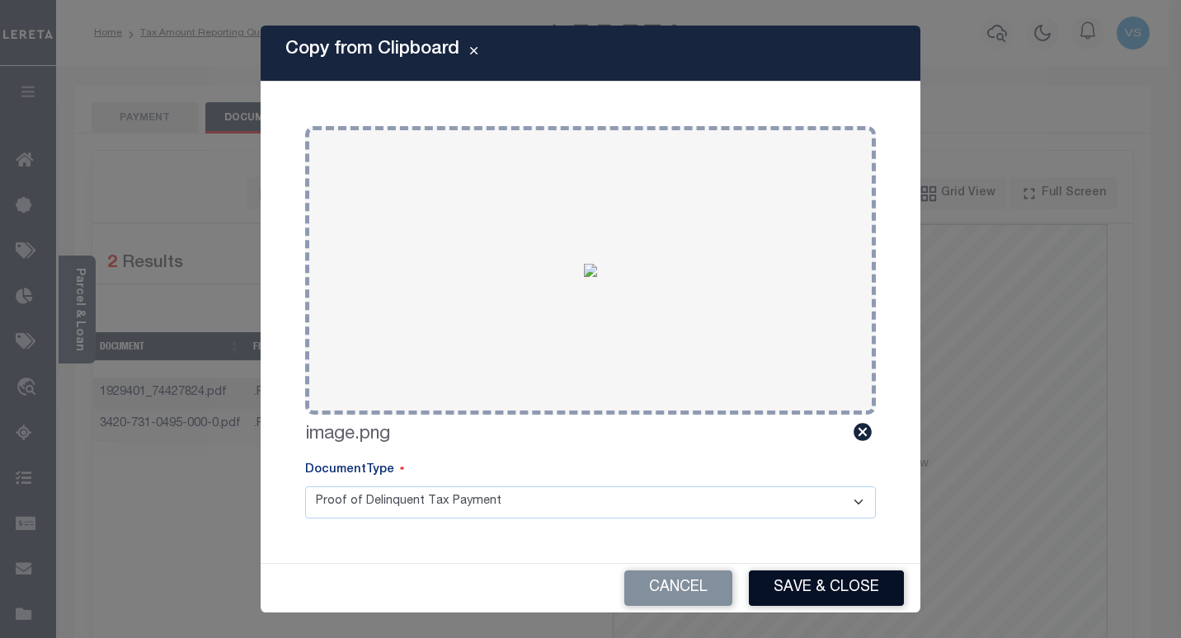
click at [799, 580] on button "Save & Close" at bounding box center [826, 588] width 155 height 35
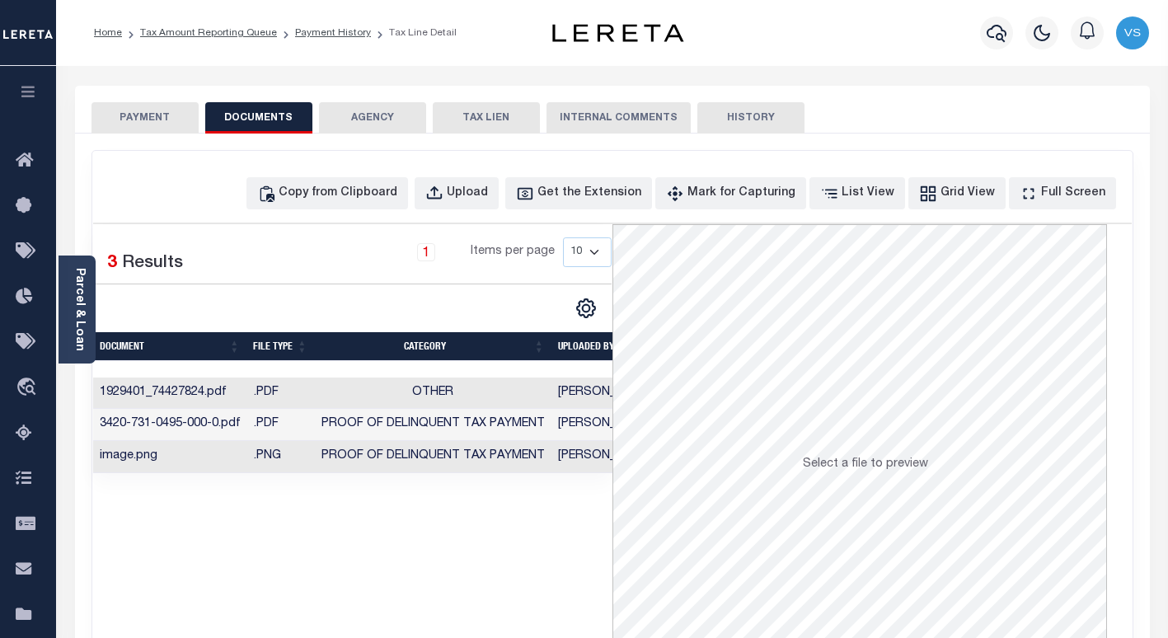
click at [138, 114] on button "PAYMENT" at bounding box center [145, 117] width 107 height 31
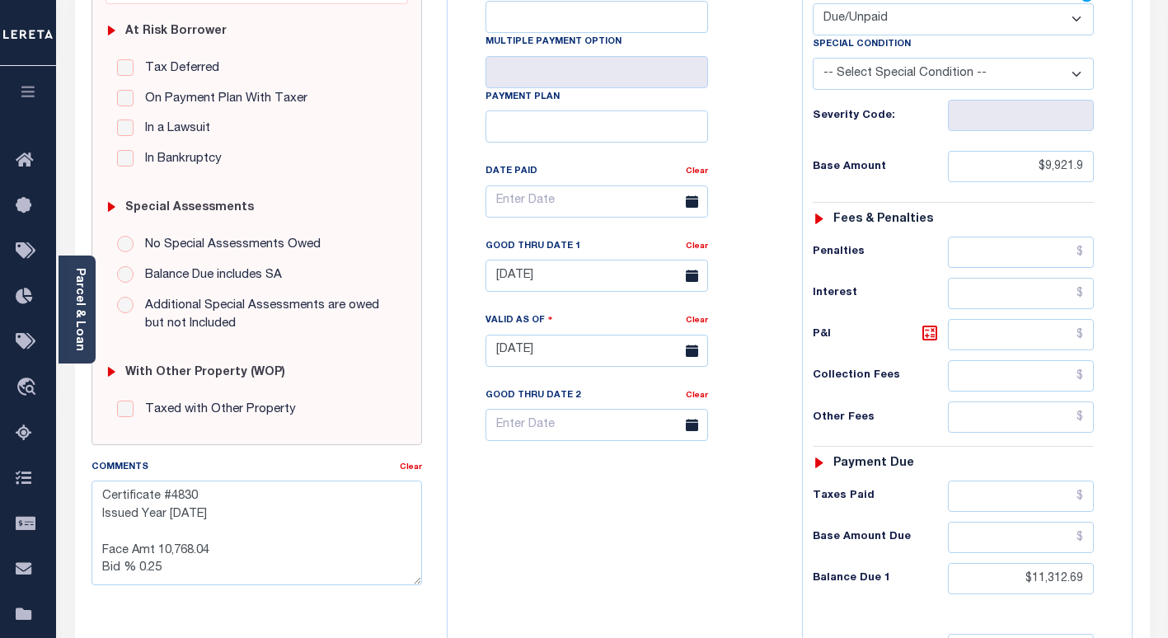
scroll to position [577, 0]
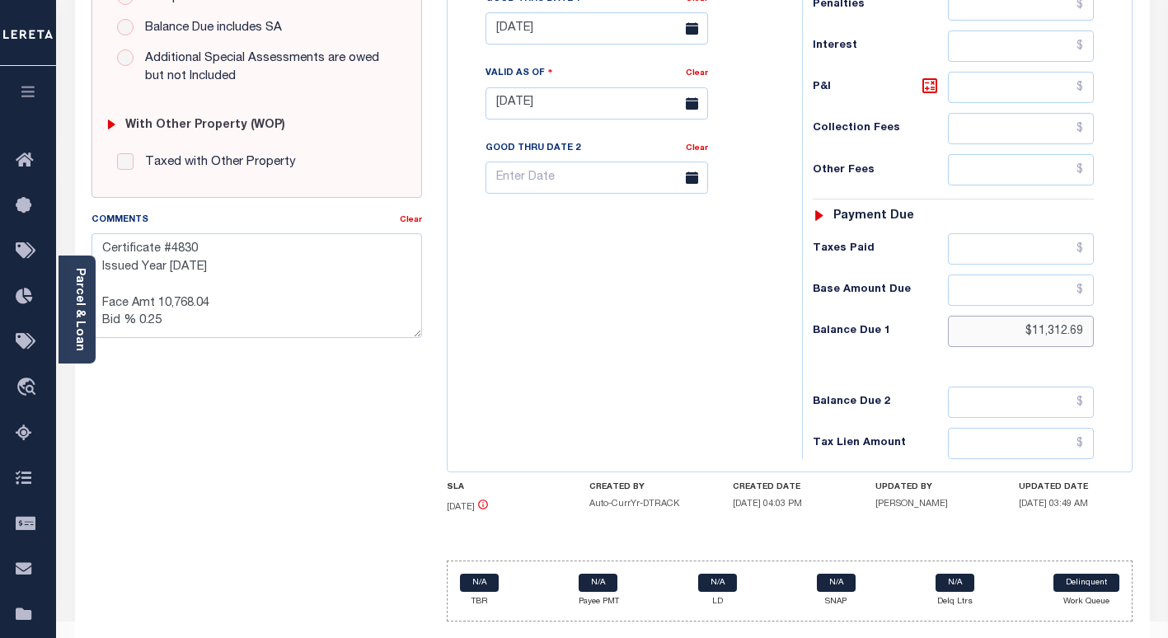
drag, startPoint x: 1082, startPoint y: 338, endPoint x: 970, endPoint y: 338, distance: 112.1
click at [980, 338] on input "$11,312.69" at bounding box center [1021, 331] width 146 height 31
paste input "text"
type input "$11,312.69"
click at [930, 91] on icon at bounding box center [930, 86] width 20 height 20
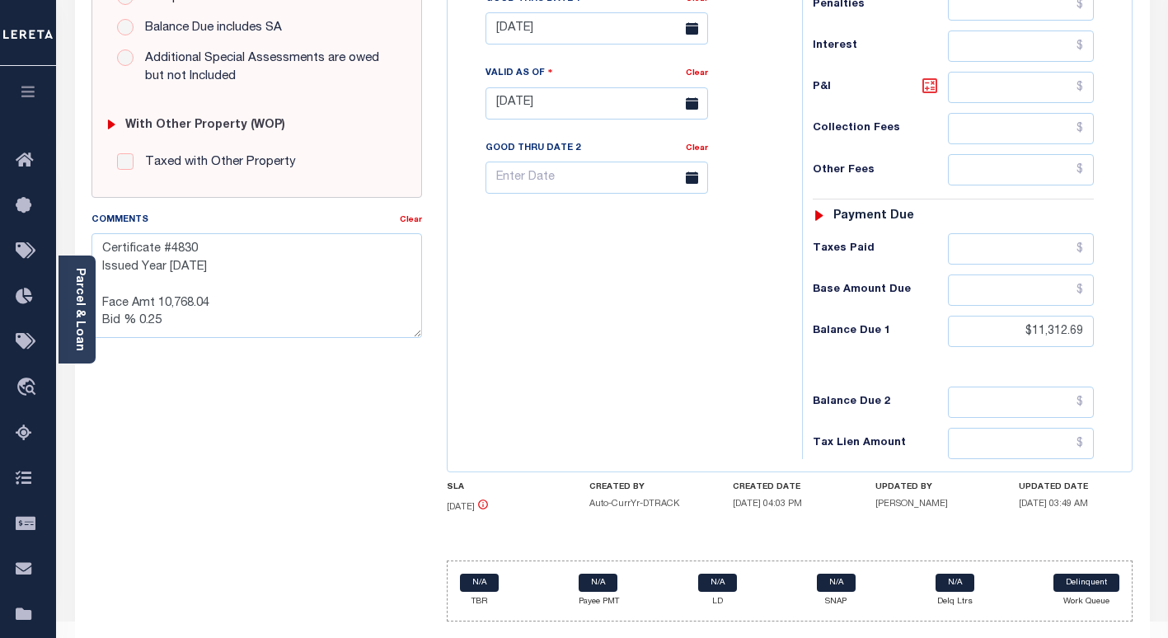
type input "$1,390.79"
type input "[DATE]"
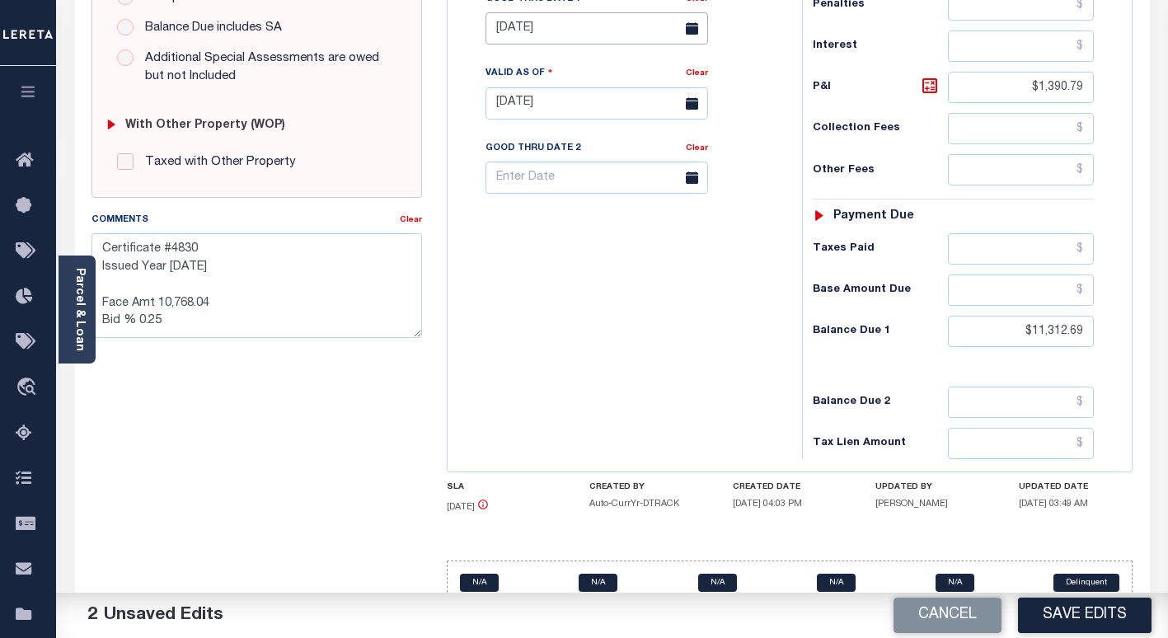
click at [515, 36] on input "[DATE]" at bounding box center [597, 28] width 223 height 32
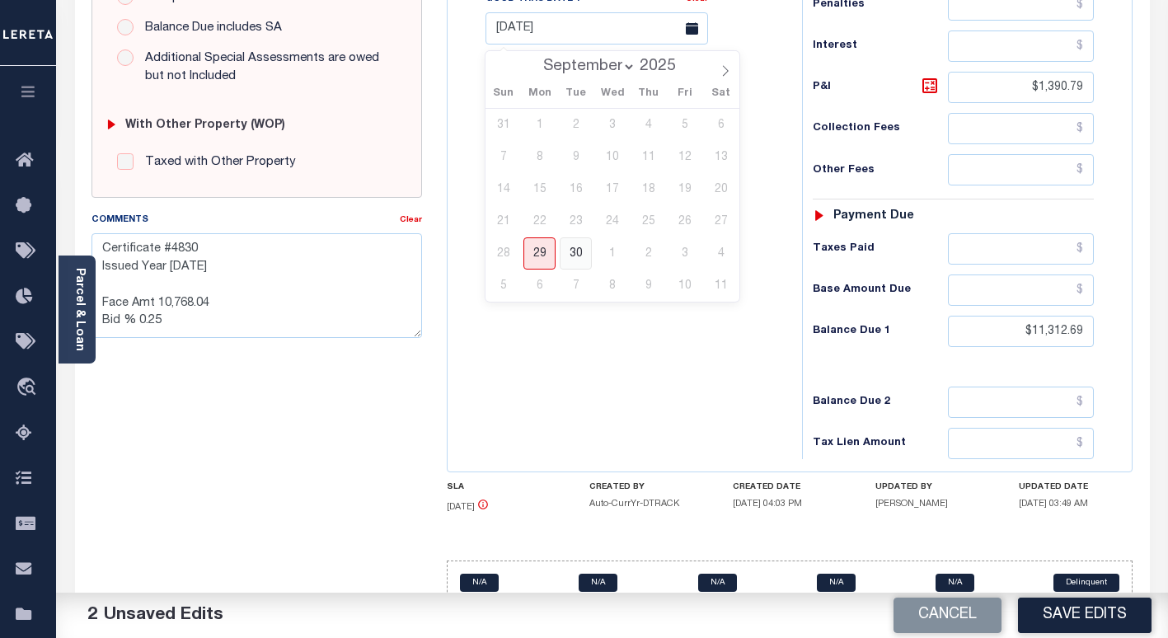
click at [570, 255] on span "30" at bounding box center [576, 253] width 32 height 32
type input "[DATE]"
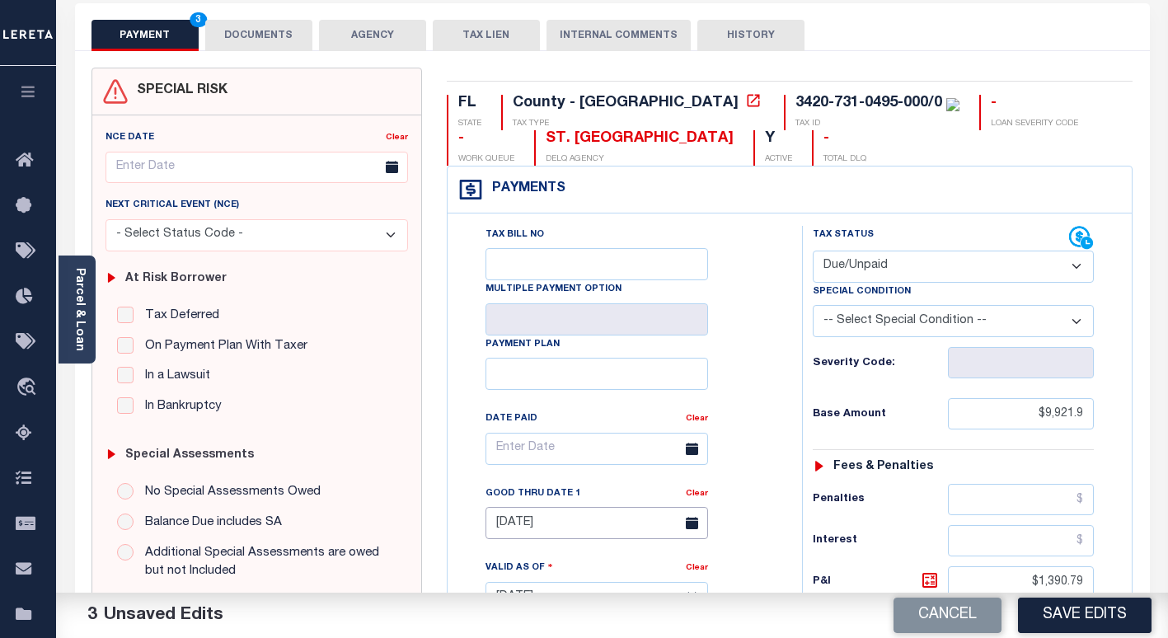
scroll to position [0, 0]
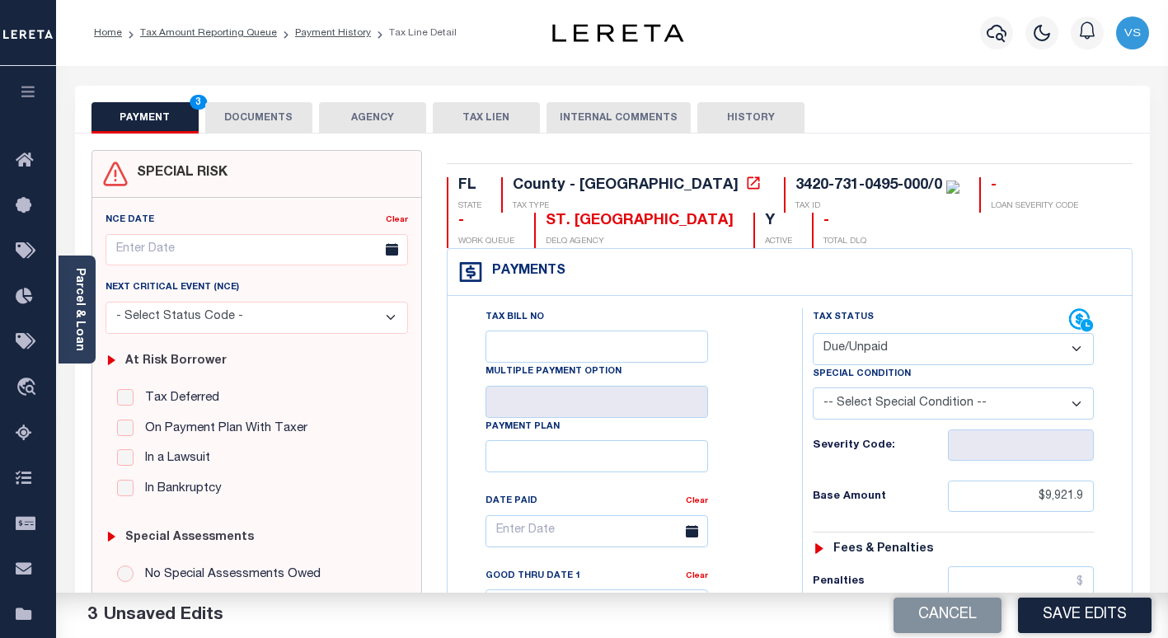
click at [243, 120] on button "DOCUMENTS" at bounding box center [258, 117] width 107 height 31
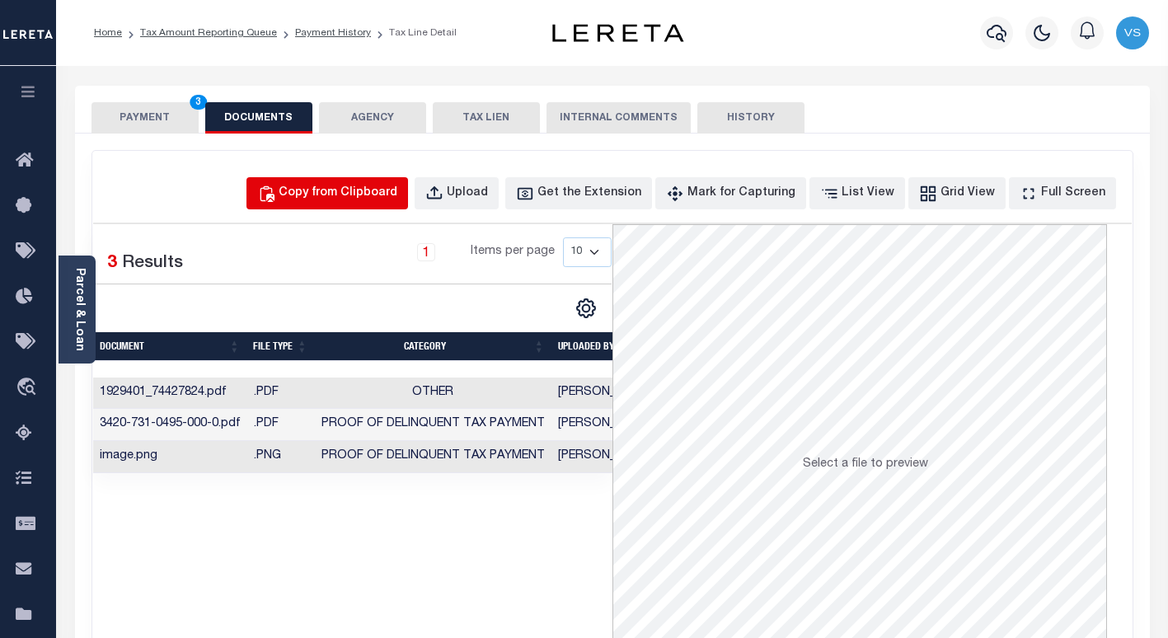
click at [371, 191] on div "Copy from Clipboard" at bounding box center [338, 194] width 119 height 18
select select "POP"
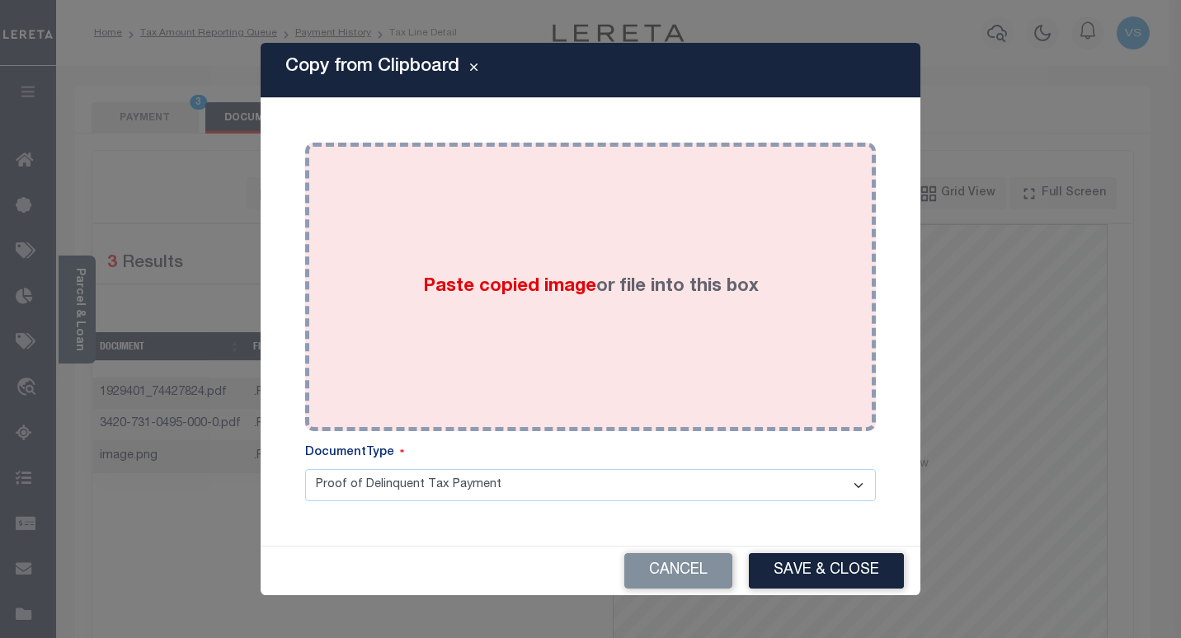
click at [441, 298] on label "Paste copied image or file into this box" at bounding box center [591, 287] width 336 height 27
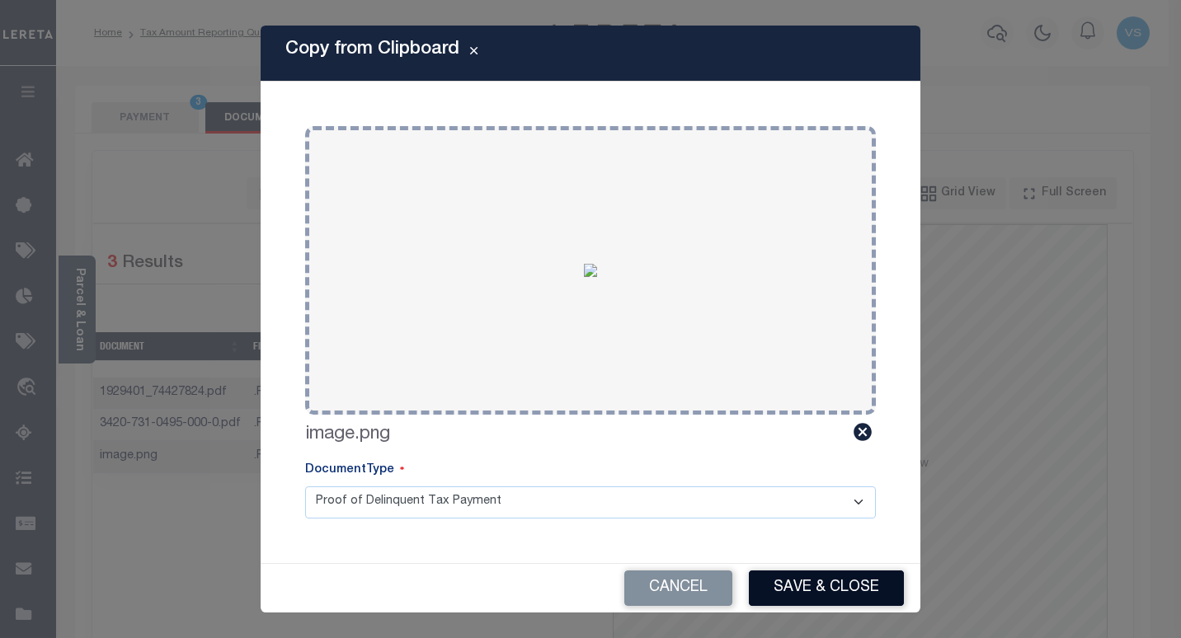
click at [793, 588] on button "Save & Close" at bounding box center [826, 588] width 155 height 35
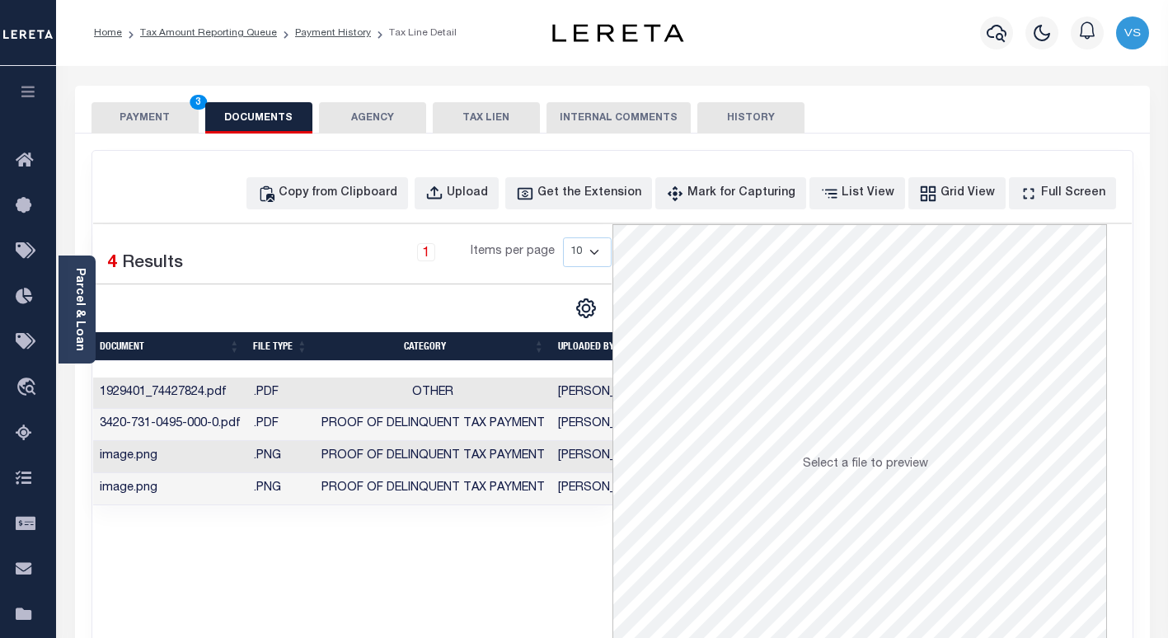
click at [156, 112] on button "PAYMENT 3" at bounding box center [145, 117] width 107 height 31
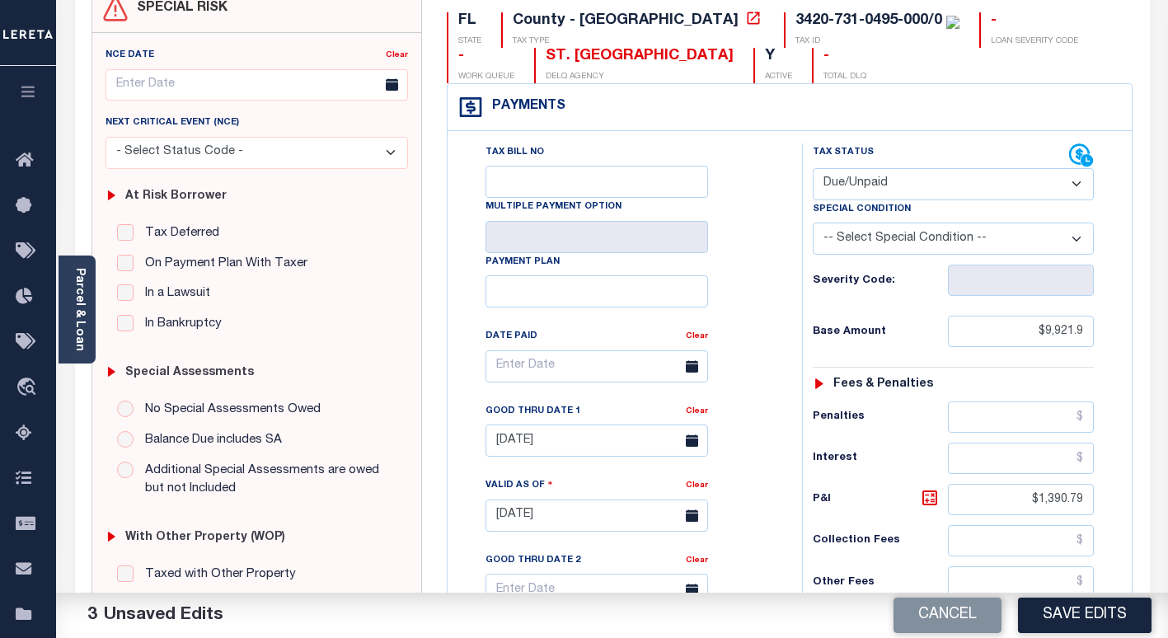
scroll to position [412, 0]
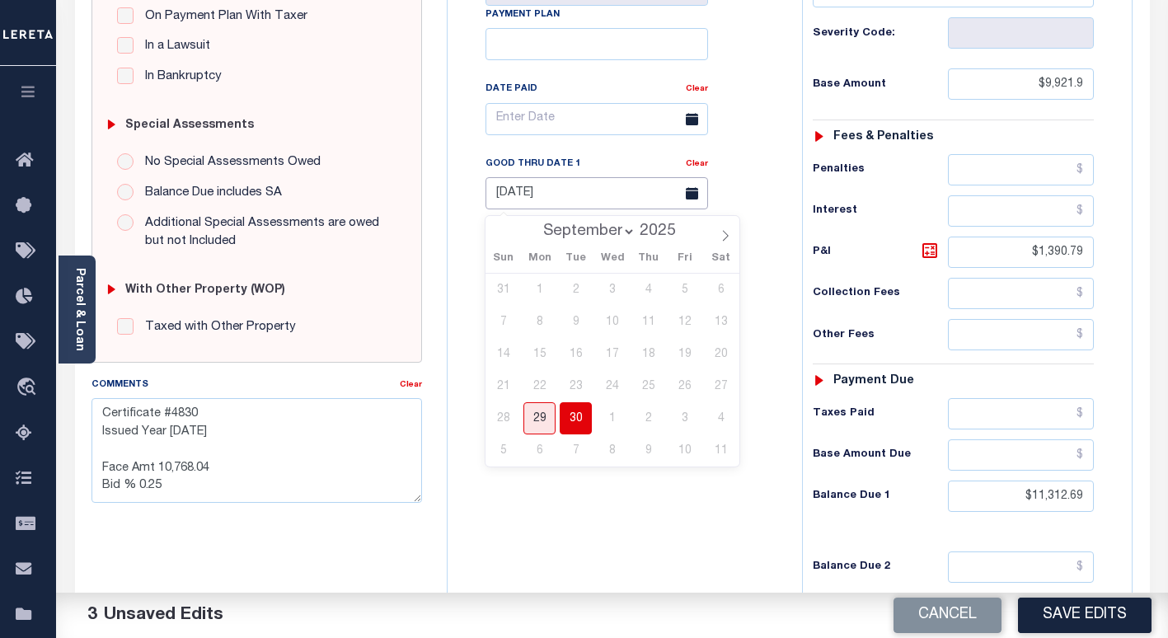
click at [552, 201] on input "[DATE]" at bounding box center [597, 193] width 223 height 32
drag, startPoint x: 628, startPoint y: 233, endPoint x: 627, endPoint y: 244, distance: 10.8
click at [628, 233] on select "September October November December" at bounding box center [585, 231] width 101 height 16
select select "9"
click at [537, 223] on select "September October November December" at bounding box center [585, 231] width 101 height 16
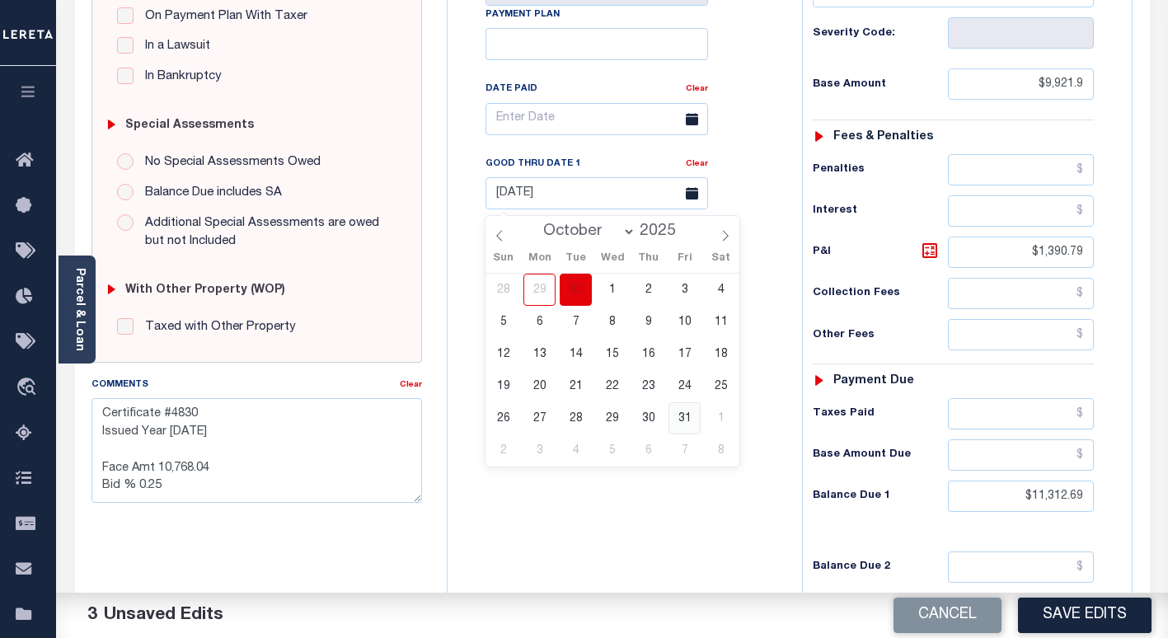
click at [687, 416] on span "31" at bounding box center [685, 418] width 32 height 32
type input "[DATE]"
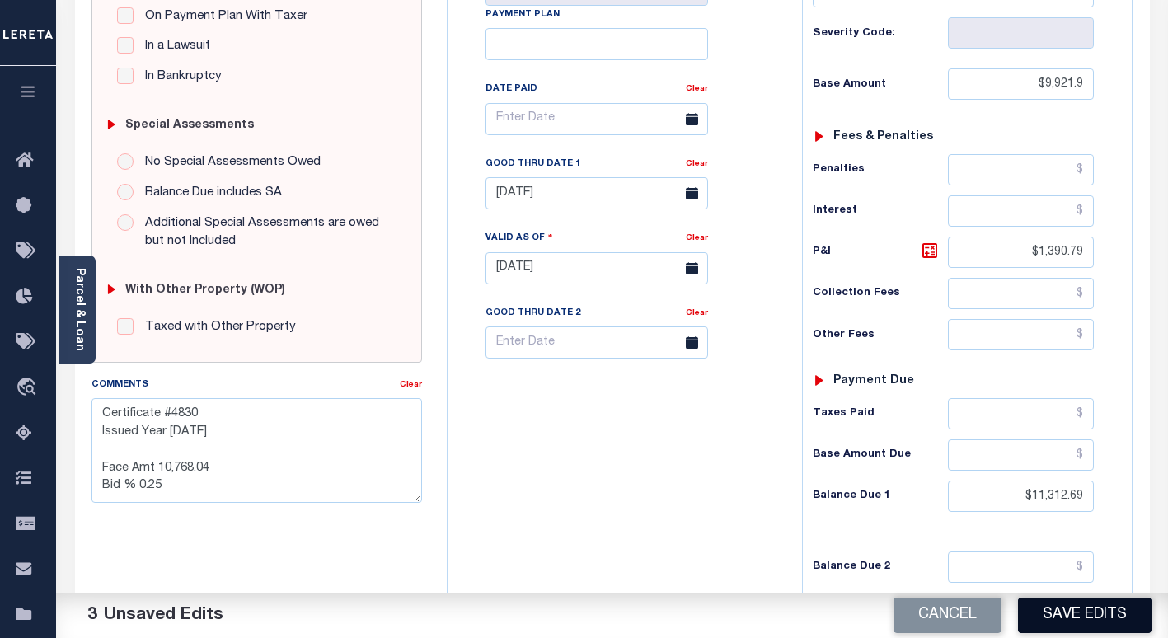
click at [1076, 619] on button "Save Edits" at bounding box center [1085, 615] width 134 height 35
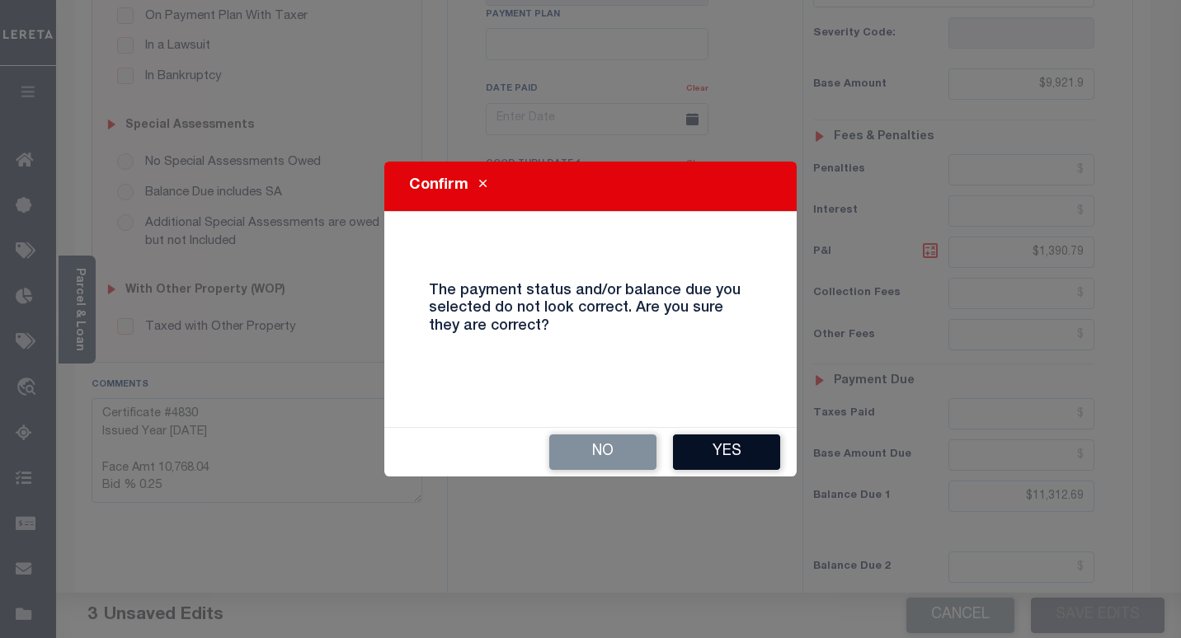
click at [717, 454] on button "Yes" at bounding box center [726, 452] width 107 height 35
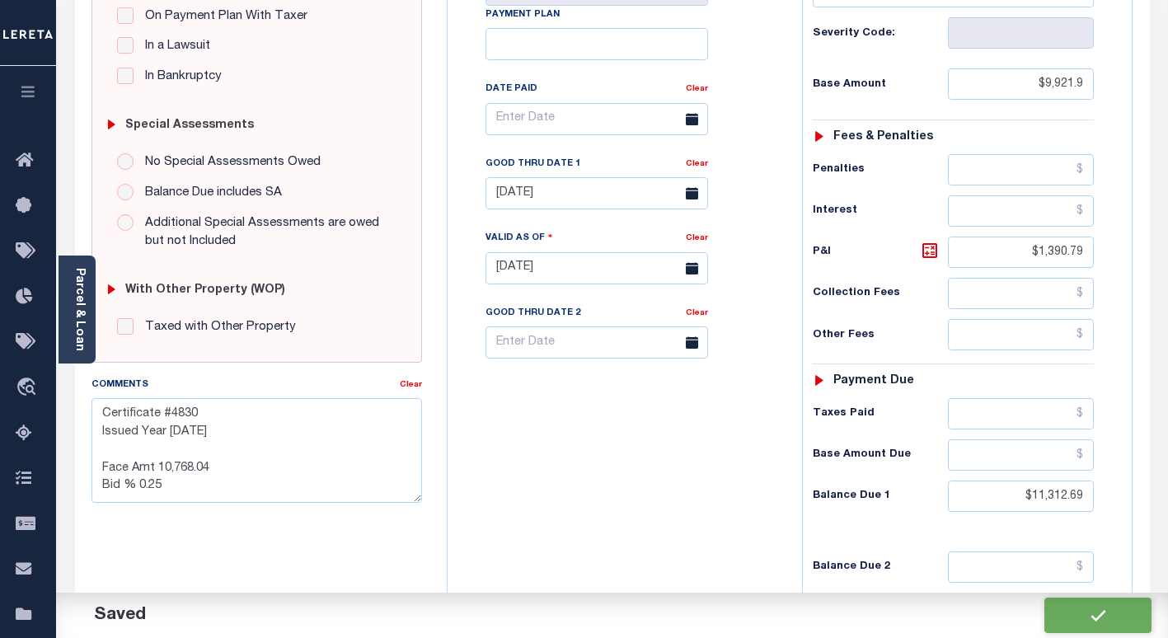
checkbox input "false"
type textarea "Certificate #4830 Issued Year [DATE] Face Amt 10,768.04 Bid % 0.25"
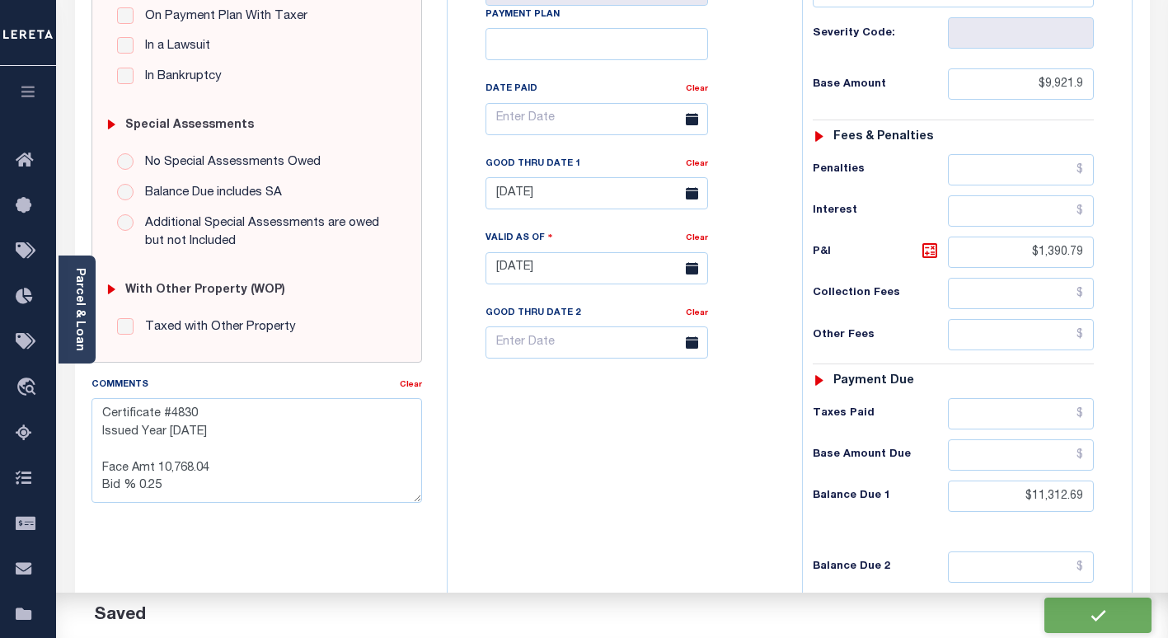
type input "$9,921.9"
type input "$1,390.79"
type input "$11,312.69"
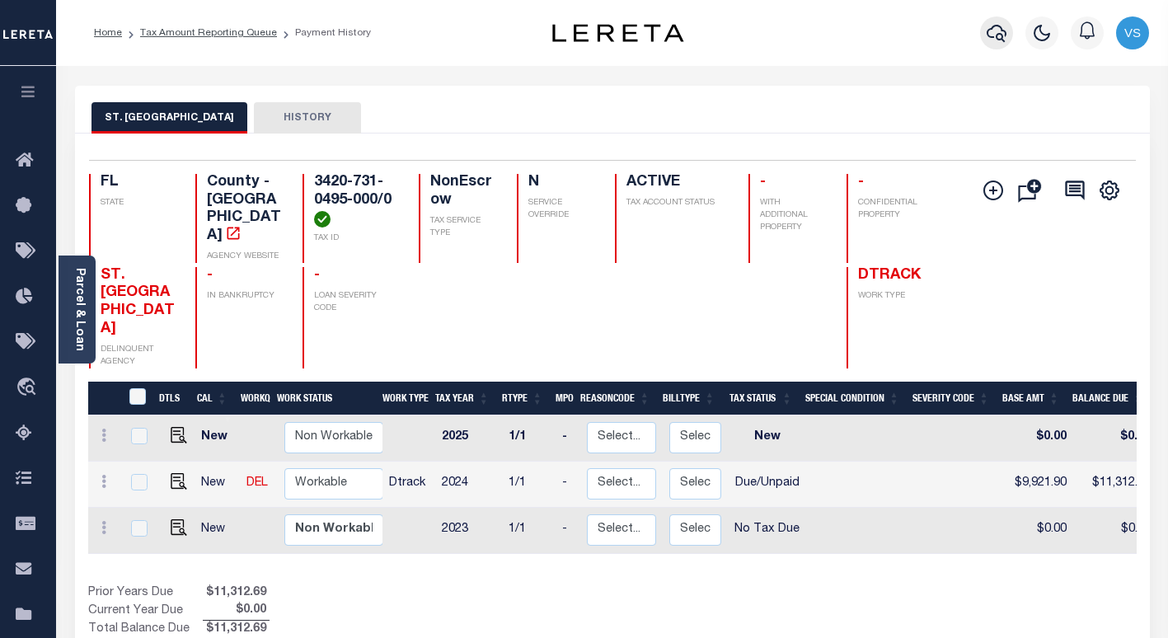
click at [989, 33] on icon "button" at bounding box center [997, 33] width 20 height 20
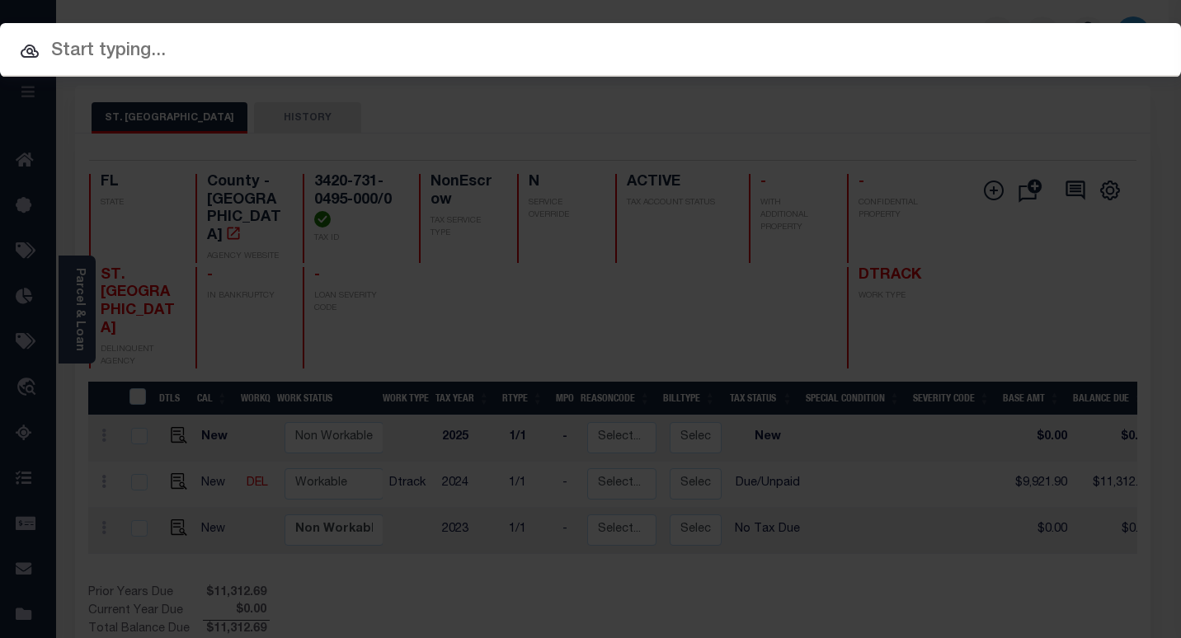
paste input "263S181601000G0020"
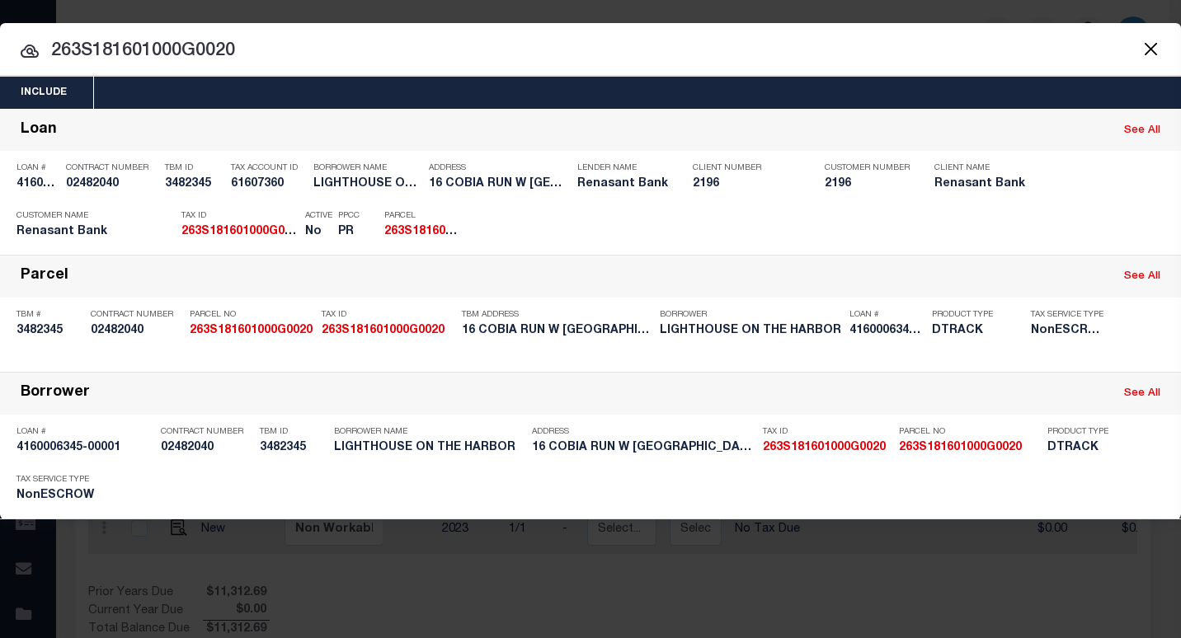
type input "263S181601000G0020"
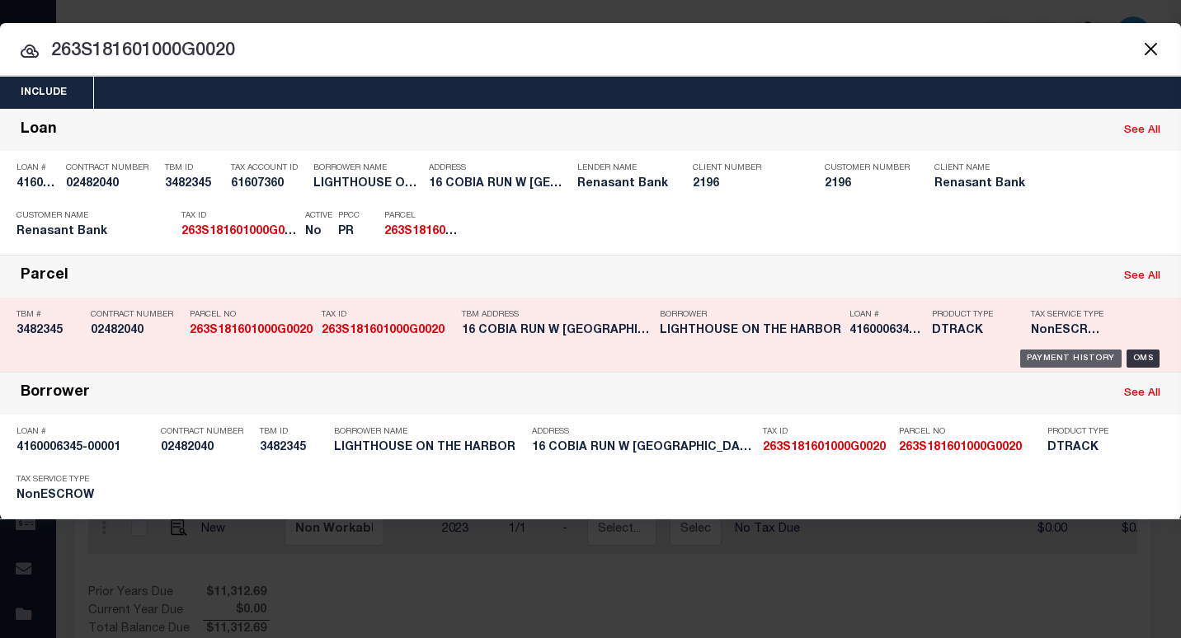
click at [1036, 357] on div "Payment History" at bounding box center [1070, 359] width 101 height 18
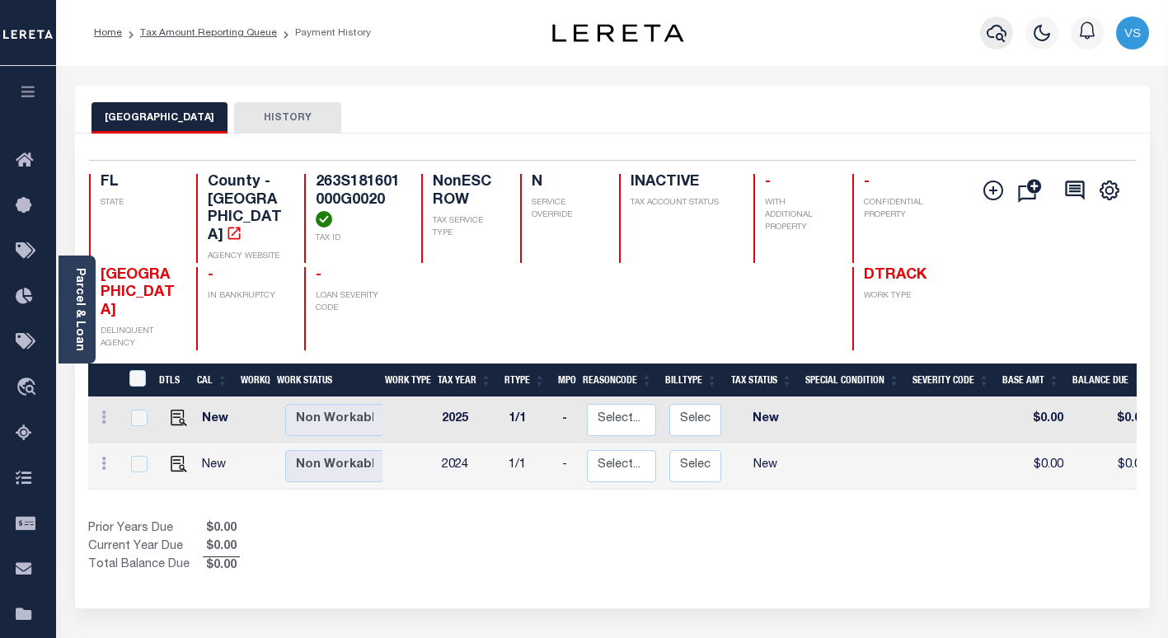
click at [996, 27] on icon "button" at bounding box center [997, 33] width 20 height 17
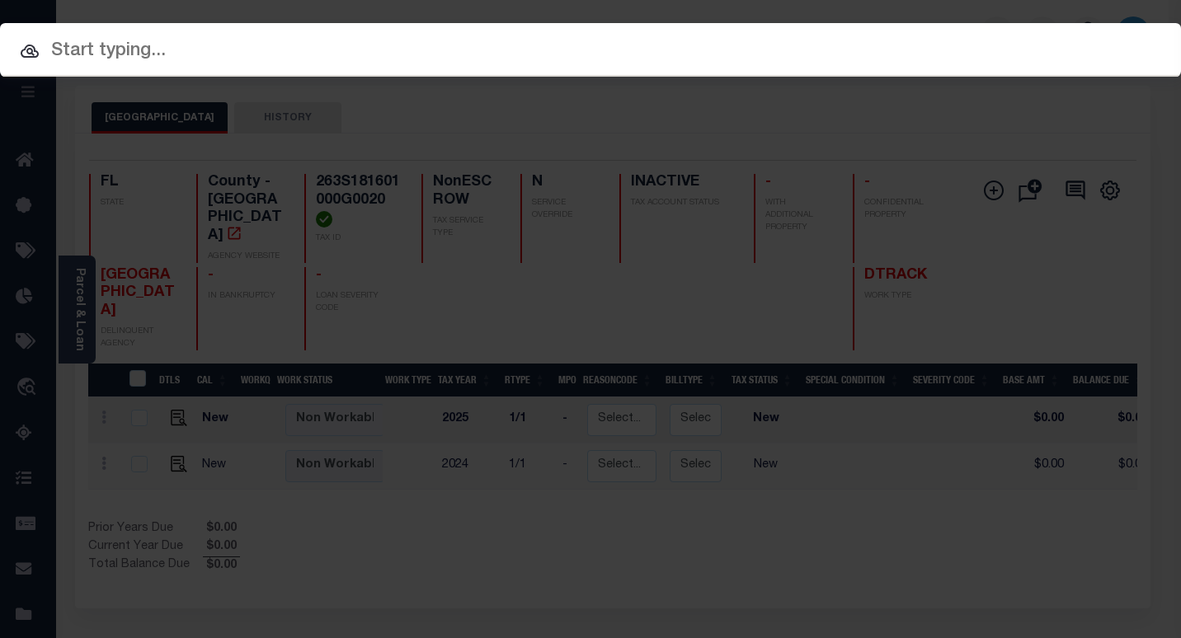
paste input "40004621"
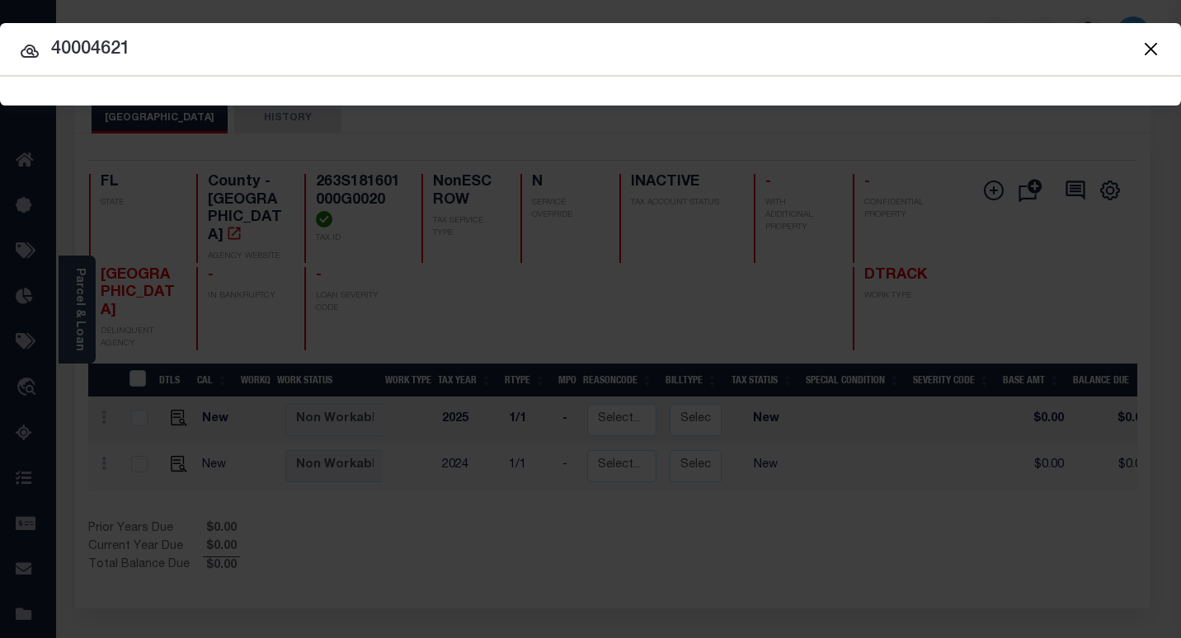
type input "40004621"
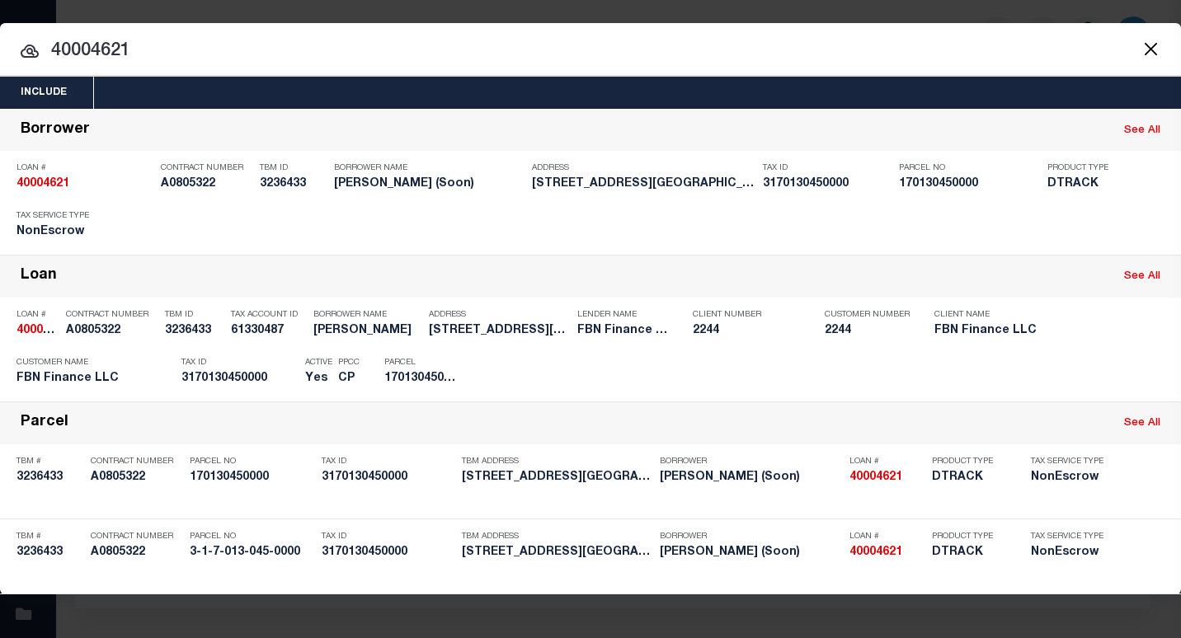
click at [216, 56] on input "40004621" at bounding box center [590, 51] width 1181 height 29
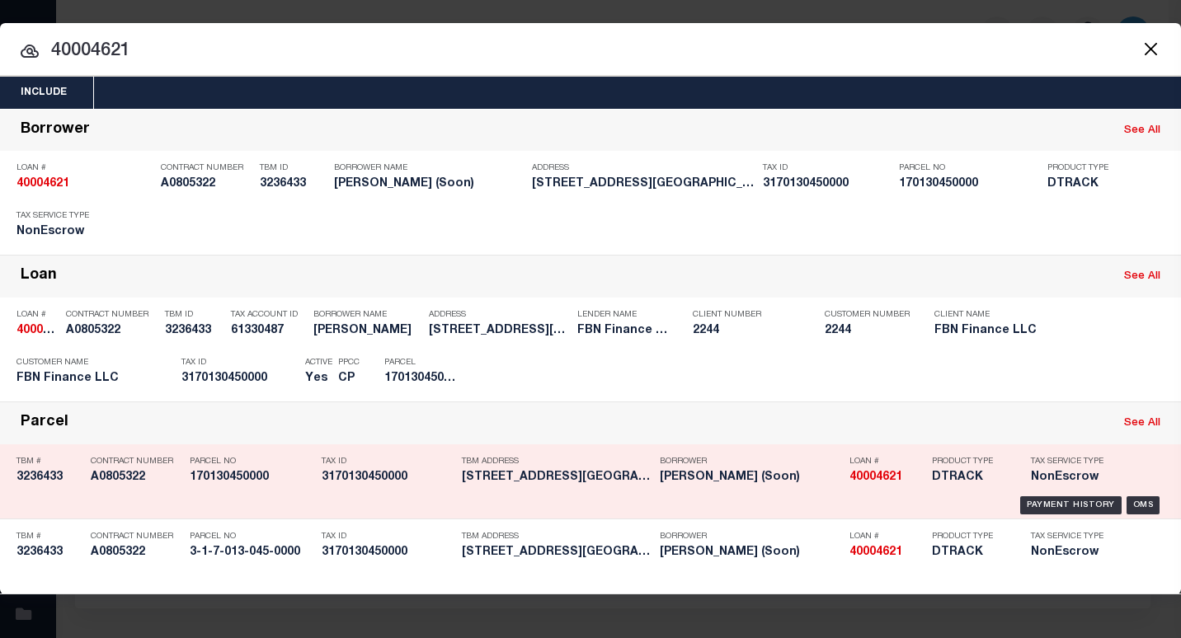
click at [1056, 374] on div "Payment History" at bounding box center [1070, 373] width 101 height 18
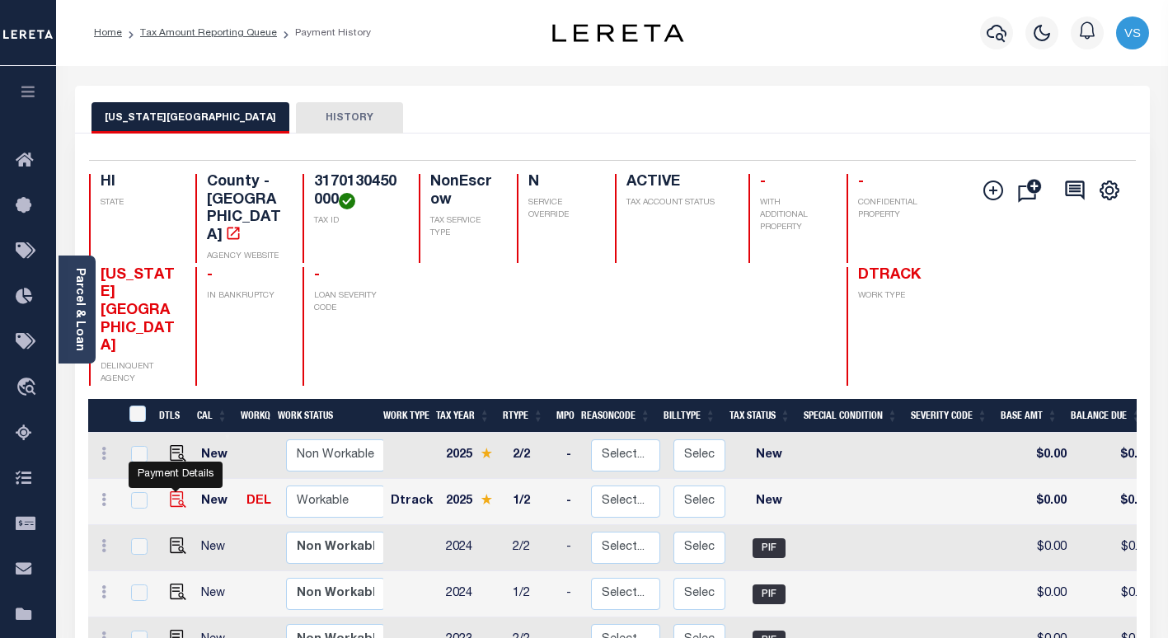
click at [176, 491] on img "" at bounding box center [178, 499] width 16 height 16
checkbox input "true"
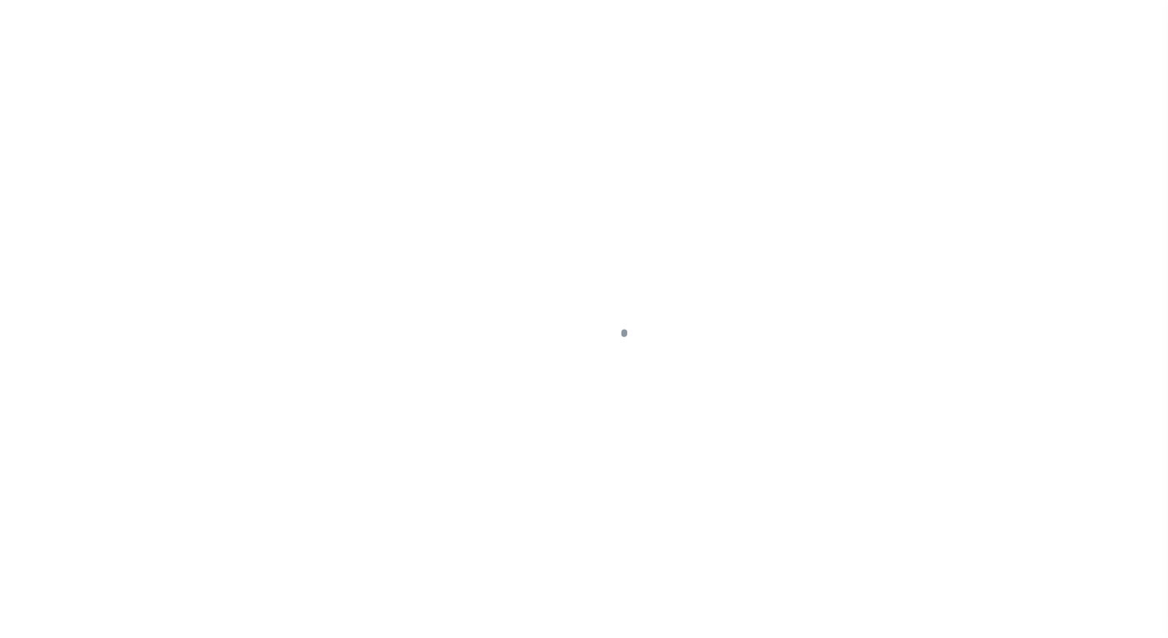
select select "NW2"
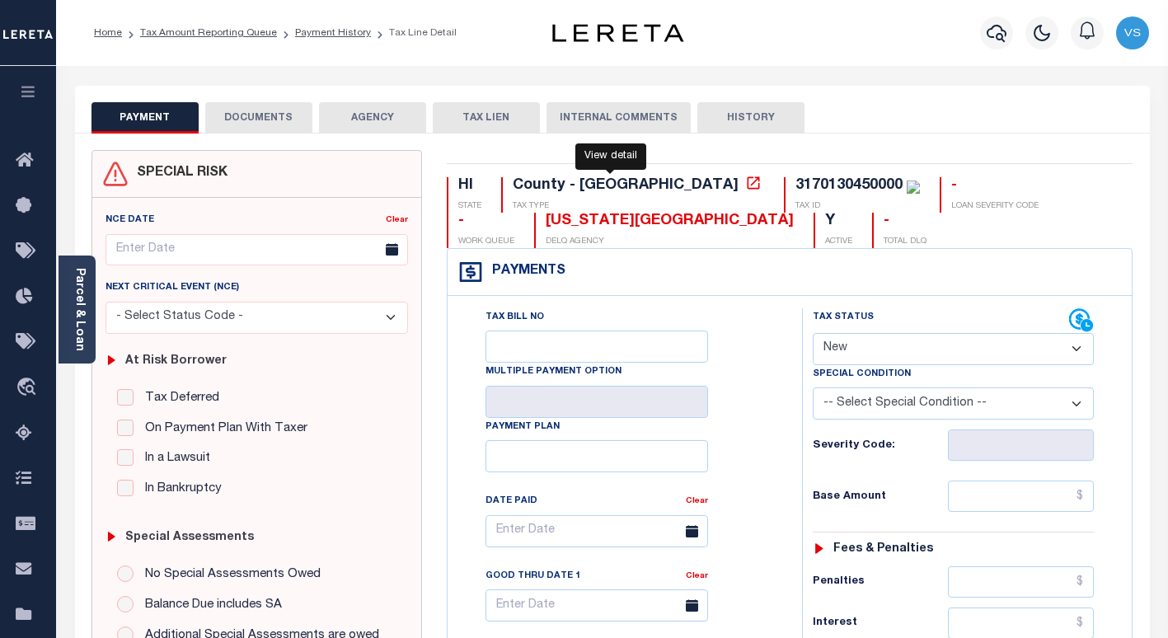
click at [745, 186] on icon at bounding box center [753, 183] width 16 height 16
click at [796, 184] on div "3170130450000" at bounding box center [849, 185] width 107 height 15
copy div "3170130450000"
click at [75, 327] on link "Parcel & Loan" at bounding box center [79, 309] width 12 height 83
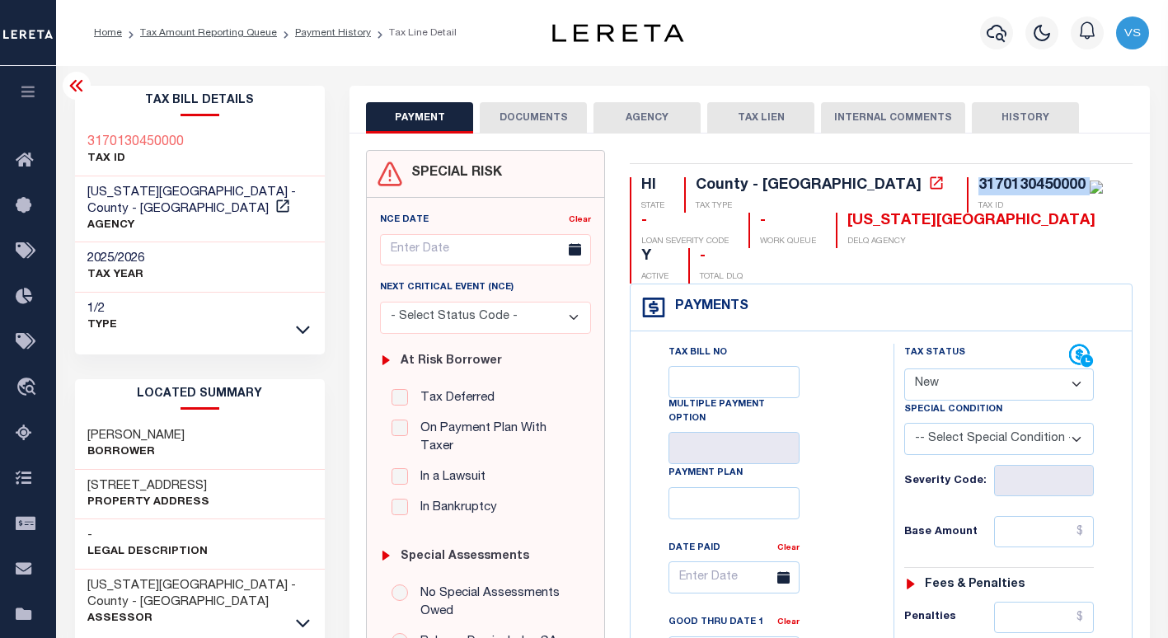
drag, startPoint x: 267, startPoint y: 472, endPoint x: 87, endPoint y: 468, distance: 179.8
click at [87, 470] on div "[STREET_ADDRESS] Property Address" at bounding box center [200, 495] width 251 height 50
copy h3 "[STREET_ADDRESS]"
click at [509, 125] on button "DOCUMENTS" at bounding box center [533, 117] width 107 height 31
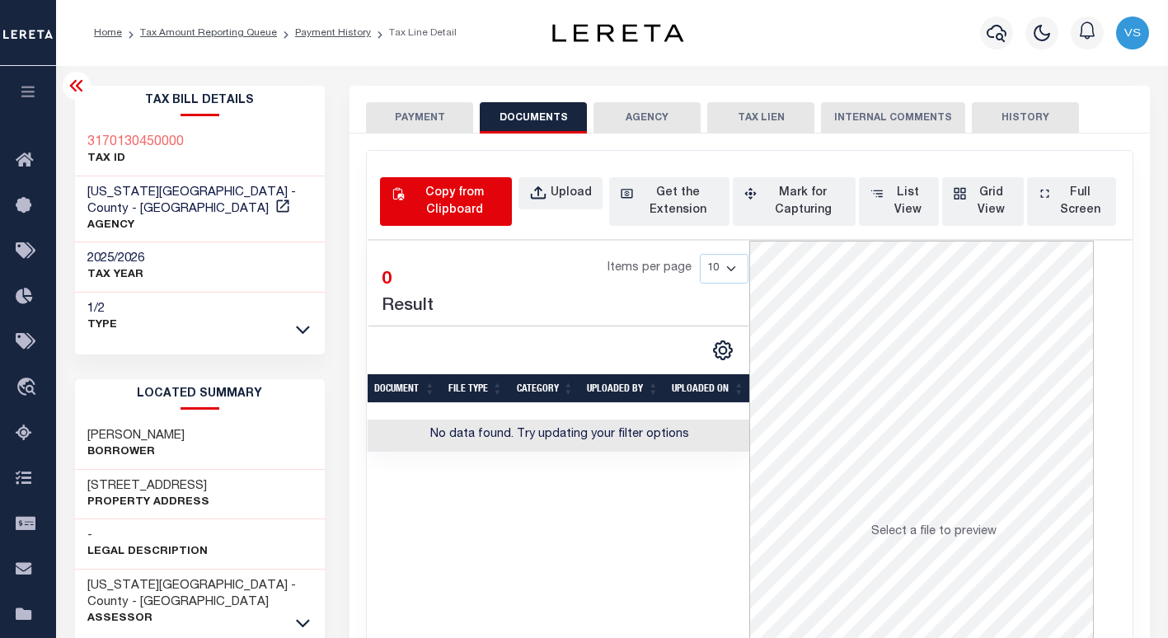
click at [424, 209] on div "Copy from Clipboard" at bounding box center [454, 202] width 93 height 35
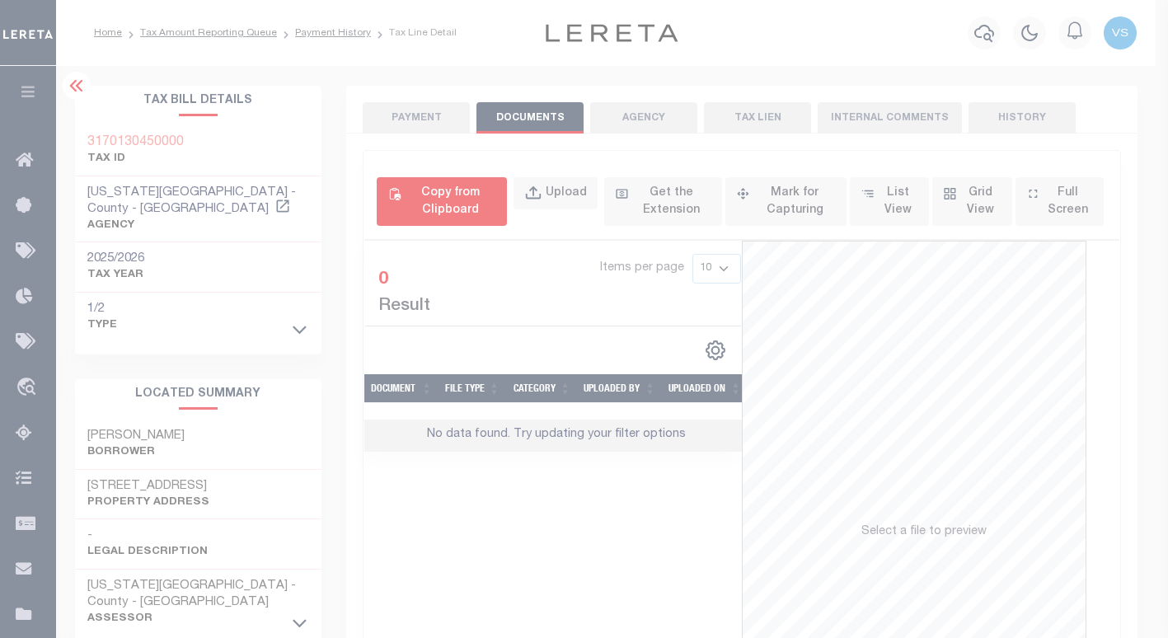
select select "POP"
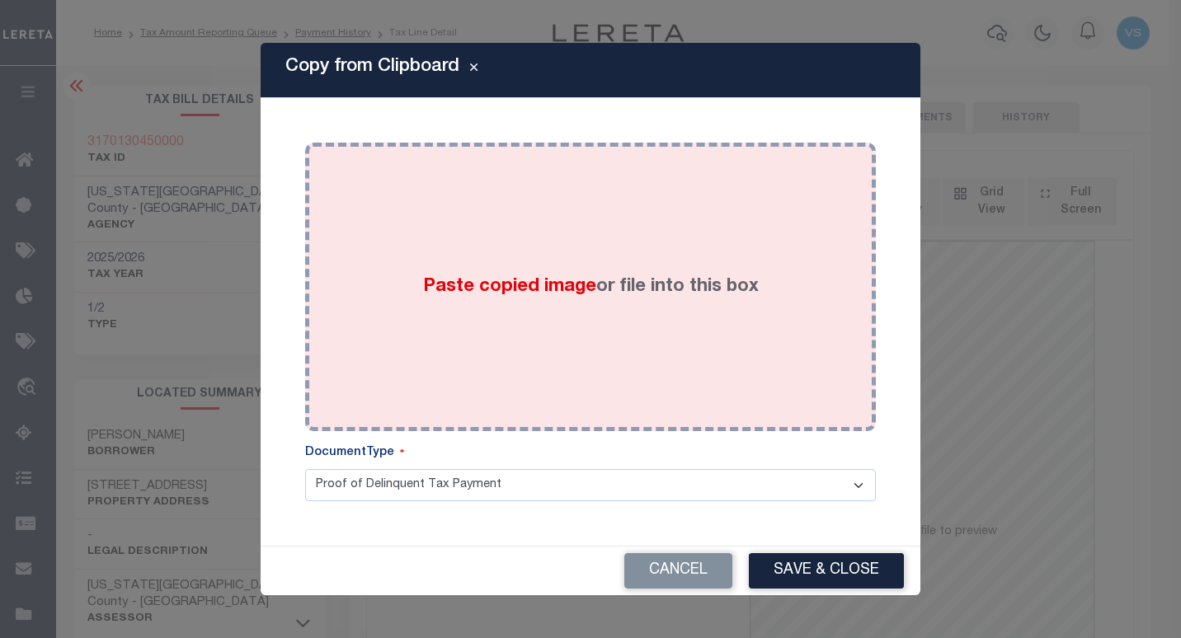
click at [533, 313] on div "Paste copied image or file into this box" at bounding box center [590, 287] width 546 height 264
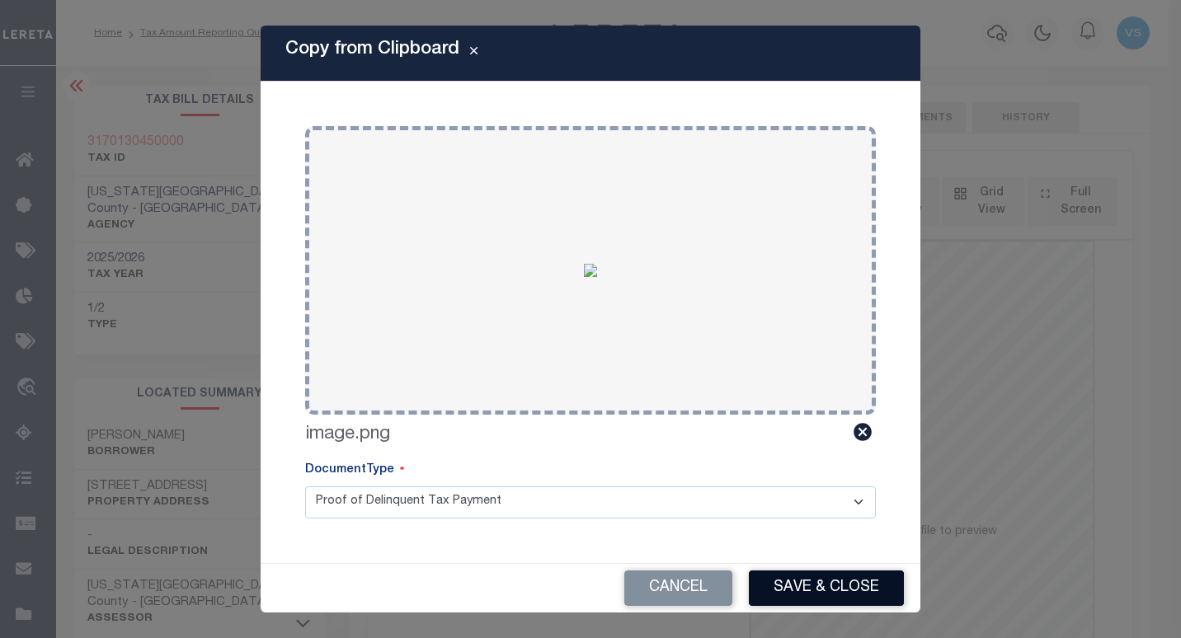
click at [791, 585] on button "Save & Close" at bounding box center [826, 588] width 155 height 35
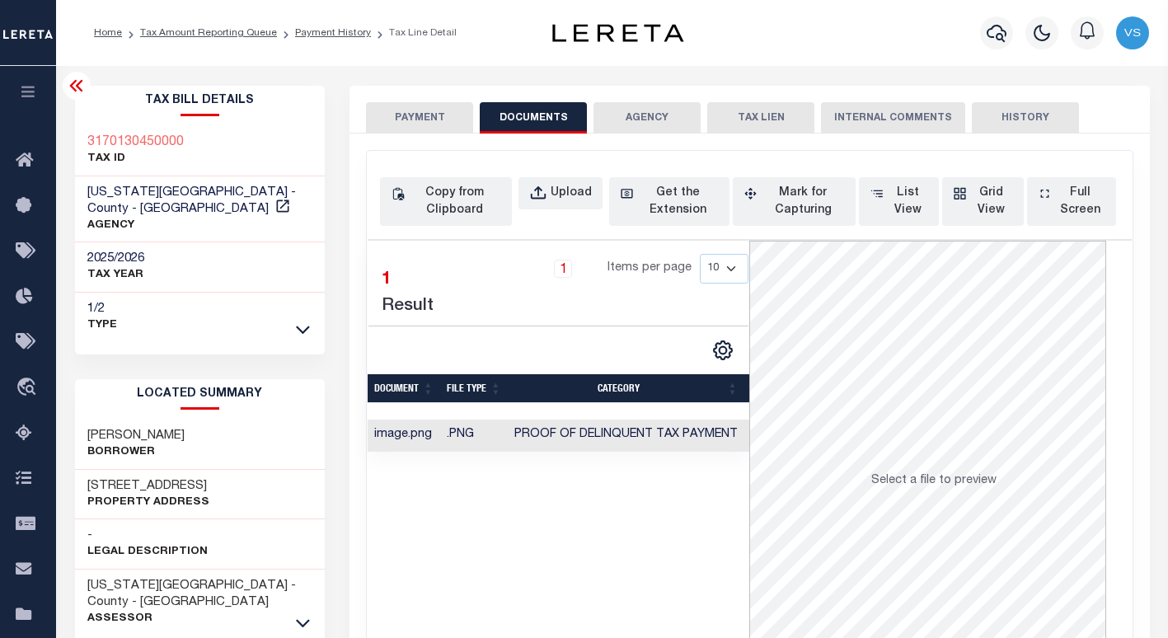
click at [407, 116] on button "PAYMENT" at bounding box center [419, 117] width 107 height 31
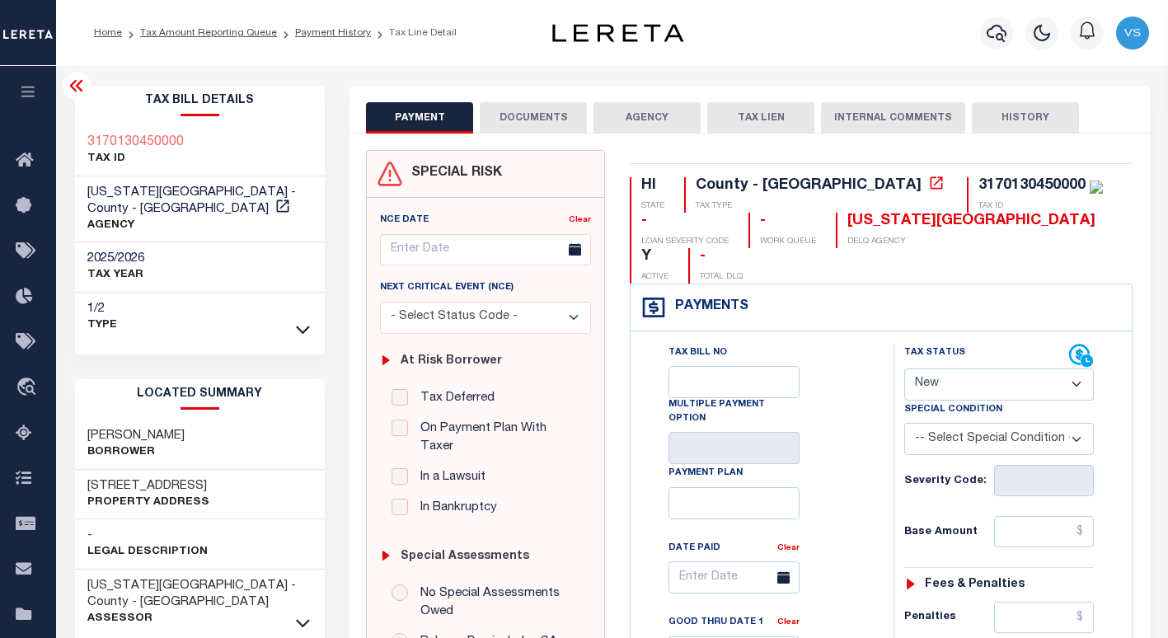
click at [991, 369] on select "- Select Status Code - Open Due/Unpaid Paid Incomplete No Tax Due Internal Refu…" at bounding box center [1000, 385] width 190 height 32
select select "PYD"
click at [905, 369] on select "- Select Status Code - Open Due/Unpaid Paid Incomplete No Tax Due Internal Refu…" at bounding box center [1000, 385] width 190 height 32
type input "[DATE]"
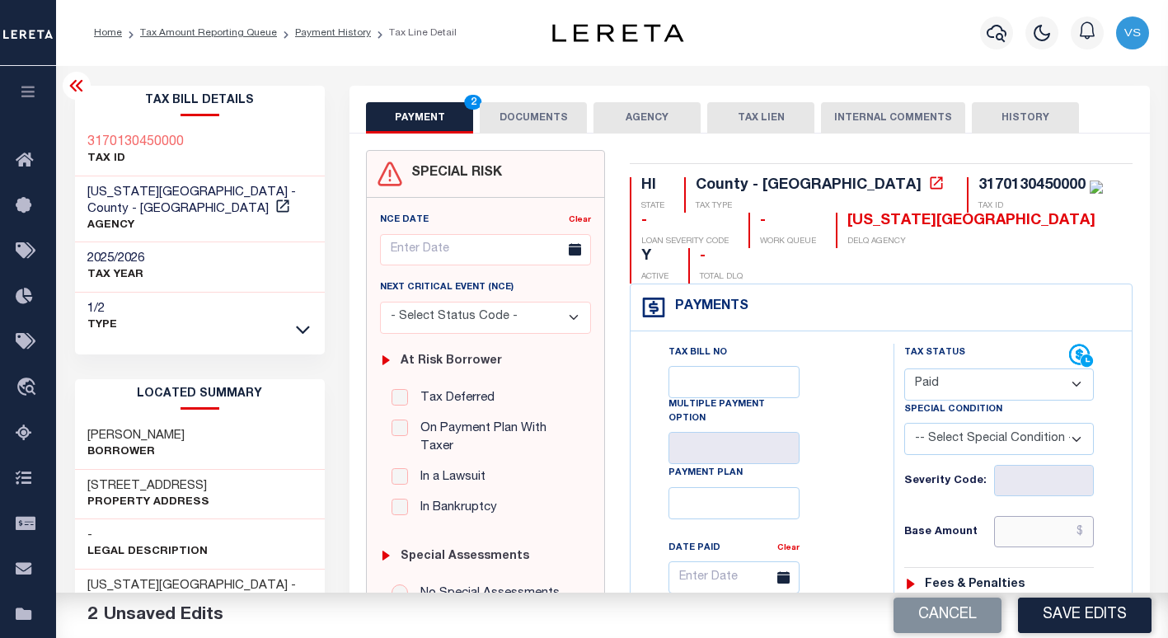
click at [1017, 516] on input "text" at bounding box center [1044, 531] width 101 height 31
paste input "100.00"
type input "$100.00"
click at [1069, 613] on button "Save Edits" at bounding box center [1085, 615] width 134 height 35
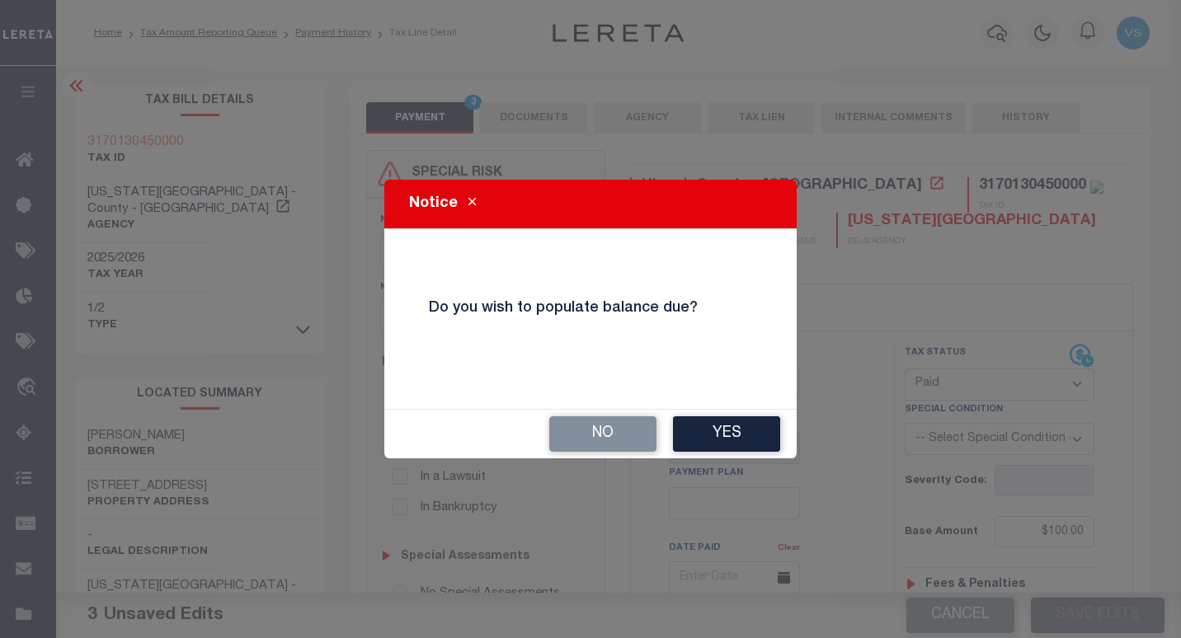
click at [618, 437] on button "No" at bounding box center [602, 433] width 107 height 35
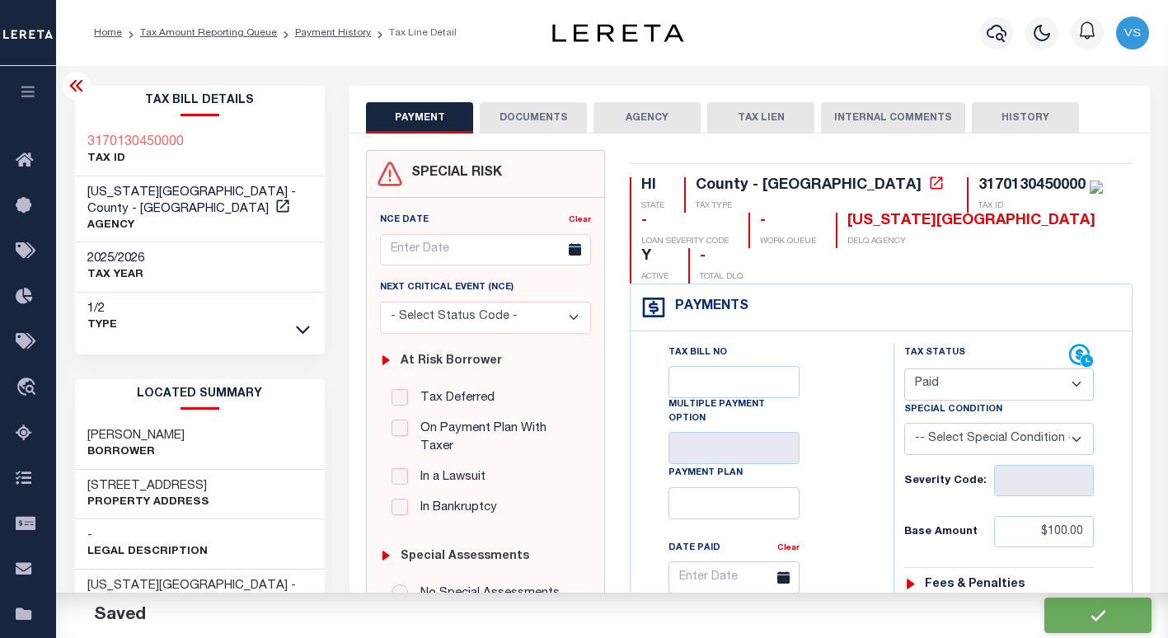
checkbox input "false"
type input "$100"
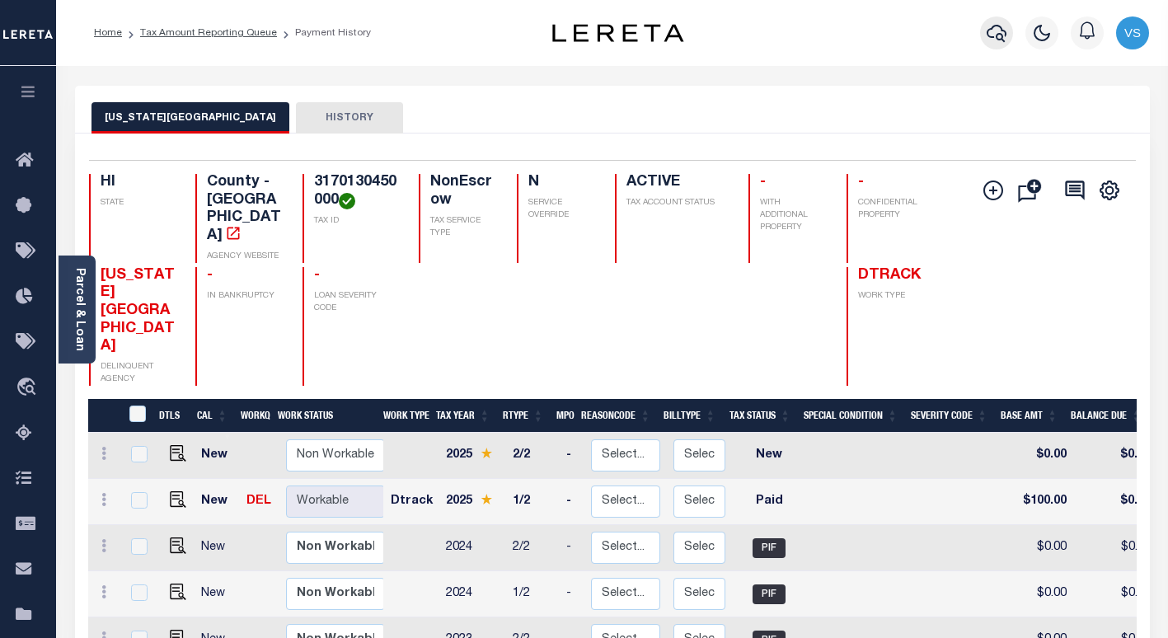
click at [996, 35] on icon "button" at bounding box center [997, 33] width 20 height 20
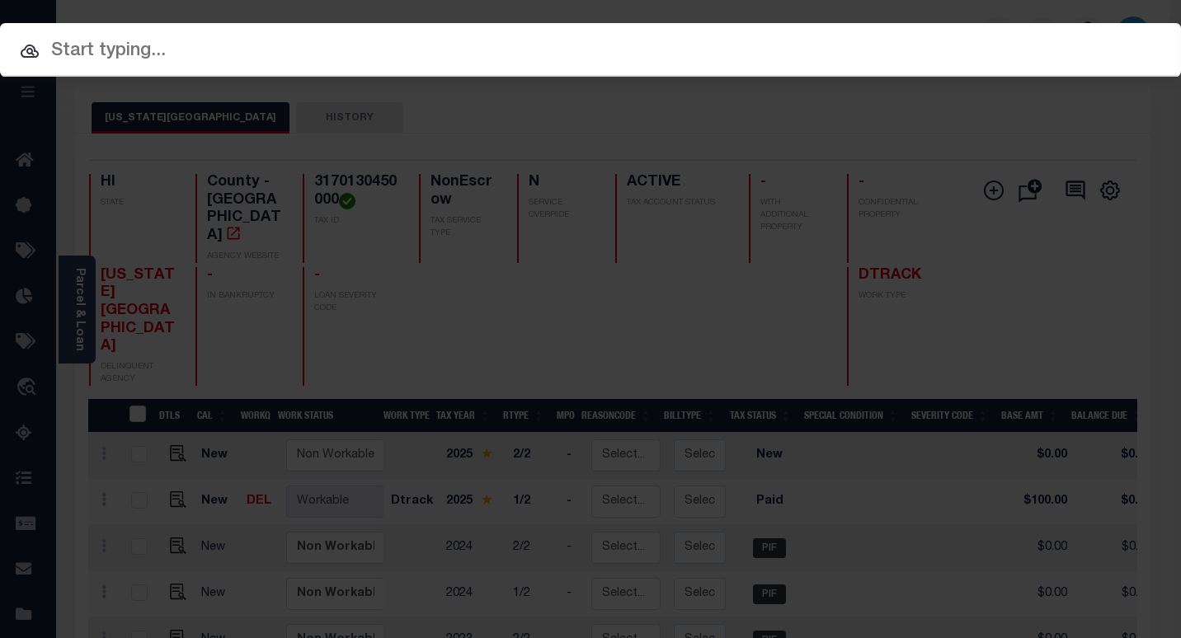
paste input "180678310"
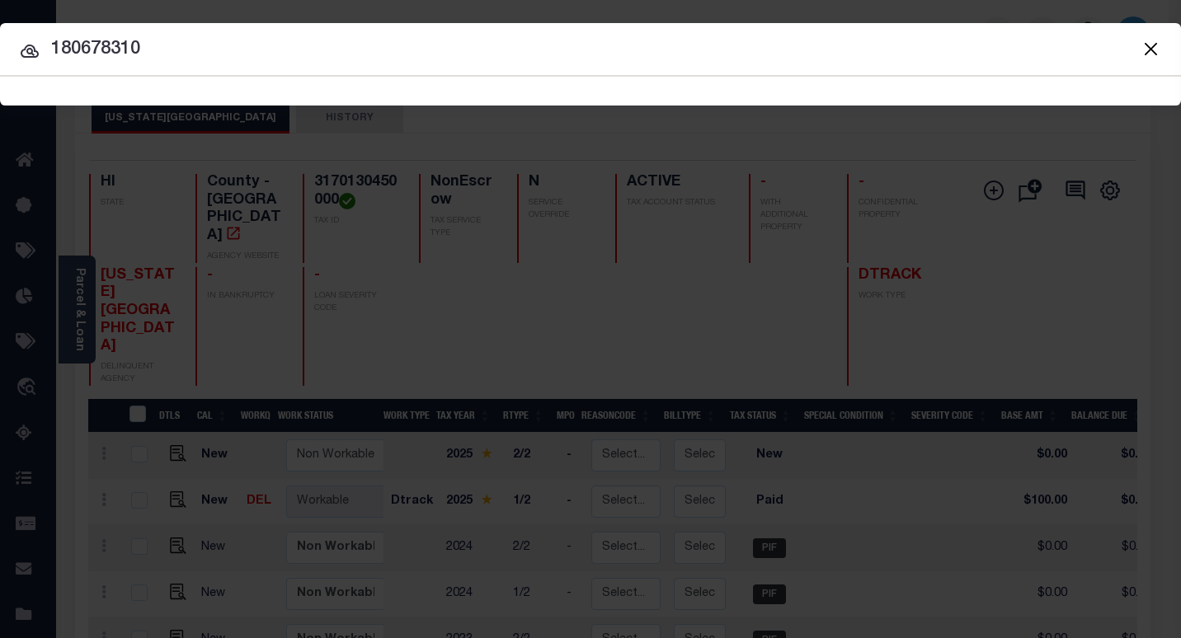
type input "180678310"
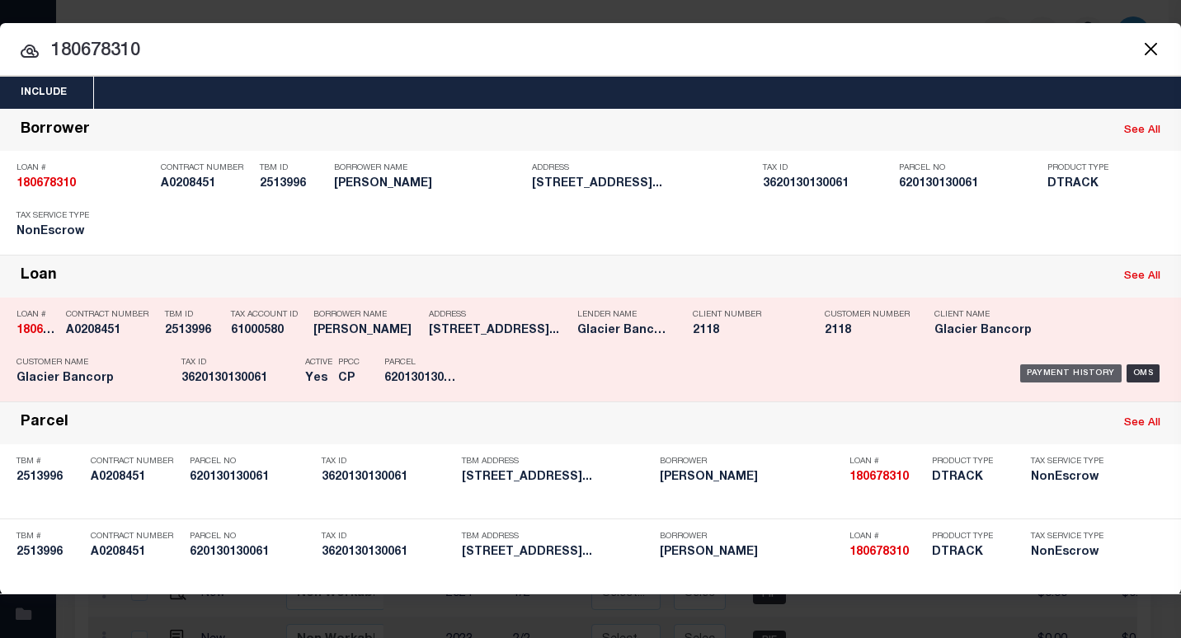
click at [1043, 380] on div "Payment History" at bounding box center [1070, 373] width 101 height 18
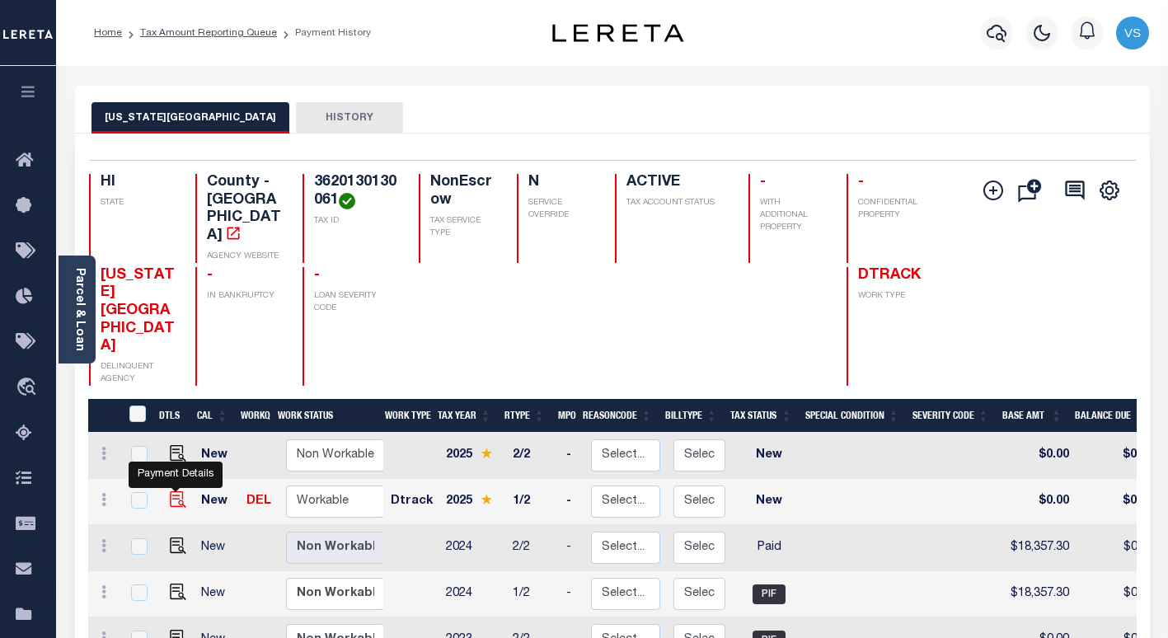
click at [170, 491] on img "" at bounding box center [178, 499] width 16 height 16
checkbox input "true"
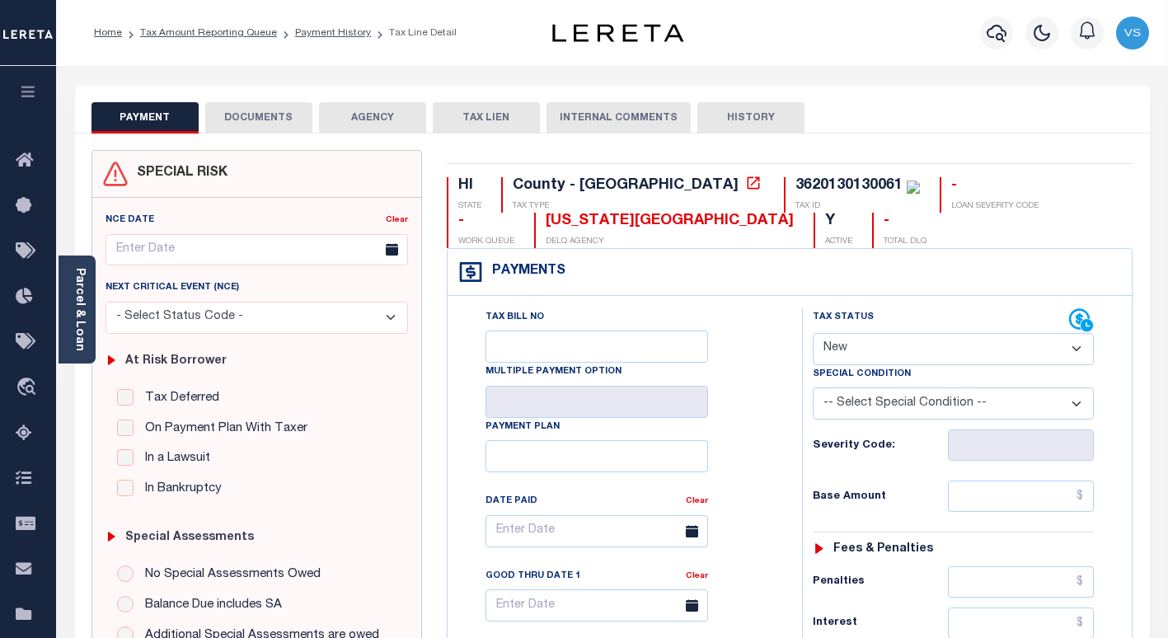
drag, startPoint x: 856, startPoint y: 347, endPoint x: 865, endPoint y: 363, distance: 18.1
click at [856, 347] on select "- Select Status Code - Open Due/Unpaid Paid Incomplete No Tax Due Internal Refu…" at bounding box center [953, 349] width 281 height 32
select select "PYD"
click at [813, 334] on select "- Select Status Code - Open Due/Unpaid Paid Incomplete No Tax Due Internal Refu…" at bounding box center [953, 349] width 281 height 32
type input "[DATE]"
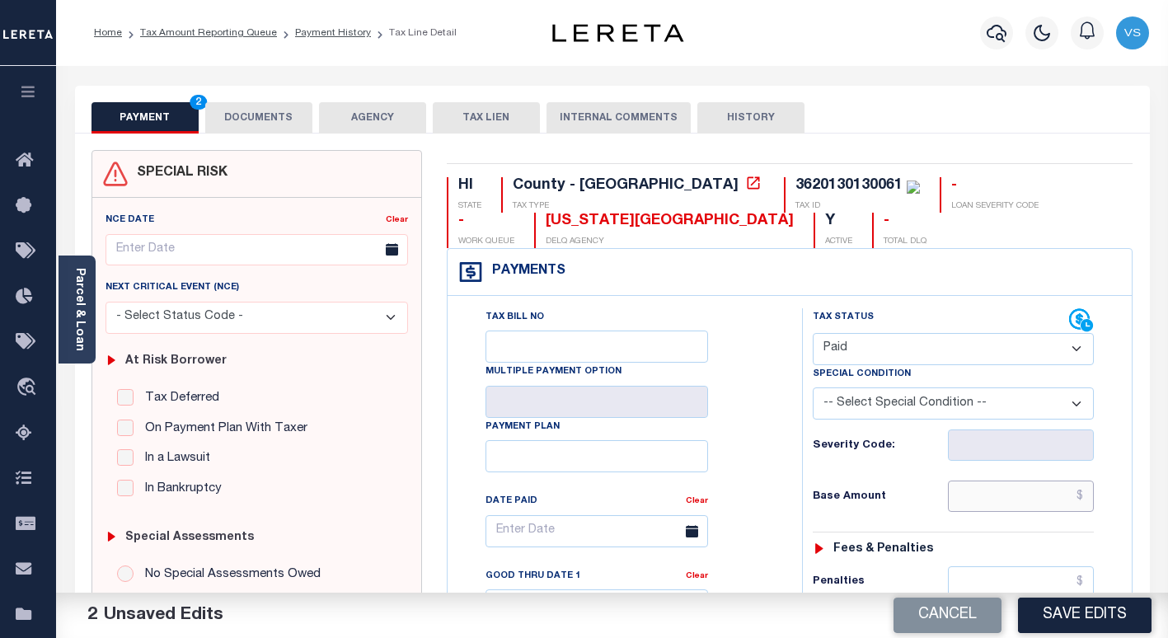
click at [1008, 500] on input "text" at bounding box center [1021, 496] width 146 height 31
paste input "20,535.84"
type input "$20,535.84"
click at [257, 124] on button "DOCUMENTS" at bounding box center [258, 117] width 107 height 31
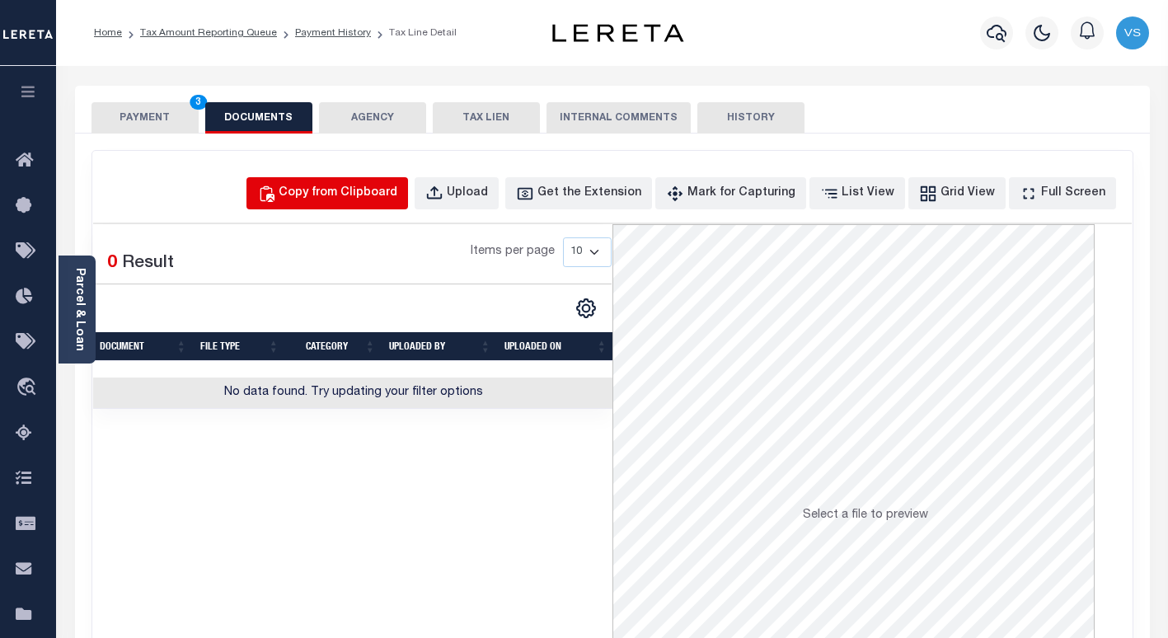
click at [374, 197] on div "Copy from Clipboard" at bounding box center [338, 194] width 119 height 18
select select "POP"
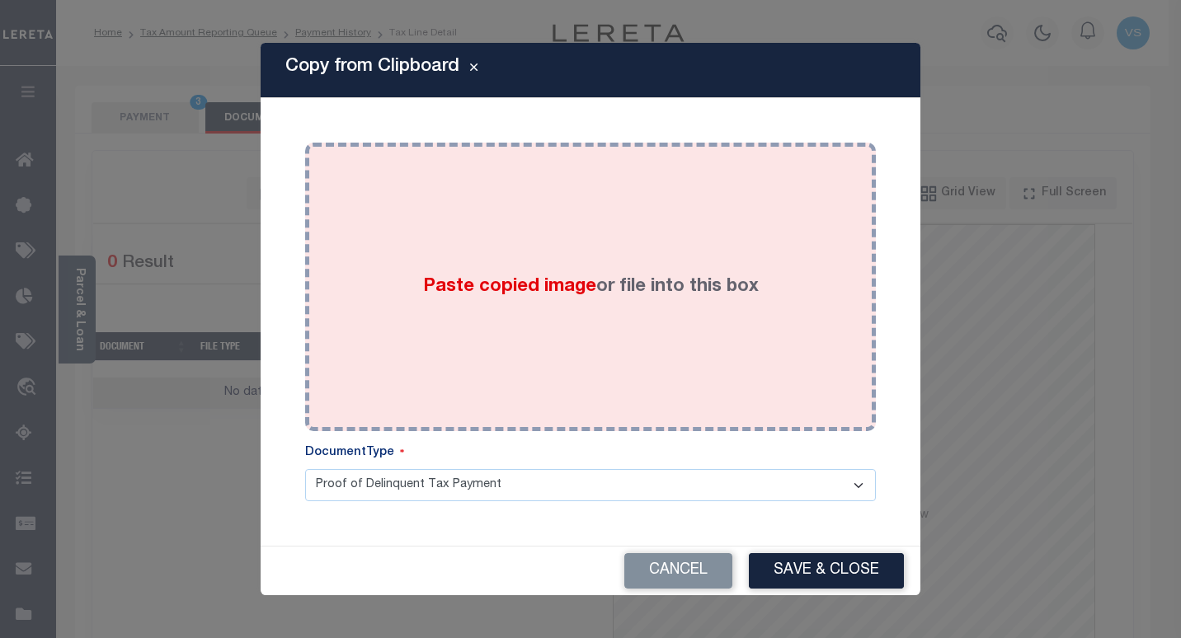
click at [412, 270] on div "Paste copied image or file into this box" at bounding box center [590, 287] width 546 height 264
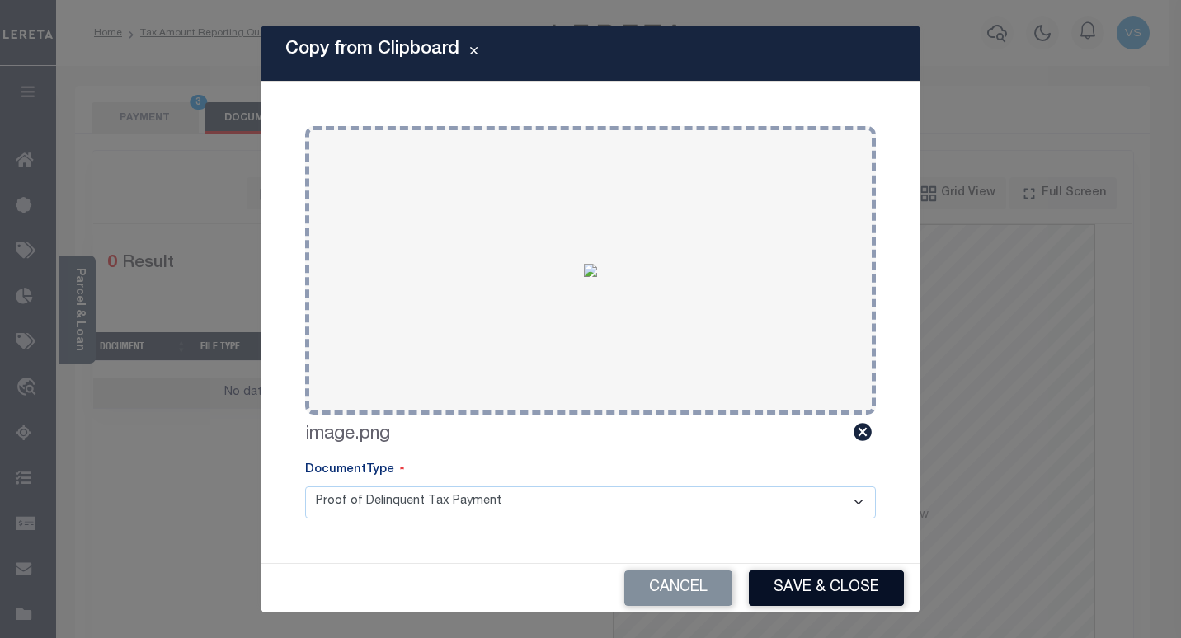
click at [787, 584] on button "Save & Close" at bounding box center [826, 588] width 155 height 35
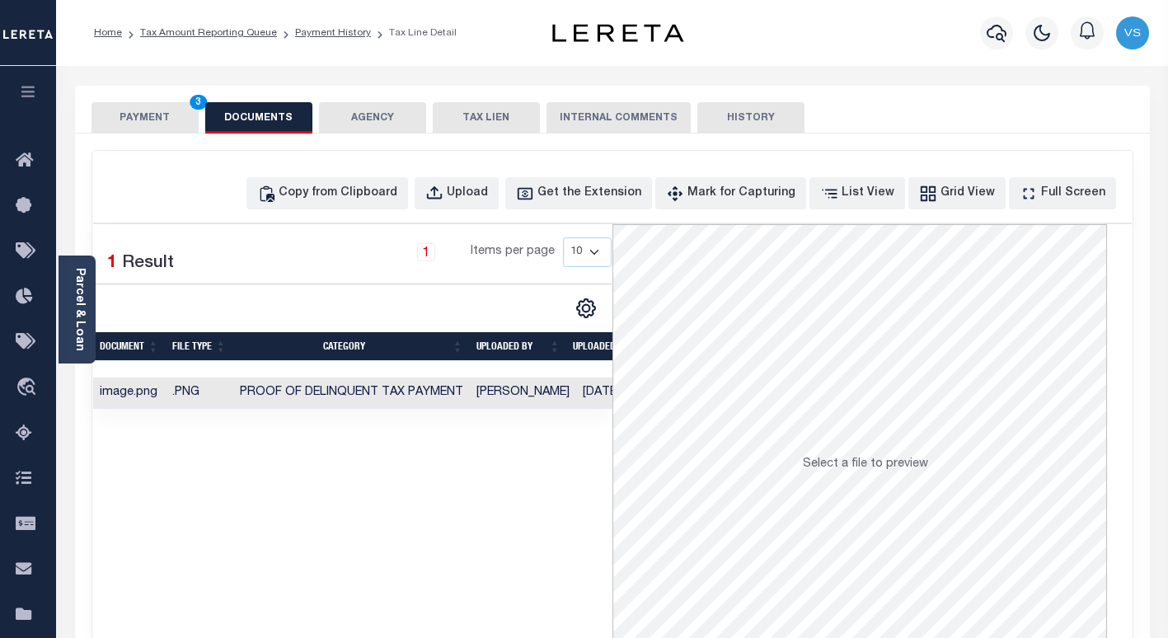
click at [125, 125] on button "PAYMENT 3" at bounding box center [145, 117] width 107 height 31
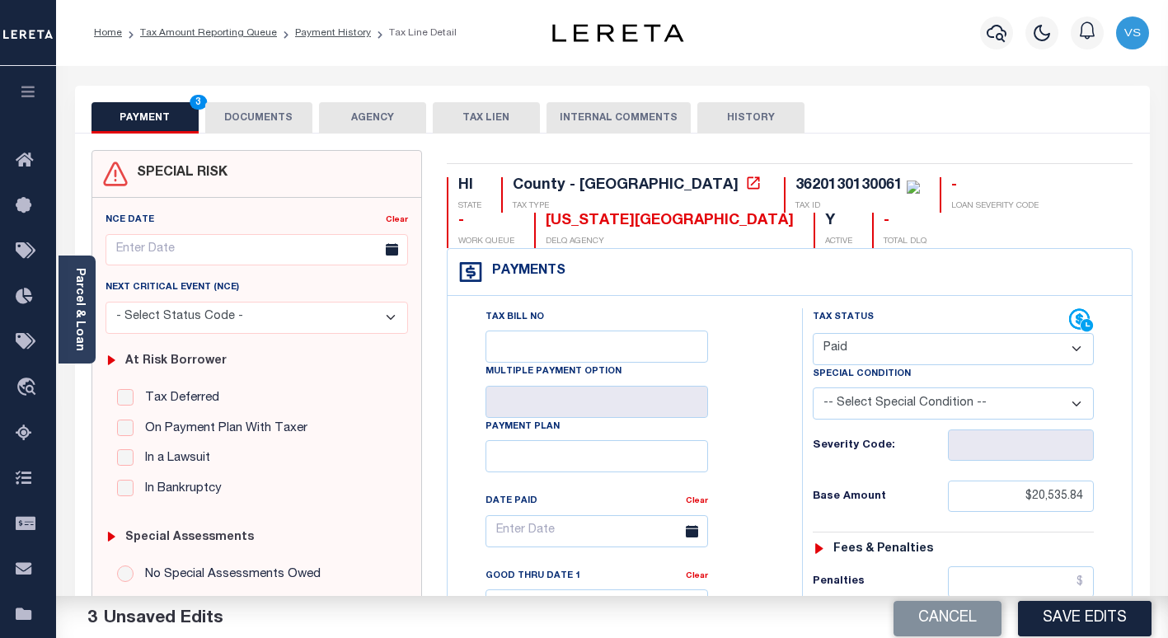
scroll to position [247, 0]
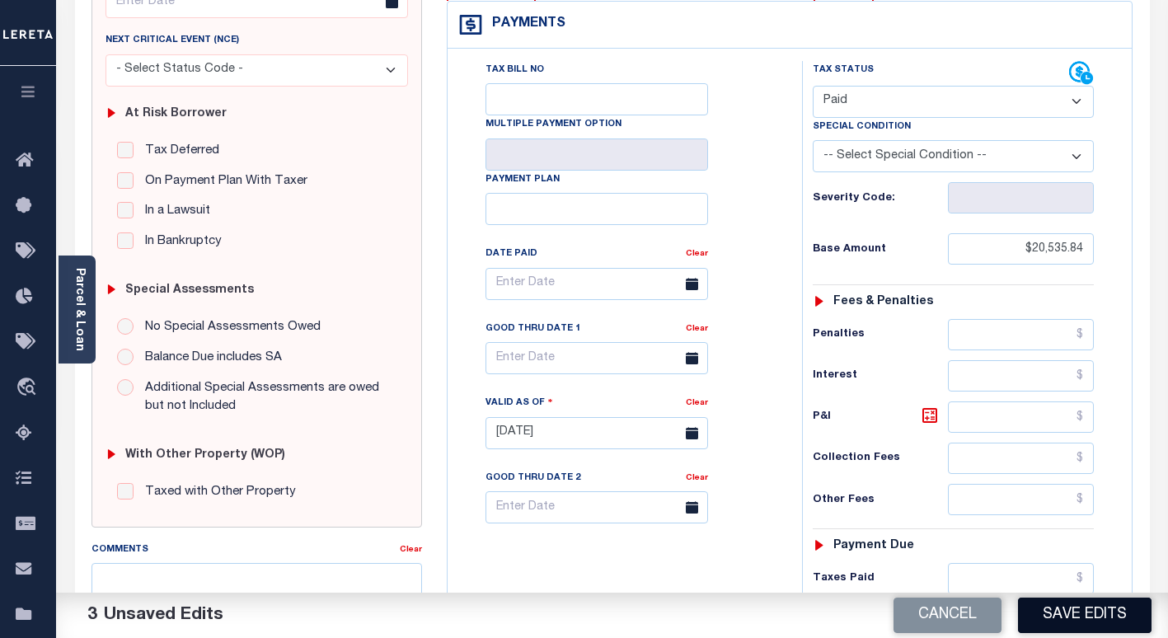
click at [1097, 627] on button "Save Edits" at bounding box center [1085, 615] width 134 height 35
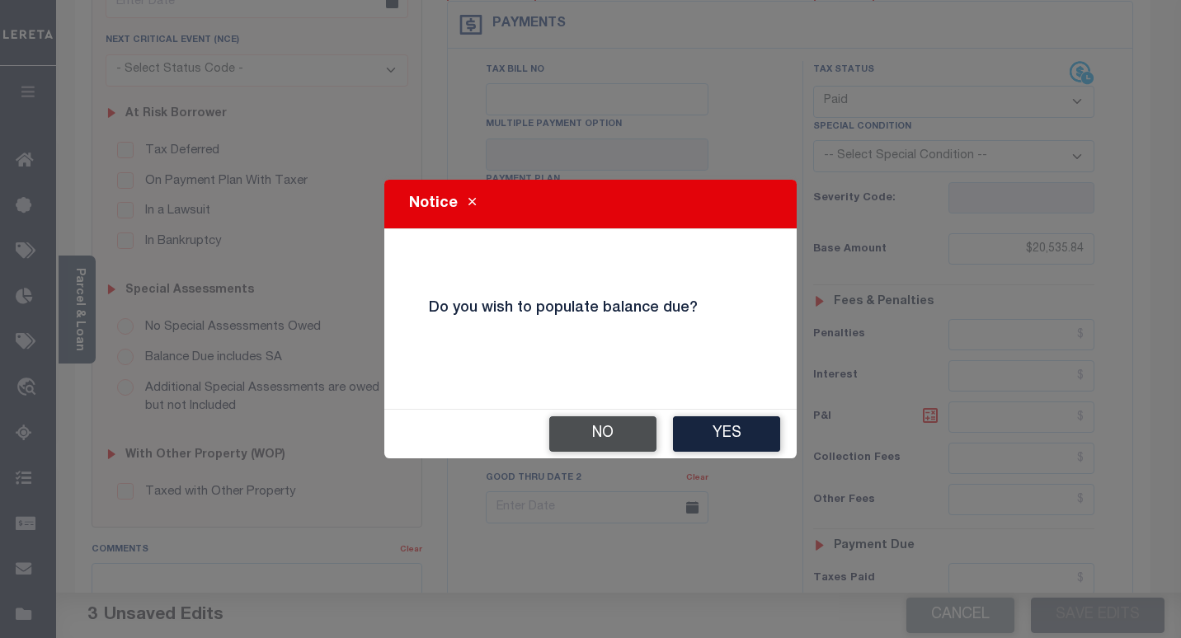
click at [623, 439] on button "No" at bounding box center [602, 433] width 107 height 35
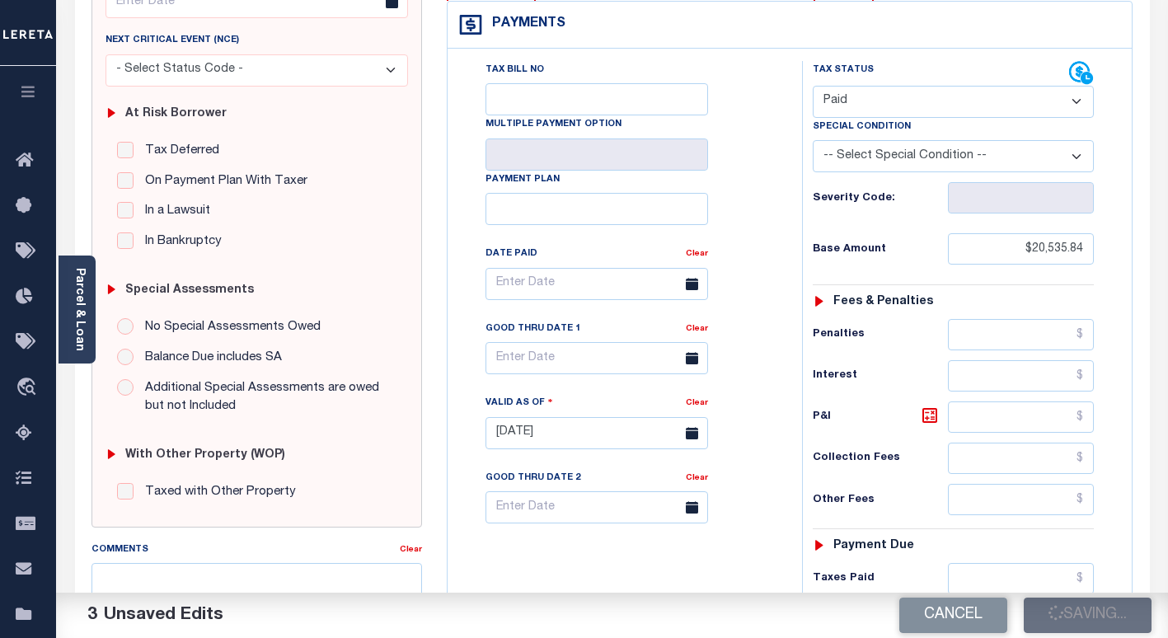
checkbox input "false"
type input "$20,535.84"
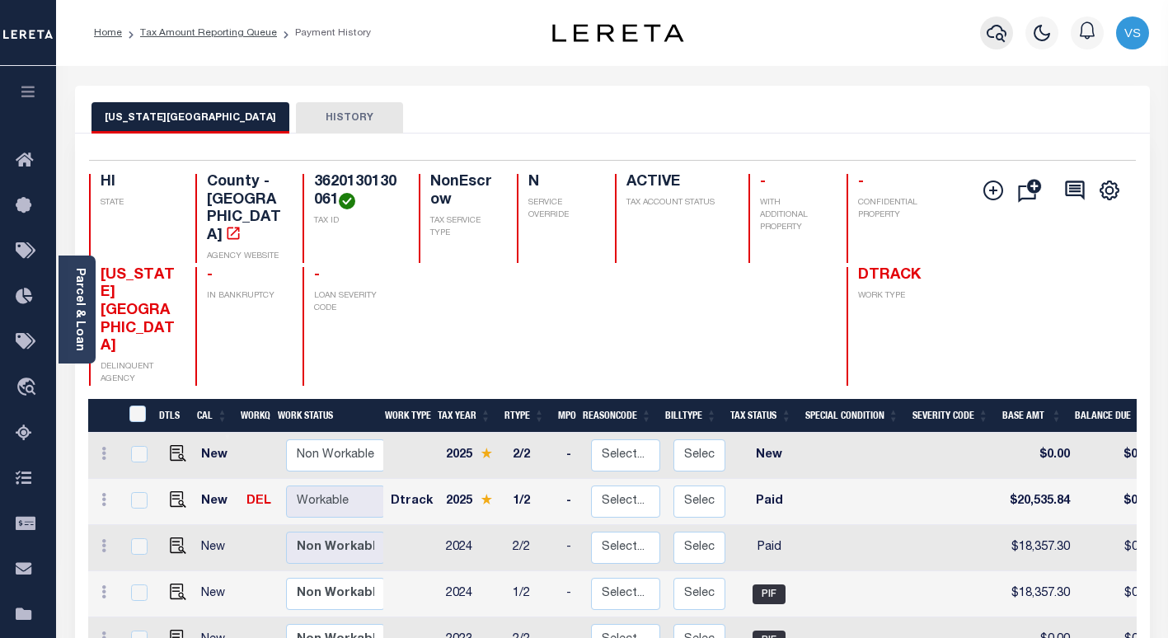
click at [1001, 37] on icon "button" at bounding box center [997, 33] width 20 height 20
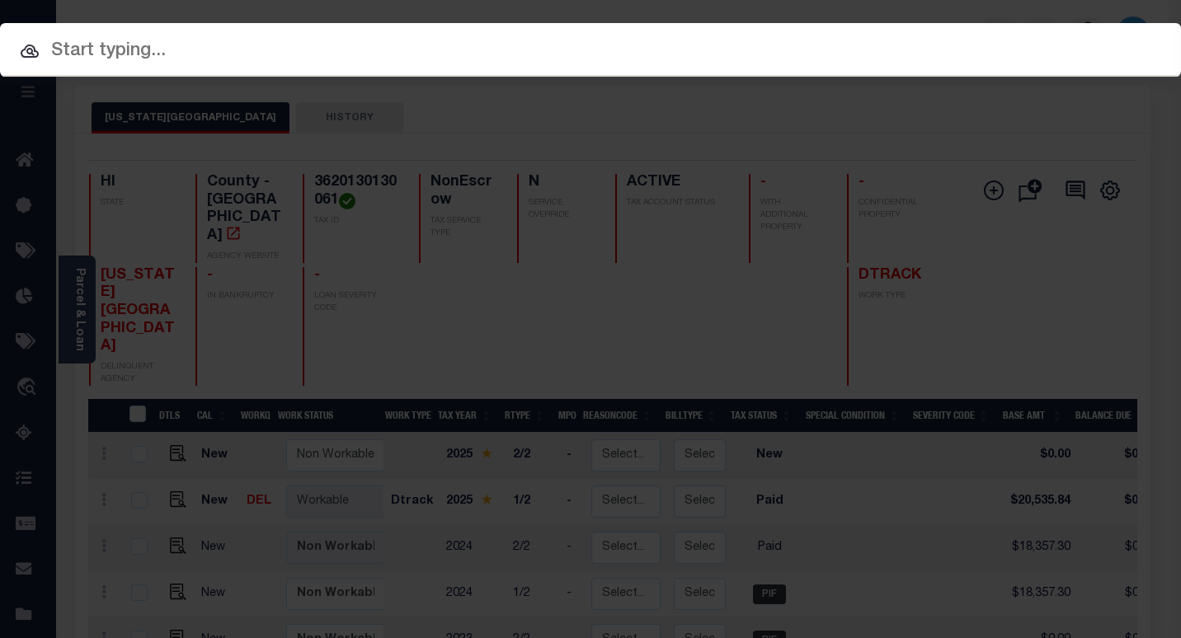
paste input "3397958-100"
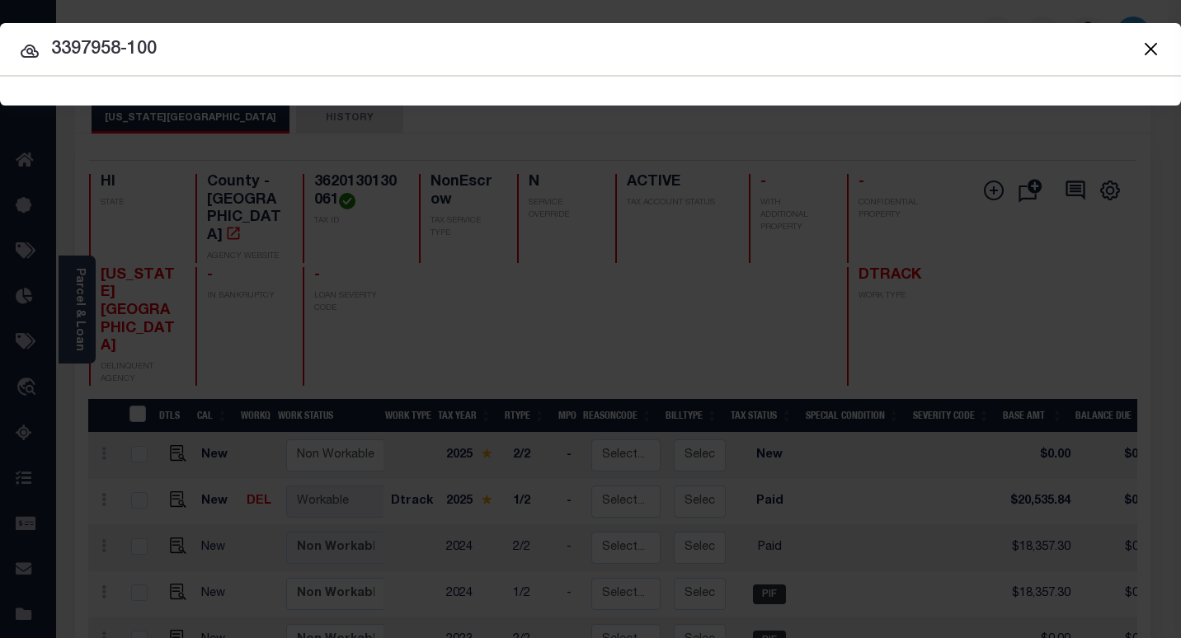
type input "3397958-100"
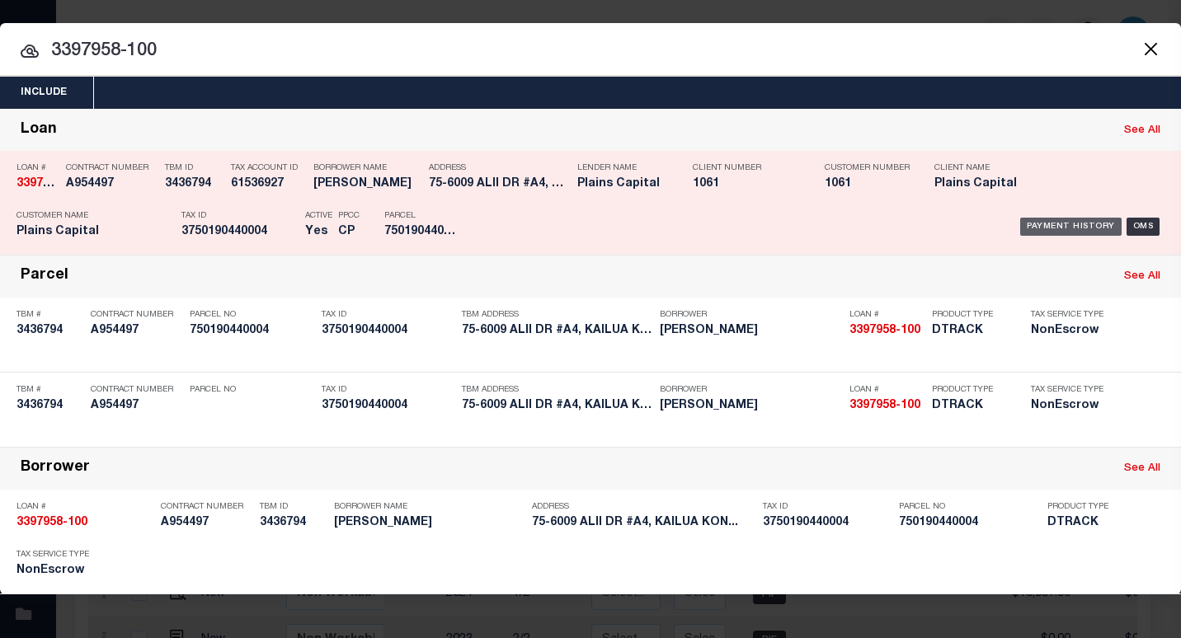
click at [1050, 227] on div "Payment History" at bounding box center [1070, 227] width 101 height 18
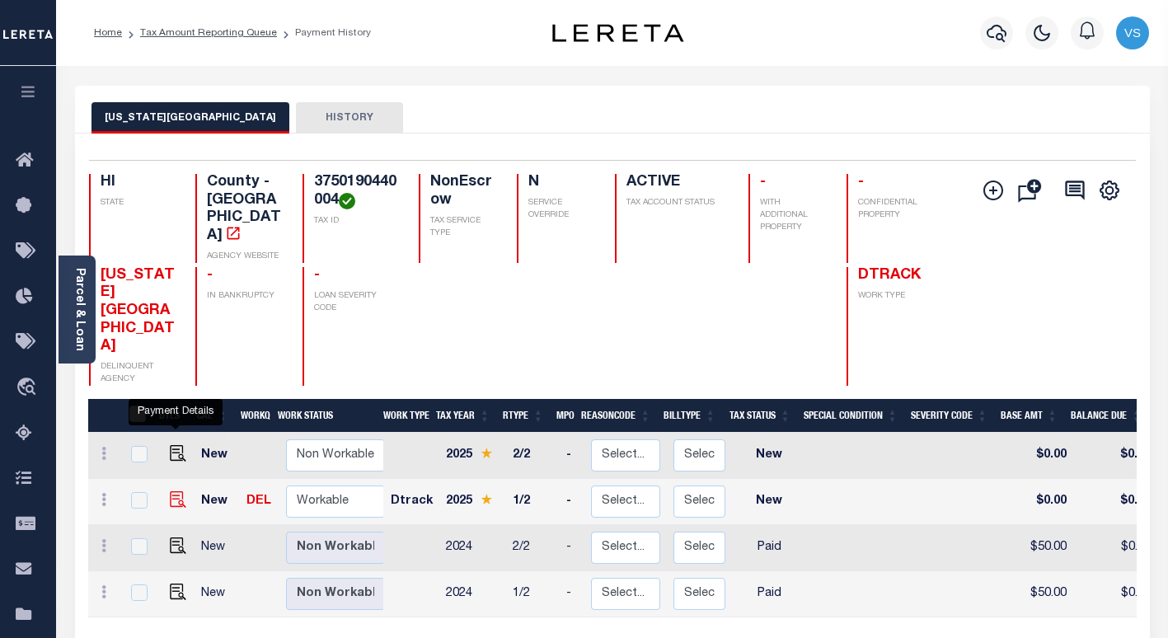
click at [170, 491] on img "" at bounding box center [178, 499] width 16 height 16
checkbox input "true"
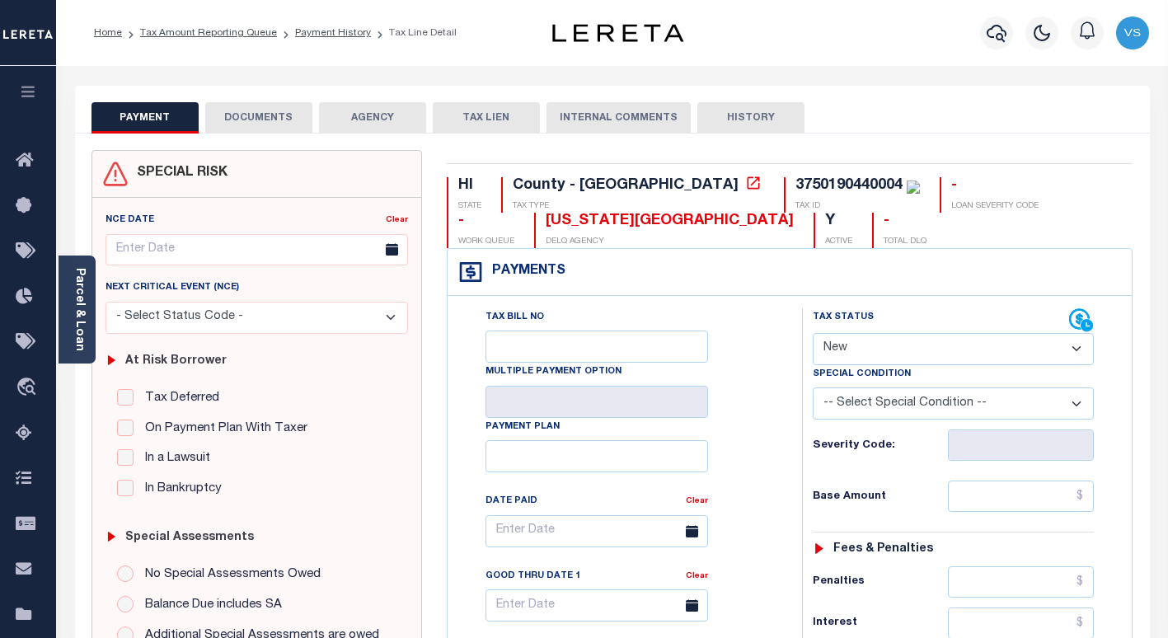
drag, startPoint x: 949, startPoint y: 348, endPoint x: 931, endPoint y: 369, distance: 27.5
click at [949, 348] on select "- Select Status Code - Open Due/Unpaid Paid Incomplete No Tax Due Internal Refu…" at bounding box center [953, 349] width 281 height 32
select select "DUE"
click at [813, 334] on select "- Select Status Code - Open Due/Unpaid Paid Incomplete No Tax Due Internal Refu…" at bounding box center [953, 349] width 281 height 32
type input "[DATE]"
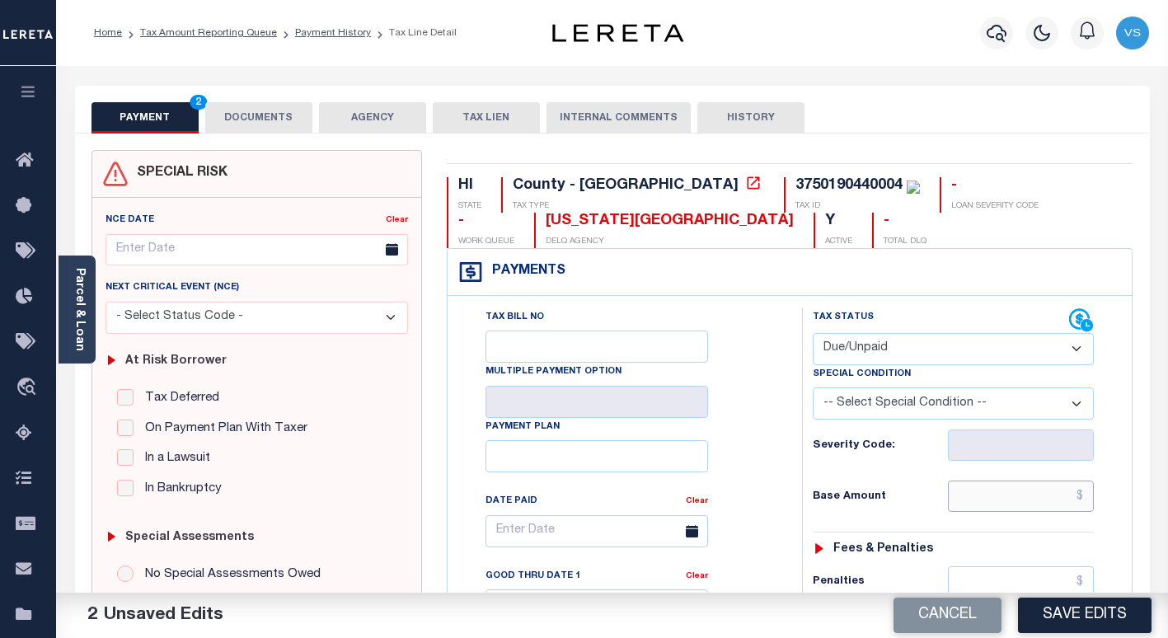
click at [994, 495] on input "text" at bounding box center [1021, 496] width 146 height 31
paste input "50.00"
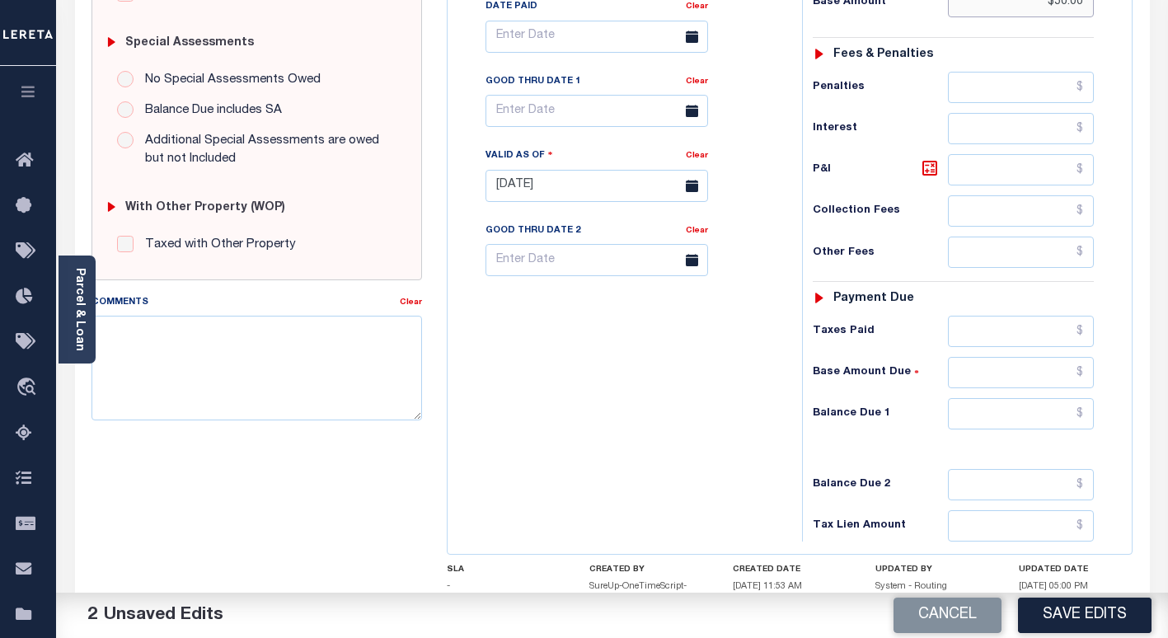
scroll to position [577, 0]
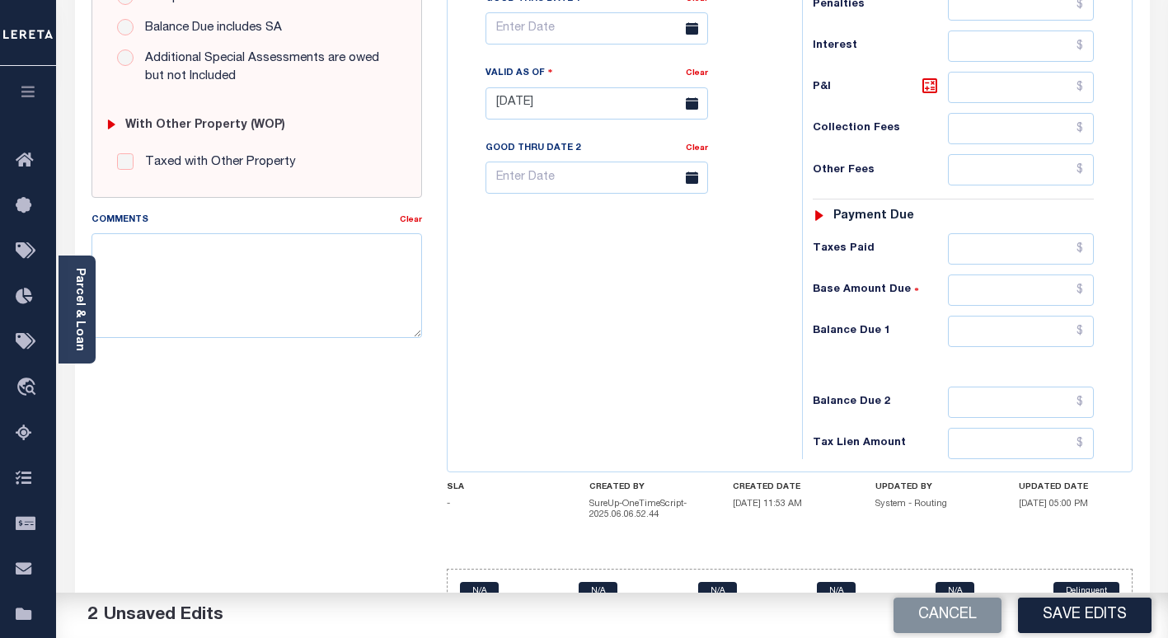
type input "$50.00"
click at [992, 336] on input "text" at bounding box center [1021, 331] width 146 height 31
paste input "50.00"
type input "$50.00"
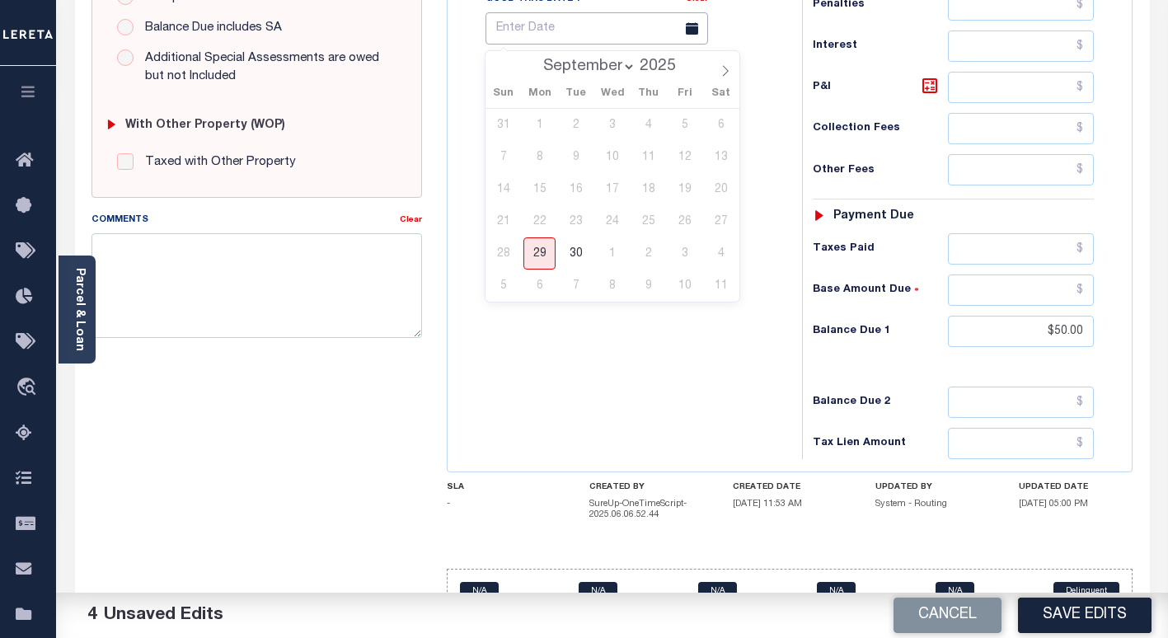
click at [522, 36] on input "text" at bounding box center [597, 28] width 223 height 32
click at [580, 251] on span "30" at bounding box center [576, 253] width 32 height 32
type input "[DATE]"
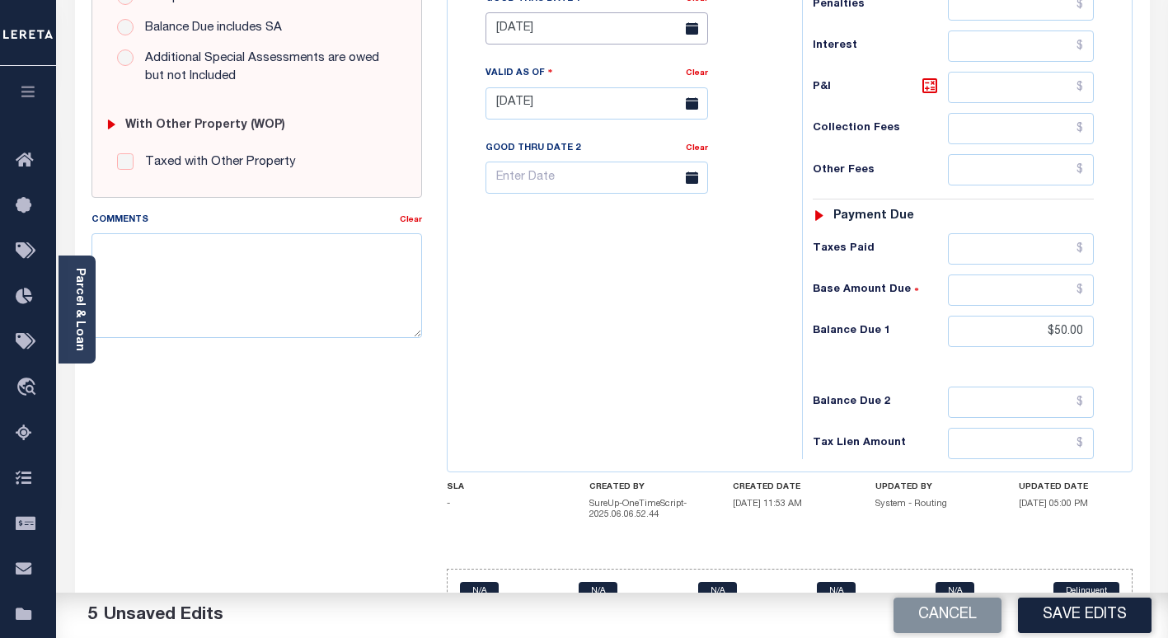
scroll to position [330, 0]
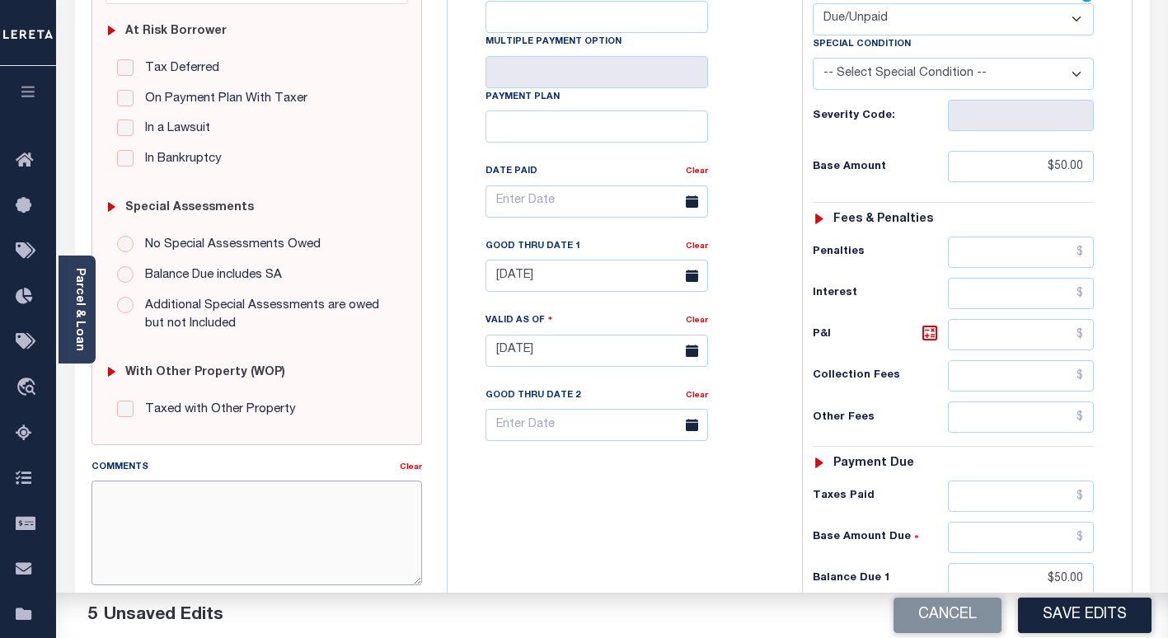
click at [216, 502] on textarea "Comments" at bounding box center [257, 533] width 331 height 104
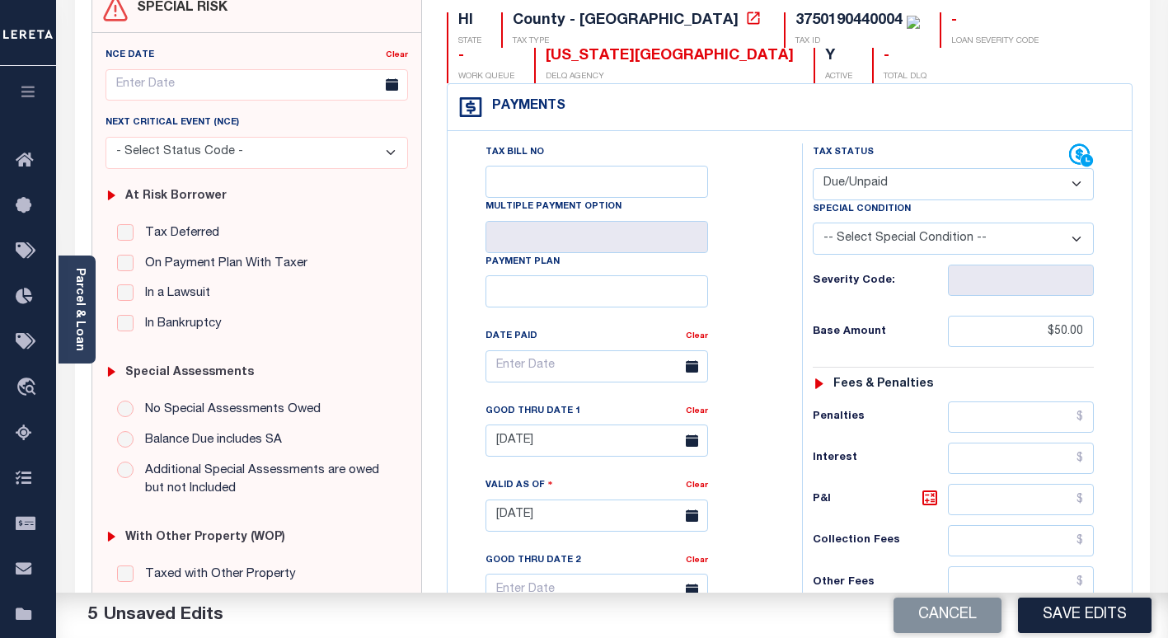
scroll to position [0, 0]
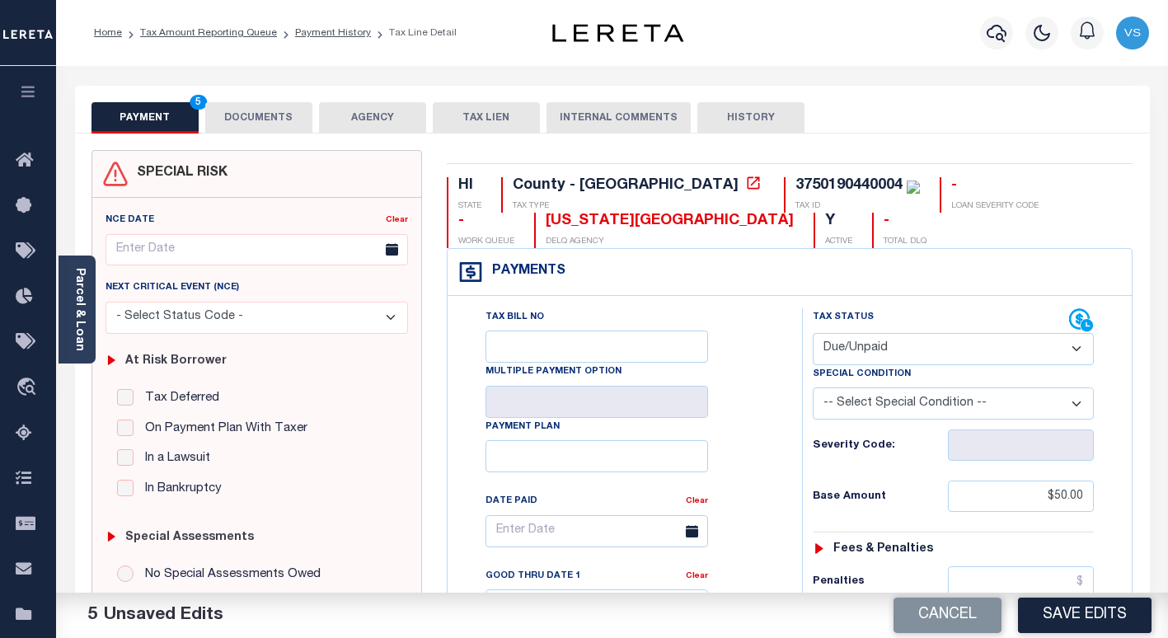
type textarea "NO P&I is added - VS"
click at [232, 110] on button "DOCUMENTS" at bounding box center [258, 117] width 107 height 31
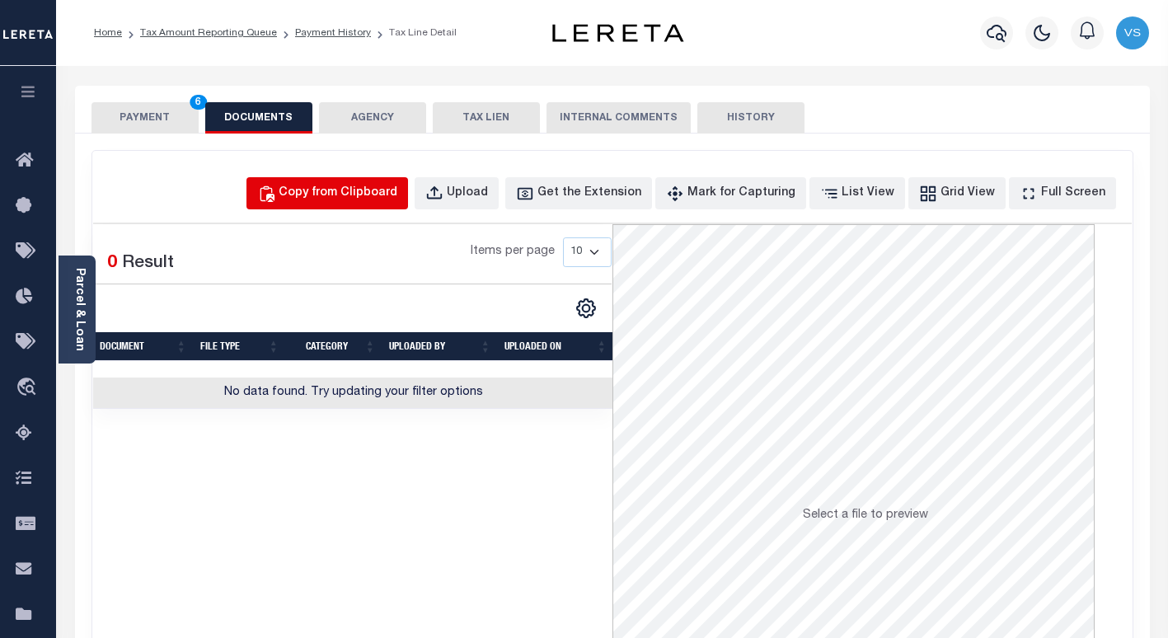
click at [348, 194] on div "Copy from Clipboard" at bounding box center [338, 194] width 119 height 18
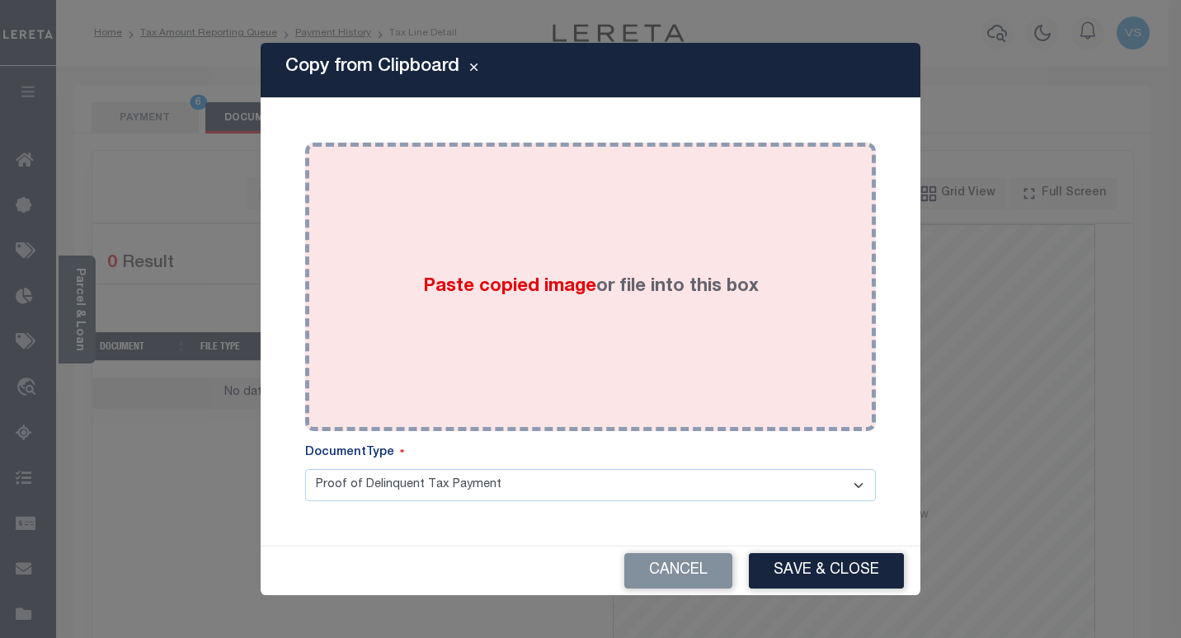
click at [388, 322] on div "Paste copied image or file into this box" at bounding box center [590, 287] width 546 height 264
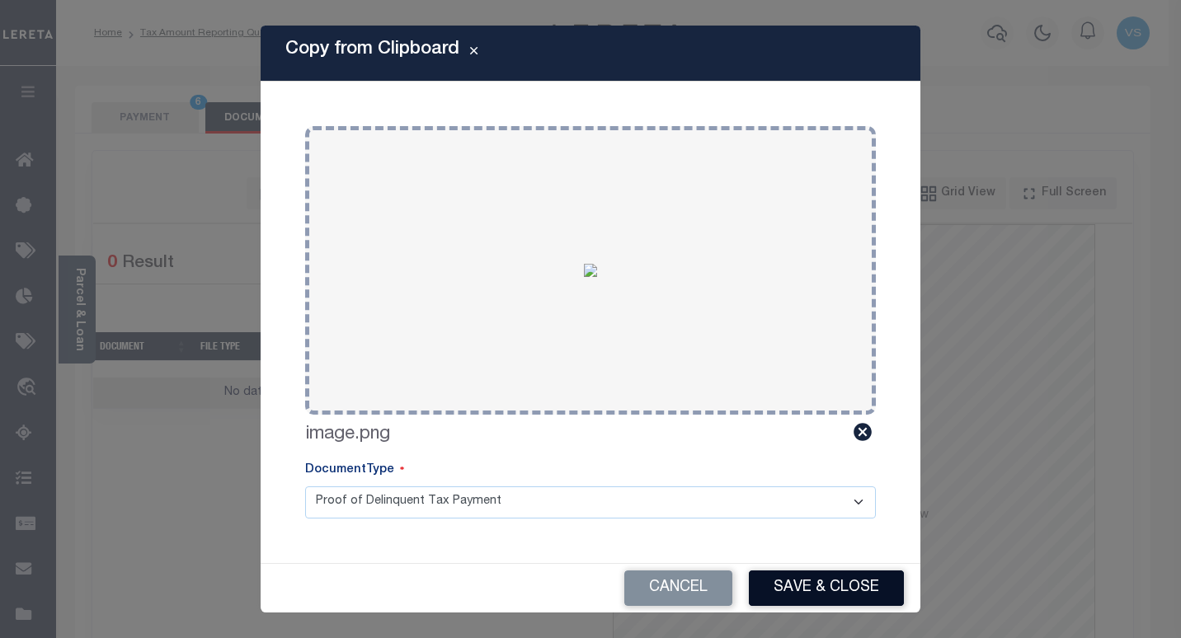
click at [811, 578] on button "Save & Close" at bounding box center [826, 588] width 155 height 35
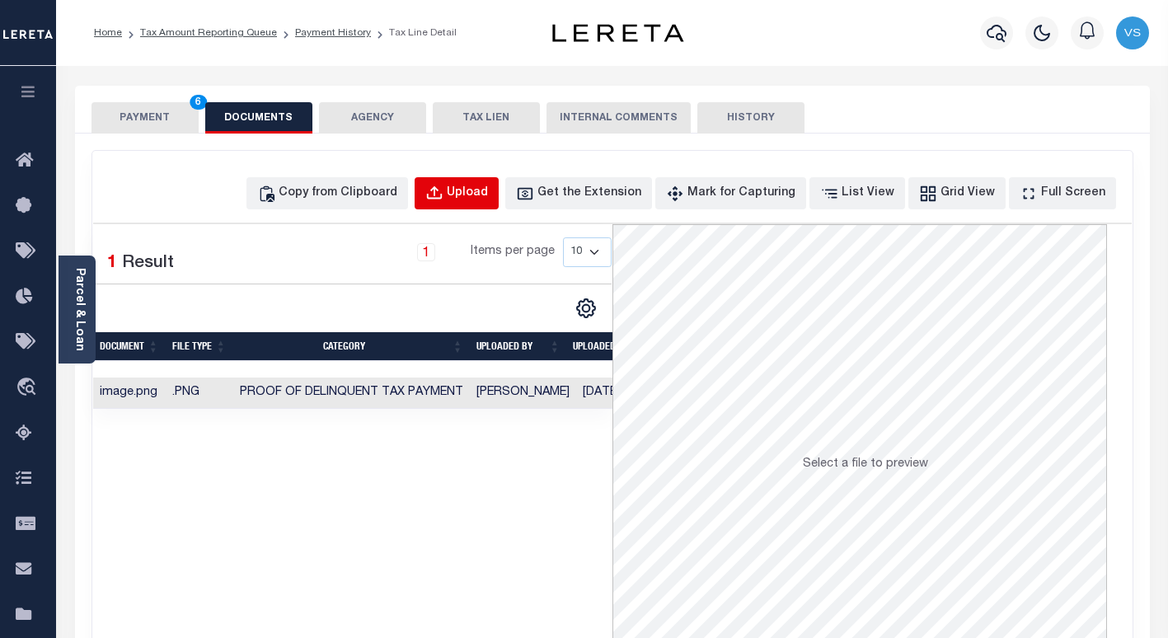
click at [488, 197] on div "Upload" at bounding box center [467, 194] width 41 height 18
select select "POP"
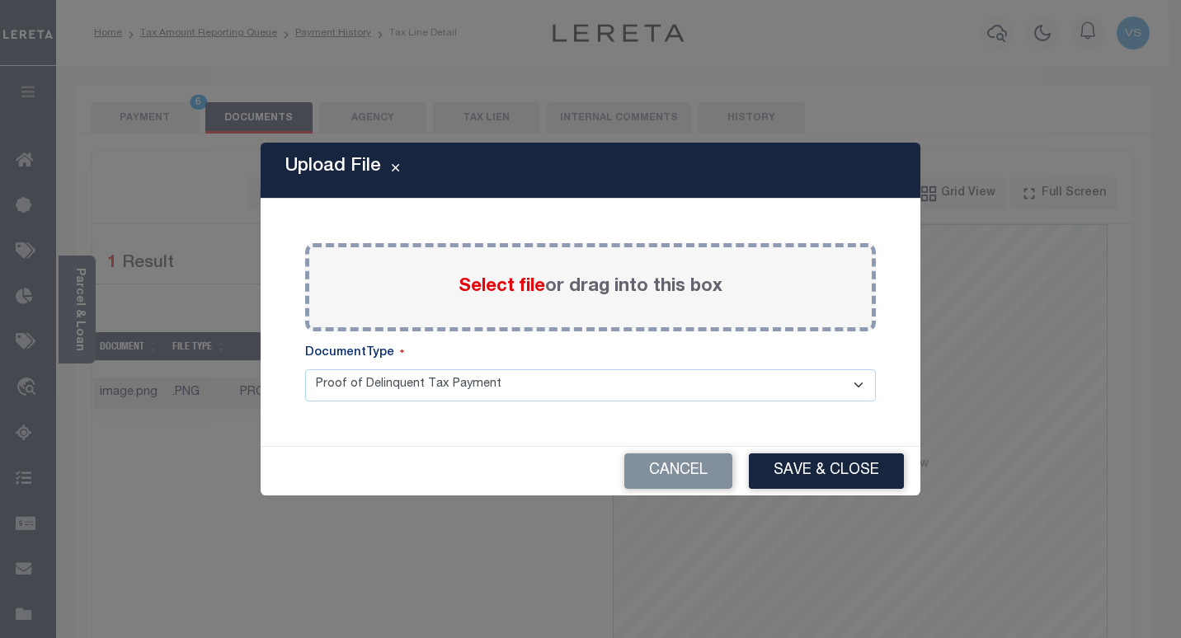
click at [479, 278] on span "Select file" at bounding box center [501, 287] width 87 height 18
click at [0, 0] on input "Select file or drag into this box" at bounding box center [0, 0] width 0 height 0
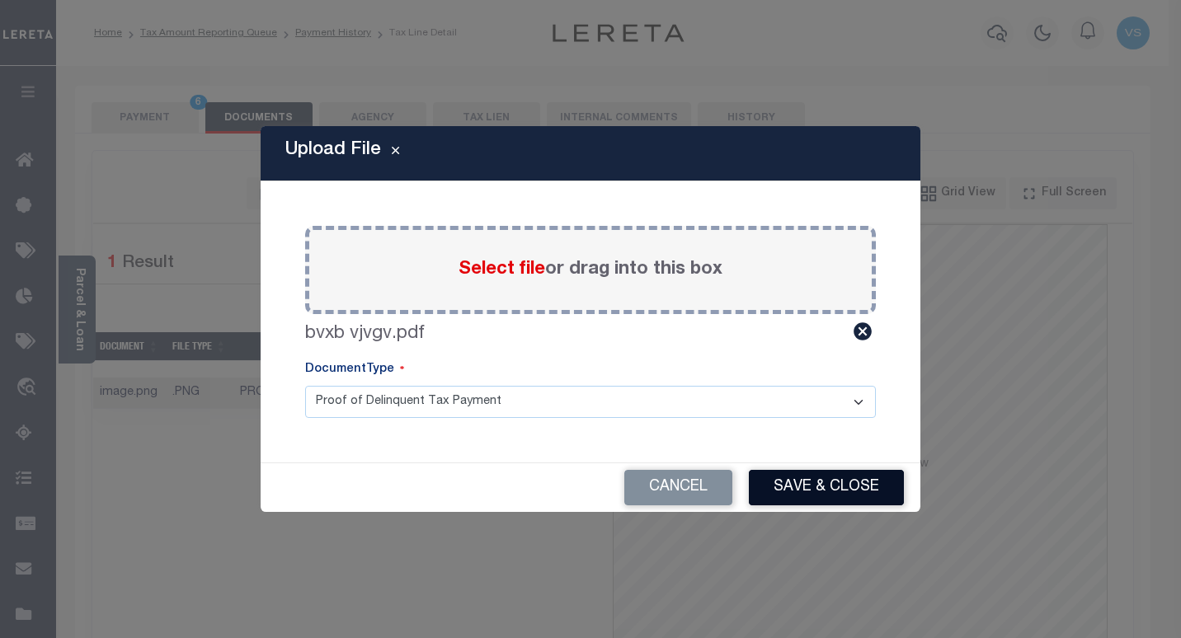
click at [768, 482] on button "Save & Close" at bounding box center [826, 487] width 155 height 35
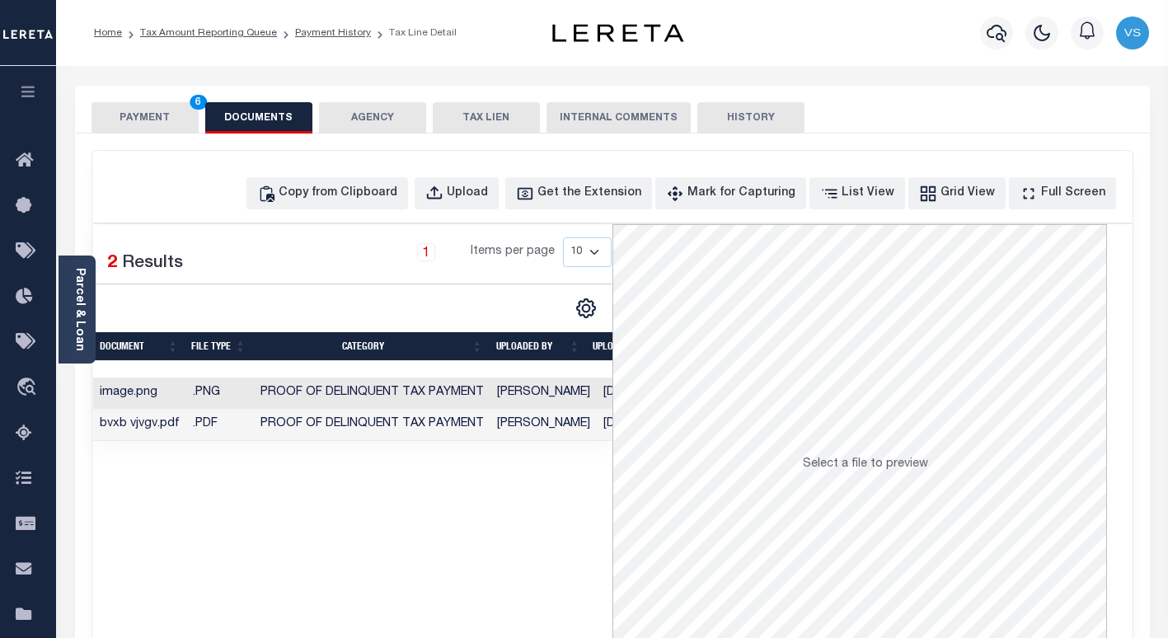
click at [143, 126] on button "PAYMENT 6" at bounding box center [145, 117] width 107 height 31
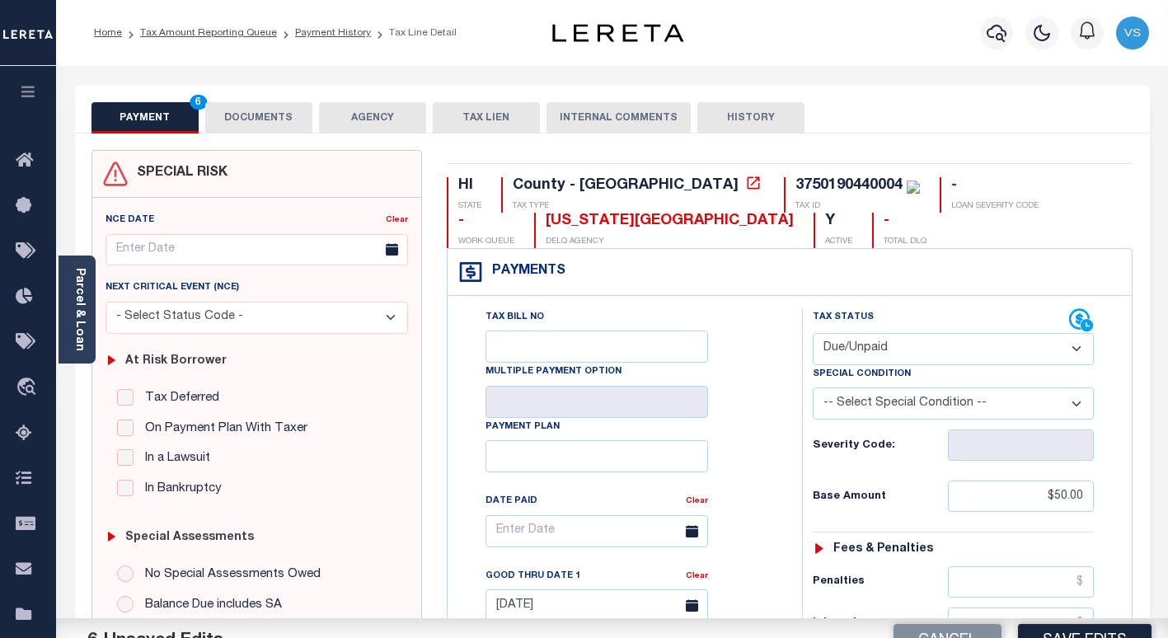
scroll to position [247, 0]
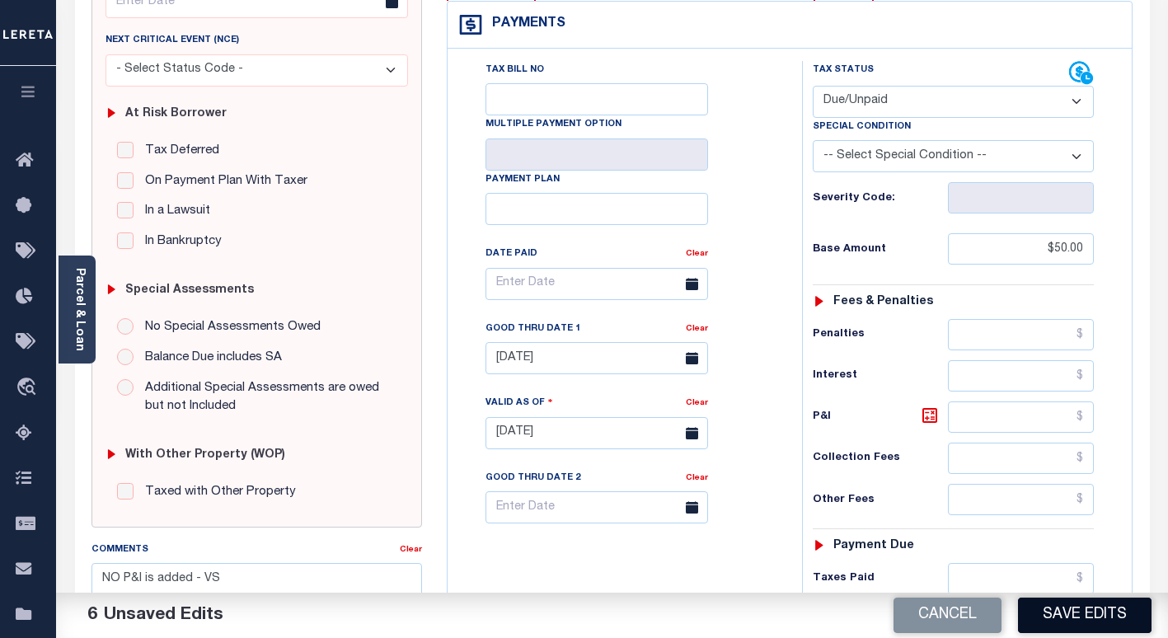
click at [1069, 613] on button "Save Edits" at bounding box center [1085, 615] width 134 height 35
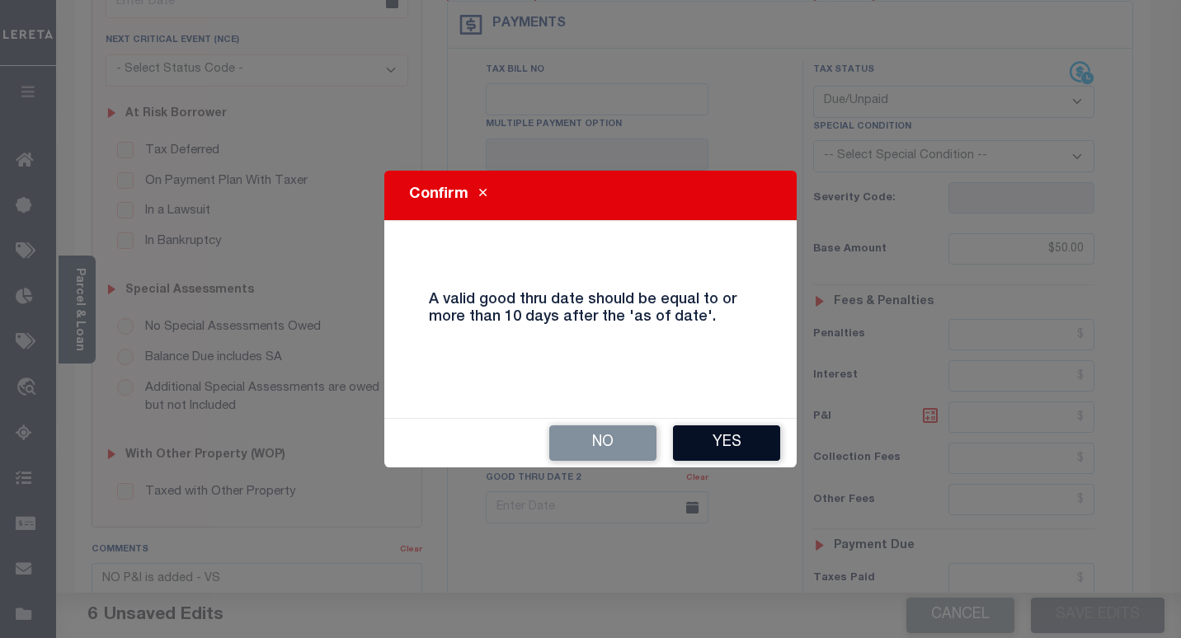
click at [694, 446] on button "Yes" at bounding box center [726, 442] width 107 height 35
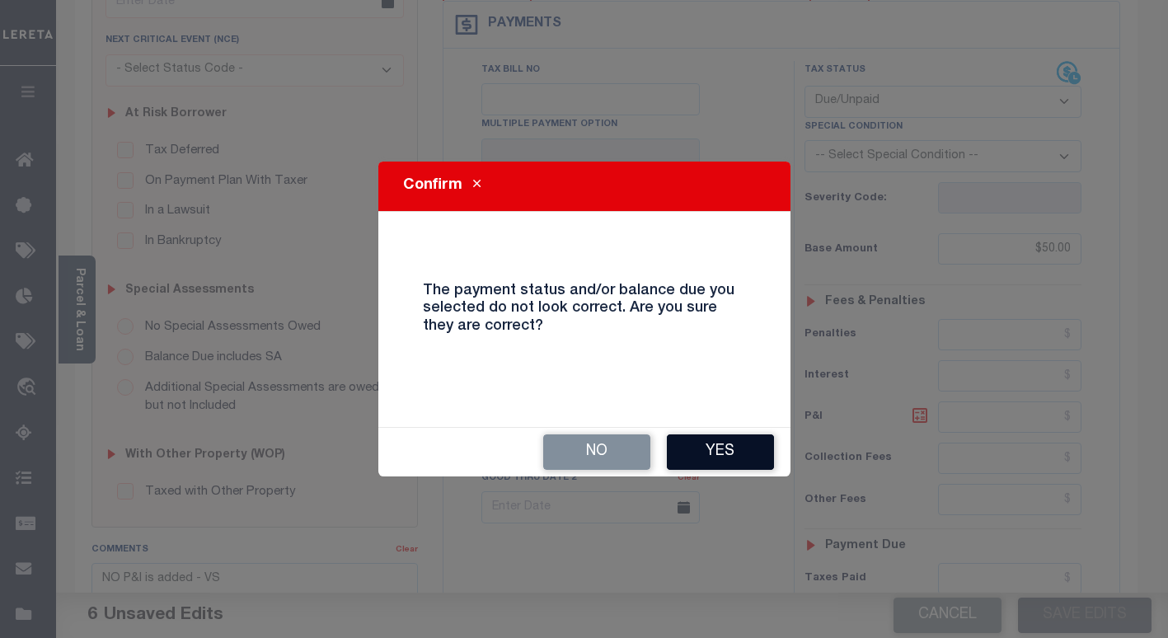
click at [702, 451] on button "Yes" at bounding box center [720, 452] width 107 height 35
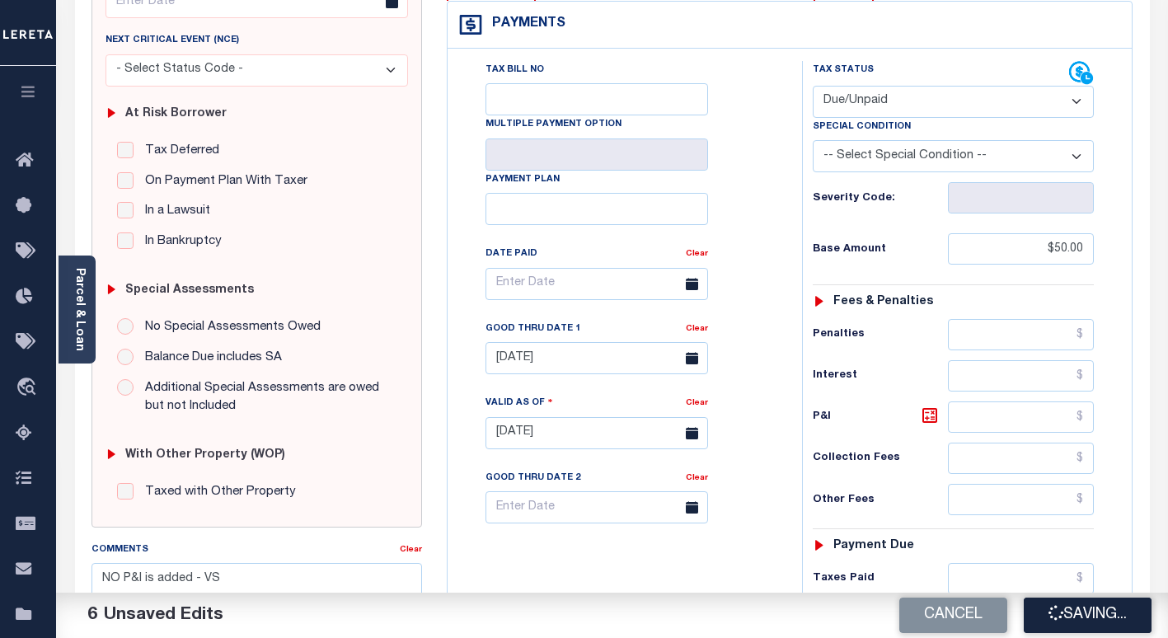
checkbox input "false"
type input "$50"
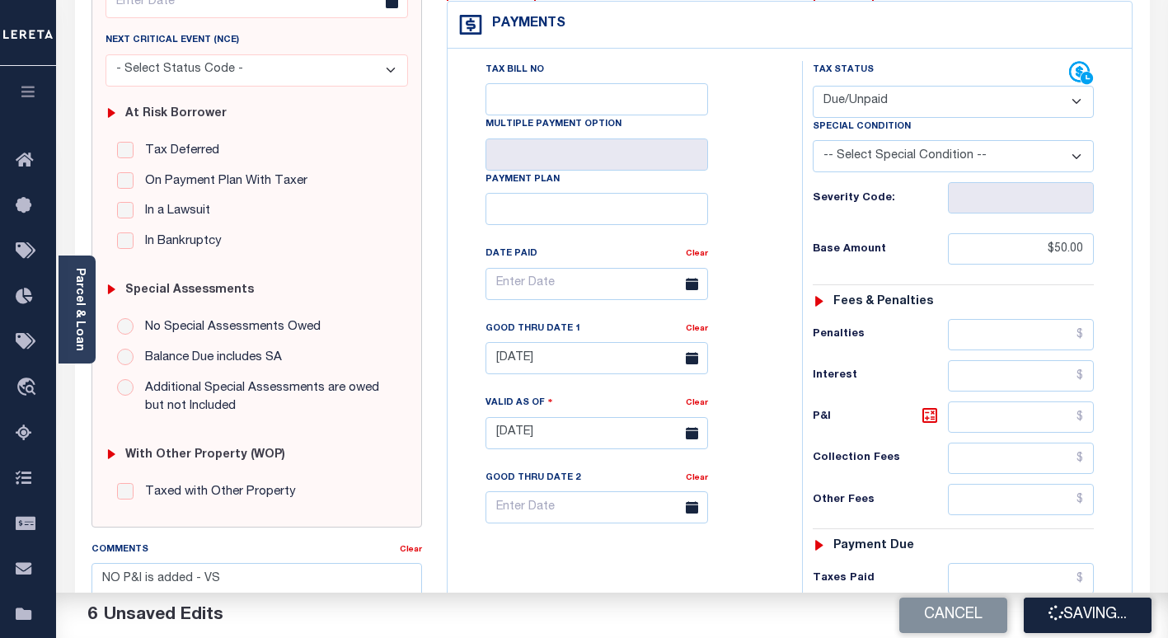
type input "$50"
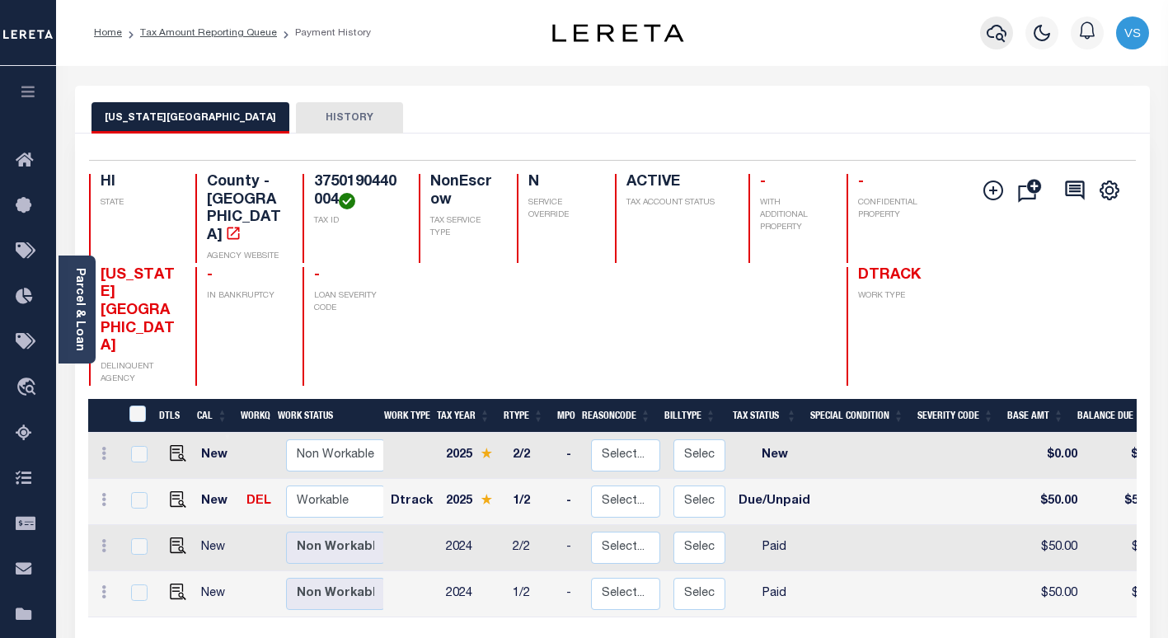
click at [989, 39] on icon "button" at bounding box center [997, 33] width 20 height 20
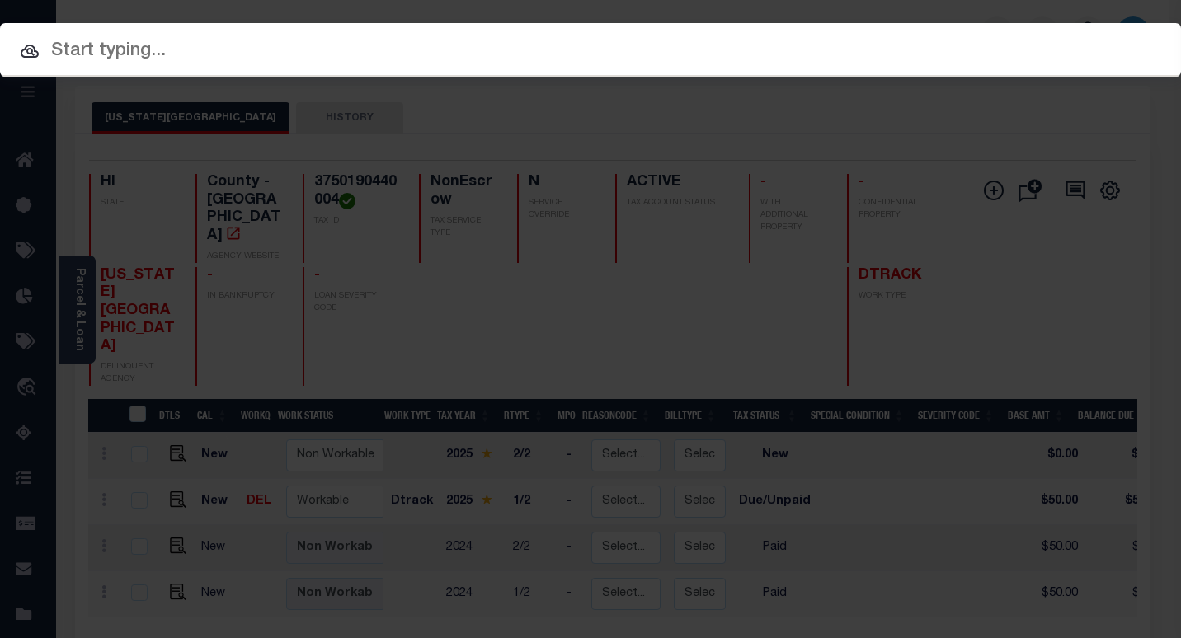
paste input "3803222095125"
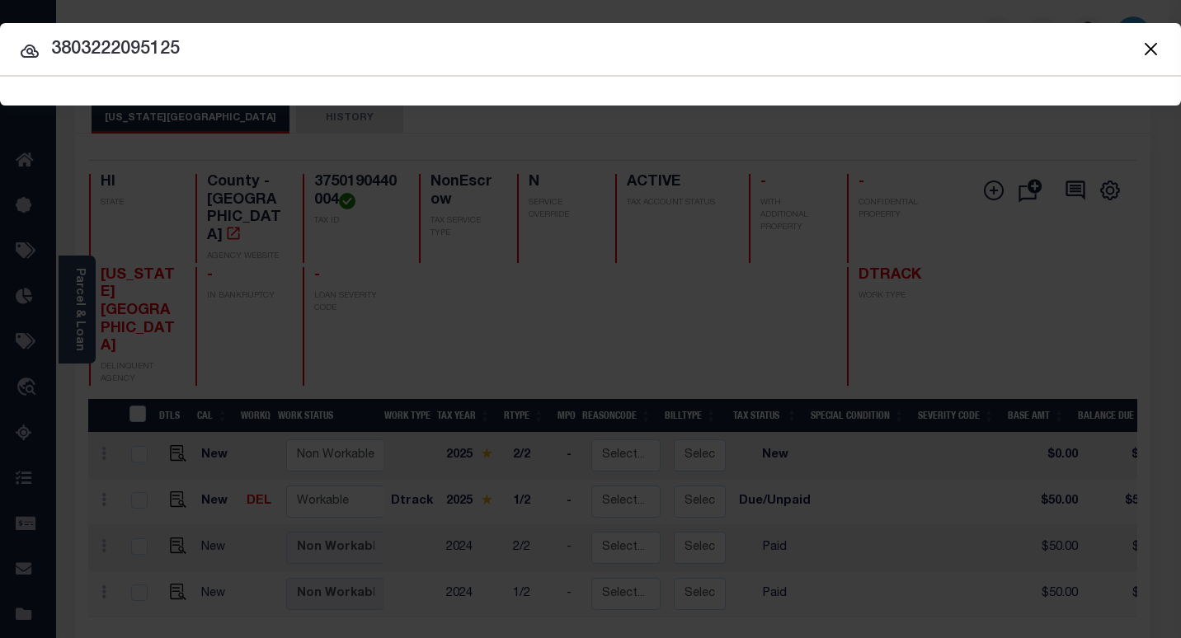
type input "3803222095125"
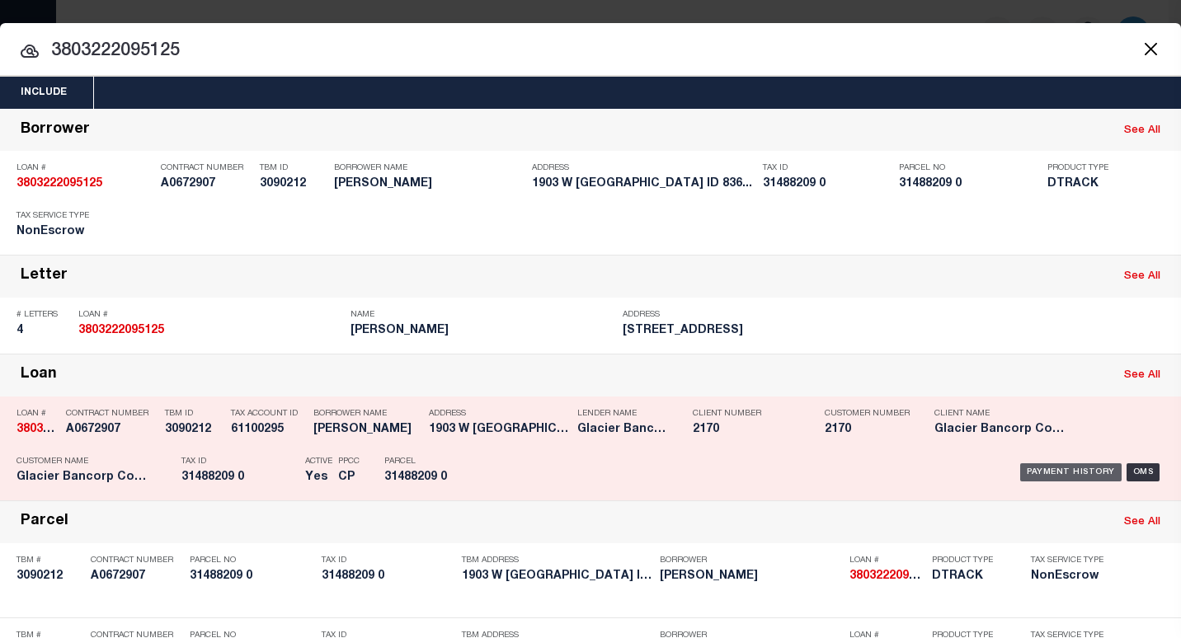
click at [1049, 477] on div "Payment History" at bounding box center [1070, 472] width 101 height 18
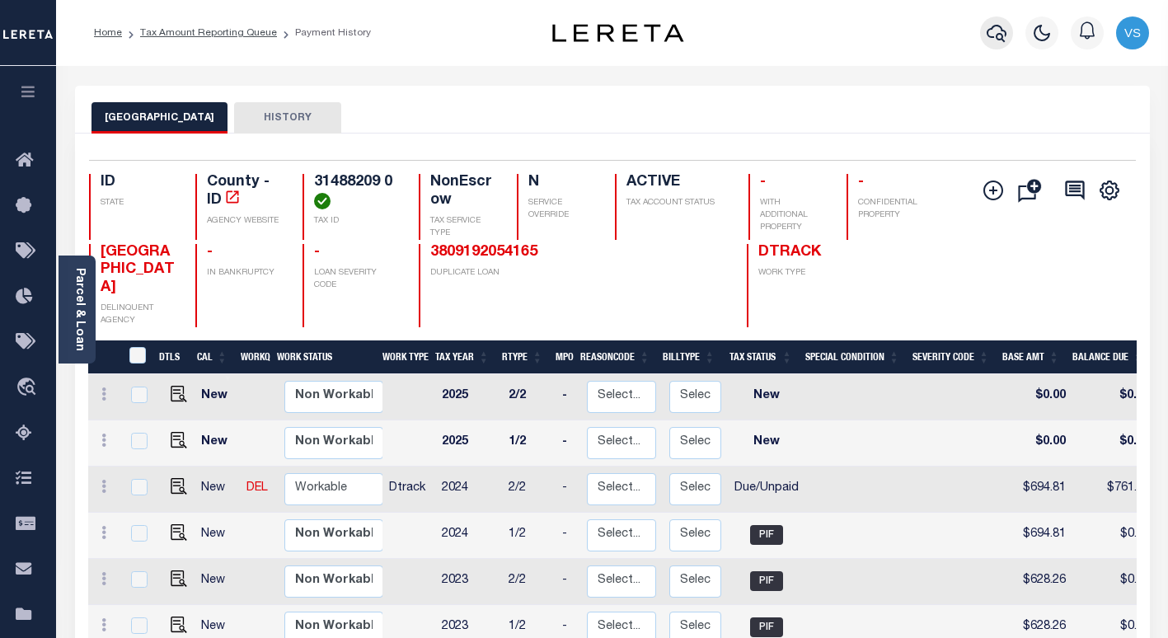
click at [999, 35] on icon "button" at bounding box center [997, 33] width 20 height 17
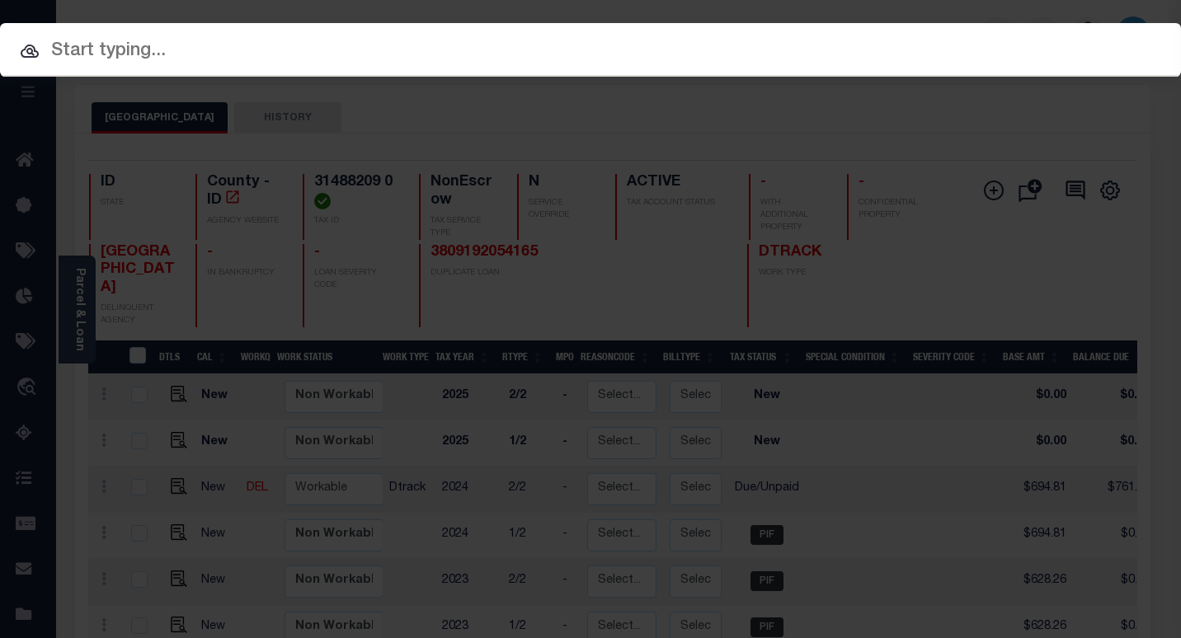
paste input "618103463"
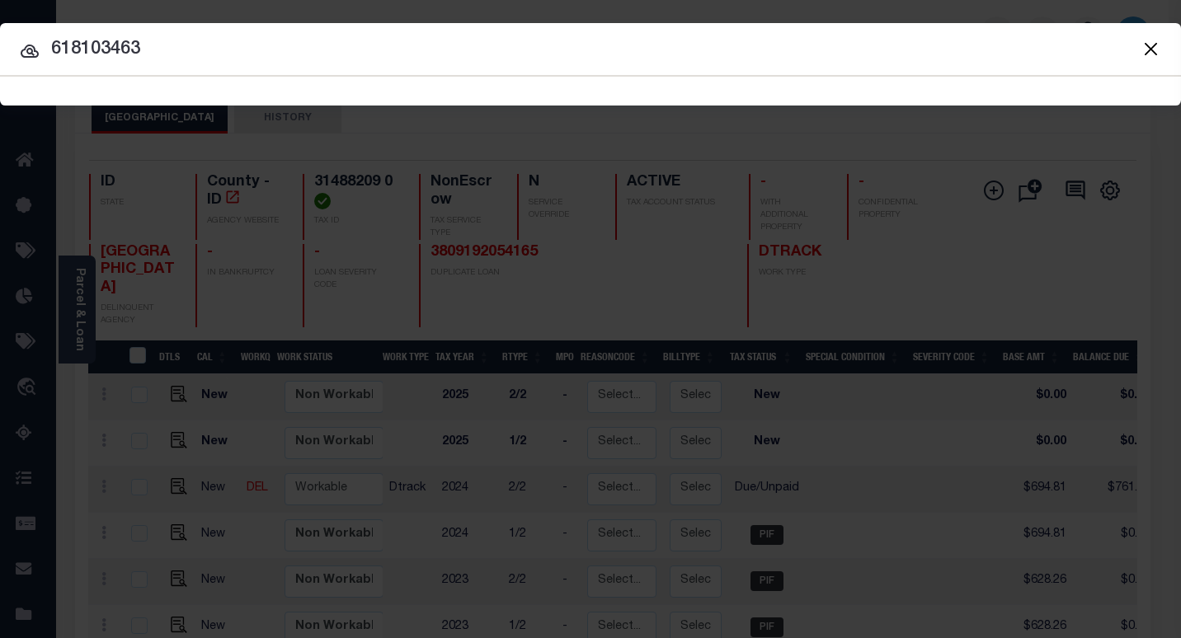
type input "618103463"
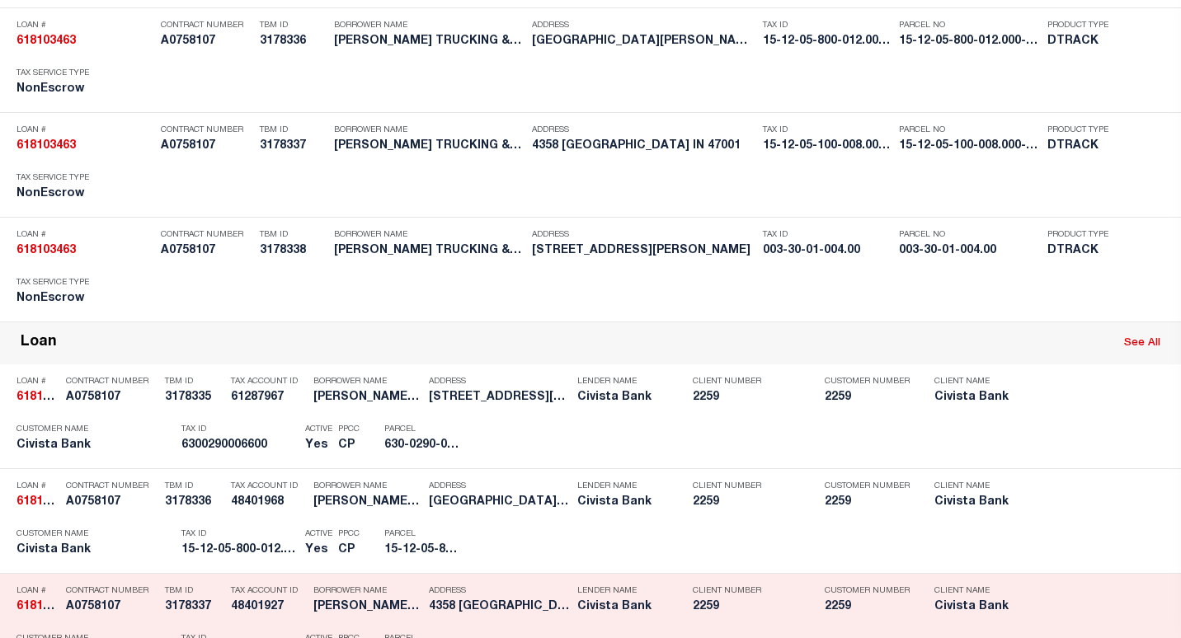
scroll to position [412, 0]
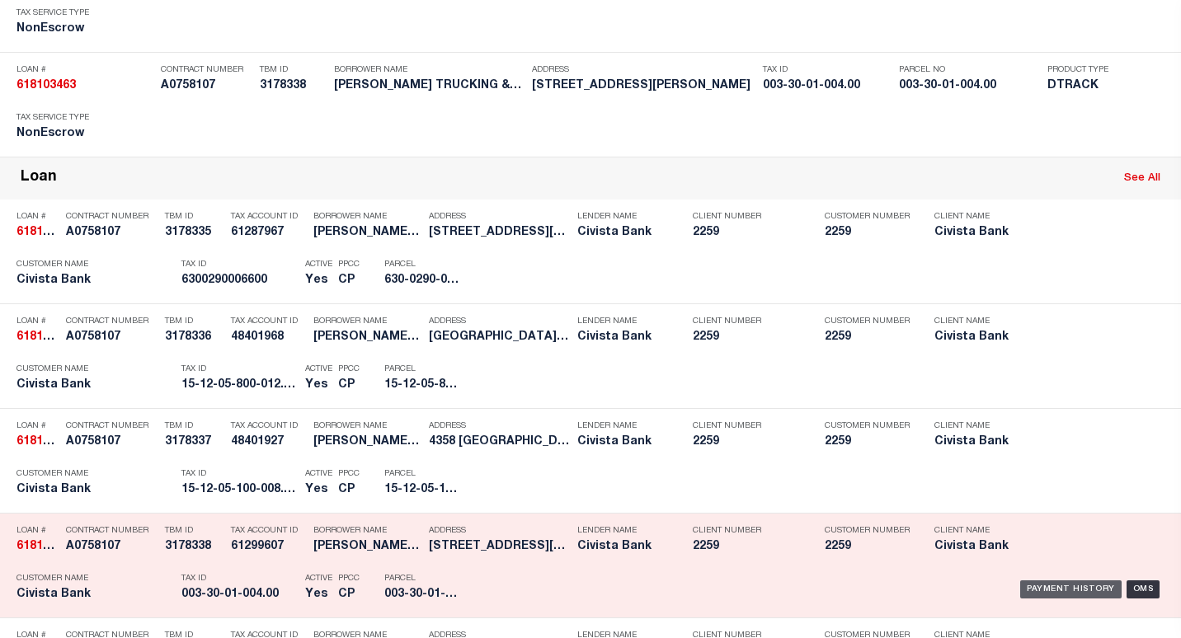
click at [1030, 595] on div "Payment History" at bounding box center [1070, 589] width 101 height 18
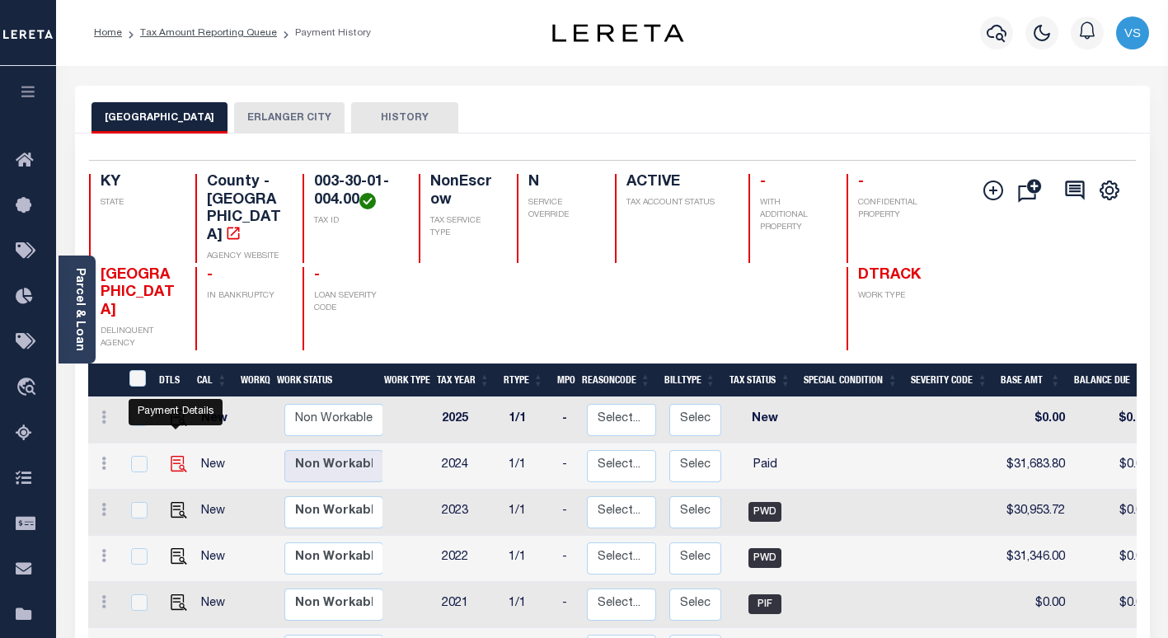
click at [172, 456] on img "" at bounding box center [179, 464] width 16 height 16
checkbox input "true"
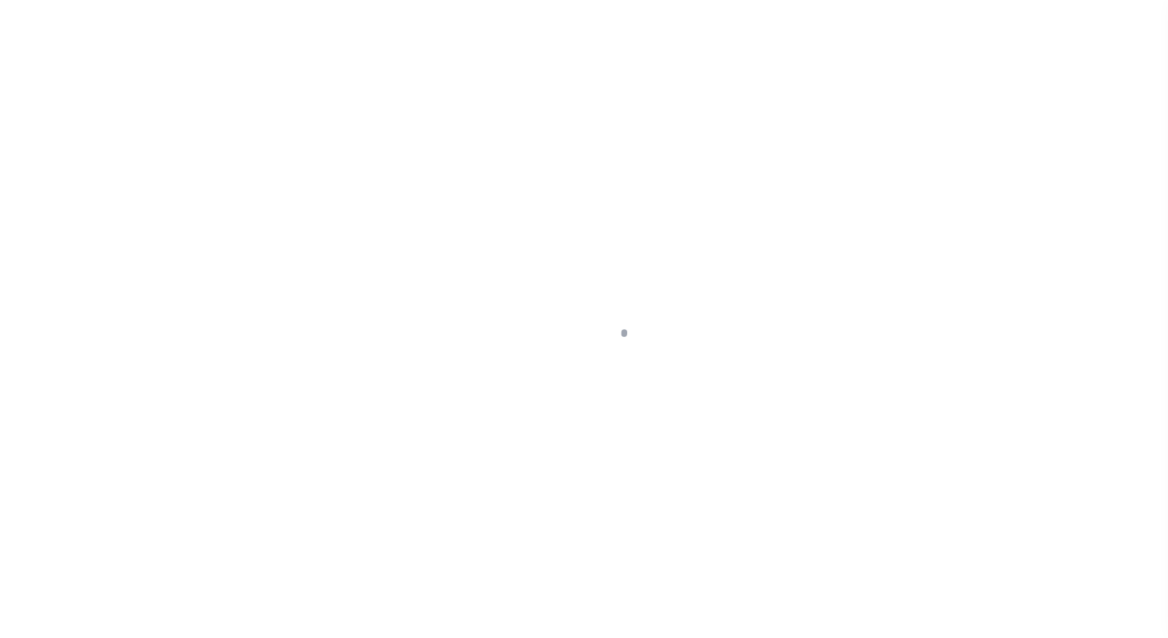
select select "PYD"
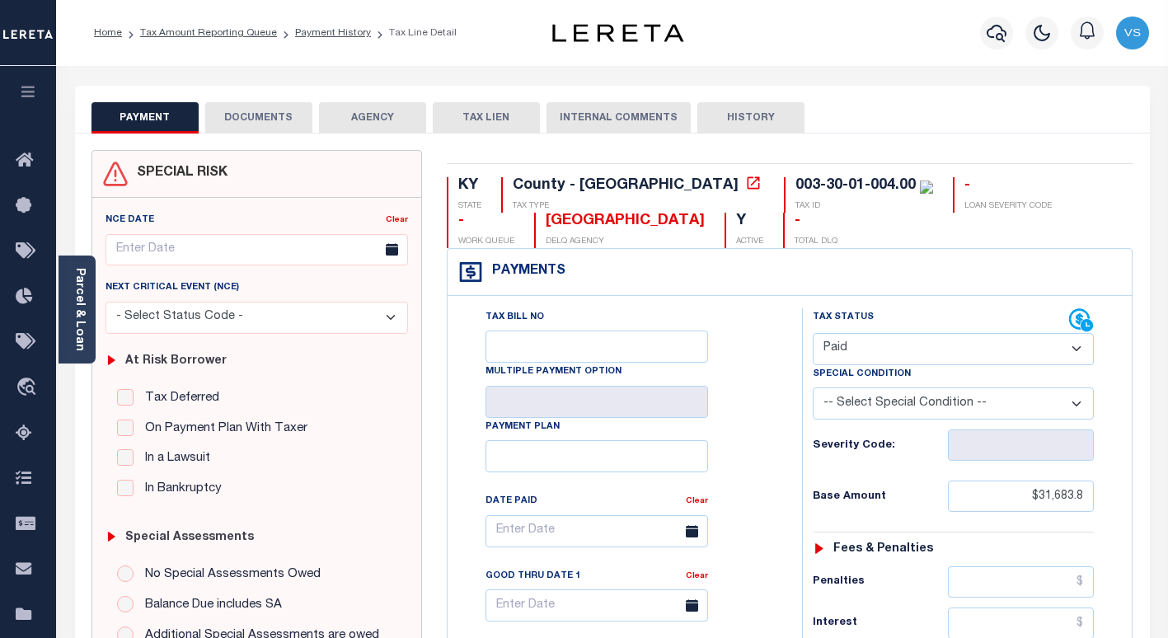
click at [274, 116] on button "DOCUMENTS" at bounding box center [258, 117] width 107 height 31
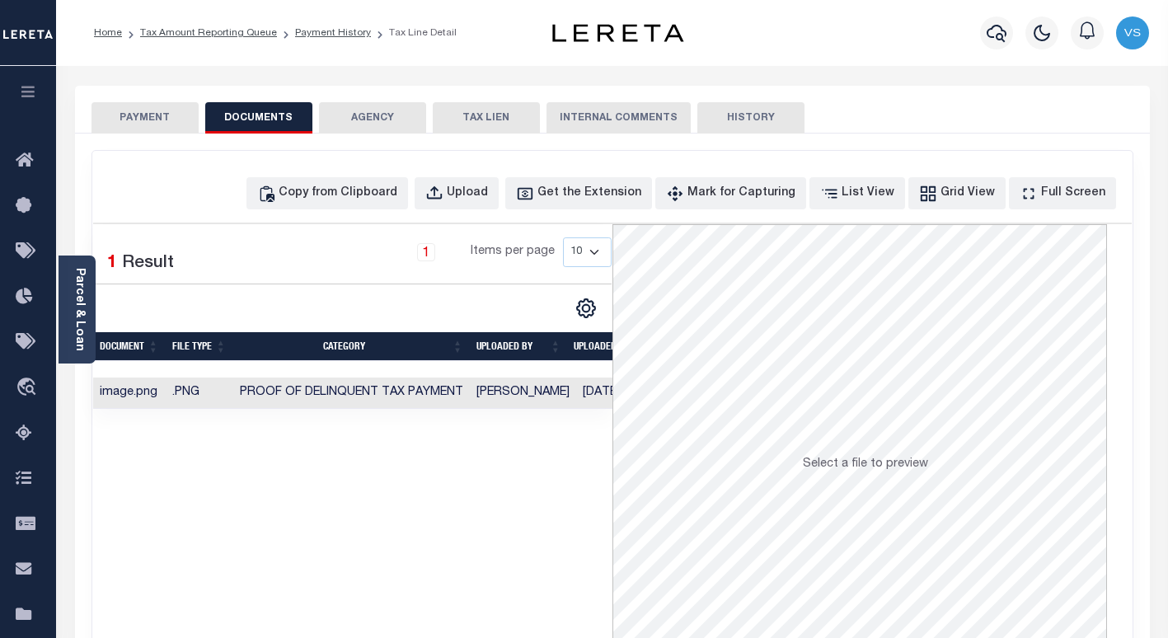
click at [139, 120] on button "PAYMENT" at bounding box center [145, 117] width 107 height 31
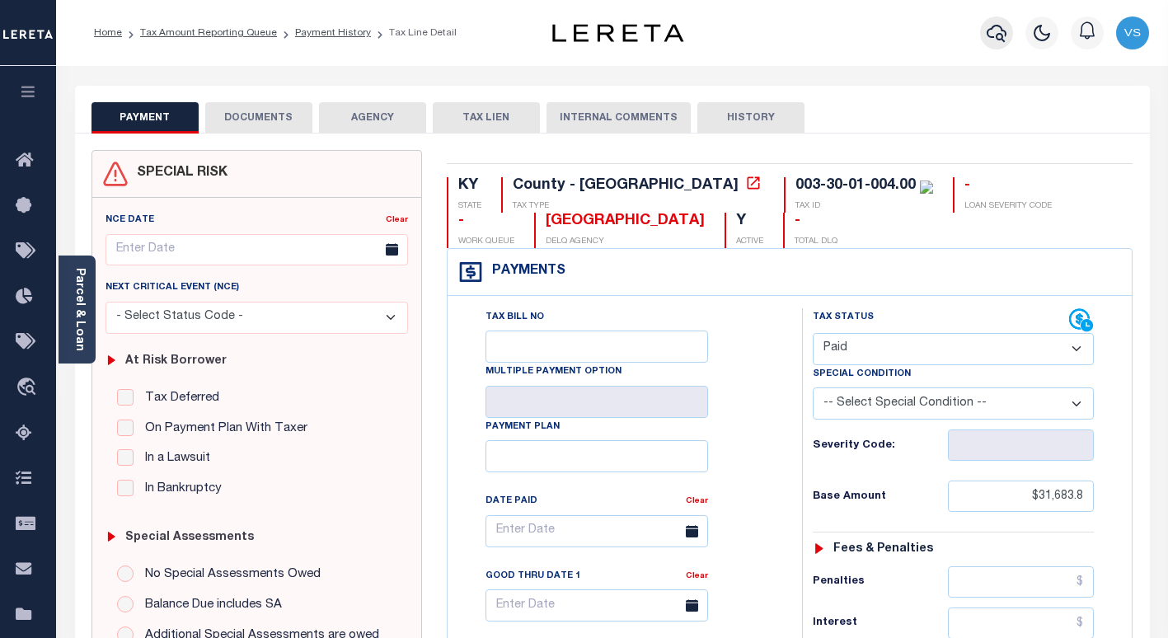
click at [999, 36] on icon "button" at bounding box center [997, 33] width 20 height 17
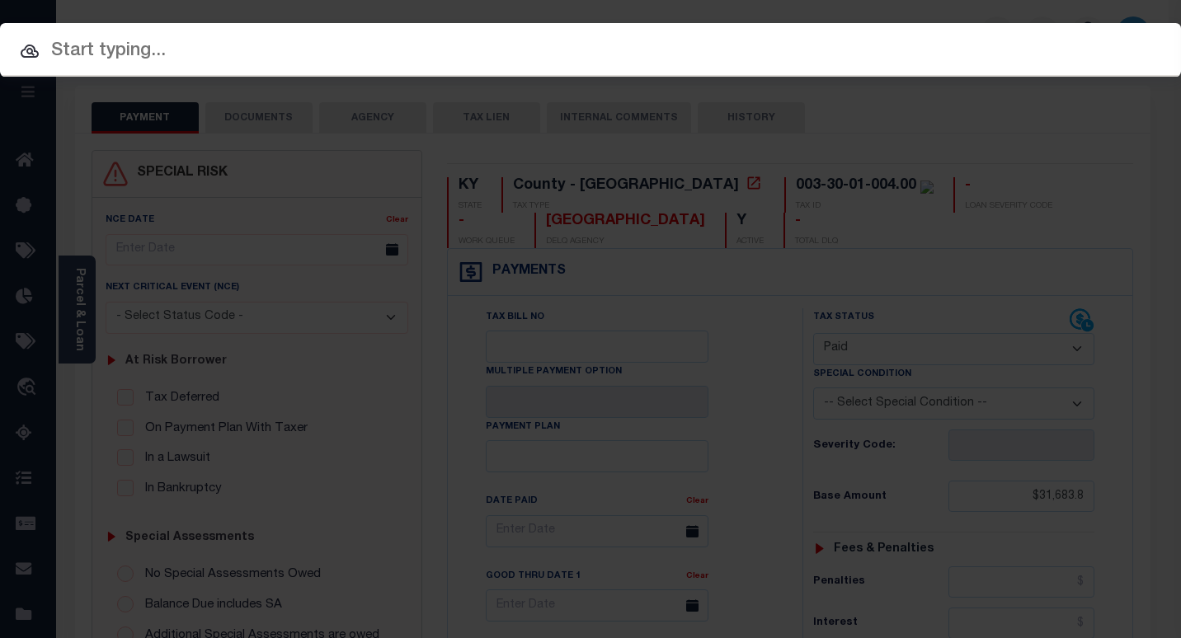
paste input "5418565"
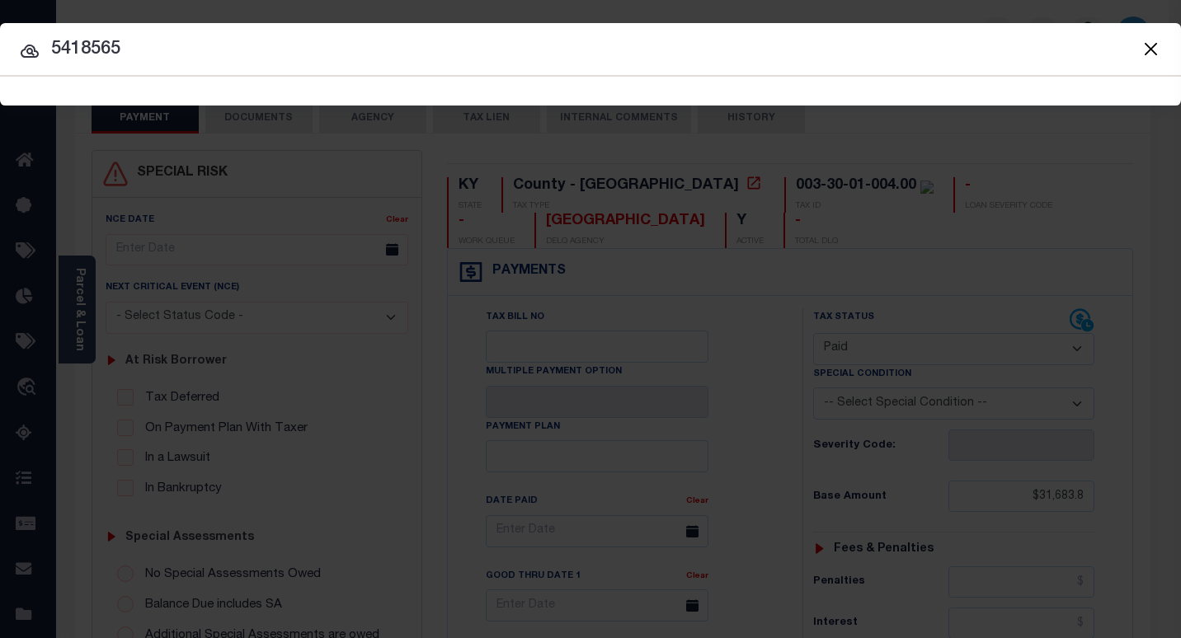
type input "5418565"
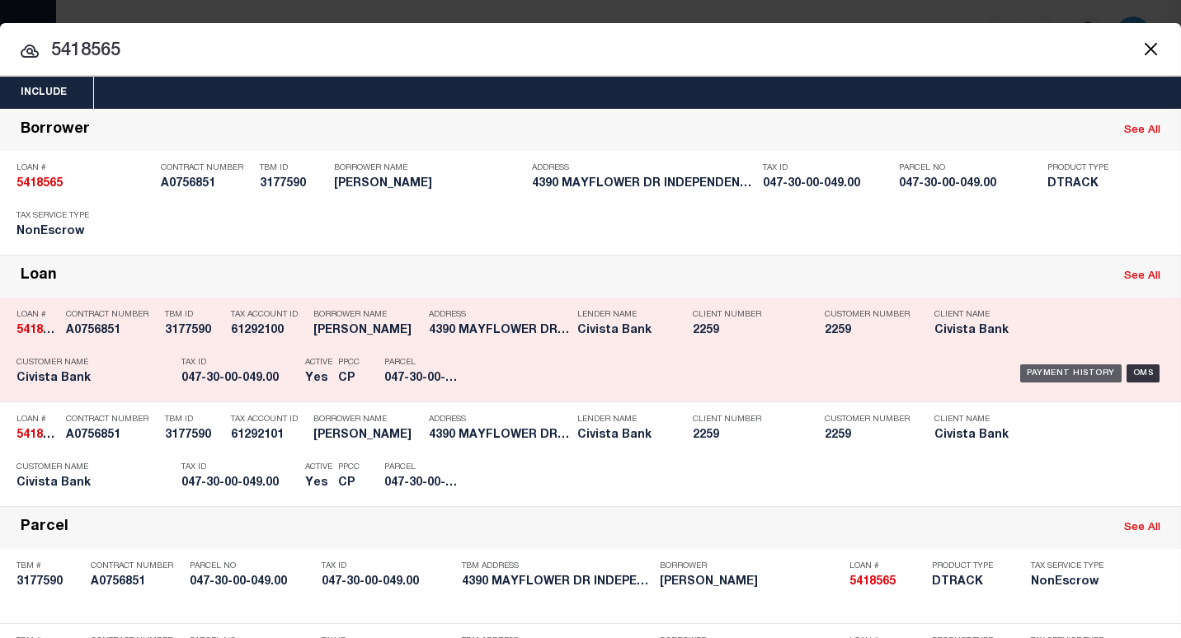
click at [1064, 381] on div "Payment History" at bounding box center [1070, 373] width 101 height 18
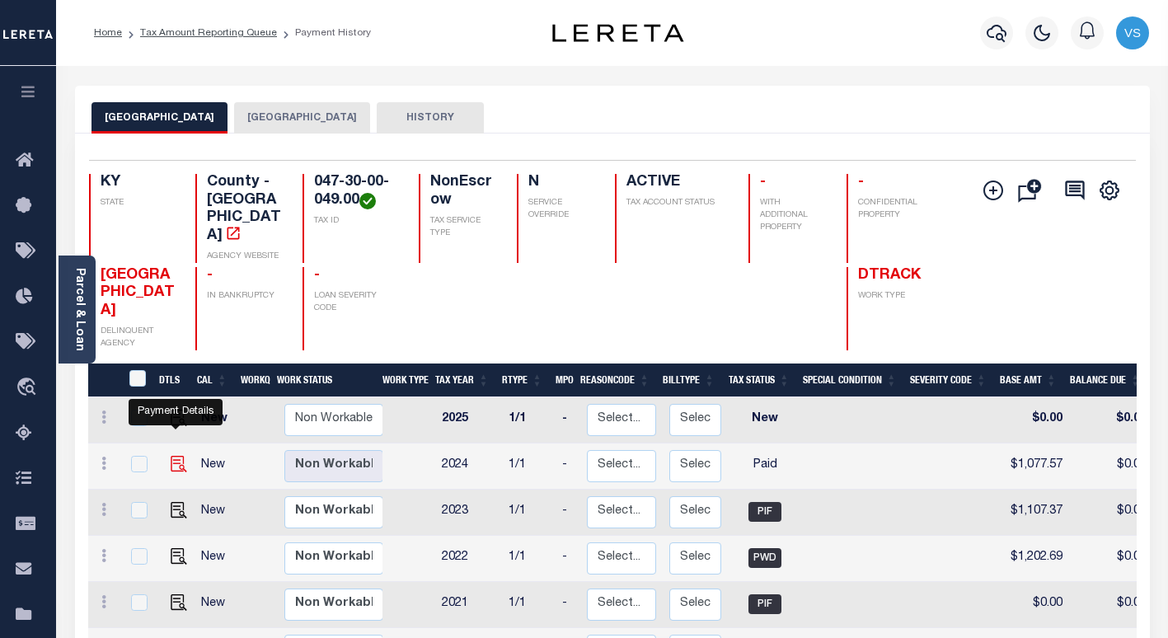
click at [177, 456] on img "" at bounding box center [179, 464] width 16 height 16
checkbox input "true"
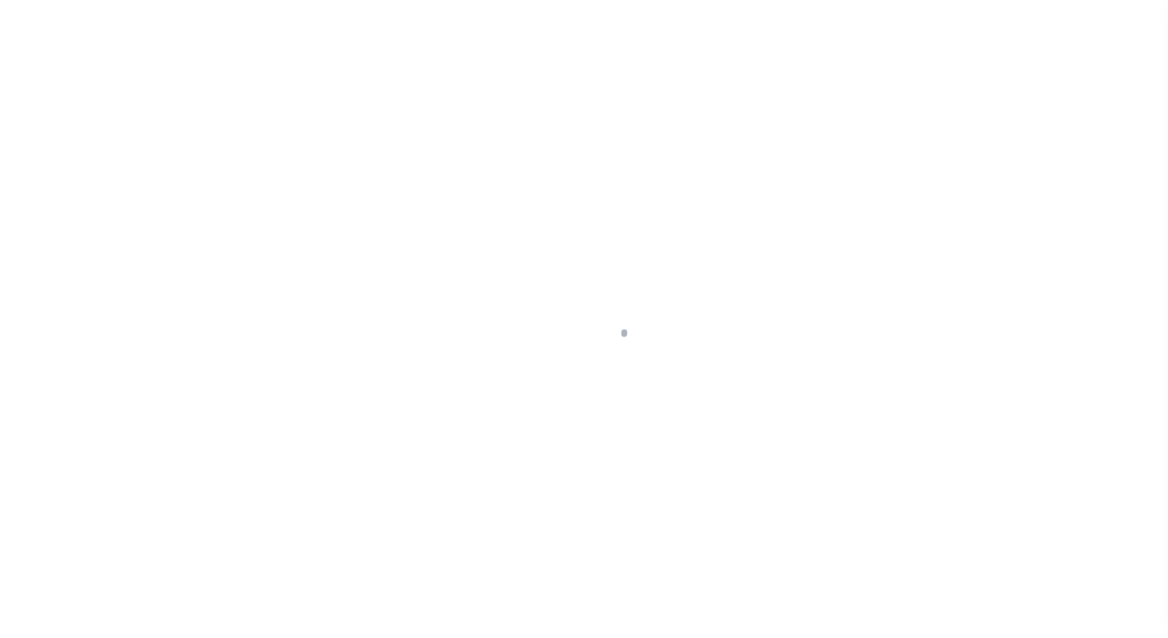
select select "PYD"
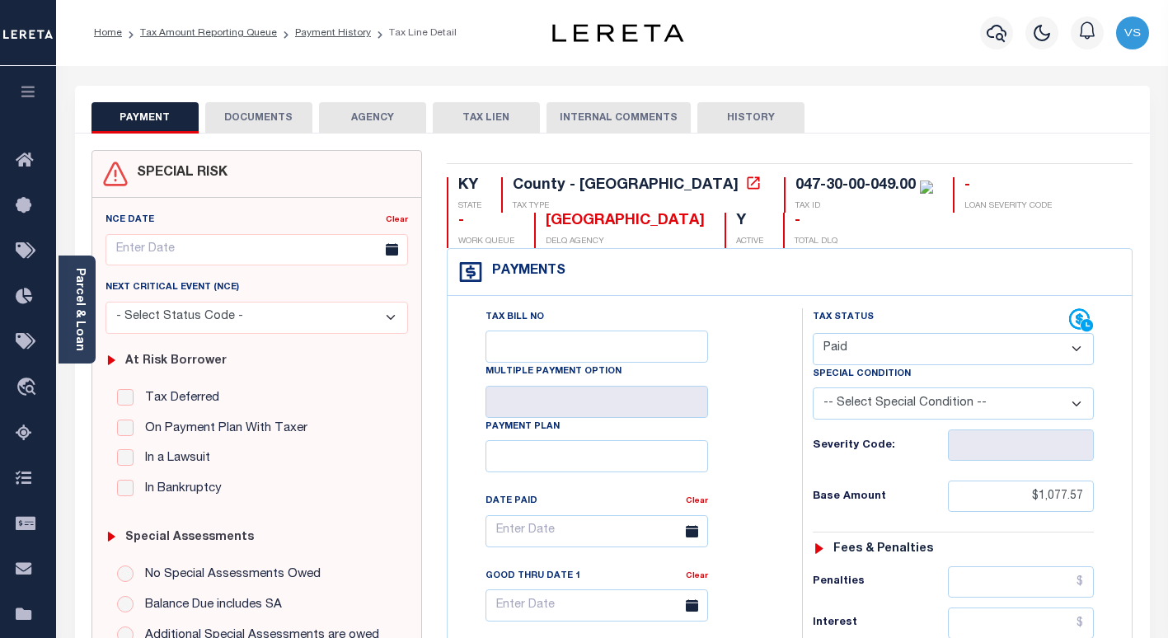
click at [244, 120] on button "DOCUMENTS" at bounding box center [258, 117] width 107 height 31
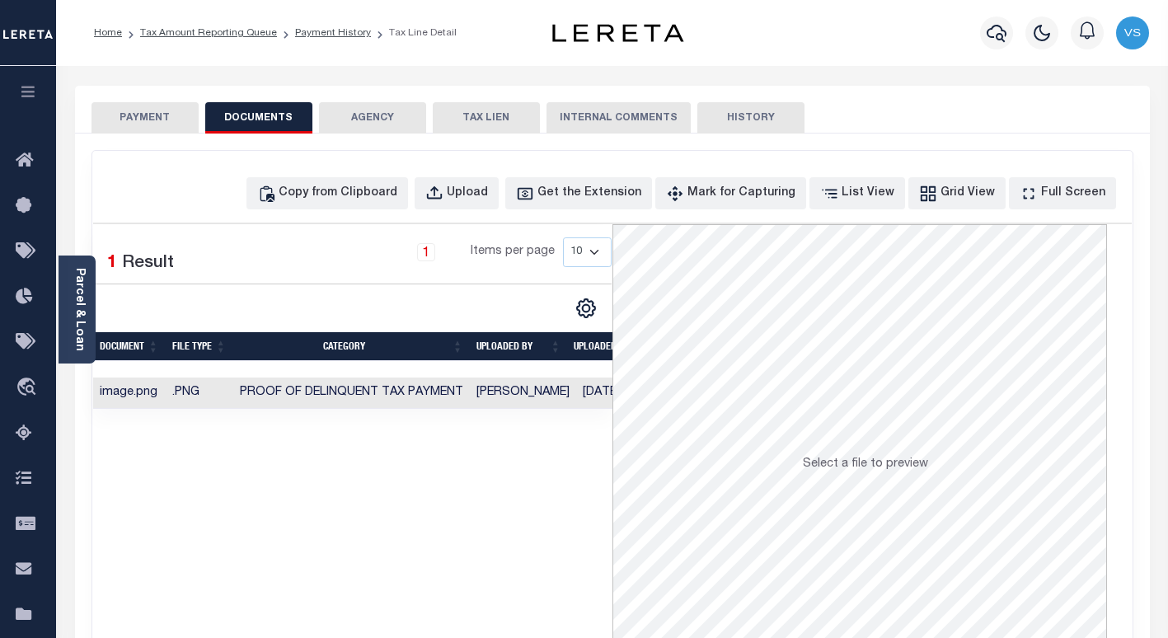
click at [118, 117] on button "PAYMENT" at bounding box center [145, 117] width 107 height 31
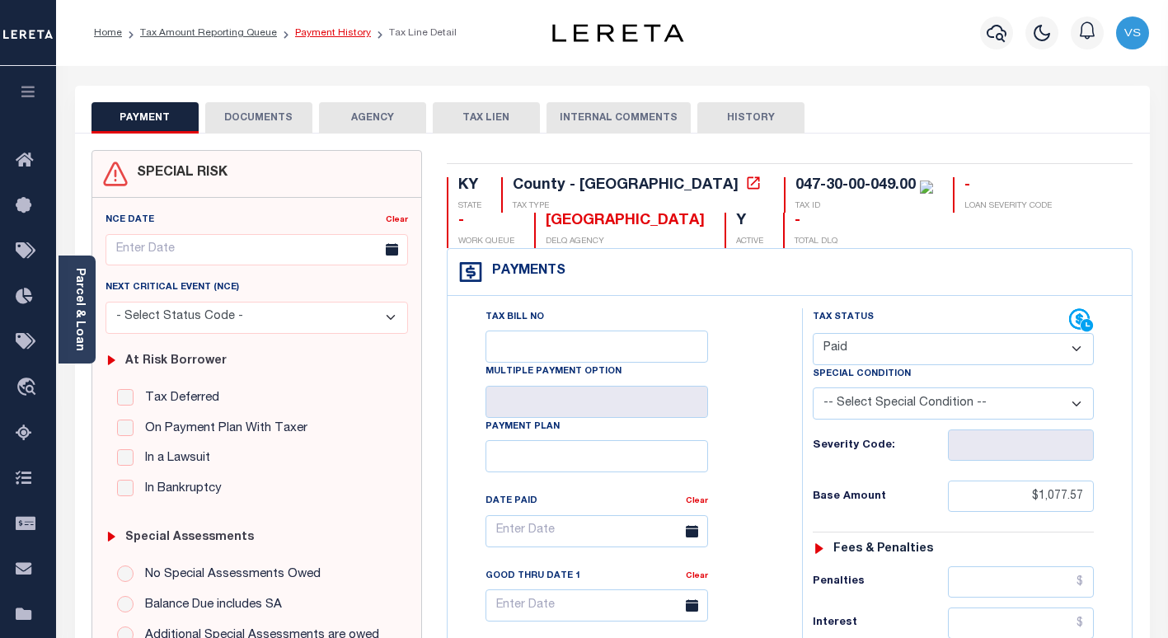
click at [295, 28] on link "Payment History" at bounding box center [333, 33] width 76 height 10
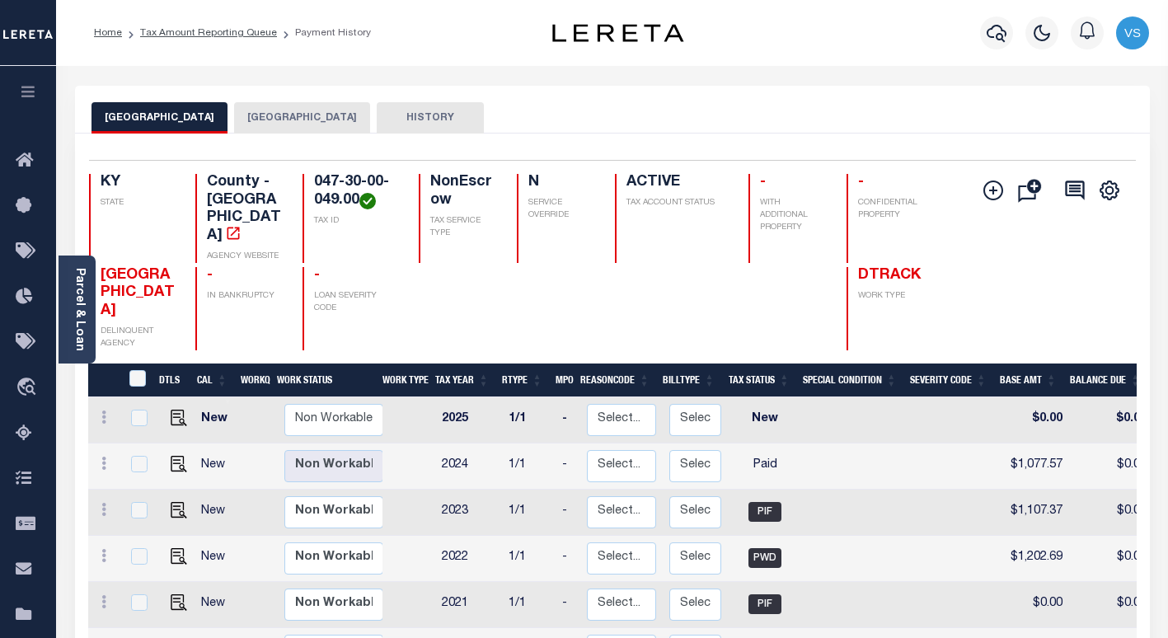
click at [298, 123] on button "[GEOGRAPHIC_DATA]" at bounding box center [302, 117] width 136 height 31
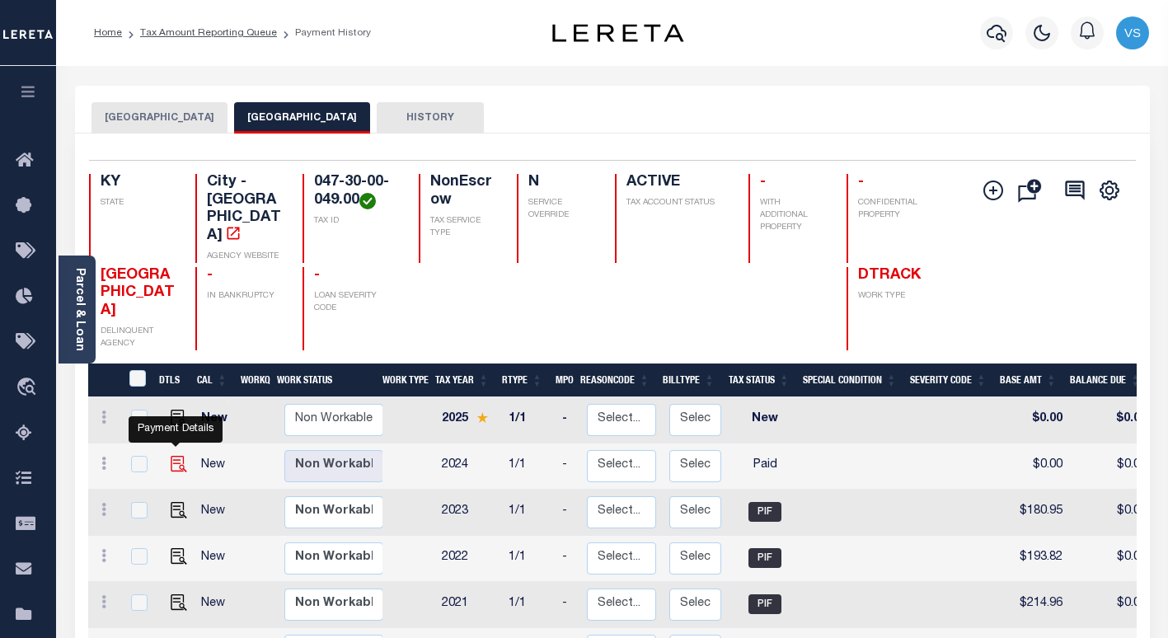
click at [173, 456] on img "" at bounding box center [179, 464] width 16 height 16
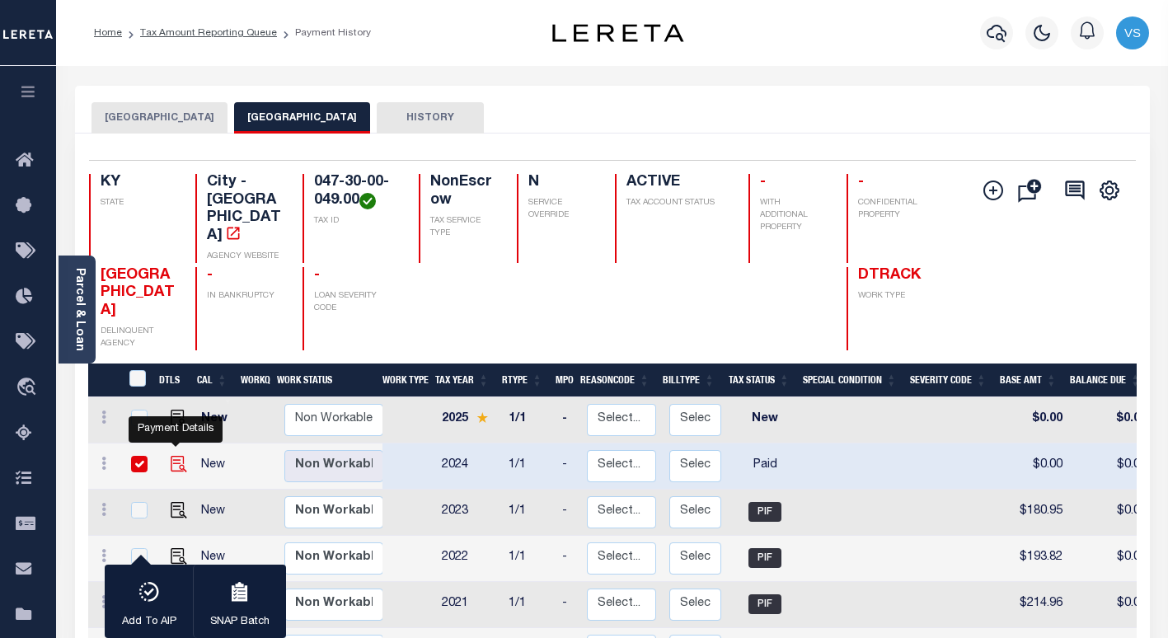
checkbox input "true"
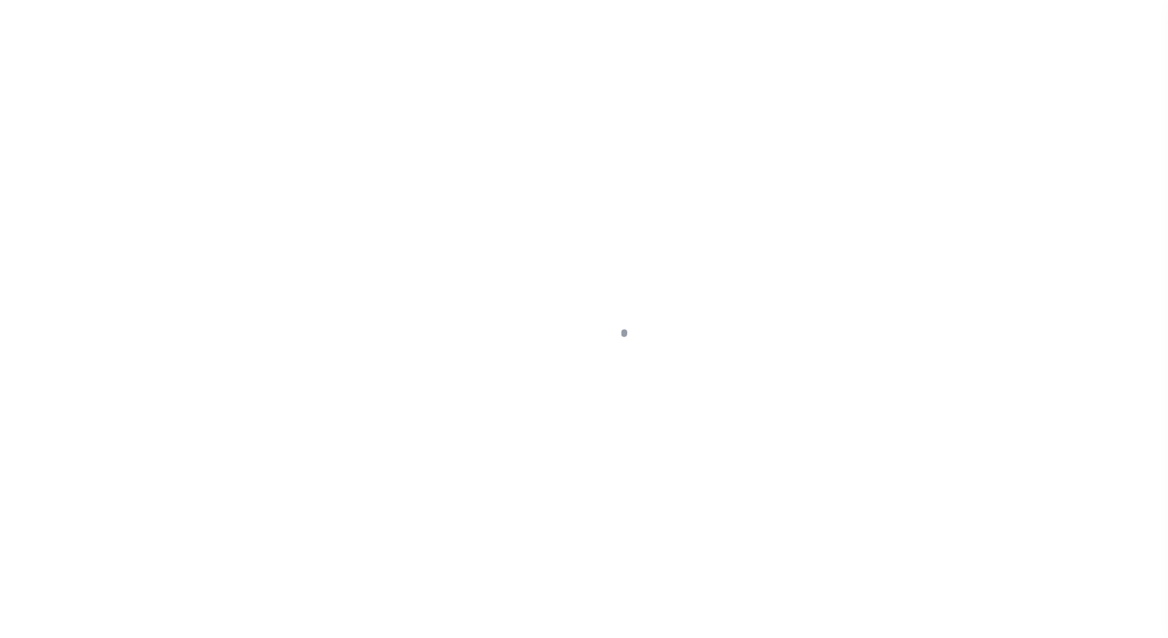
select select "PYD"
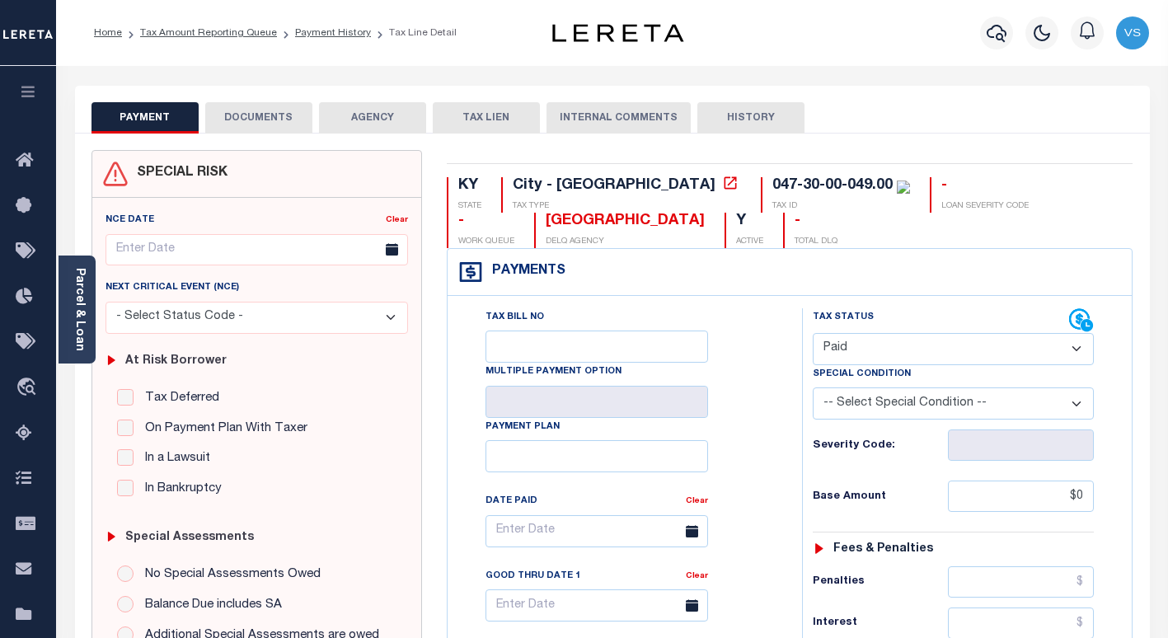
click at [282, 121] on button "DOCUMENTS" at bounding box center [258, 117] width 107 height 31
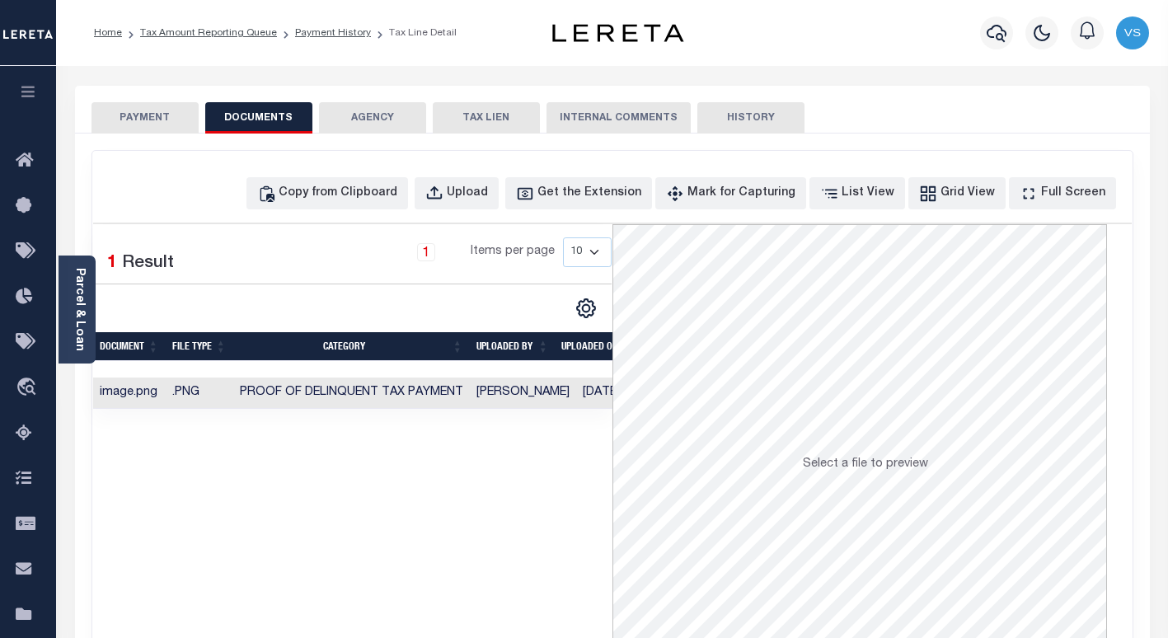
click at [129, 123] on button "PAYMENT" at bounding box center [145, 117] width 107 height 31
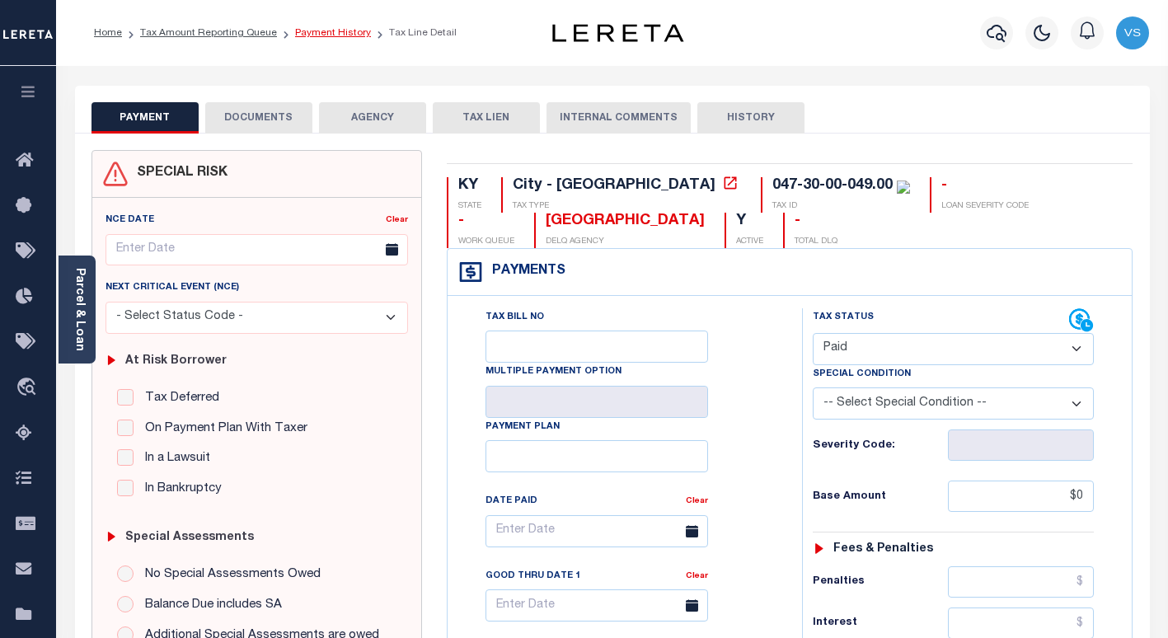
click at [320, 34] on link "Payment History" at bounding box center [333, 33] width 76 height 10
